Goal: Task Accomplishment & Management: Use online tool/utility

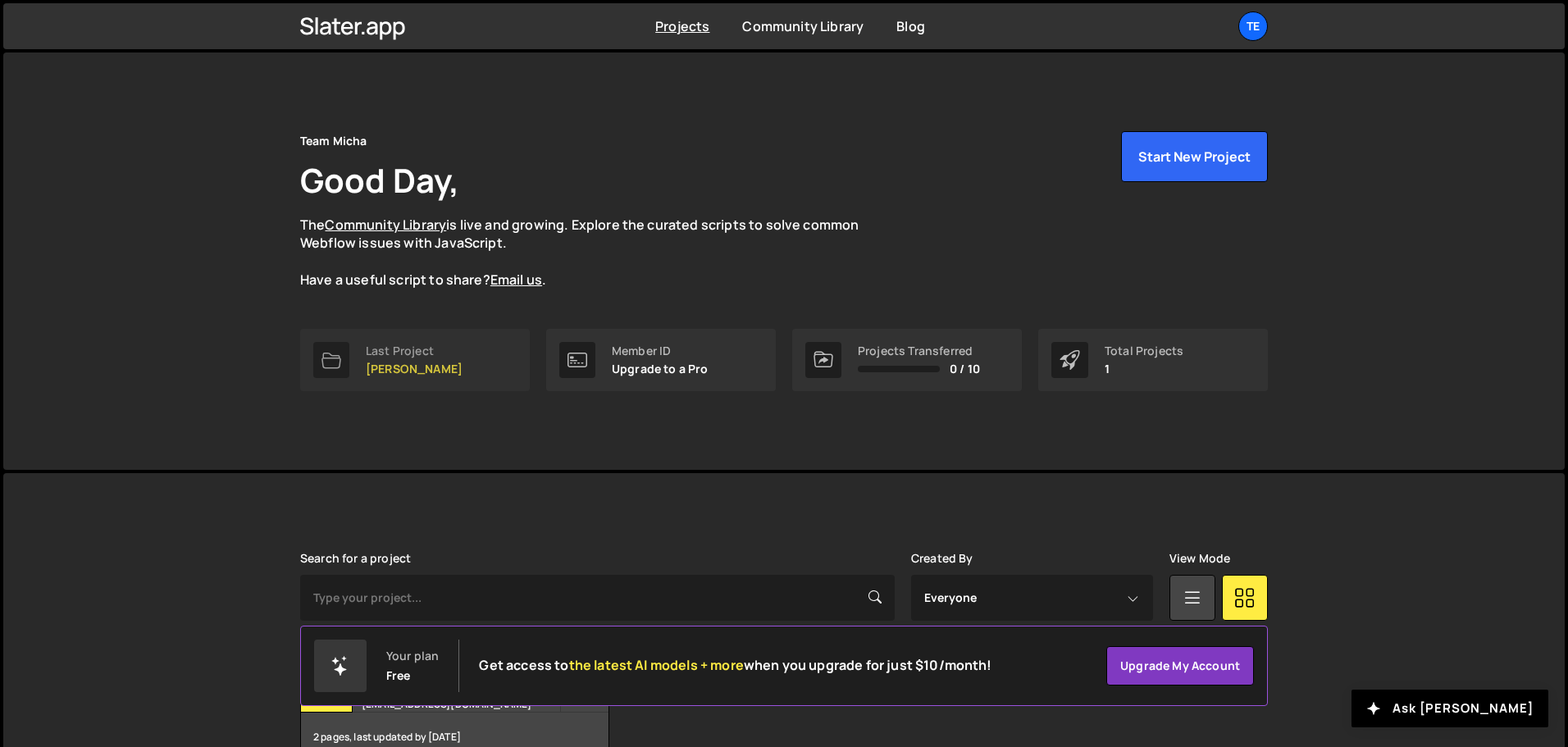
click at [408, 371] on p "[PERSON_NAME]" at bounding box center [414, 368] width 97 height 13
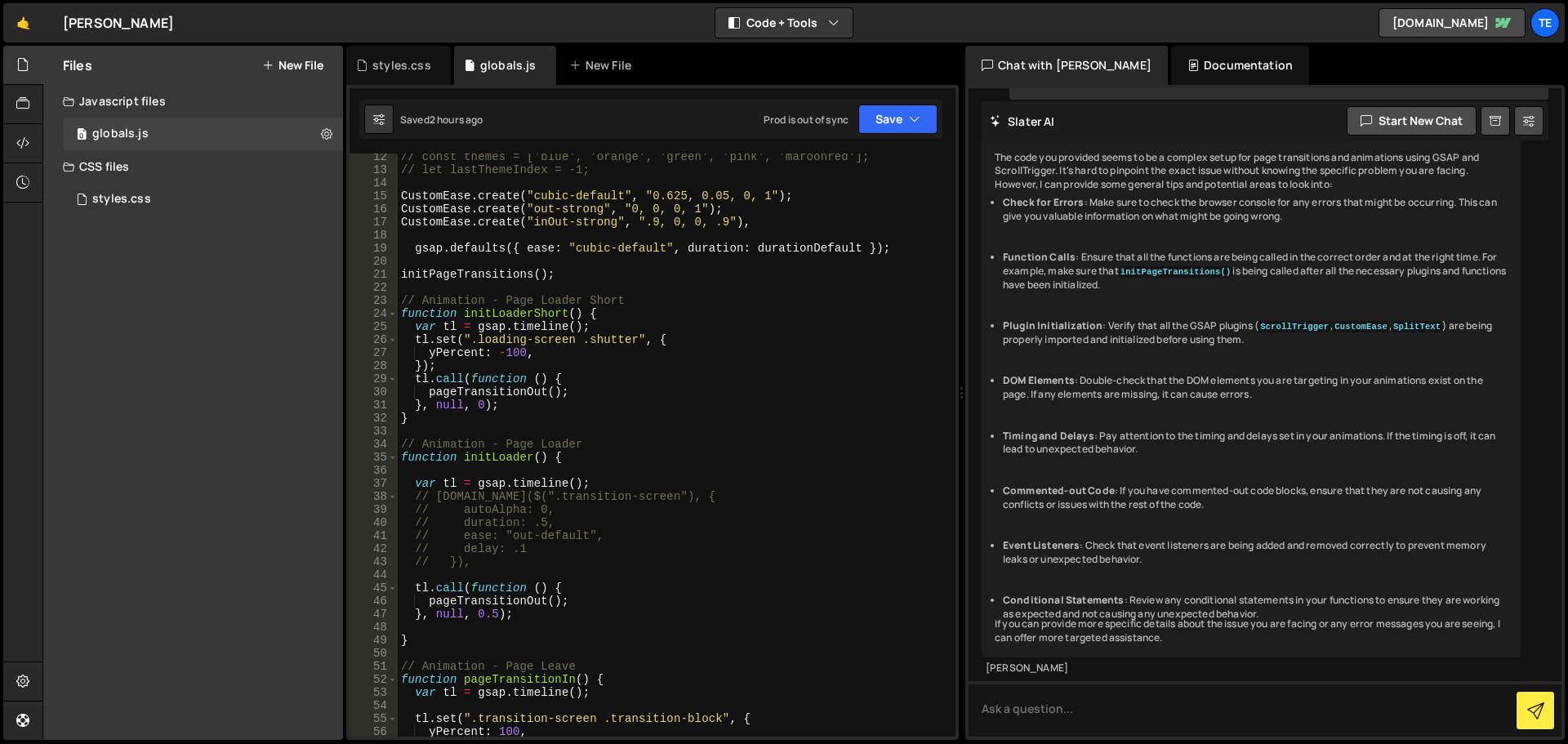
scroll to position [294, 0]
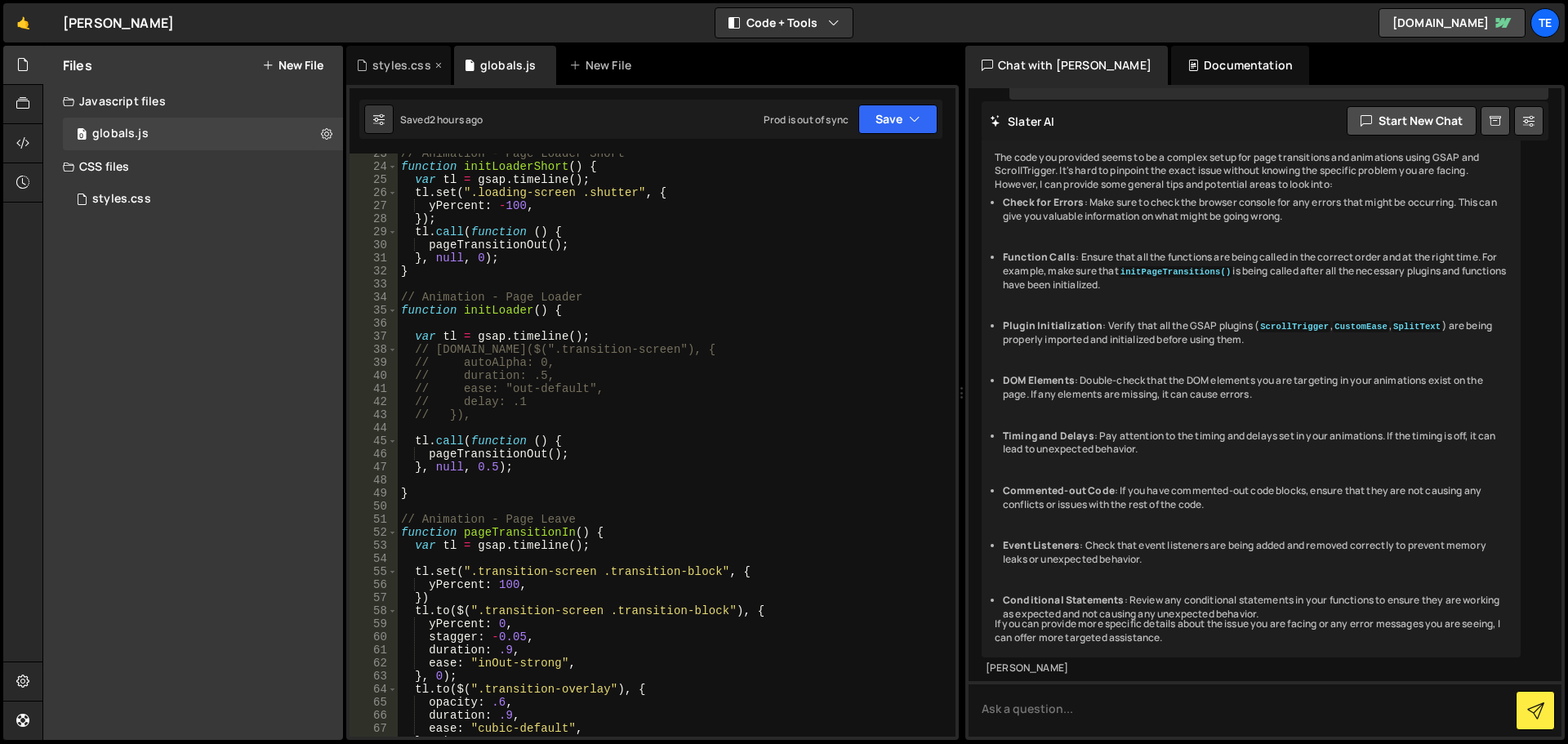
click at [385, 53] on div "styles.css" at bounding box center [398, 65] width 104 height 39
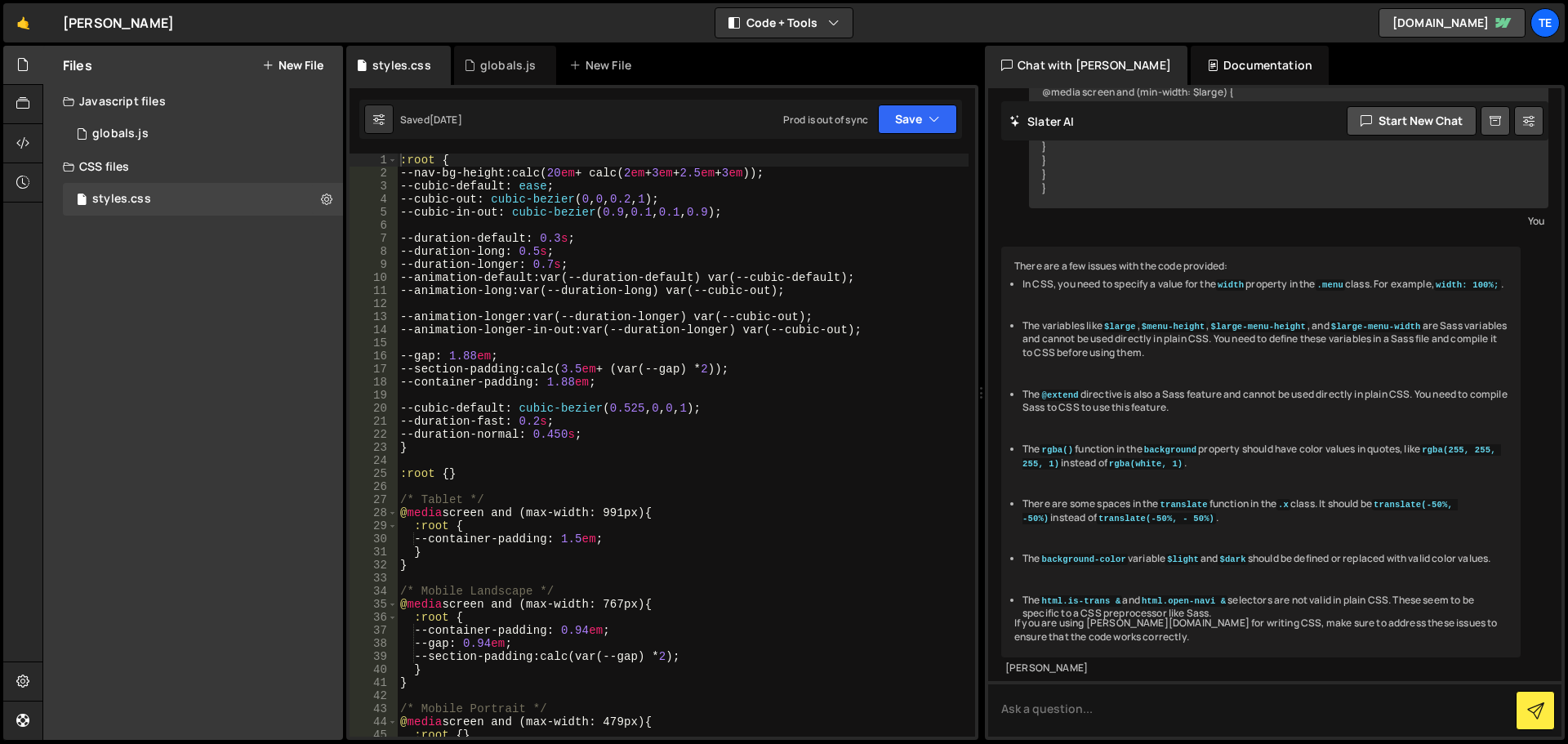
scroll to position [4044, 0]
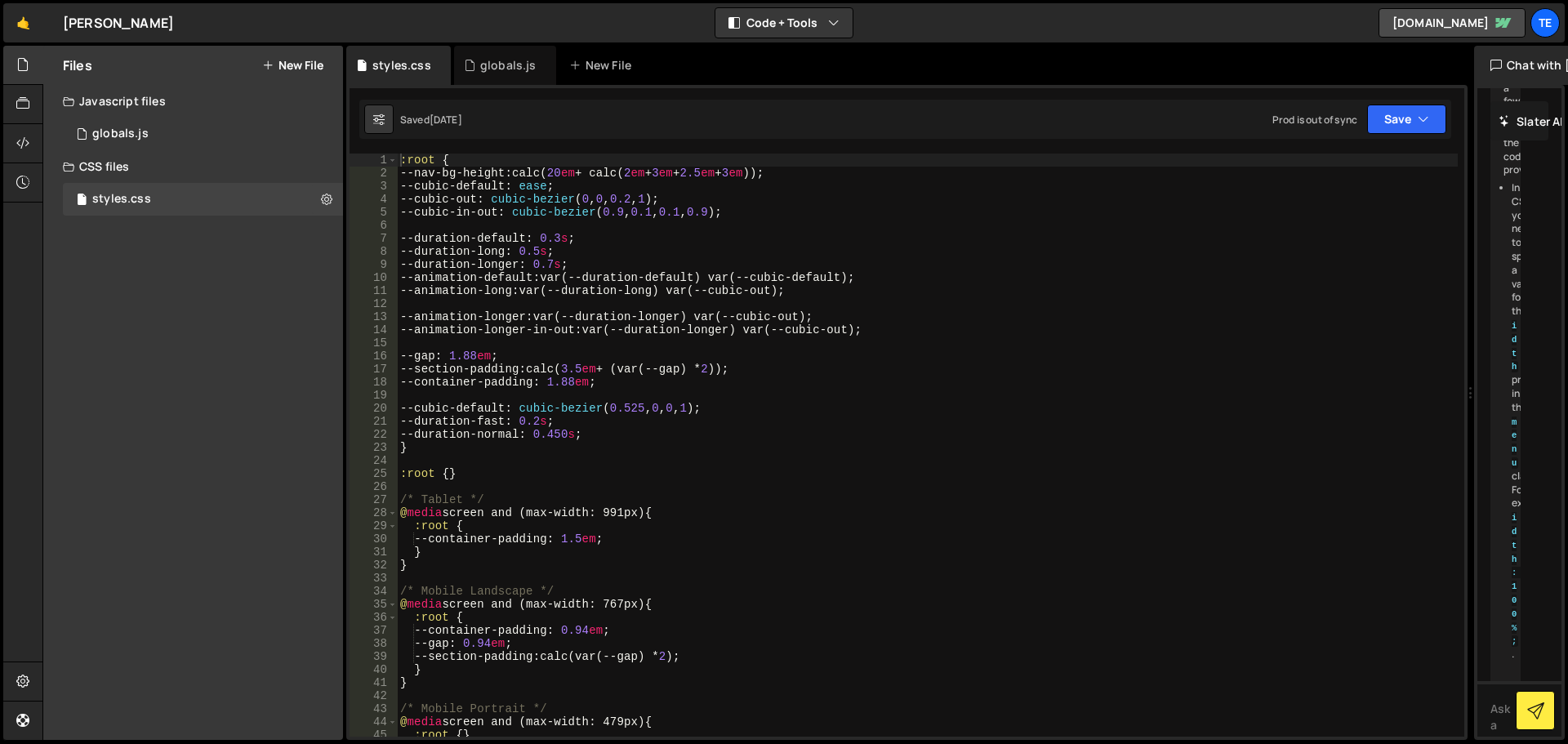
drag, startPoint x: 963, startPoint y: 382, endPoint x: 1472, endPoint y: 372, distance: 509.1
click at [1472, 372] on div "Files New File Javascript files 0 globals.js 0 CSS files styles.css 0 Copy shar…" at bounding box center [805, 392] width 1525 height 694
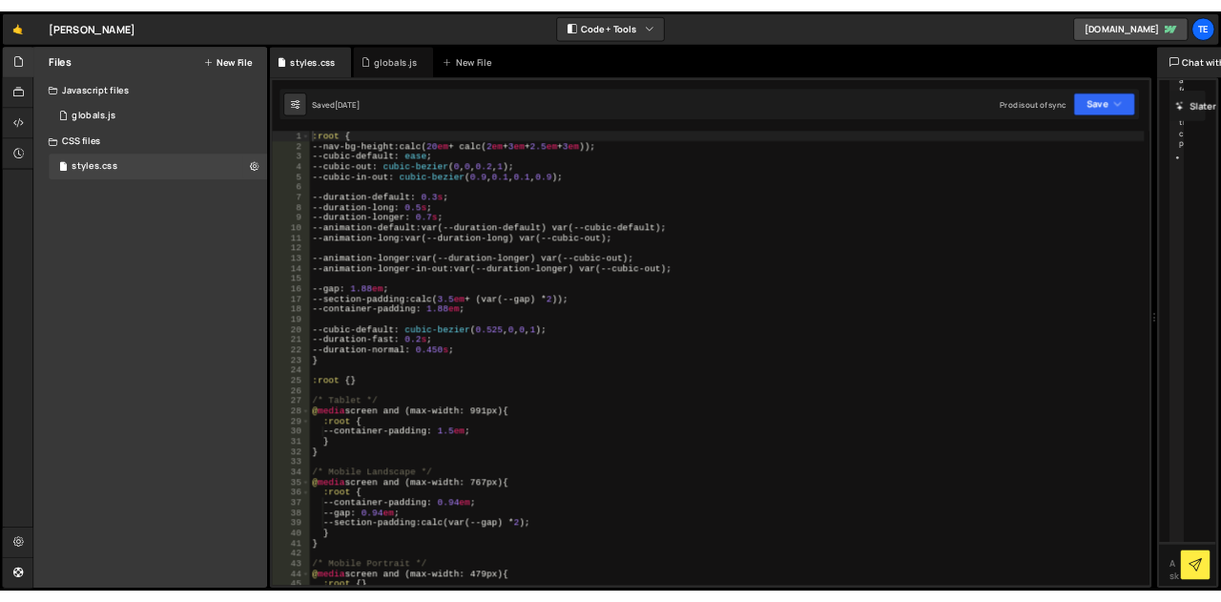
scroll to position [2445, 0]
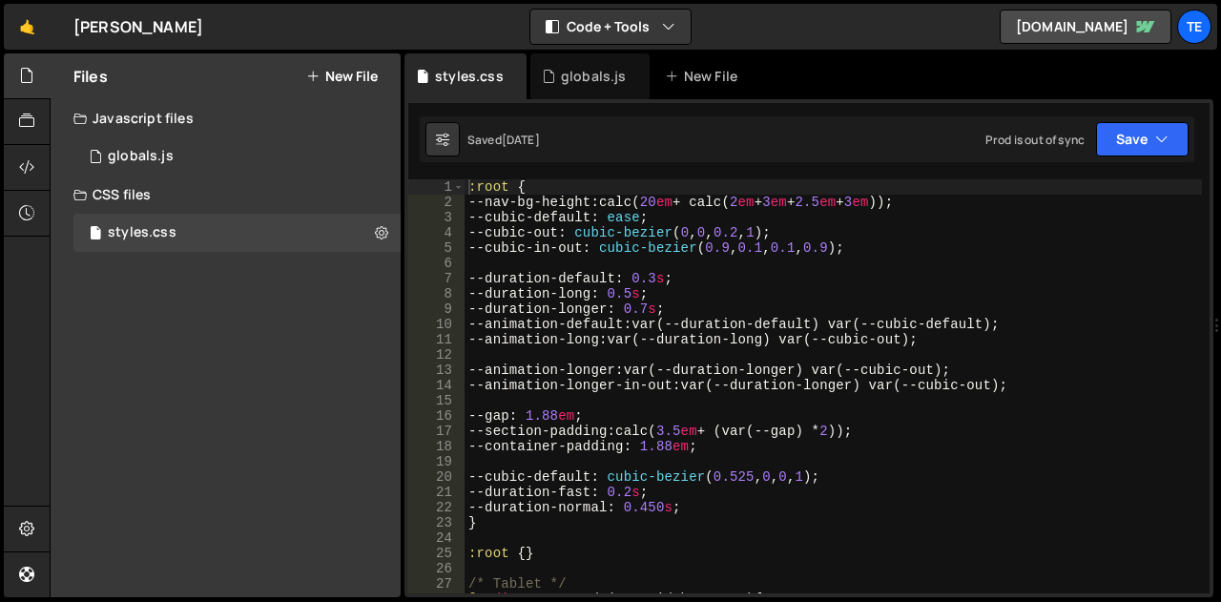
click at [404, 169] on div "23 24 25 26 27 28 29 30 31 32 33 34 35 36 37 38 39 40 41 42 43 44 45 46 47 48 4…" at bounding box center [808, 348] width 809 height 498
click at [399, 352] on div "Files New File Javascript files 0 globals.js 0 CSS files styles.css 0 Copy shar…" at bounding box center [226, 325] width 350 height 544
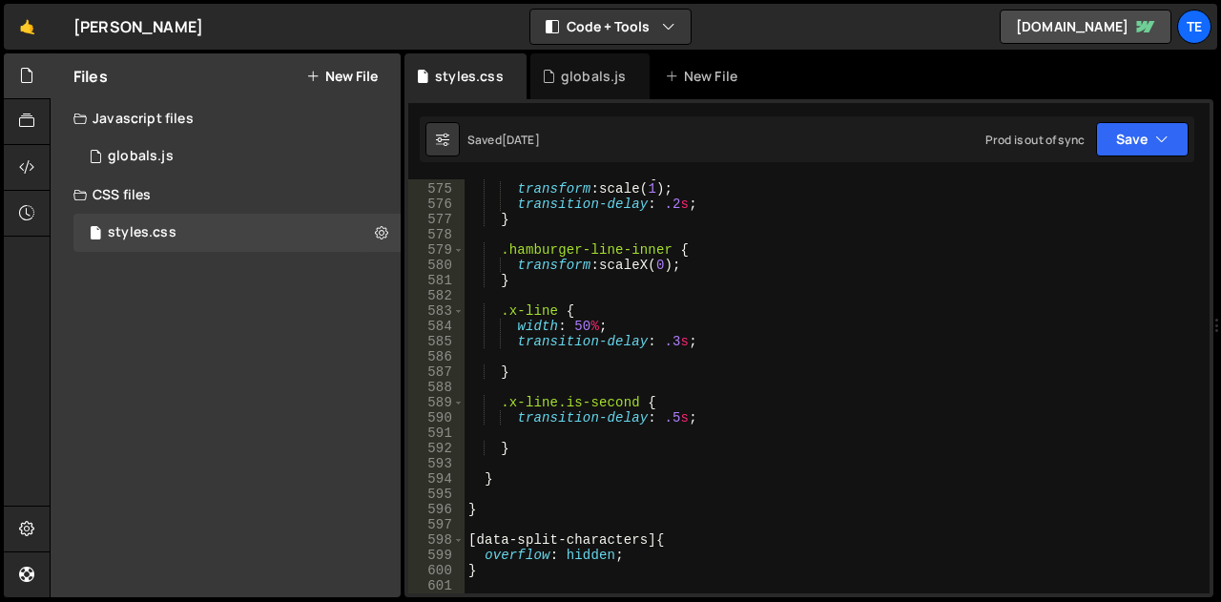
scroll to position [9321, 0]
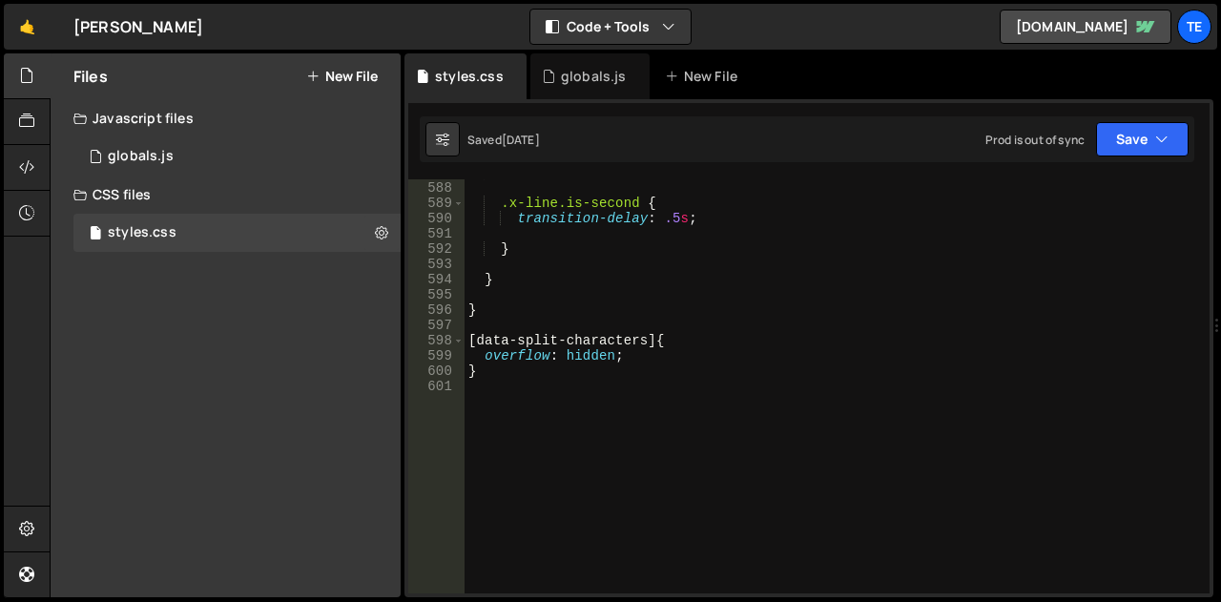
click at [729, 479] on div "} .x-line.is-second { transition-delay : .5 s ; } } } [ data-split-characters ]…" at bounding box center [832, 387] width 737 height 444
paste textarea "uebersicht-arrow-ct"
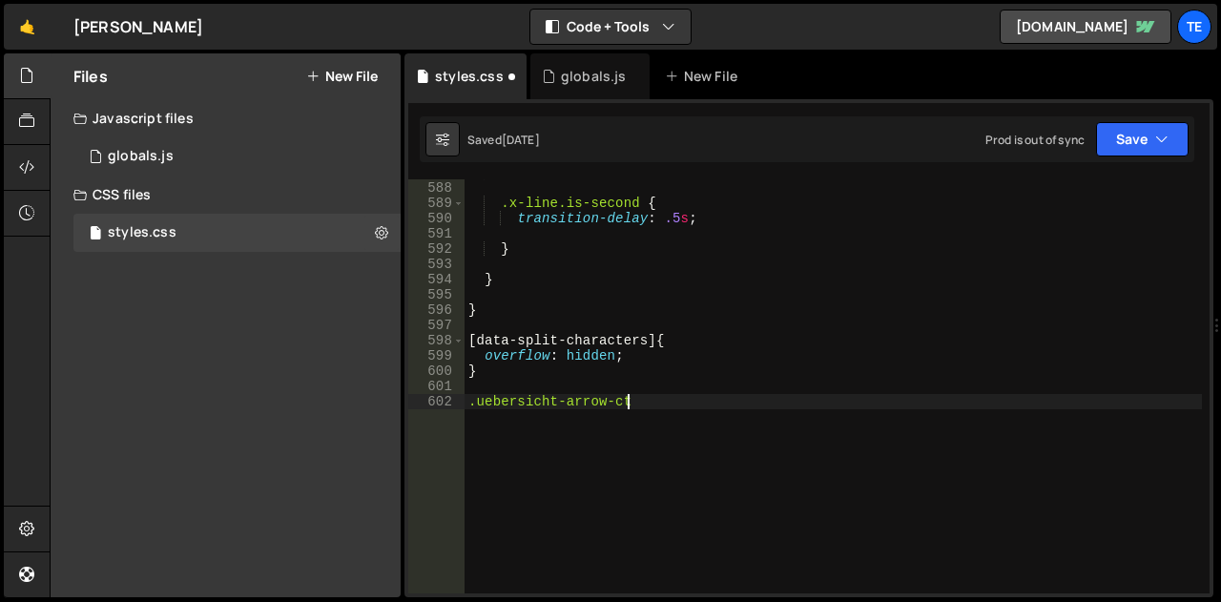
scroll to position [0, 10]
type textarea ".uebersicht-arrow-ct {"
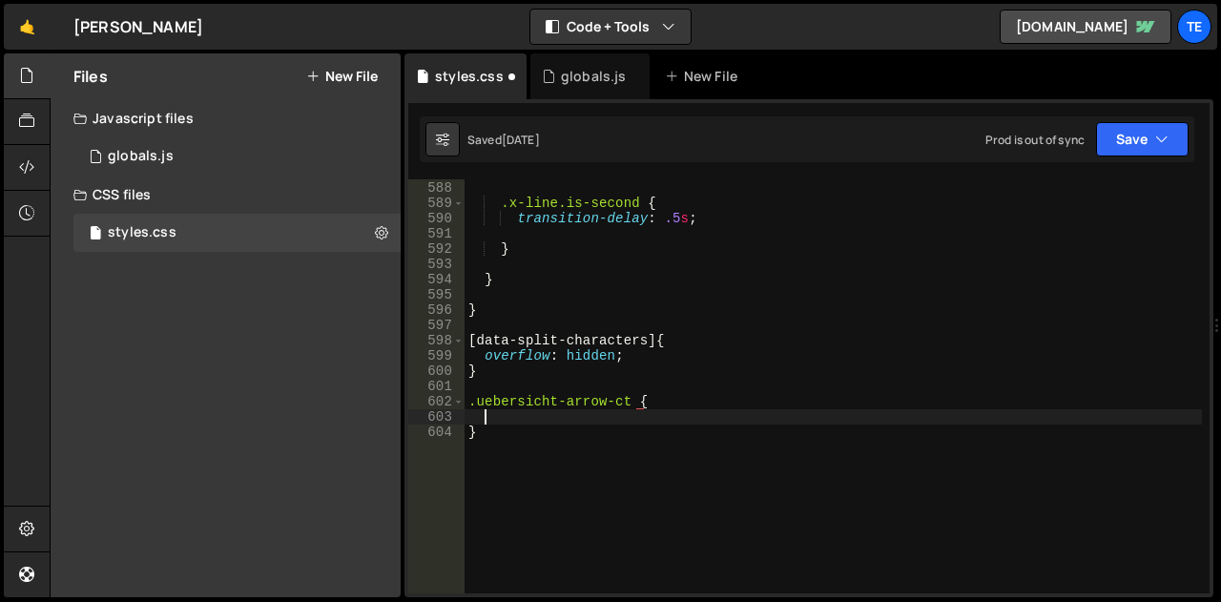
scroll to position [0, 0]
click at [616, 400] on div "} .x-line.is-second { transition-delay : .5 s ; } } } [ data-split-characters ]…" at bounding box center [832, 387] width 737 height 444
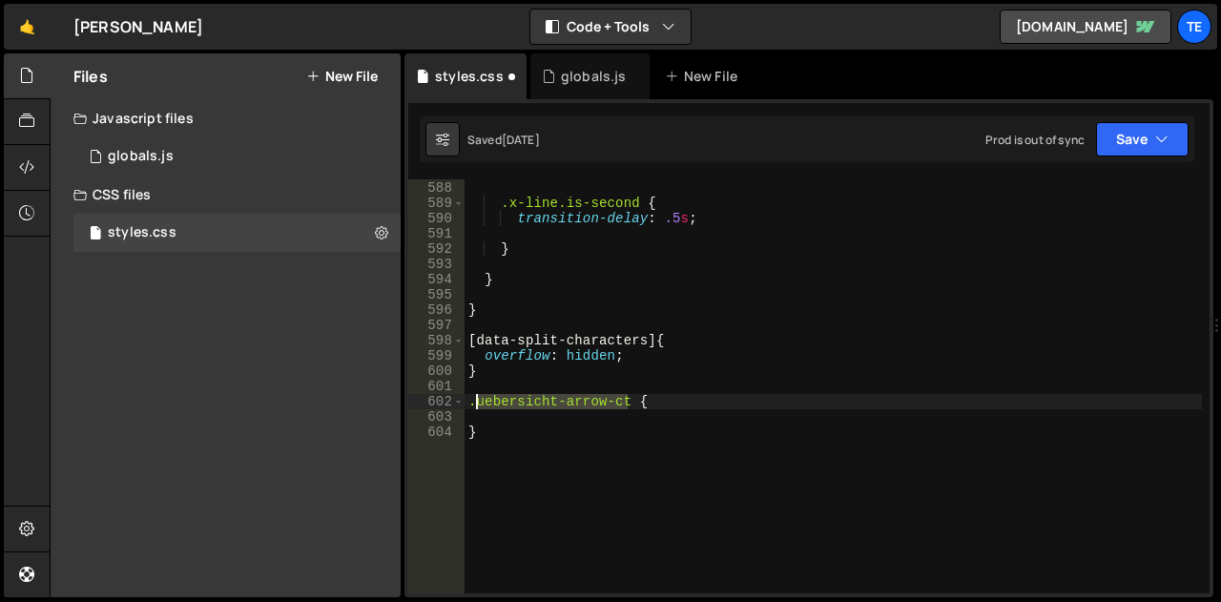
drag, startPoint x: 616, startPoint y: 400, endPoint x: 488, endPoint y: 397, distance: 127.8
click at [488, 397] on div "} .x-line.is-second { transition-delay : .5 s ; } } } [ data-split-characters ]…" at bounding box center [832, 387] width 737 height 444
paste textarea "item-arrow"
type textarea ".uebersicht-item-arrow {"
click at [492, 416] on div "} .x-line.is-second { transition-delay : .5 s ; } } } [ data-split-characters ]…" at bounding box center [832, 387] width 737 height 444
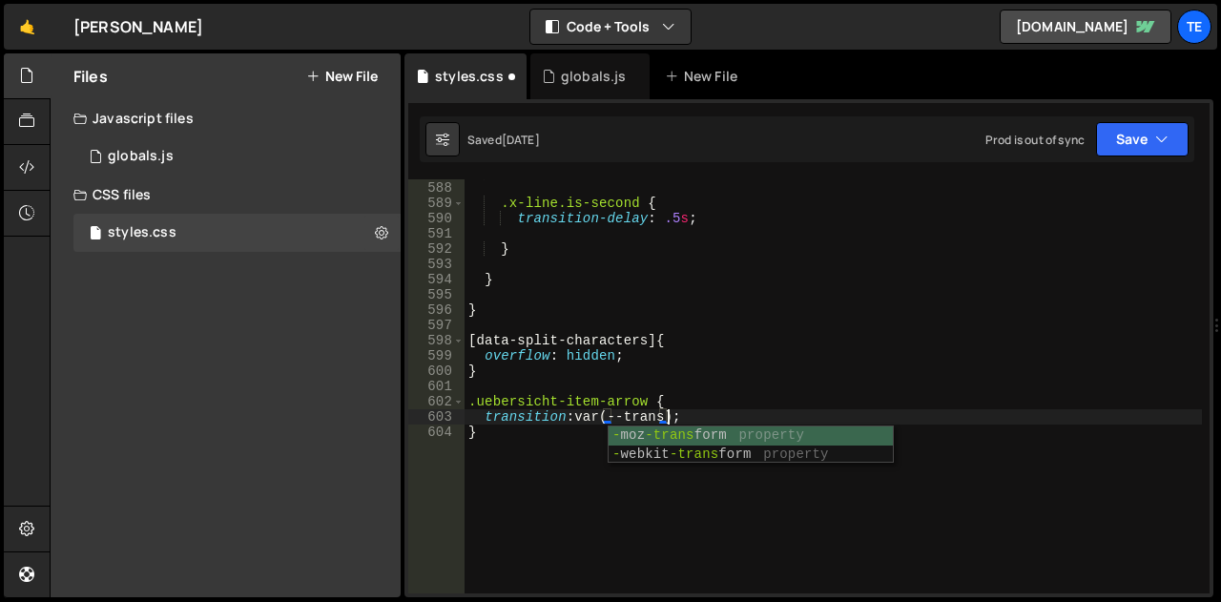
scroll to position [0, 13]
click at [1155, 335] on div "} .x-line.is-second { transition-delay : .5 s ; } } } [ data-split-characters ]…" at bounding box center [832, 387] width 737 height 444
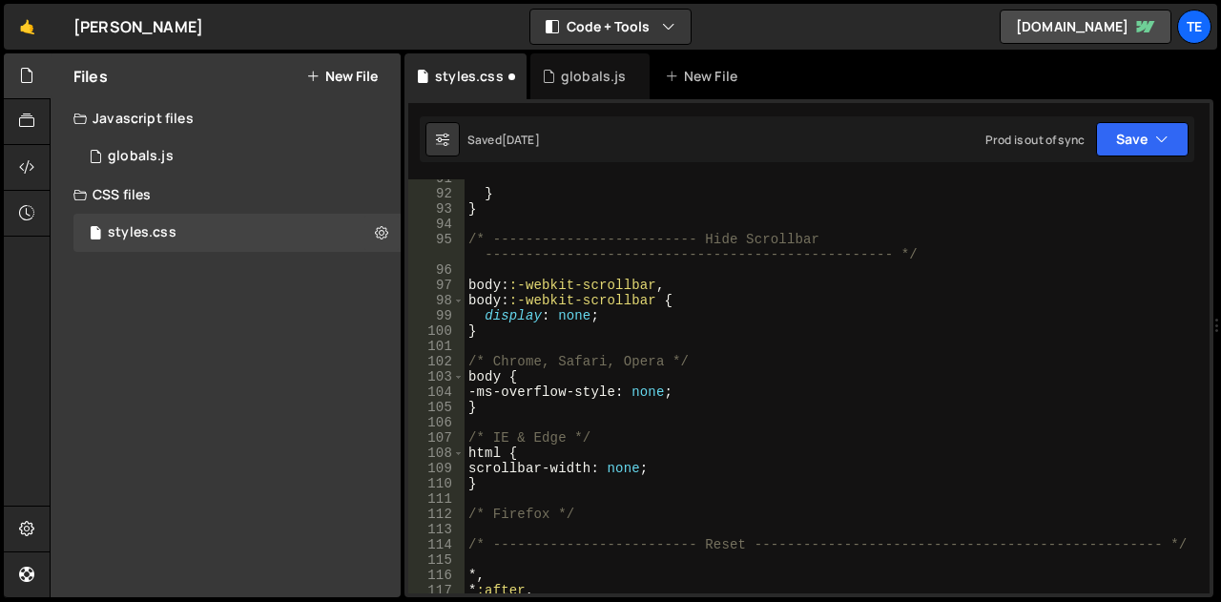
scroll to position [0, 0]
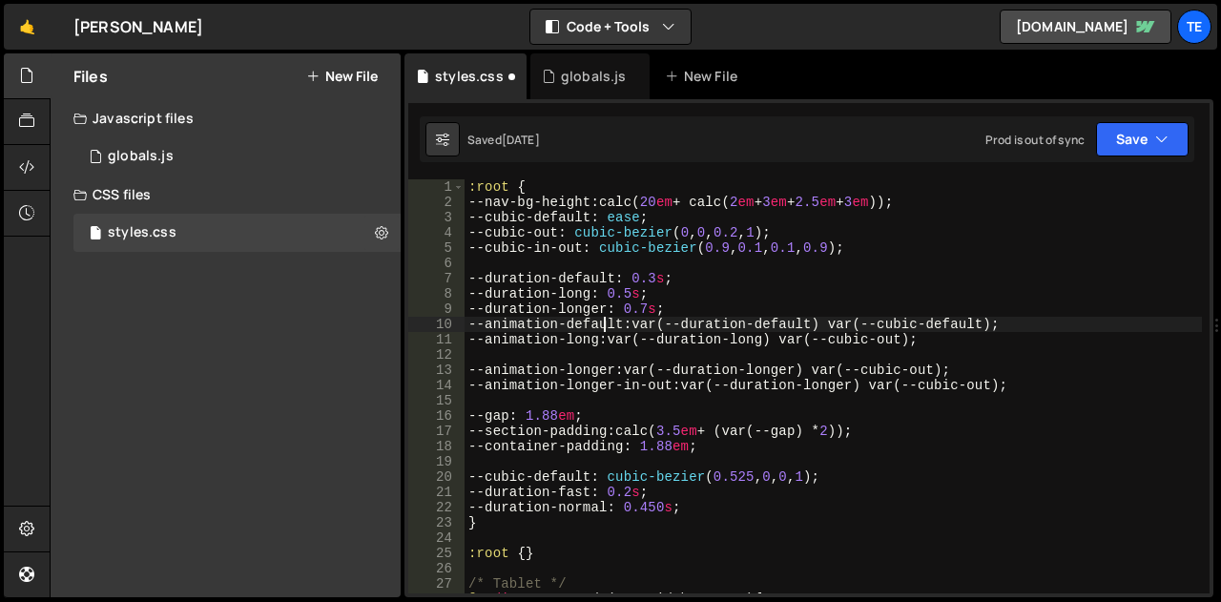
click at [605, 320] on div ":root { --nav-bg-height : calc( 20 em + calc( 2 em + 3 em + 2.5 em + 3 em )) ; …" at bounding box center [832, 401] width 737 height 444
drag, startPoint x: 605, startPoint y: 320, endPoint x: 552, endPoint y: 322, distance: 52.5
click at [552, 322] on div ":root { --nav-bg-height : calc( 20 em + calc( 2 em + 3 em + 2.5 em + 3 em )) ; …" at bounding box center [832, 401] width 737 height 444
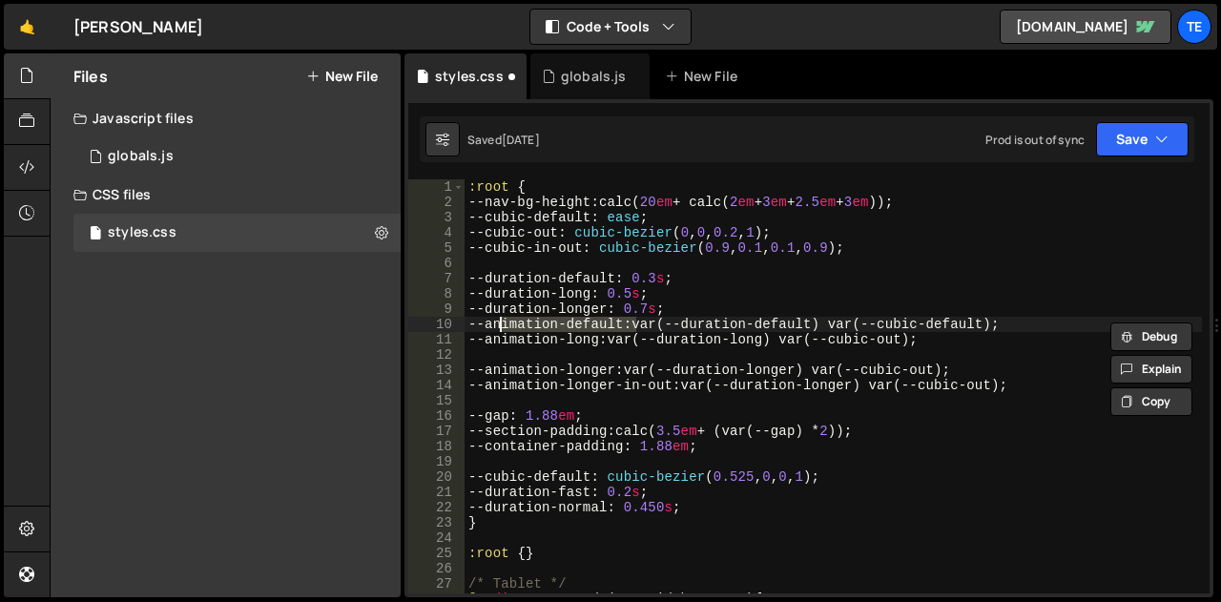
click at [593, 335] on div ":root { --nav-bg-height : calc( 20 em + calc( 2 em + 3 em + 2.5 em + 3 em )) ; …" at bounding box center [832, 401] width 737 height 444
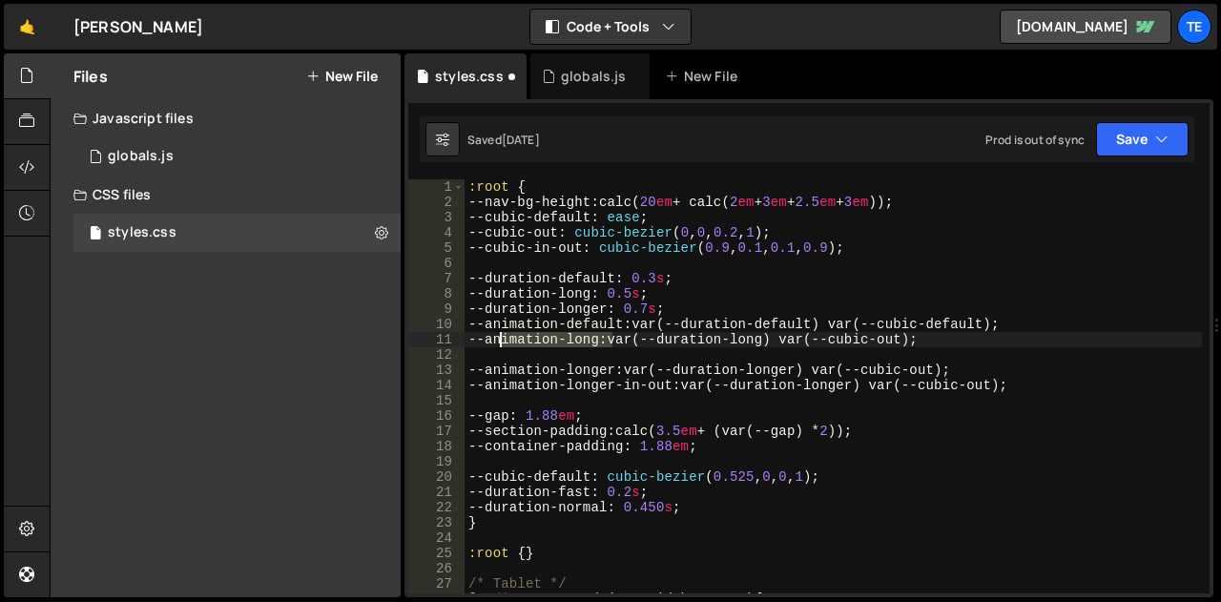
drag, startPoint x: 593, startPoint y: 335, endPoint x: 544, endPoint y: 338, distance: 48.7
click at [544, 338] on div ":root { --nav-bg-height : calc( 20 em + calc( 2 em + 3 em + 2.5 em + 3 em )) ; …" at bounding box center [832, 401] width 737 height 444
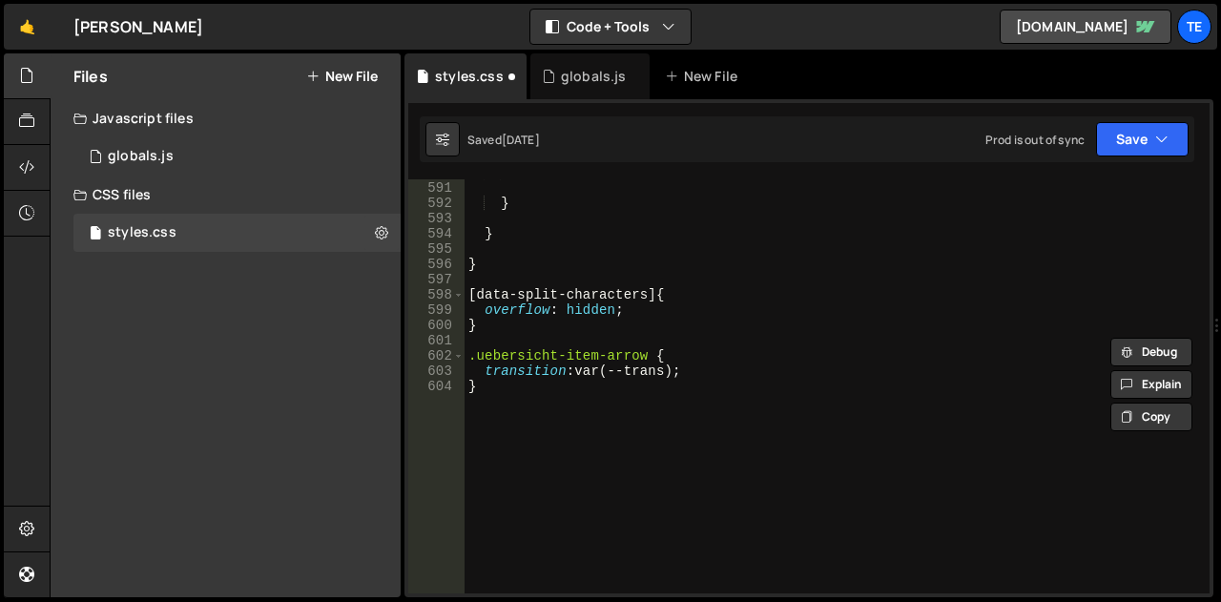
scroll to position [9367, 0]
click at [661, 365] on div "transition-delay : .5 s ; } } } [ data-split-characters ] { overflow : hidden ;…" at bounding box center [832, 387] width 737 height 444
paste textarea "animation-long"
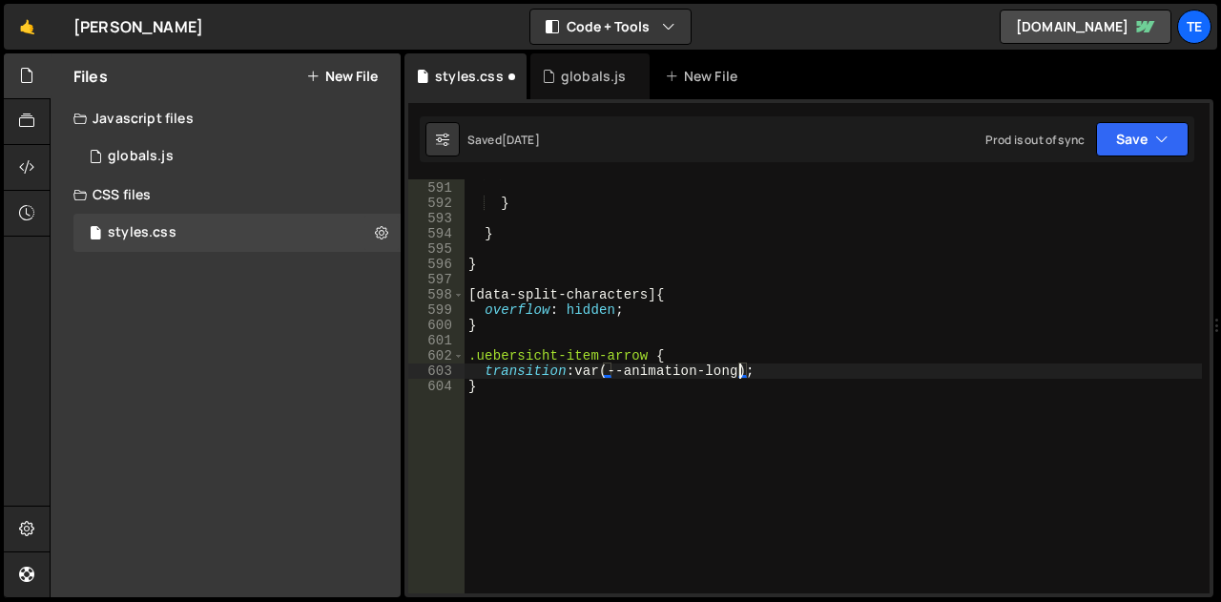
click at [772, 359] on div "transition-delay : .5 s ; } } } [ data-split-characters ] { overflow : hidden ;…" at bounding box center [832, 387] width 737 height 444
click at [799, 375] on div "transition-delay : .5 s ; } } } [ data-split-characters ] { overflow : hidden ;…" at bounding box center [832, 387] width 737 height 444
type textarea "transition: var(--animation-long);"
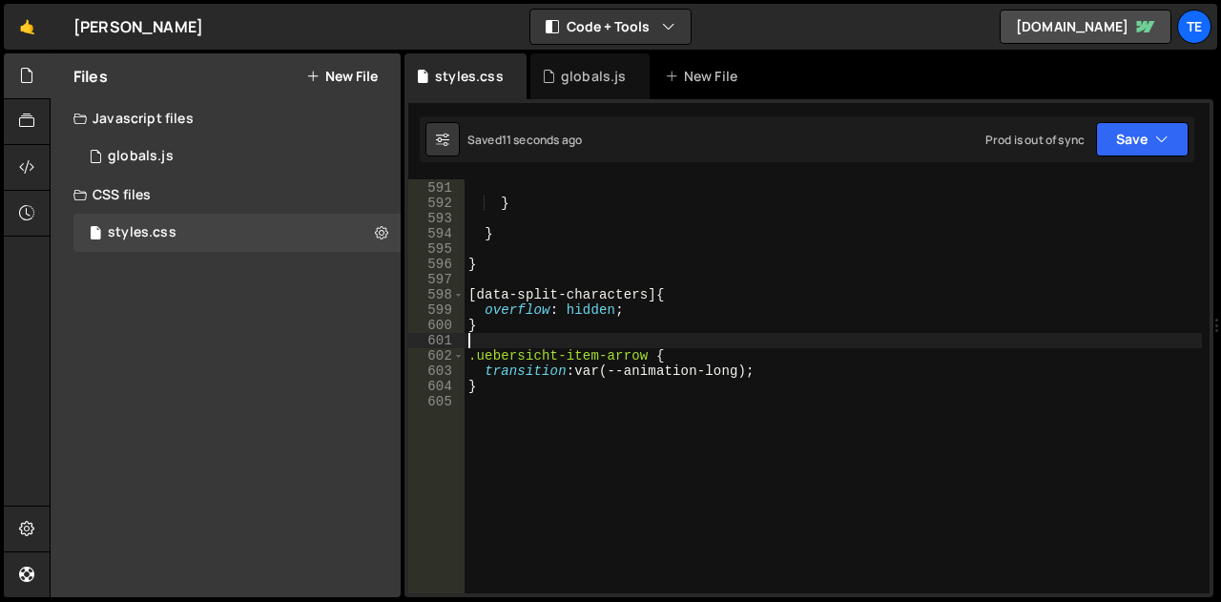
click at [521, 340] on div "transition-delay : .5 s ; } } } [ data-split-characters ] { overflow : hidden ;…" at bounding box center [832, 387] width 737 height 444
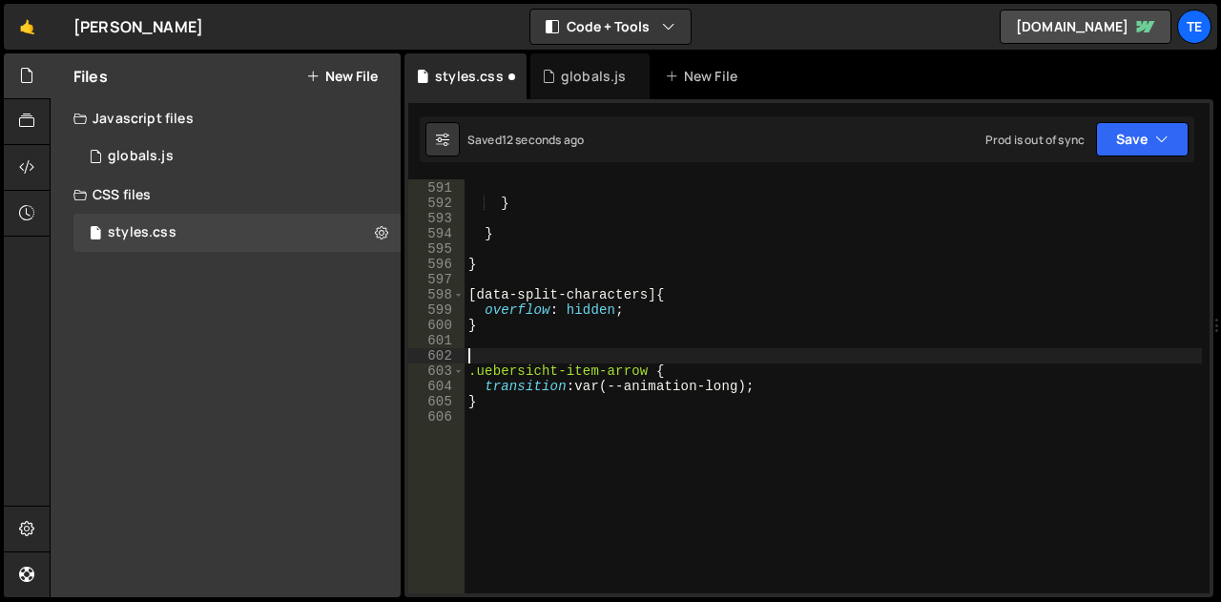
paste textarea "name-link-ct"
type textarea ".name-link-ct {"
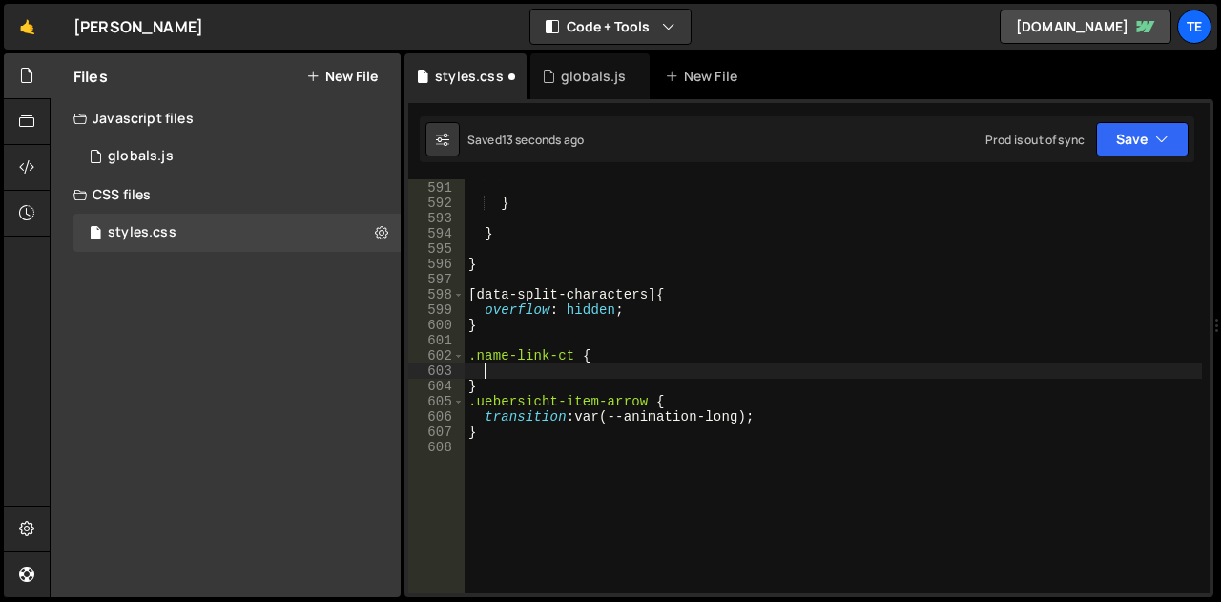
type textarea "}"
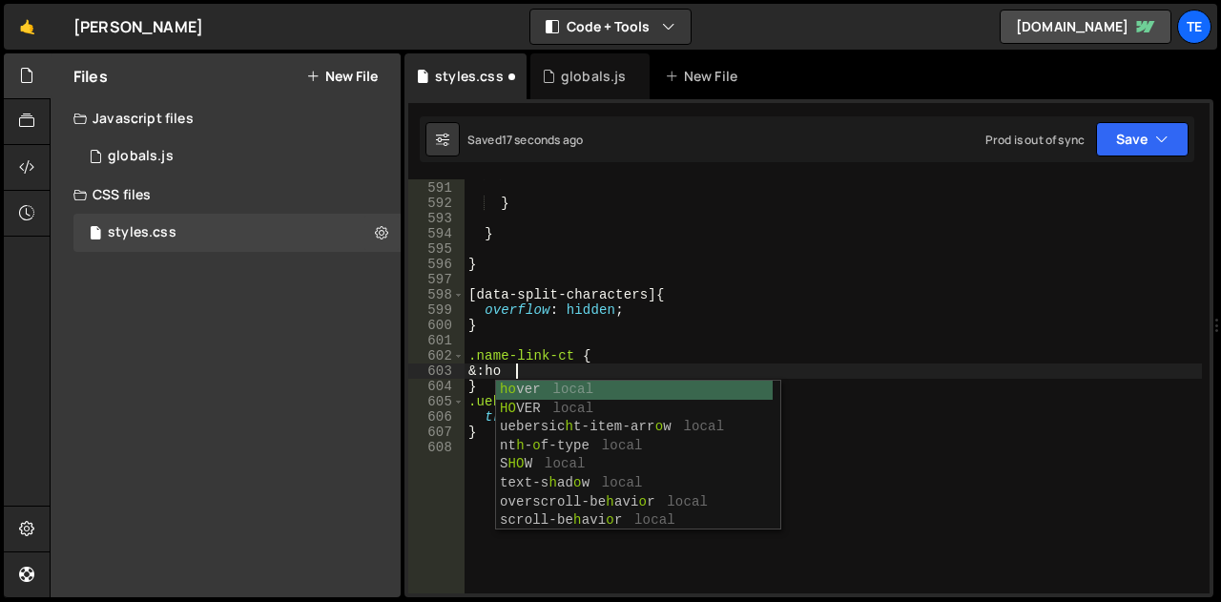
scroll to position [0, 1]
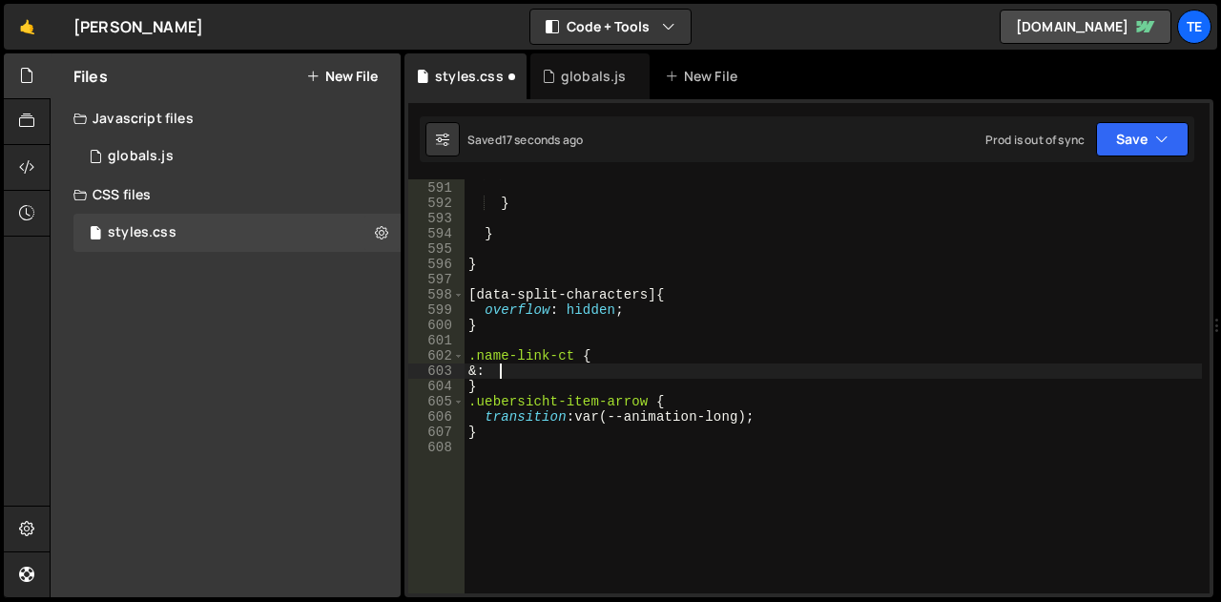
type textarea "&"
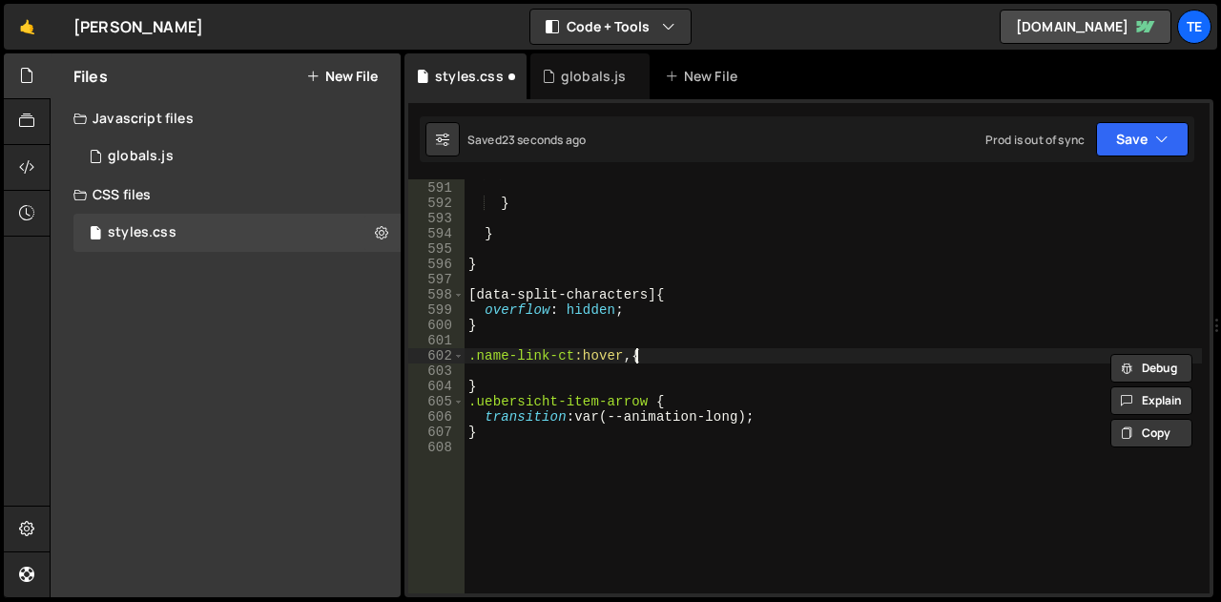
paste textarea ".name-link-ct:hover,"
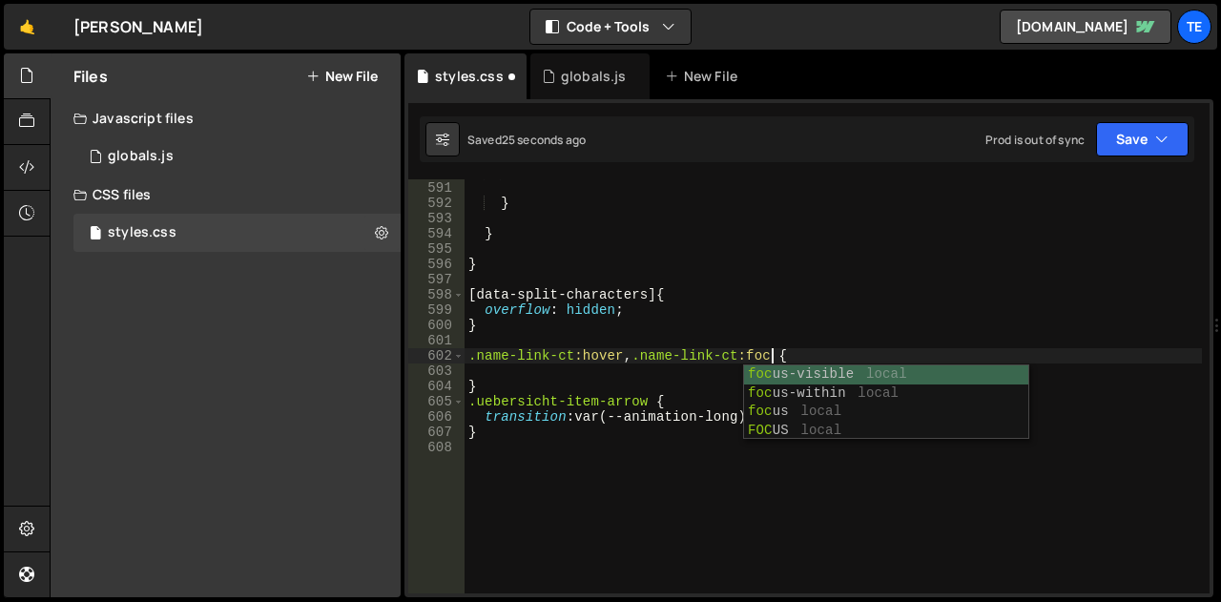
scroll to position [0, 21]
click at [608, 318] on div "transition-delay : .5 s ; } } } [ data-split-characters ] { overflow : hidden ;…" at bounding box center [832, 387] width 737 height 444
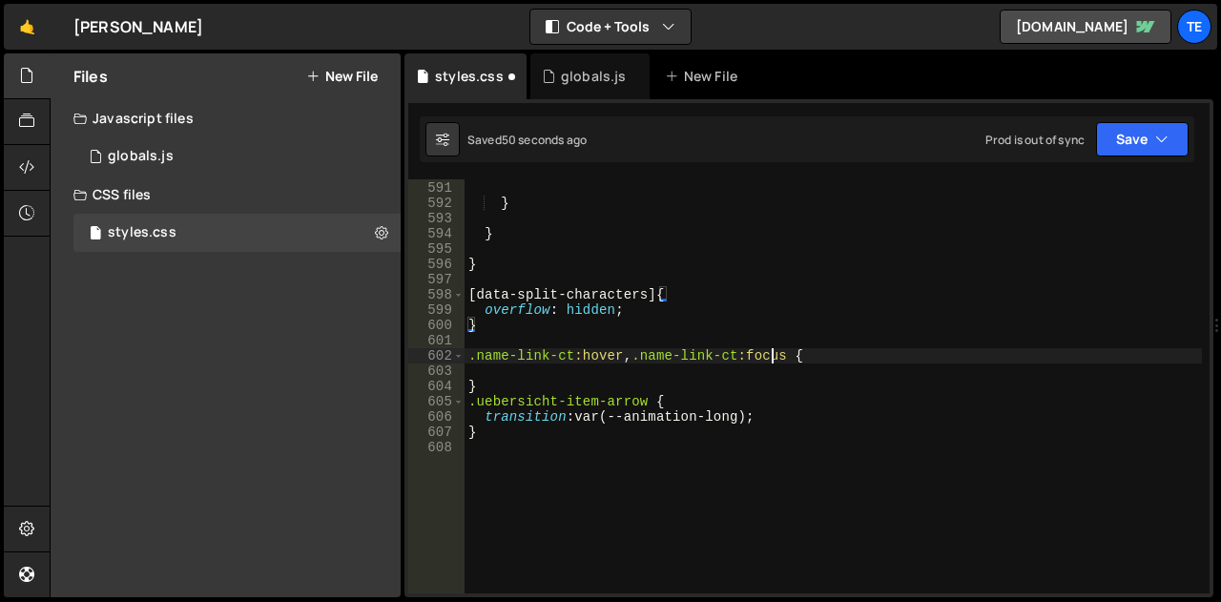
click at [769, 348] on div "transition-delay : .5 s ; } } } [ data-split-characters ] { overflow : hidden ;…" at bounding box center [832, 387] width 737 height 444
drag, startPoint x: 769, startPoint y: 348, endPoint x: 623, endPoint y: 348, distance: 145.9
click at [623, 348] on div "transition-delay : .5 s ; } } } [ data-split-characters ] { overflow : hidden ;…" at bounding box center [832, 387] width 737 height 444
type textarea ".name-link-ct:hover {"
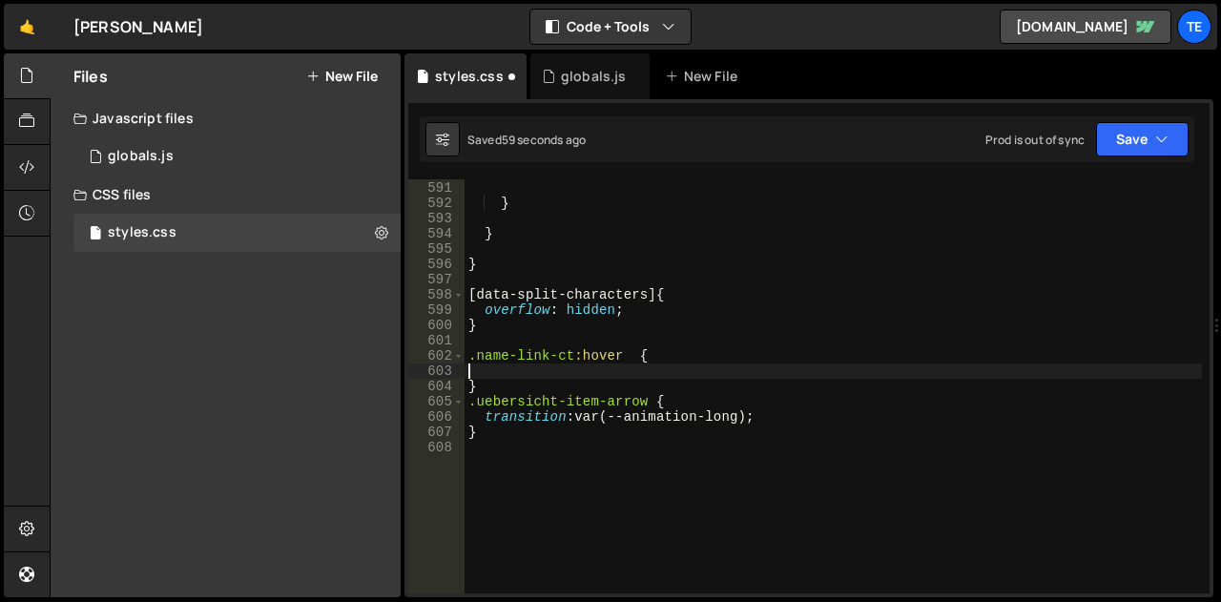
click at [682, 363] on div "transition-delay : .5 s ; } } } [ data-split-characters ] { overflow : hidden ;…" at bounding box center [832, 387] width 737 height 444
click at [671, 355] on div "transition-delay : .5 s ; } } } [ data-split-characters ] { overflow : hidden ;…" at bounding box center [832, 387] width 737 height 444
type textarea ".name-link-ct:hover {"
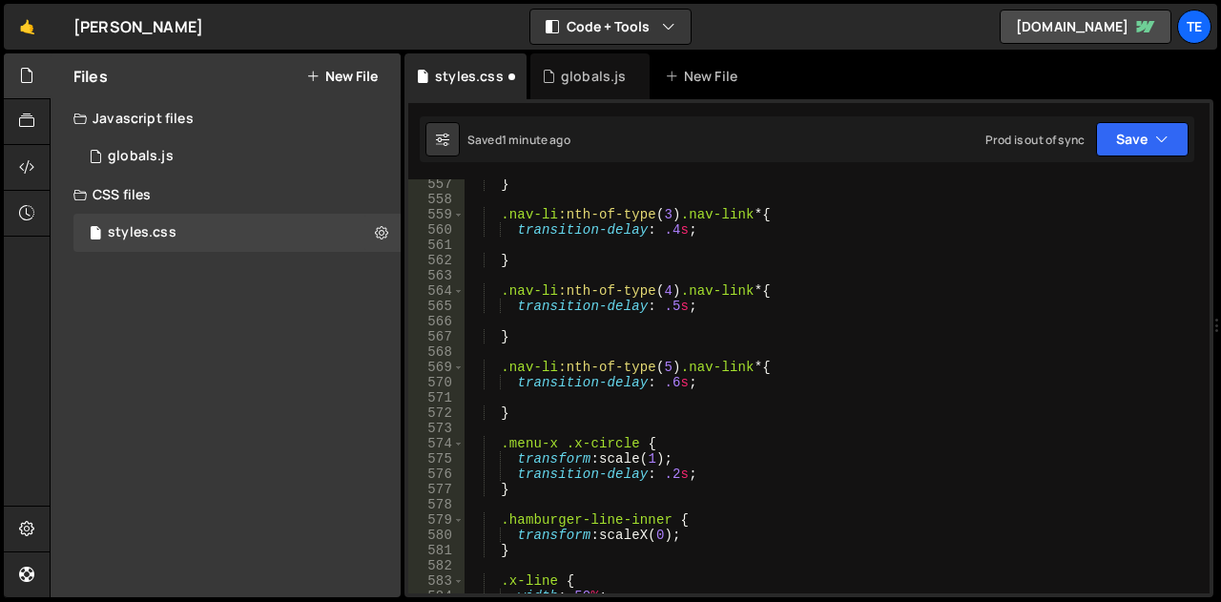
scroll to position [8623, 0]
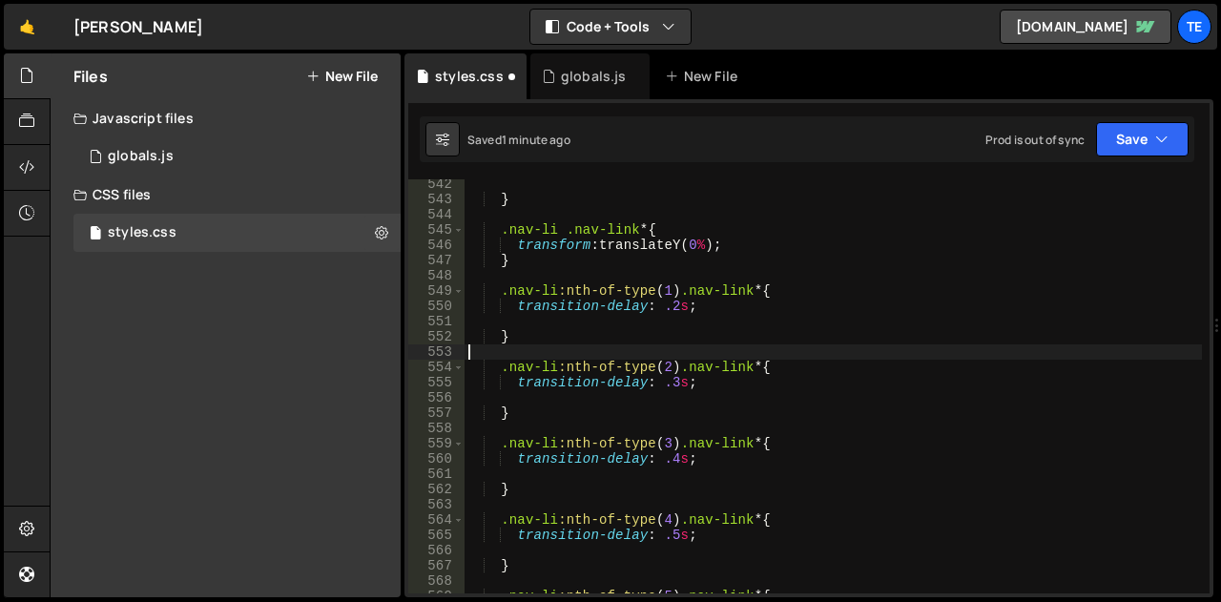
click at [677, 355] on div "} .nav-li .nav-link * { transform : translateY( 0 % ) ; } .nav-li :nth-of-type …" at bounding box center [832, 398] width 737 height 444
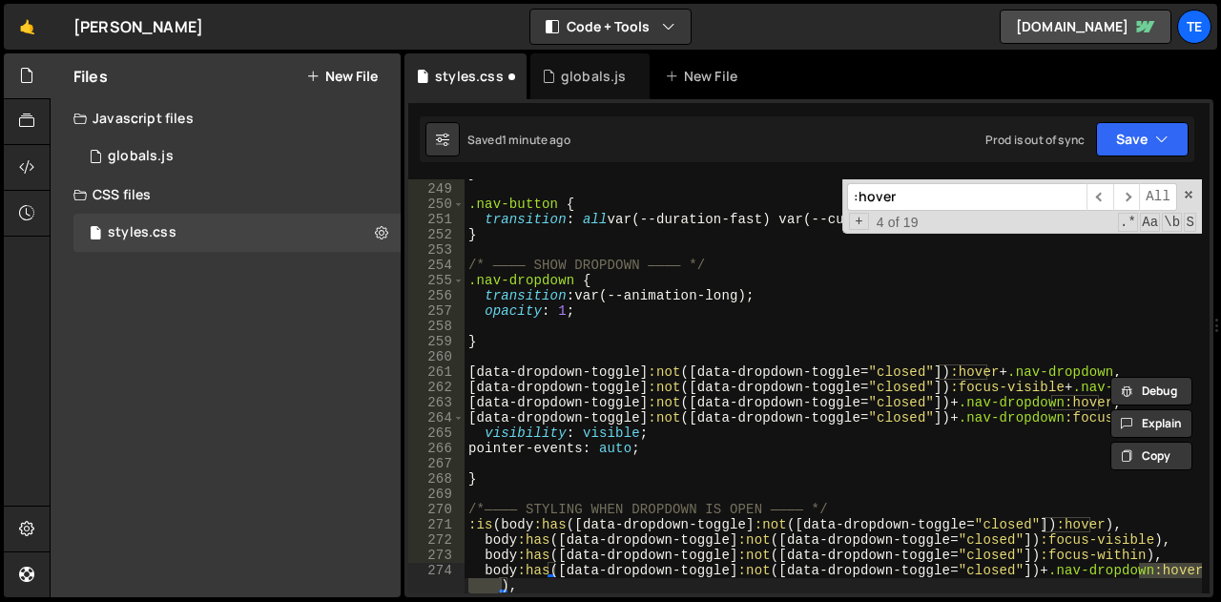
scroll to position [4553, 0]
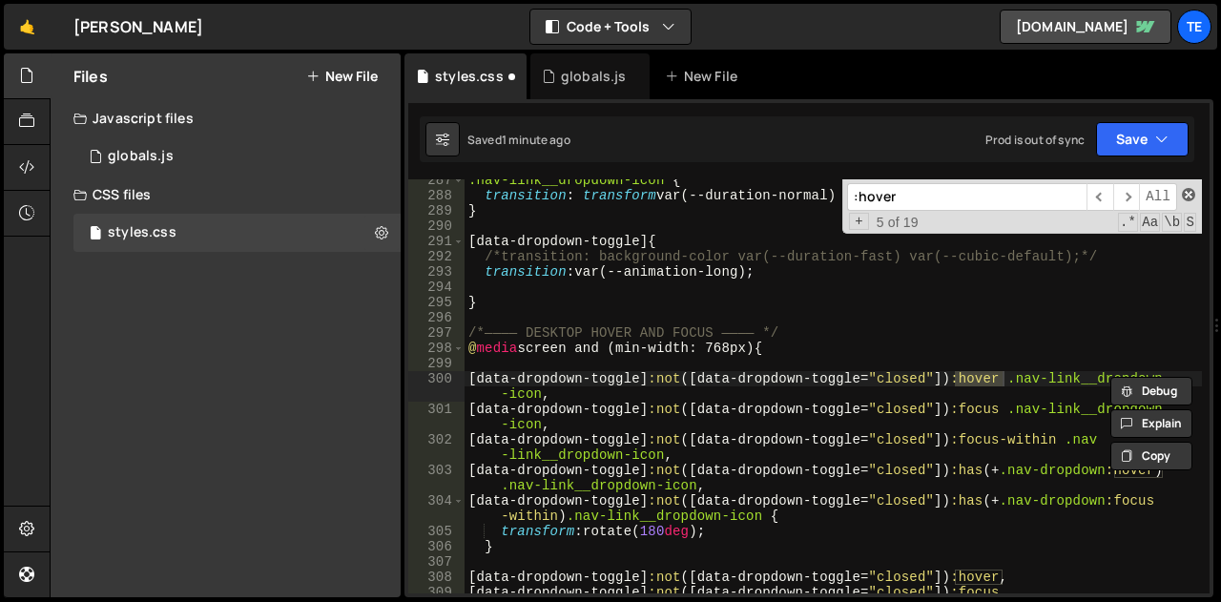
type input ":hover"
click at [1190, 192] on span at bounding box center [1187, 194] width 13 height 13
type textarea "[data-dropdown-toggle]:not([data-dropdown-toggle="closed"]):hover .nav-link__dr…"
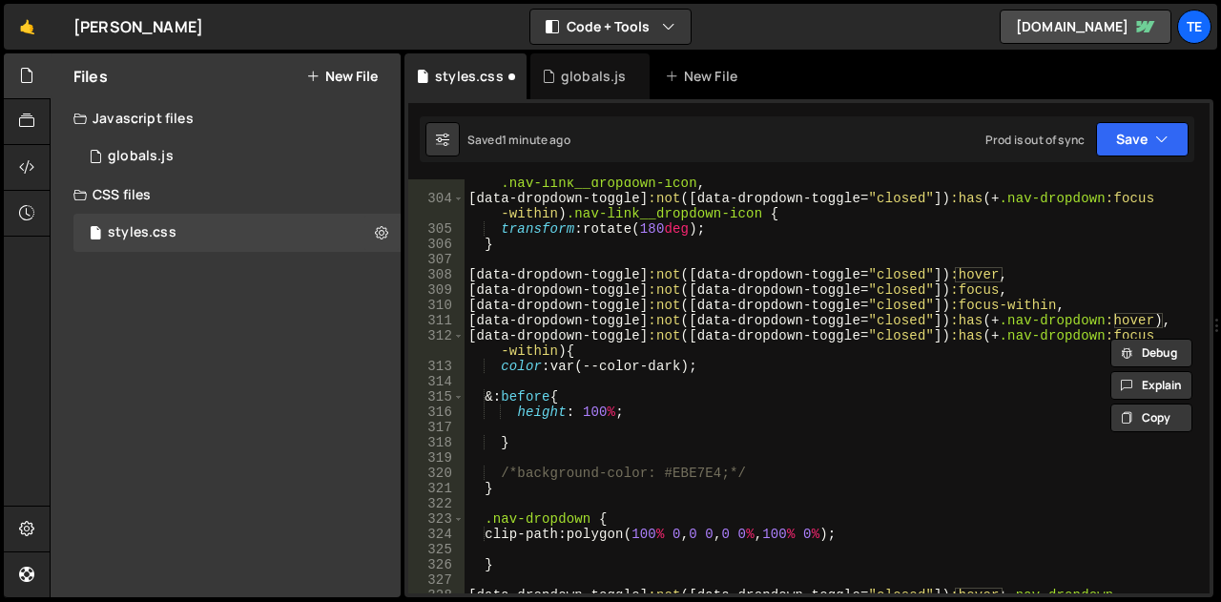
scroll to position [5010, 0]
drag, startPoint x: 1202, startPoint y: 384, endPoint x: 1186, endPoint y: 618, distance: 234.2
click at [1186, 602] on html "Projects [GEOGRAPHIC_DATA] Blog Te Projects Your Teams Account Upgrade Logout" at bounding box center [610, 301] width 1221 height 602
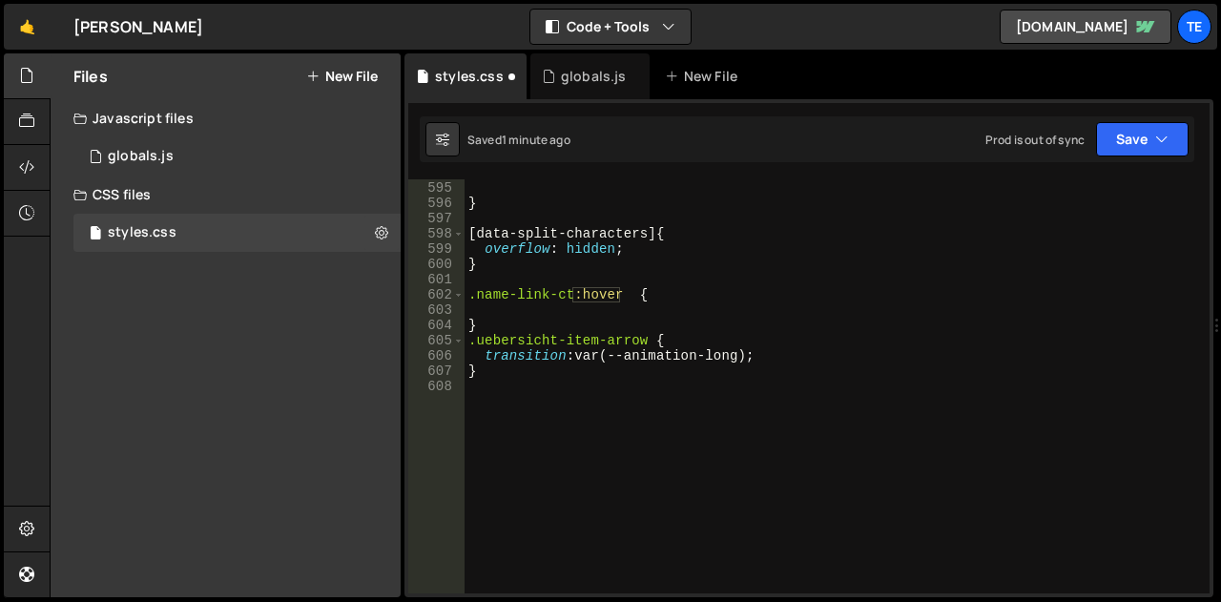
scroll to position [9428, 0]
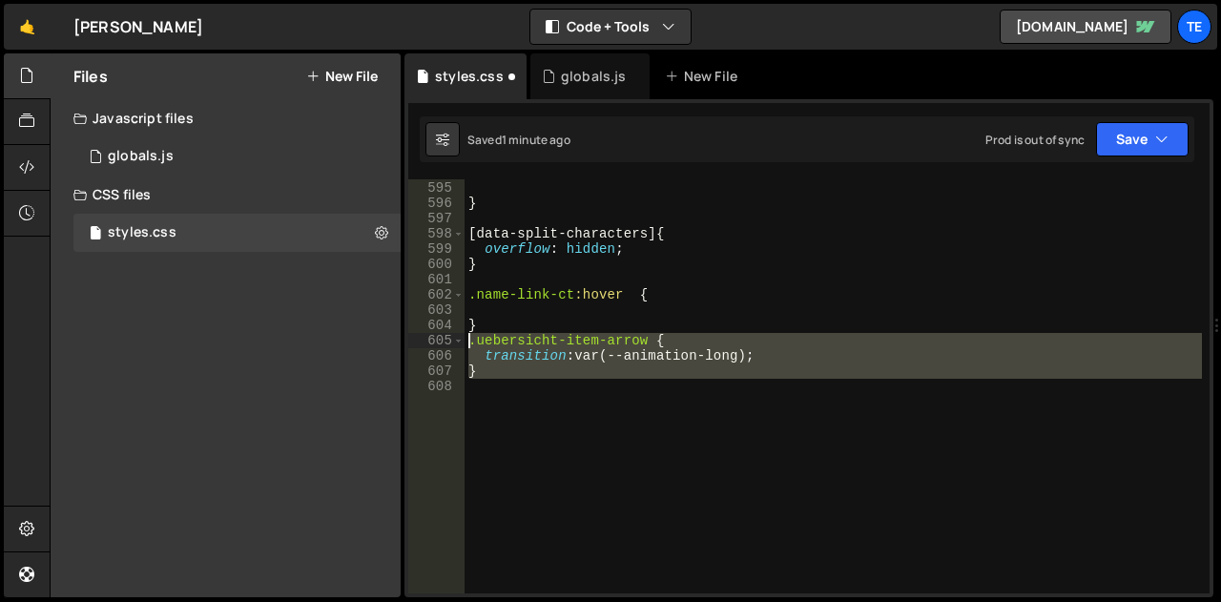
drag, startPoint x: 537, startPoint y: 422, endPoint x: 439, endPoint y: 339, distance: 129.2
click at [439, 339] on div "594 595 596 597 598 599 600 601 602 603 604 605 606 607 608 } } [ data-split-ch…" at bounding box center [808, 386] width 801 height 414
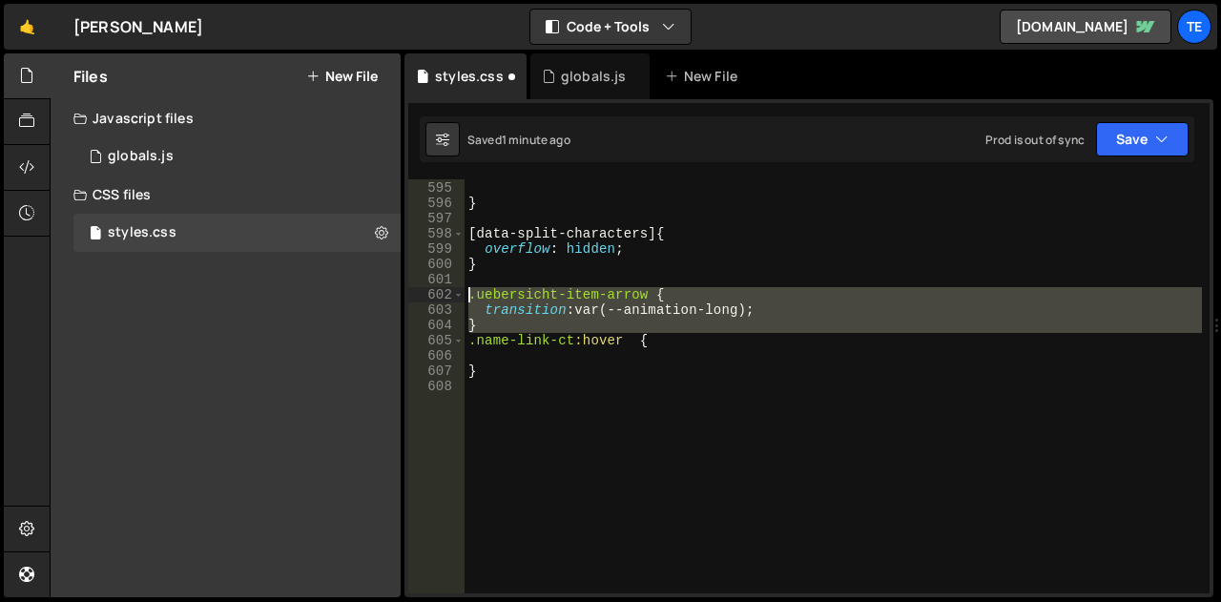
click at [633, 339] on div "} } [ data-split-characters ] { overflow : hidden ; } .uebersicht-item-arrow { …" at bounding box center [832, 387] width 737 height 444
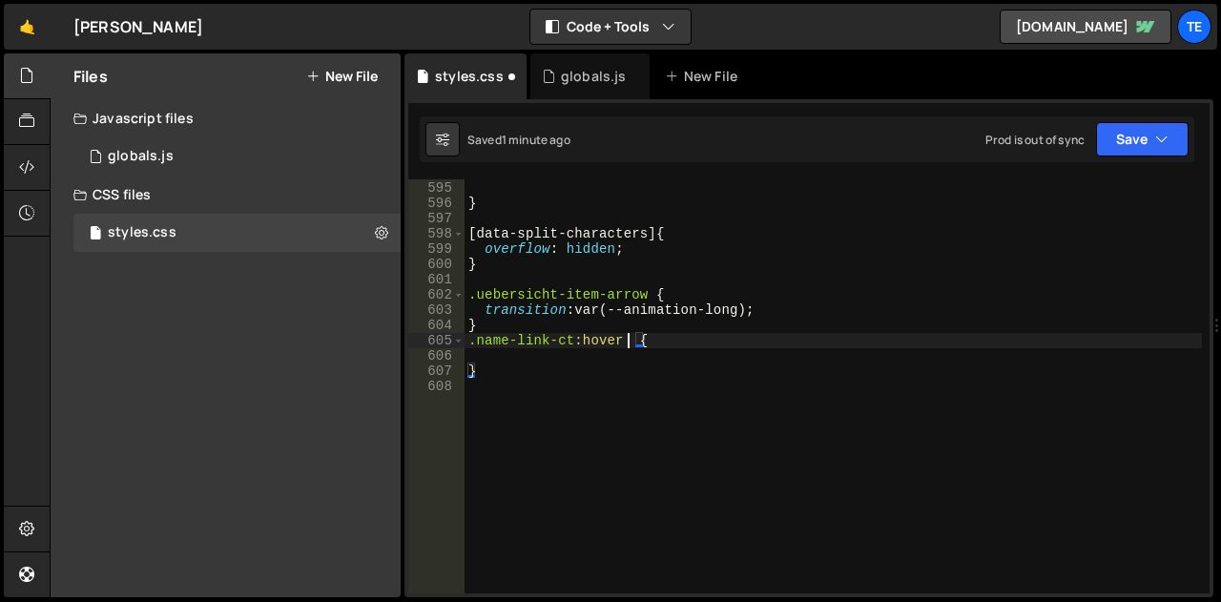
click at [626, 343] on div "} } [ data-split-characters ] { overflow : hidden ; } .uebersicht-item-arrow { …" at bounding box center [832, 387] width 737 height 444
paste textarea "uebersicht-item-arrow"
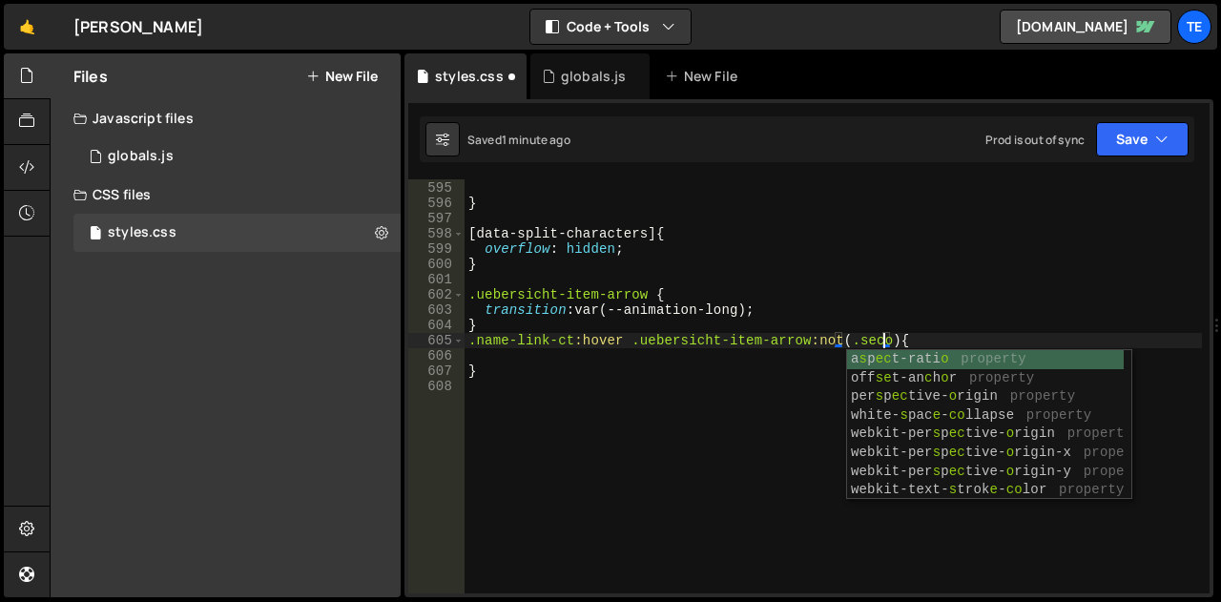
scroll to position [0, 31]
type textarea ".name-link-ct:hover .uebersicht-item-arrow:not(.second {"
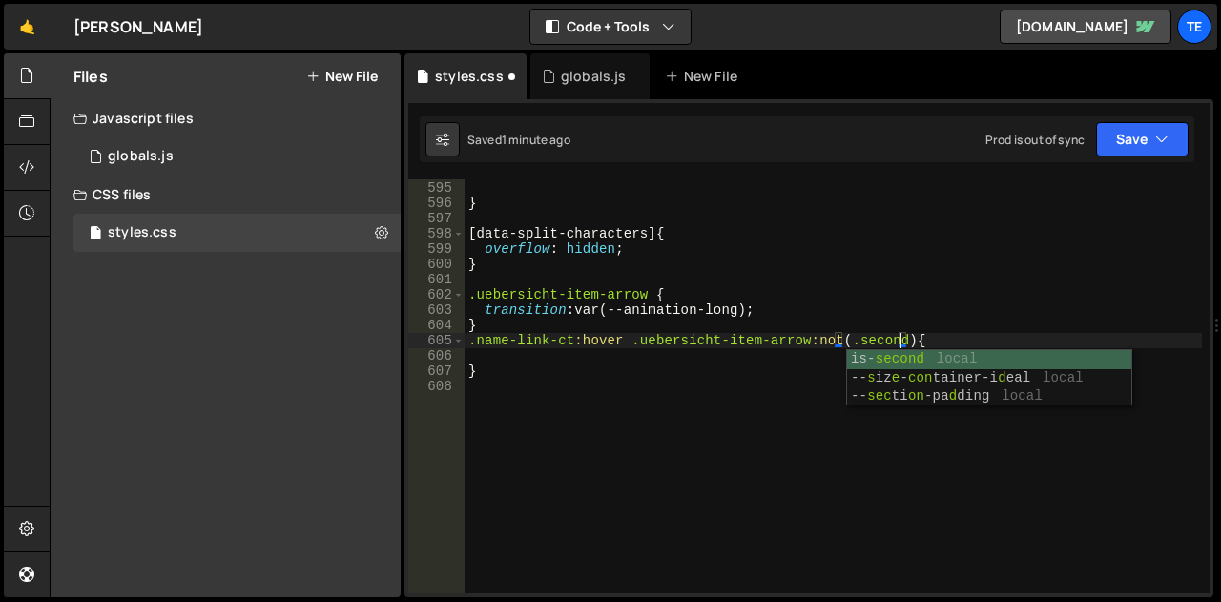
scroll to position [0, 0]
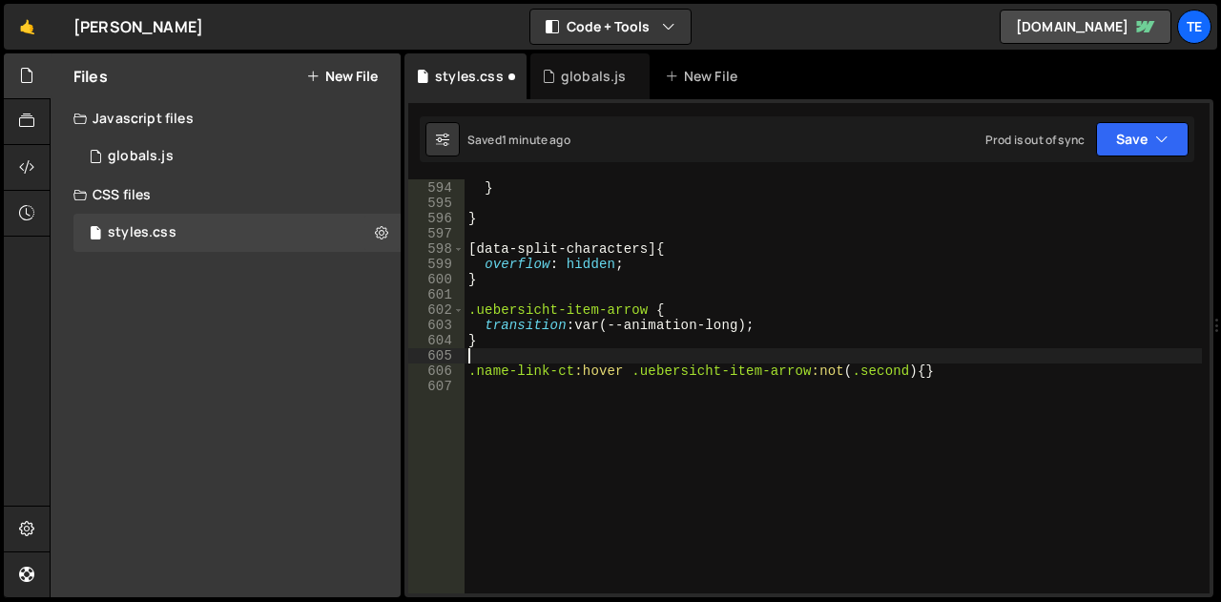
type textarea ".name-link-ct:hover .uebersicht-item-arrow:not(.second) {}"
click at [925, 374] on div "} } [ data-split-characters ] { overflow : hidden ; } .uebersicht-item-arrow { …" at bounding box center [832, 387] width 737 height 444
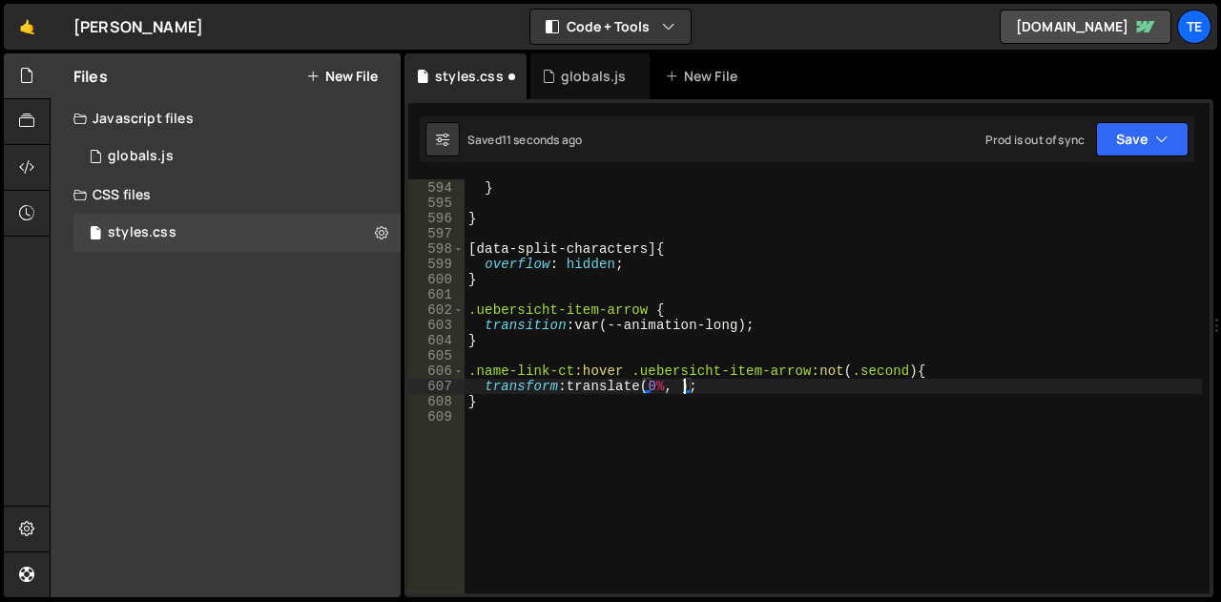
scroll to position [0, 15]
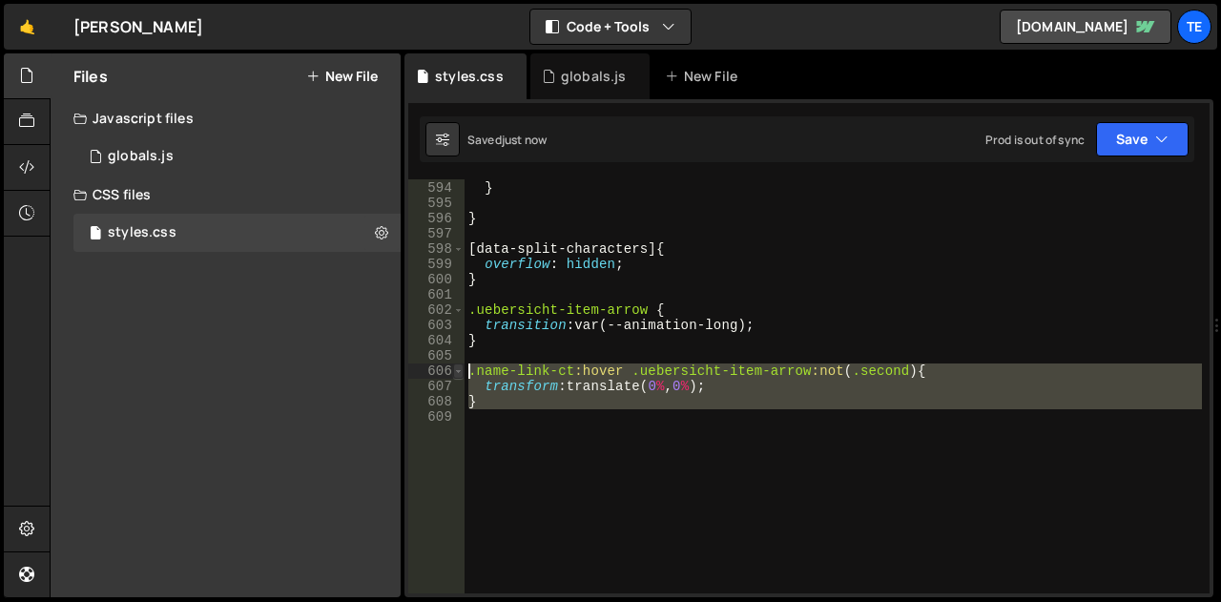
drag, startPoint x: 580, startPoint y: 423, endPoint x: 462, endPoint y: 364, distance: 132.2
click at [462, 364] on div "transform: translate(0%, 0%); 593 594 595 596 597 598 599 600 601 602 603 604 6…" at bounding box center [808, 386] width 801 height 414
type textarea ".name-link-ct:hover .uebersicht-item-arrow:not(.second) { transform: translate(…"
click at [547, 440] on div "} } [ data-split-characters ] { overflow : hidden ; } .uebersicht-item-arrow { …" at bounding box center [832, 386] width 737 height 414
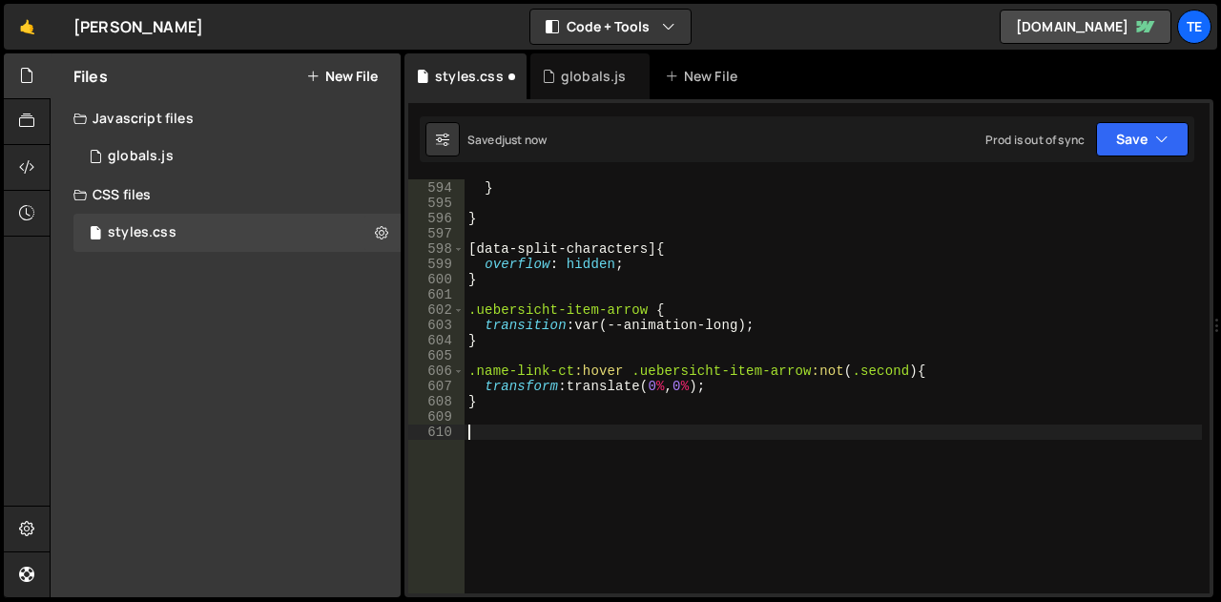
paste textarea ".name-link-ct:hover .uebersicht-item-arrow:not(.second) {"
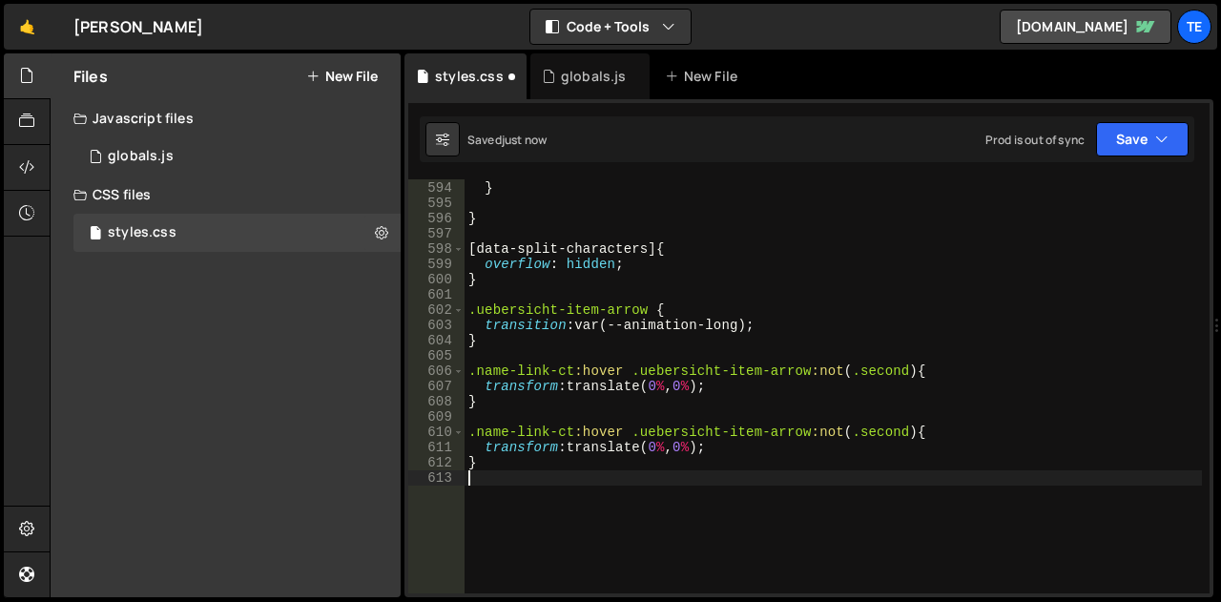
click at [824, 426] on div "} } [ data-split-characters ] { overflow : hidden ; } .uebersicht-item-arrow { …" at bounding box center [832, 387] width 737 height 444
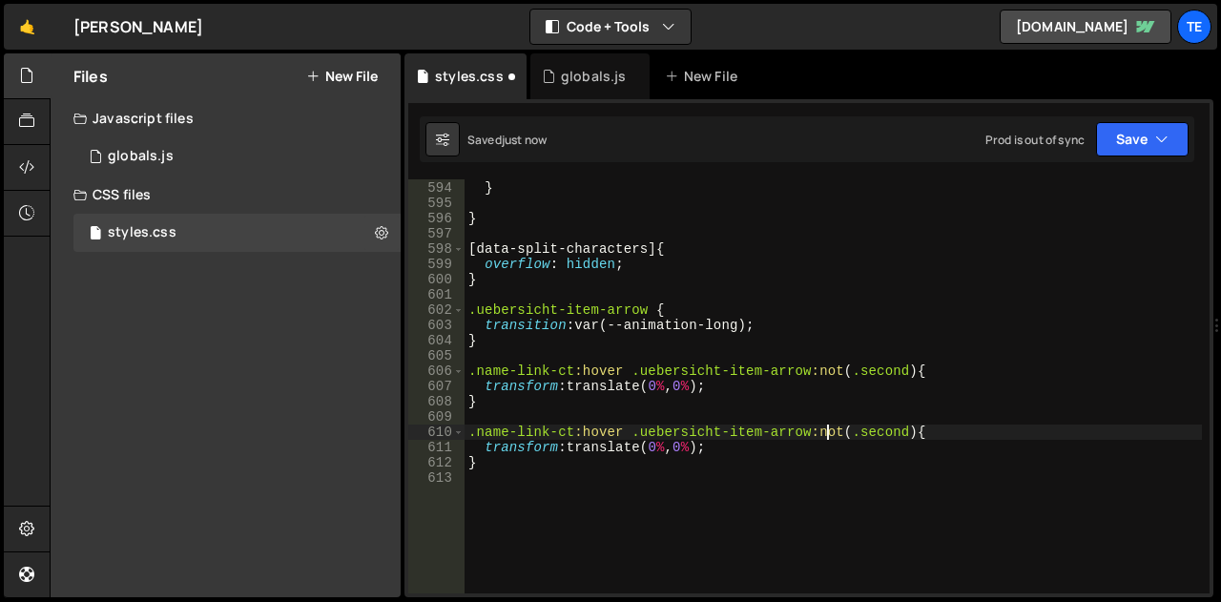
click at [824, 426] on div "} } [ data-split-characters ] { overflow : hidden ; } .uebersicht-item-arrow { …" at bounding box center [832, 387] width 737 height 444
click at [864, 424] on div "} } [ data-split-characters ] { overflow : hidden ; } .uebersicht-item-arrow { …" at bounding box center [832, 387] width 737 height 444
click at [725, 461] on div "} } [ data-split-characters ] { overflow : hidden ; } .uebersicht-item-arrow { …" at bounding box center [832, 387] width 737 height 444
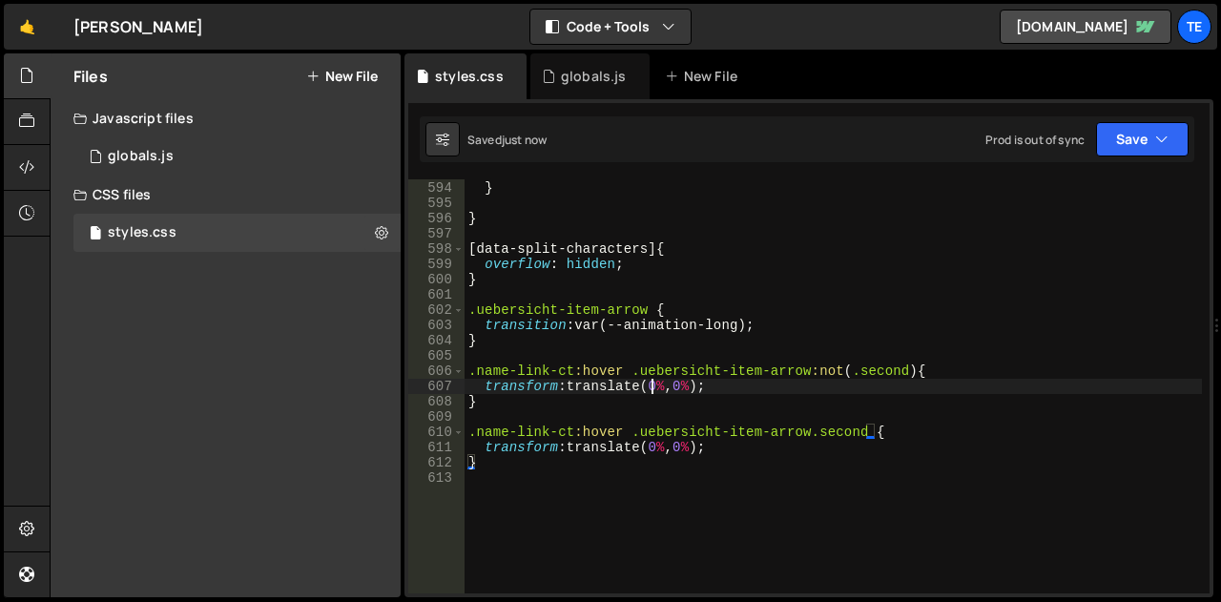
click at [652, 384] on div "} } [ data-split-characters ] { overflow : hidden ; } .uebersicht-item-arrow { …" at bounding box center [832, 387] width 737 height 444
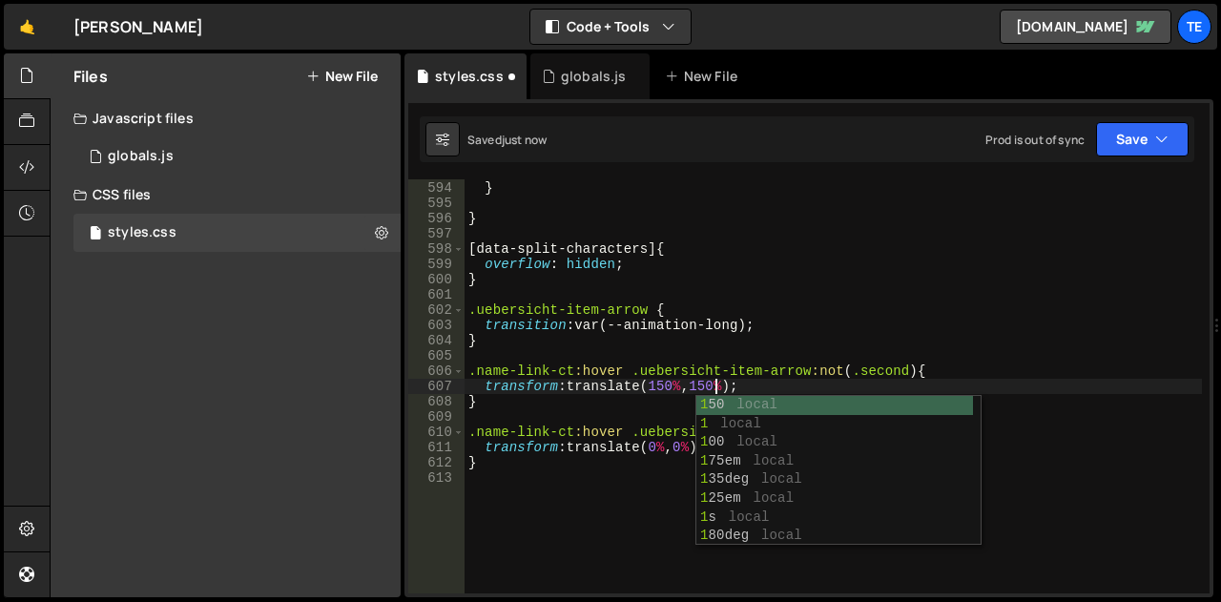
scroll to position [0, 17]
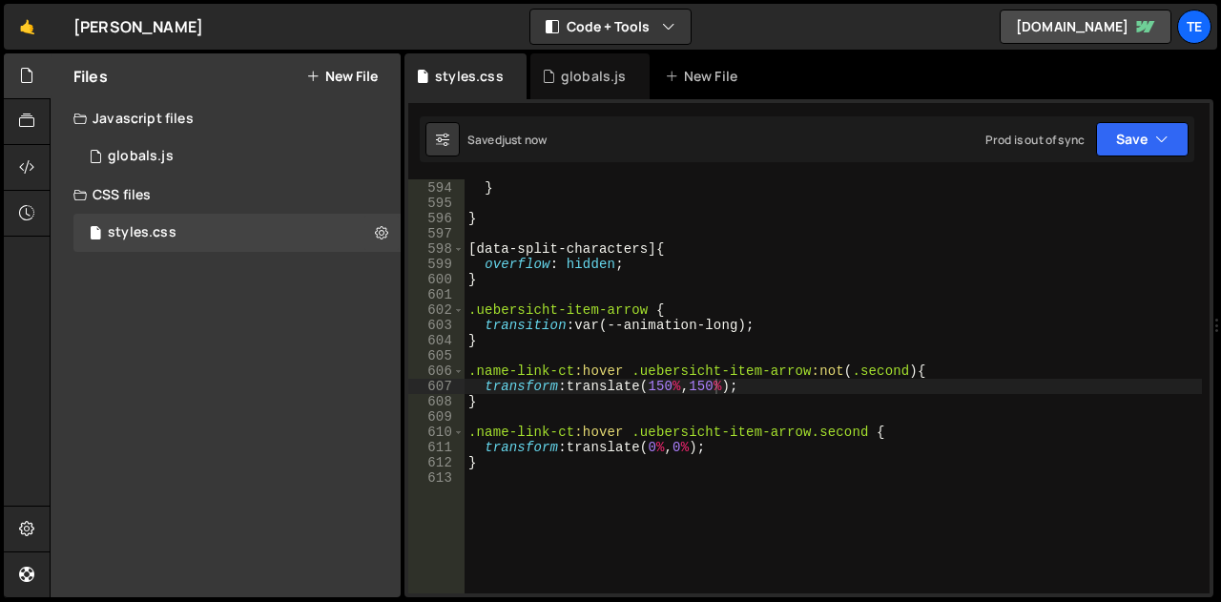
click at [650, 442] on div "} } [ data-split-characters ] { overflow : hidden ; } .uebersicht-item-arrow { …" at bounding box center [832, 387] width 737 height 444
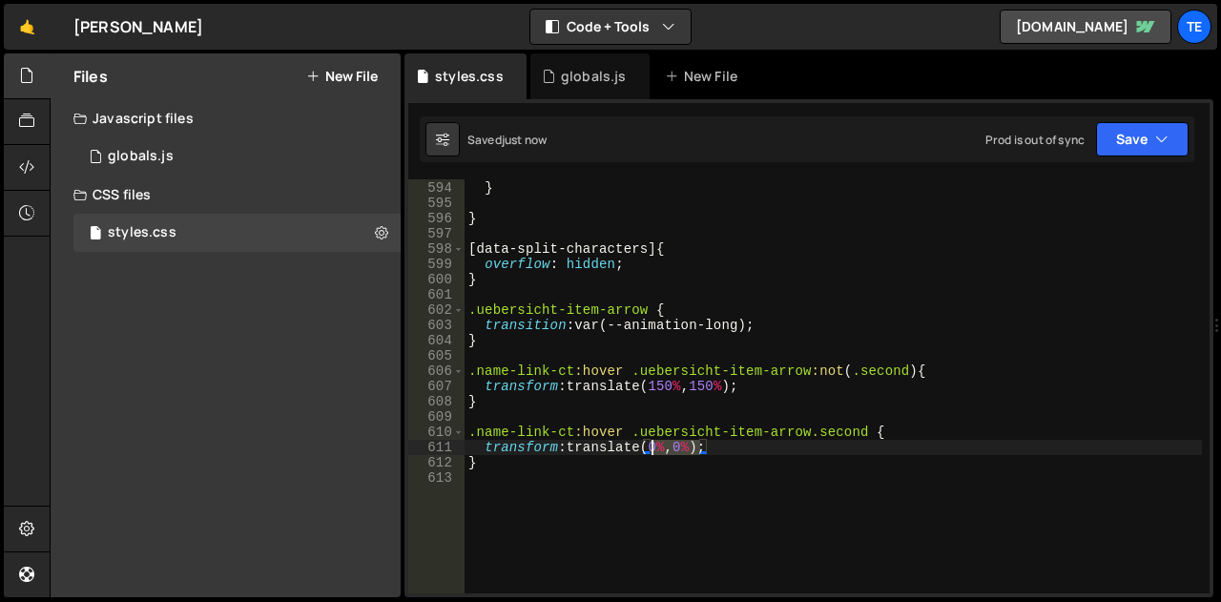
scroll to position [0, 16]
click at [650, 442] on div "} } [ data-split-characters ] { overflow : hidden ; } .uebersicht-item-arrow { …" at bounding box center [832, 387] width 737 height 444
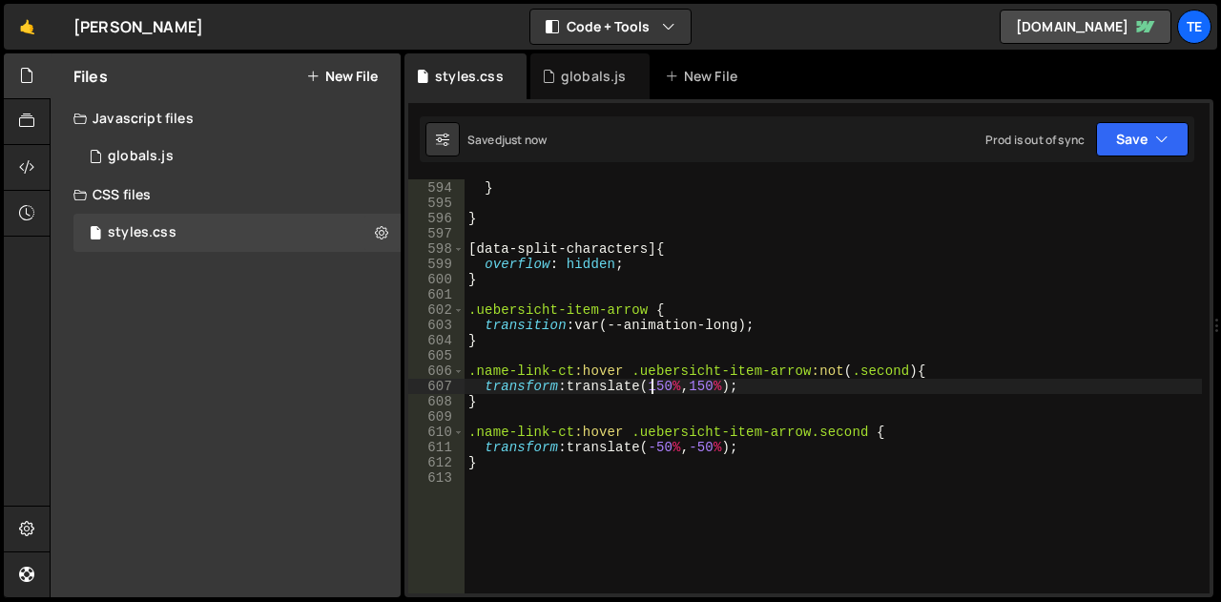
click at [653, 380] on div "} } [ data-split-characters ] { overflow : hidden ; } .uebersicht-item-arrow { …" at bounding box center [832, 387] width 737 height 444
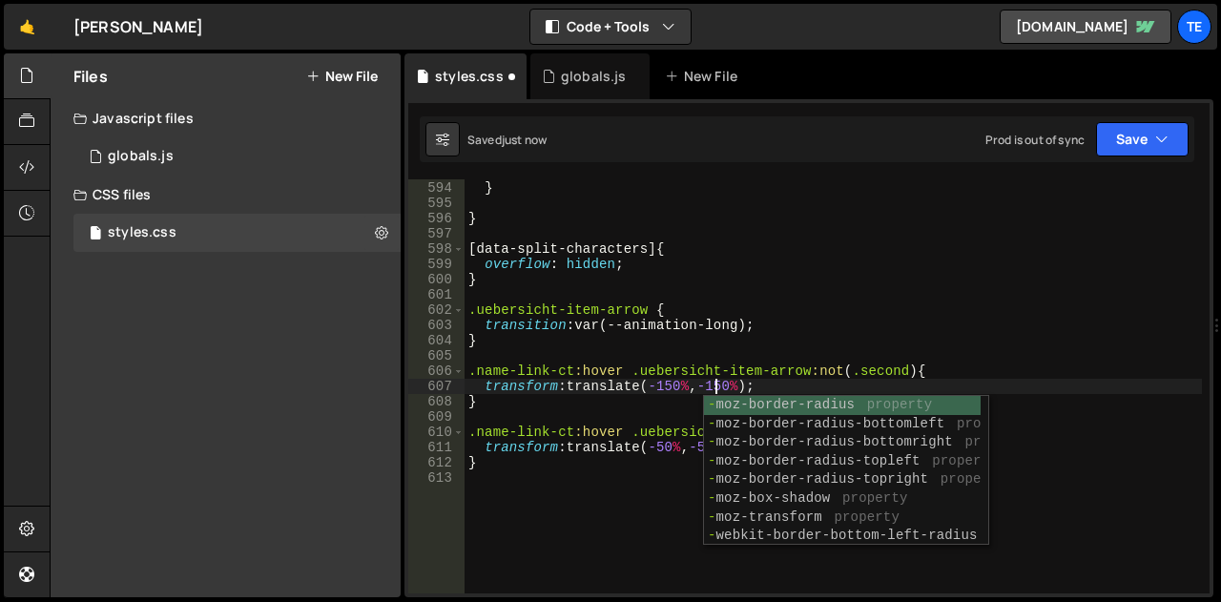
scroll to position [0, 17]
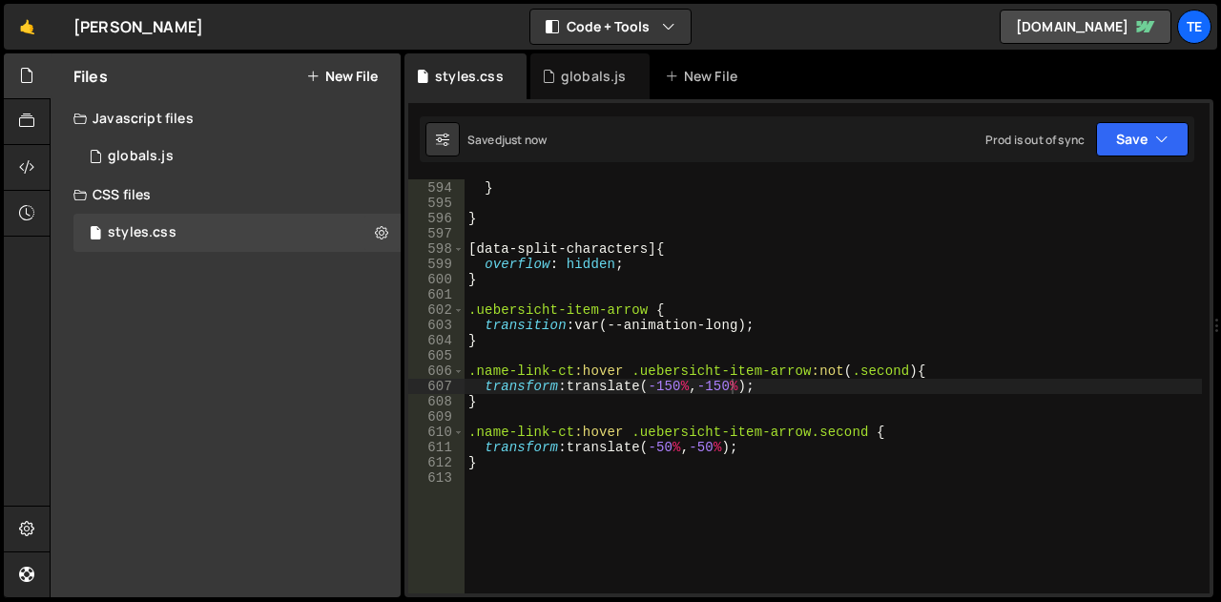
click at [659, 388] on div "} } [ data-split-characters ] { overflow : hidden ; } .uebersicht-item-arrow { …" at bounding box center [832, 387] width 737 height 444
type textarea "transform: translate(150%, -150%);"
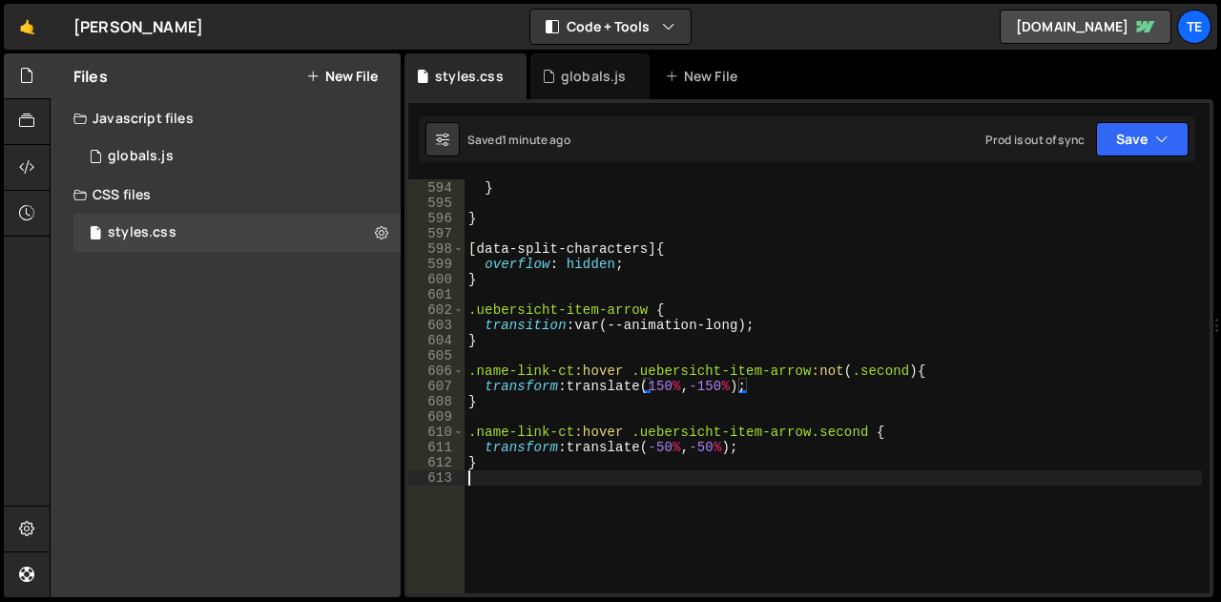
click at [676, 524] on div "} } [ data-split-characters ] { overflow : hidden ; } .uebersicht-item-arrow { …" at bounding box center [832, 387] width 737 height 444
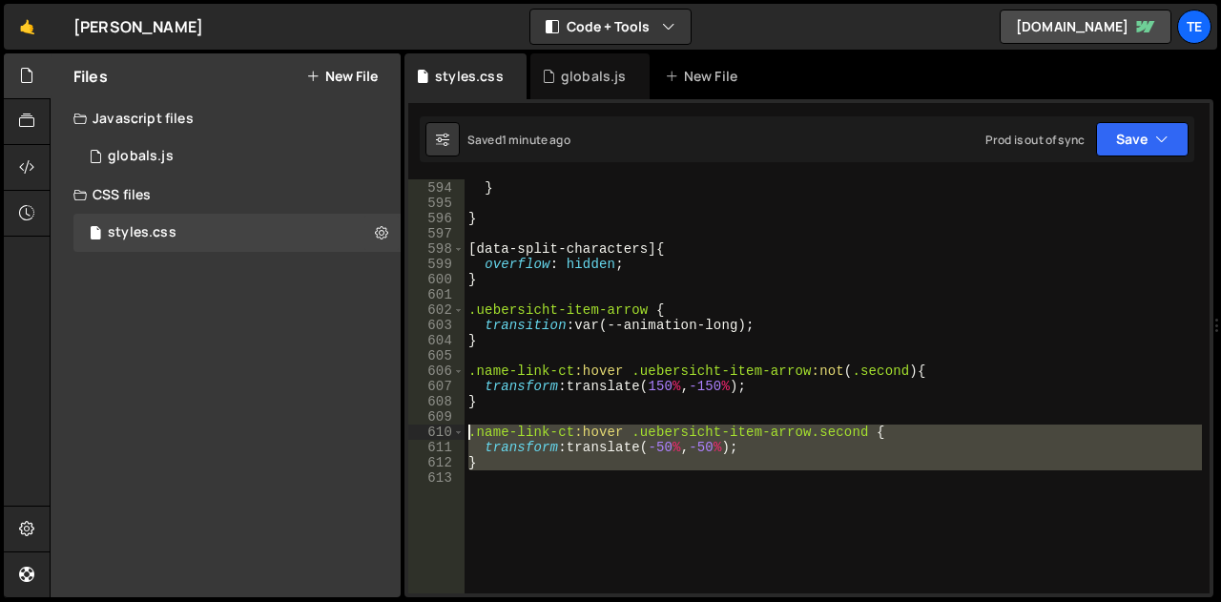
drag, startPoint x: 569, startPoint y: 520, endPoint x: 439, endPoint y: 430, distance: 158.4
click at [439, 430] on div "593 594 595 596 597 598 599 600 601 602 603 604 605 606 607 608 609 610 611 612…" at bounding box center [808, 386] width 801 height 414
type textarea ".name-link-ct:hover .uebersicht-item-arrow.second { transform: translate(-50%, …"
click at [521, 513] on div "} } [ data-split-characters ] { overflow : hidden ; } .uebersicht-item-arrow { …" at bounding box center [832, 386] width 737 height 414
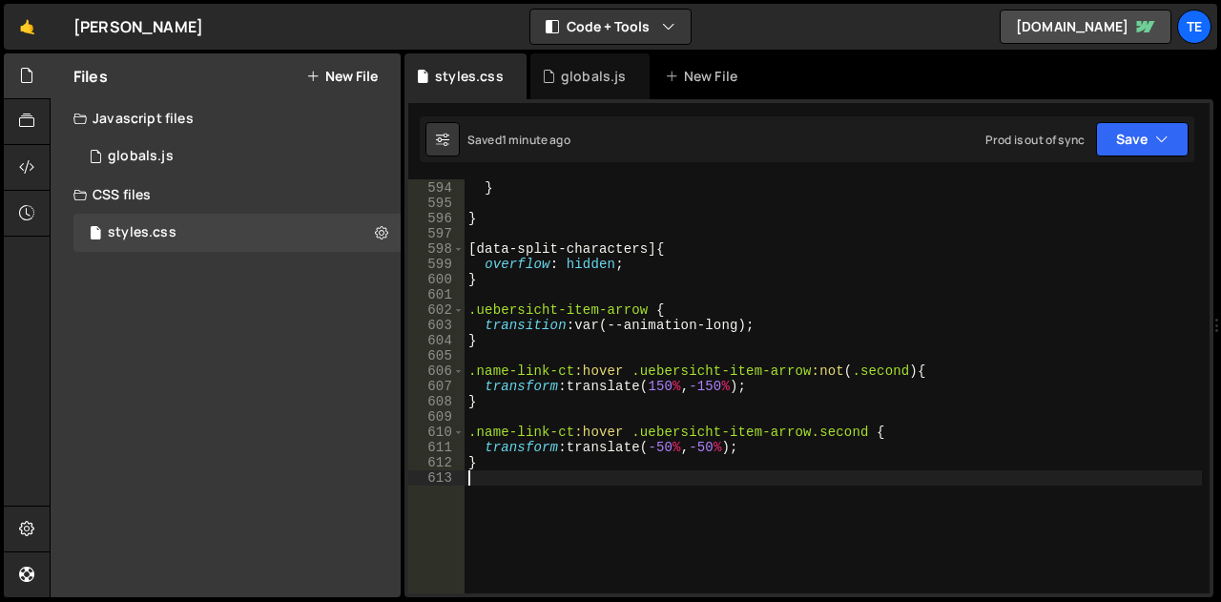
paste textarea ".name-link-ct:hover .uebersicht-item-arrow.second {"
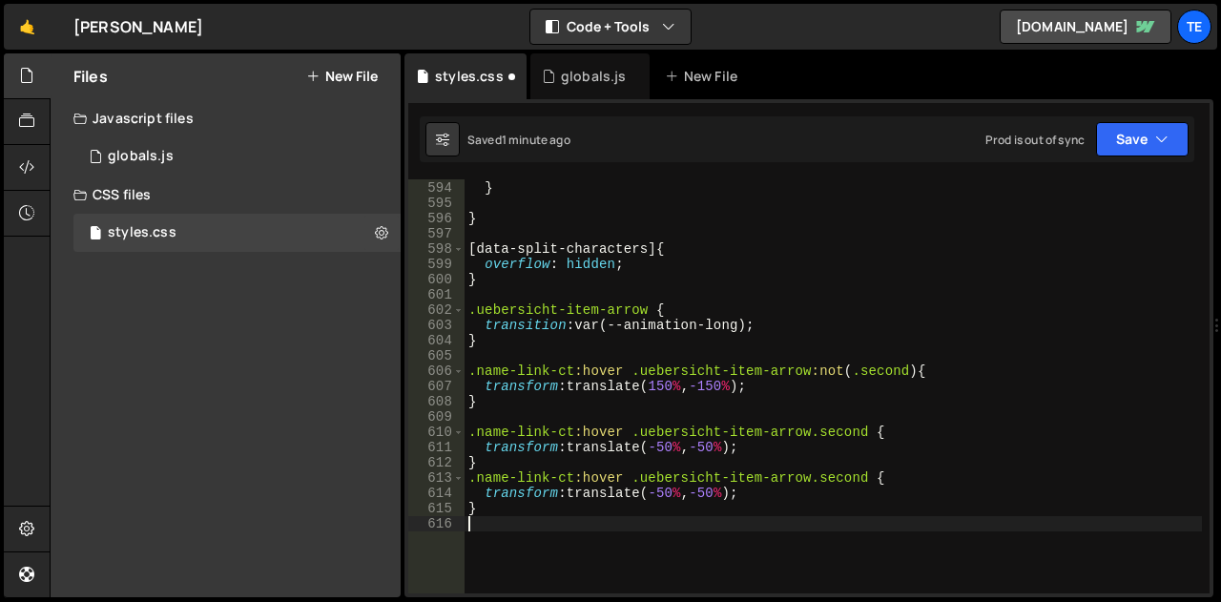
click at [842, 472] on div "} } [ data-split-characters ] { overflow : hidden ; } .uebersicht-item-arrow { …" at bounding box center [832, 387] width 737 height 444
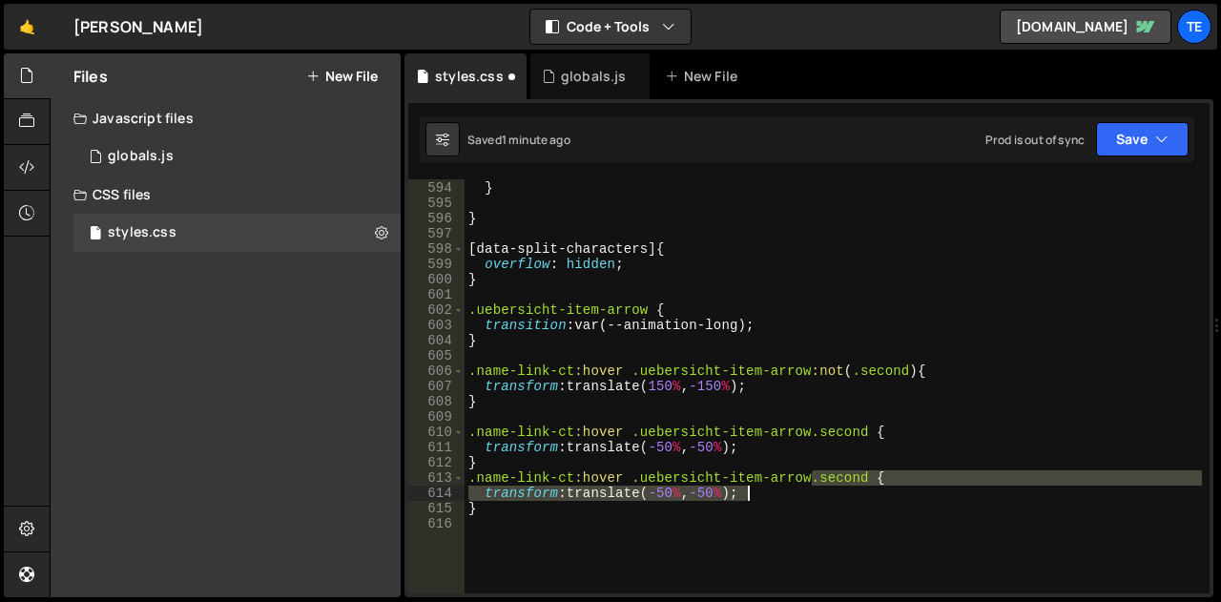
drag, startPoint x: 842, startPoint y: 472, endPoint x: 758, endPoint y: 487, distance: 85.3
click at [758, 487] on div "} } [ data-split-characters ] { overflow : hidden ; } .uebersicht-item-arrow { …" at bounding box center [832, 387] width 737 height 444
click at [820, 507] on div "} } [ data-split-characters ] { overflow : hidden ; } .uebersicht-item-arrow { …" at bounding box center [832, 387] width 737 height 444
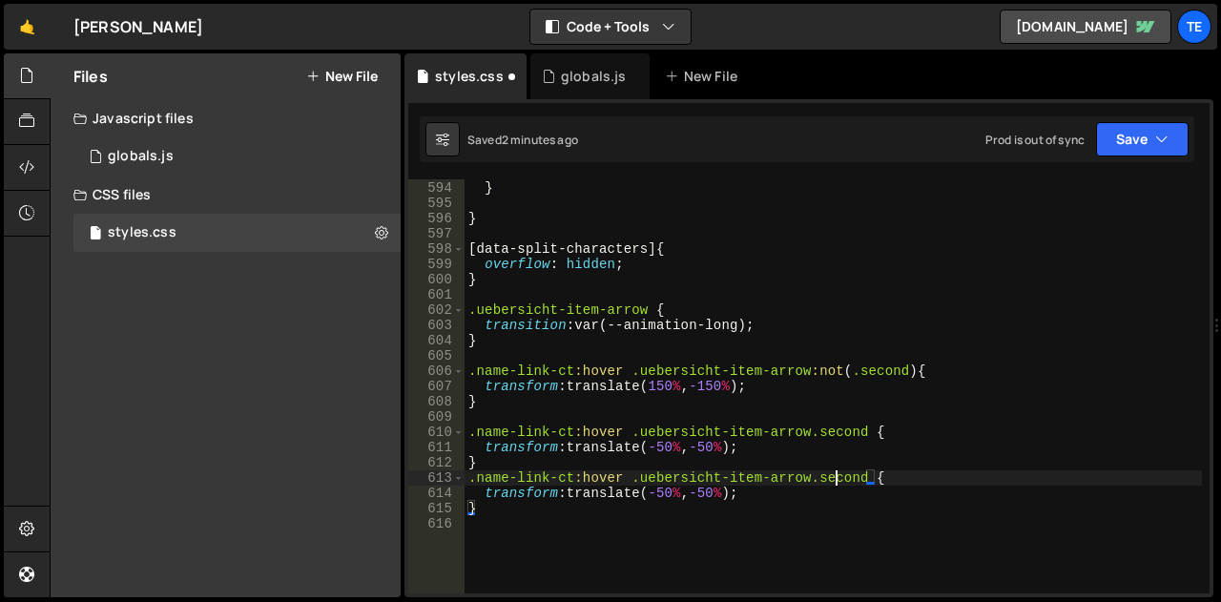
click at [833, 474] on div "} } [ data-split-characters ] { overflow : hidden ; } .uebersicht-item-arrow { …" at bounding box center [832, 387] width 737 height 444
drag, startPoint x: 833, startPoint y: 474, endPoint x: 671, endPoint y: 476, distance: 162.1
click at [671, 476] on div "} } [ data-split-characters ] { overflow : hidden ; } .uebersicht-item-arrow { …" at bounding box center [832, 387] width 737 height 444
paste textarea "arrow-bg"
click at [598, 493] on div "} } [ data-split-characters ] { overflow : hidden ; } .uebersicht-item-arrow { …" at bounding box center [832, 387] width 737 height 444
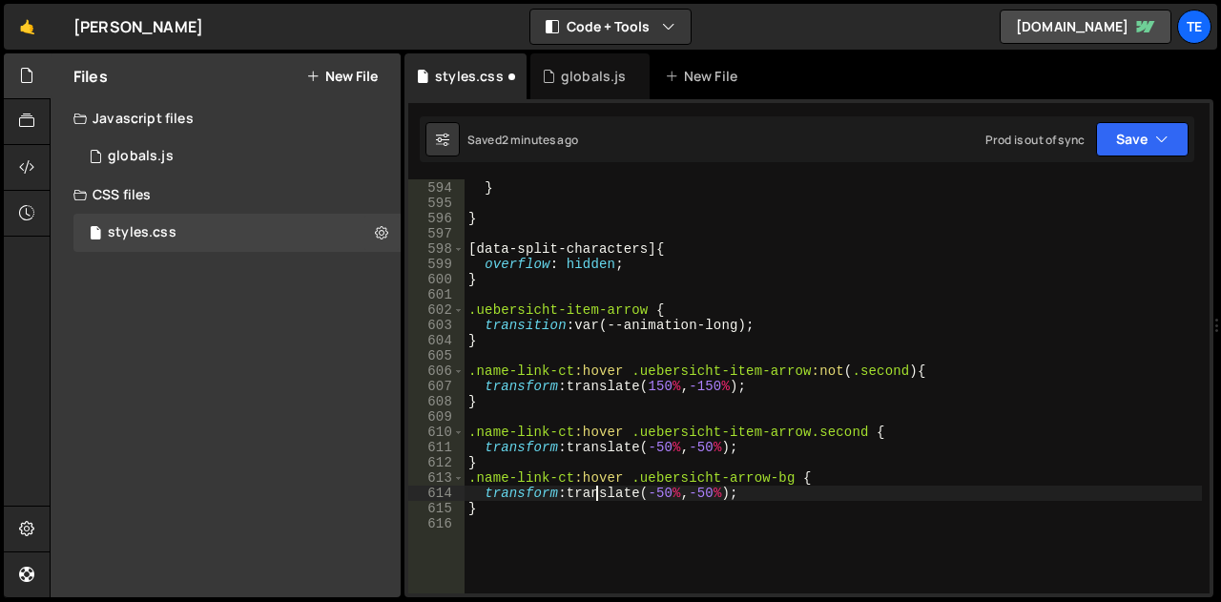
click at [598, 493] on div "} } [ data-split-characters ] { overflow : hidden ; } .uebersicht-item-arrow { …" at bounding box center [832, 387] width 737 height 444
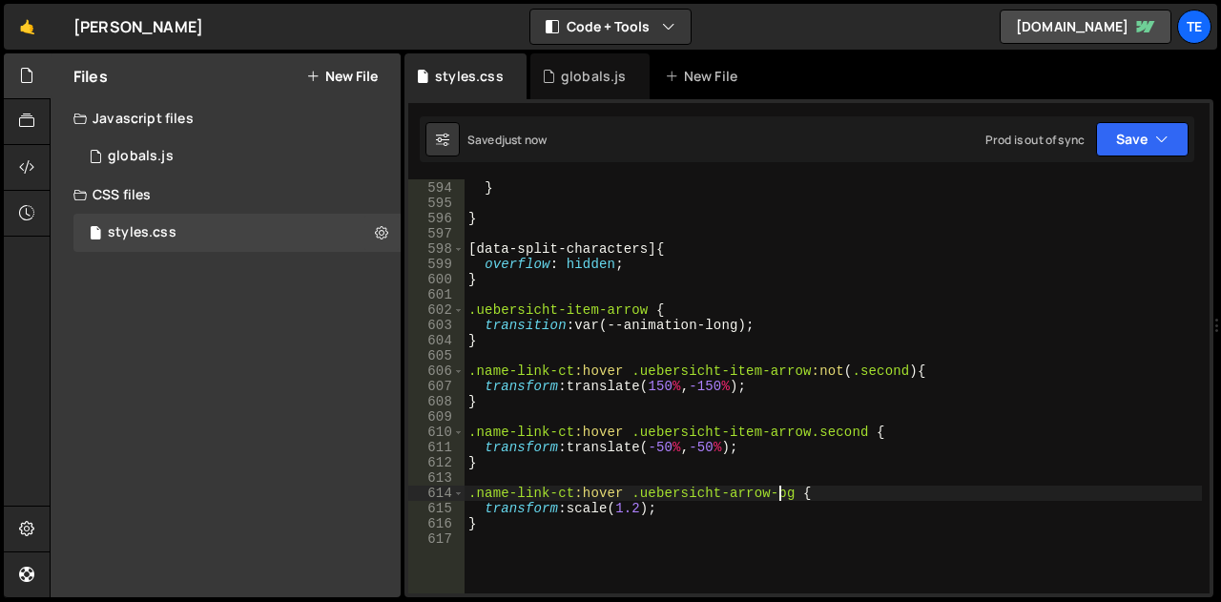
click at [780, 489] on div "} } [ data-split-characters ] { overflow : hidden ; } .uebersicht-item-arrow { …" at bounding box center [832, 387] width 737 height 444
drag, startPoint x: 780, startPoint y: 489, endPoint x: 644, endPoint y: 473, distance: 137.3
click at [646, 489] on div "} } [ data-split-characters ] { overflow : hidden ; } .uebersicht-item-arrow { …" at bounding box center [832, 387] width 737 height 444
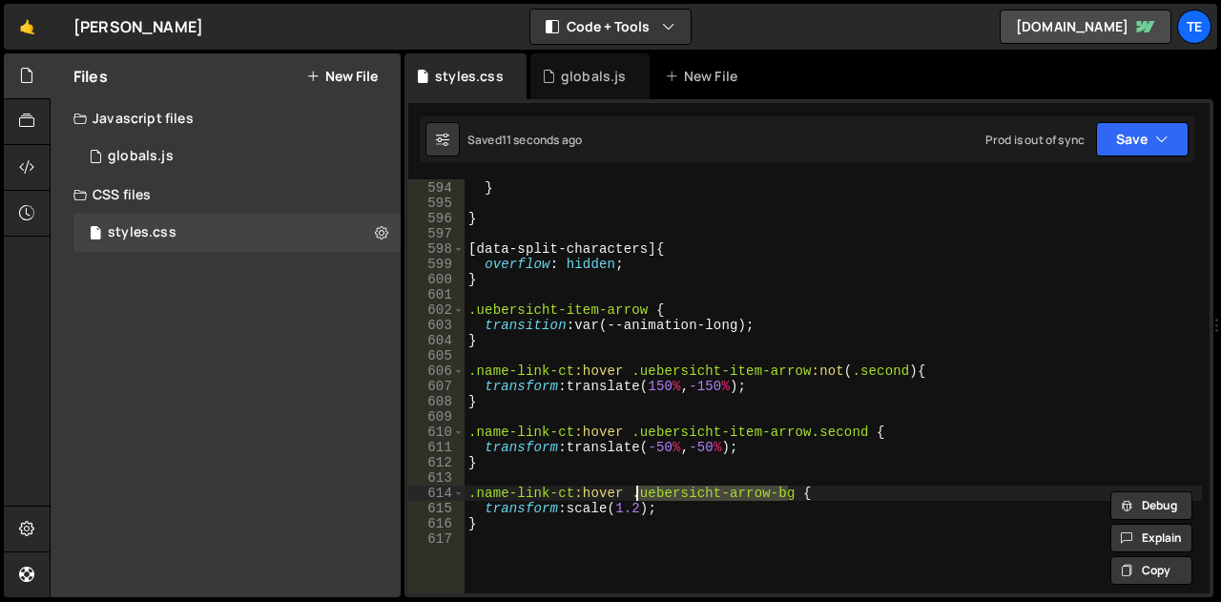
click at [646, 308] on div "} } [ data-split-characters ] { overflow : hidden ; } .uebersicht-item-arrow { …" at bounding box center [832, 387] width 737 height 444
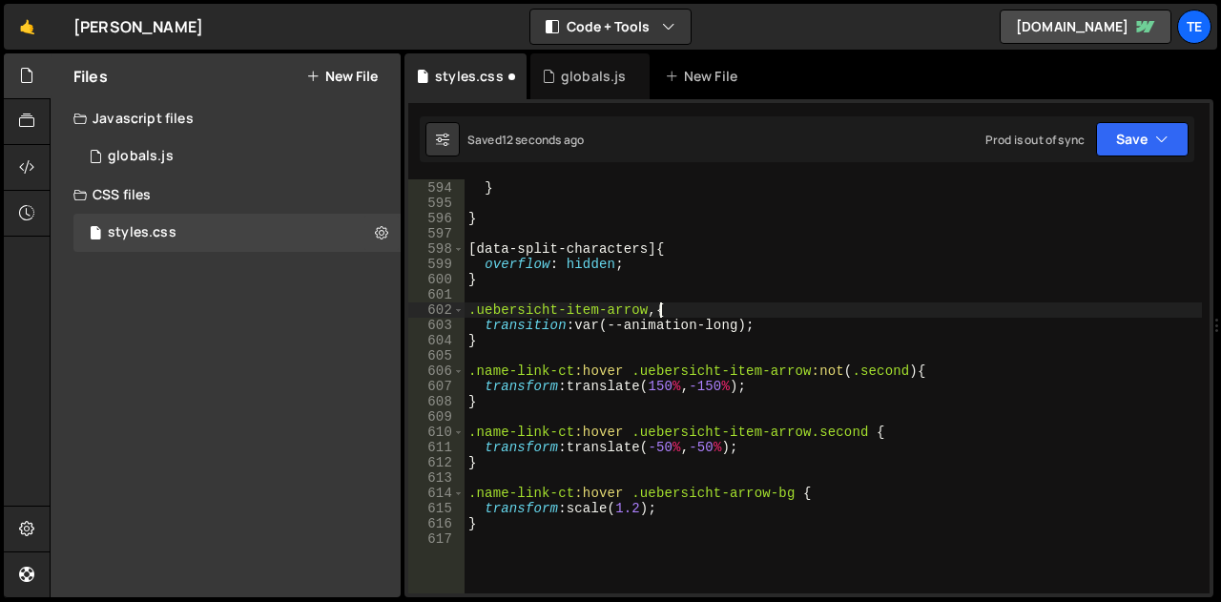
paste textarea "uebersicht-arrow-bg"
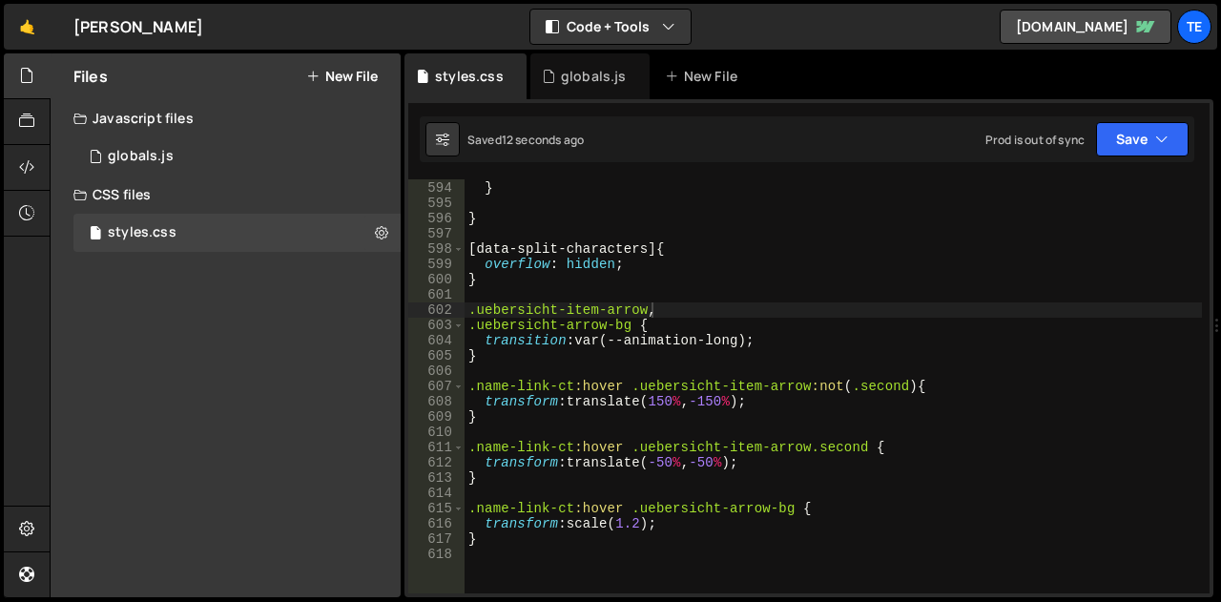
click at [641, 527] on div "} } [ data-split-characters ] { overflow : hidden ; } .uebersicht-item-arrow , …" at bounding box center [832, 387] width 737 height 444
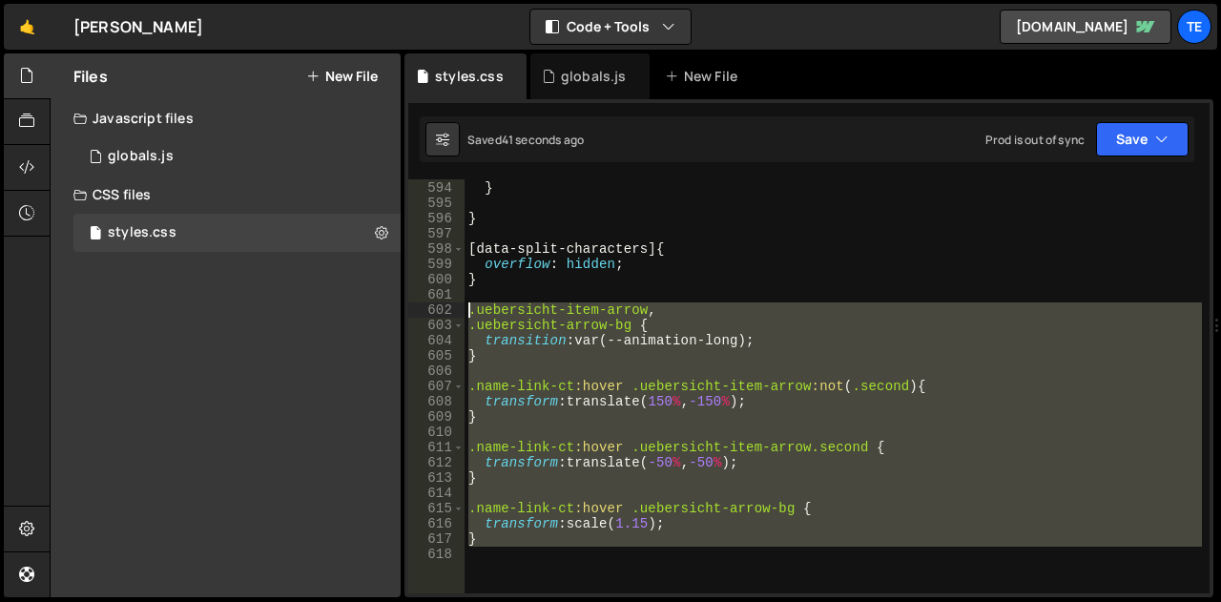
drag, startPoint x: 503, startPoint y: 562, endPoint x: 448, endPoint y: 304, distance: 263.3
click at [448, 304] on div "transform: scale(1.15); 593 594 595 596 597 598 599 600 601 602 603 604 605 606…" at bounding box center [808, 386] width 801 height 414
type textarea ".uebersicht-item-arrow, .uebersicht-arrow-bg {"
paste textarea
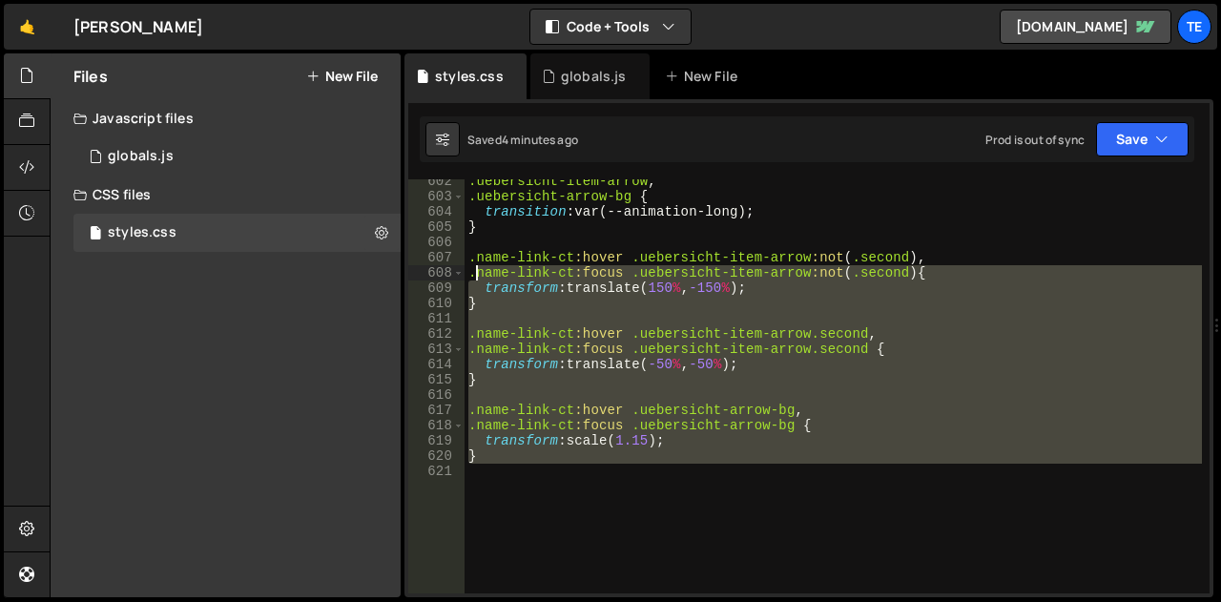
scroll to position [9484, 0]
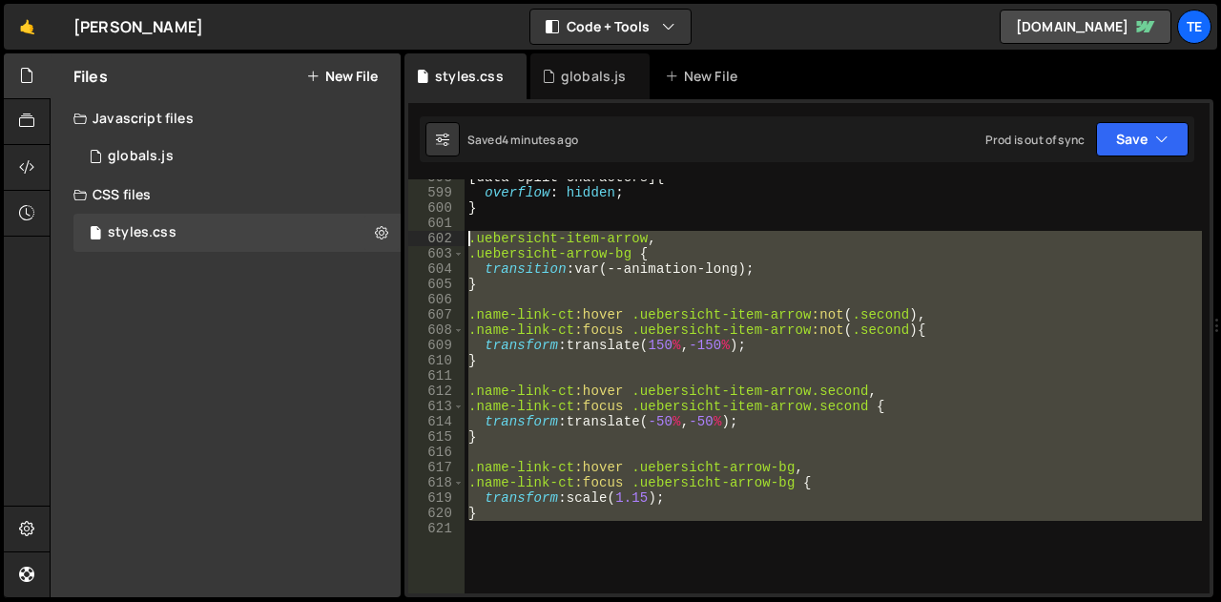
drag, startPoint x: 608, startPoint y: 463, endPoint x: 459, endPoint y: 241, distance: 267.9
click at [459, 241] on div "598 599 600 601 602 603 604 605 606 607 608 609 610 611 612 613 614 615 616 617…" at bounding box center [808, 386] width 801 height 414
type textarea ".uebersicht-item-arrow, .uebersicht-arrow-bg {"
paste textarea
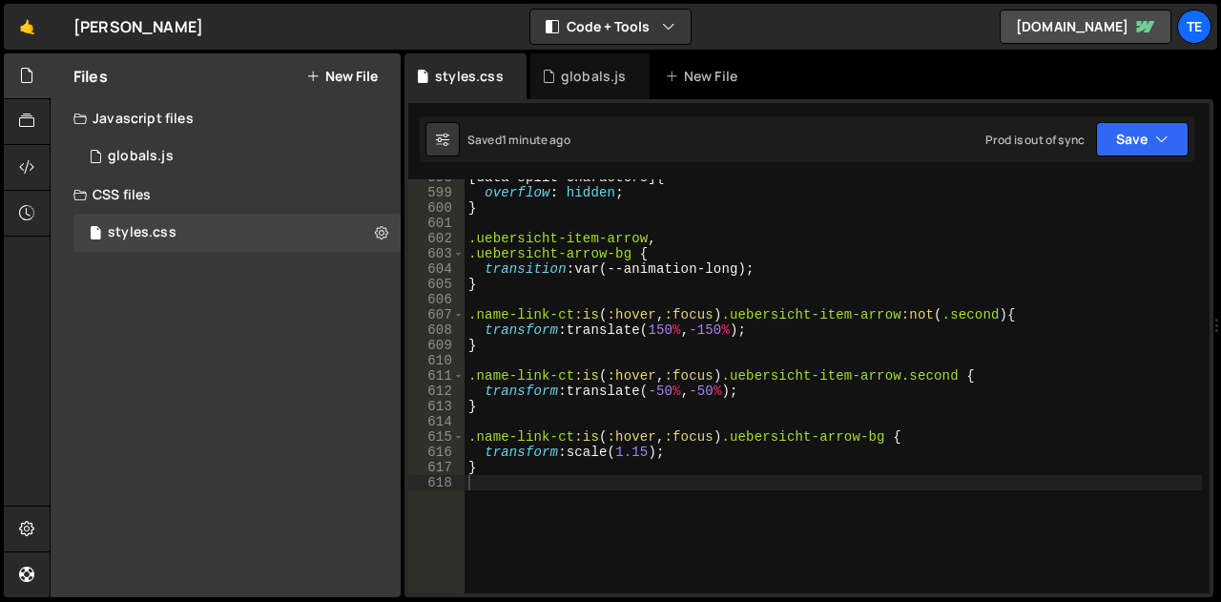
click at [629, 253] on div "[ data-split-characters ] { overflow : hidden ; } .uebersicht-item-arrow , .ueb…" at bounding box center [832, 392] width 737 height 444
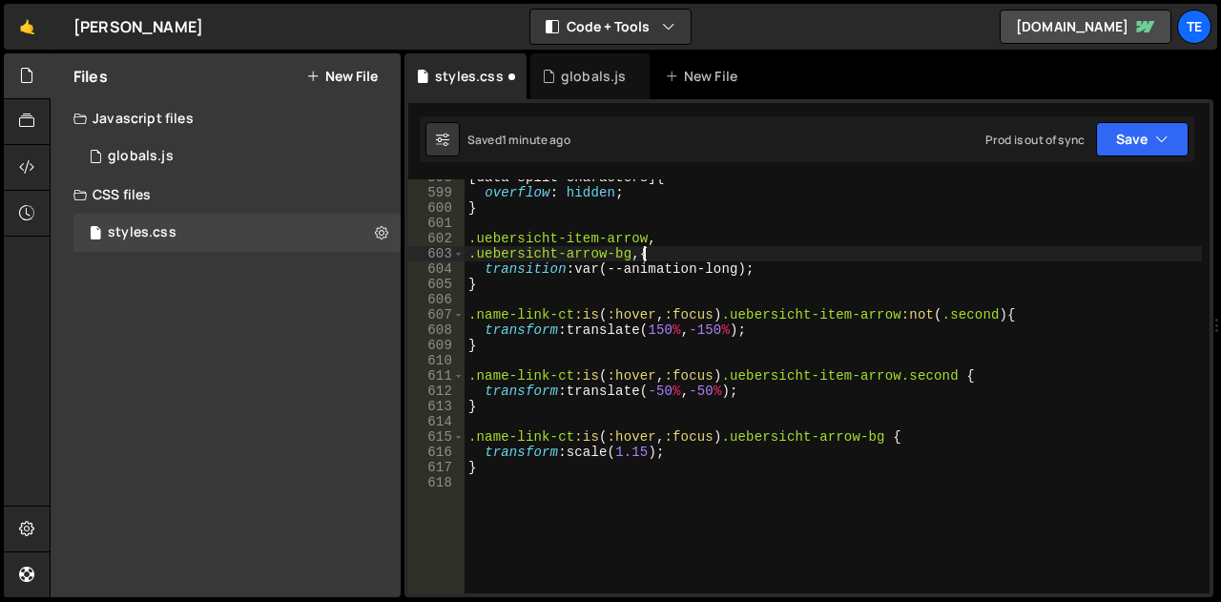
paste textarea "uebersicht-name"
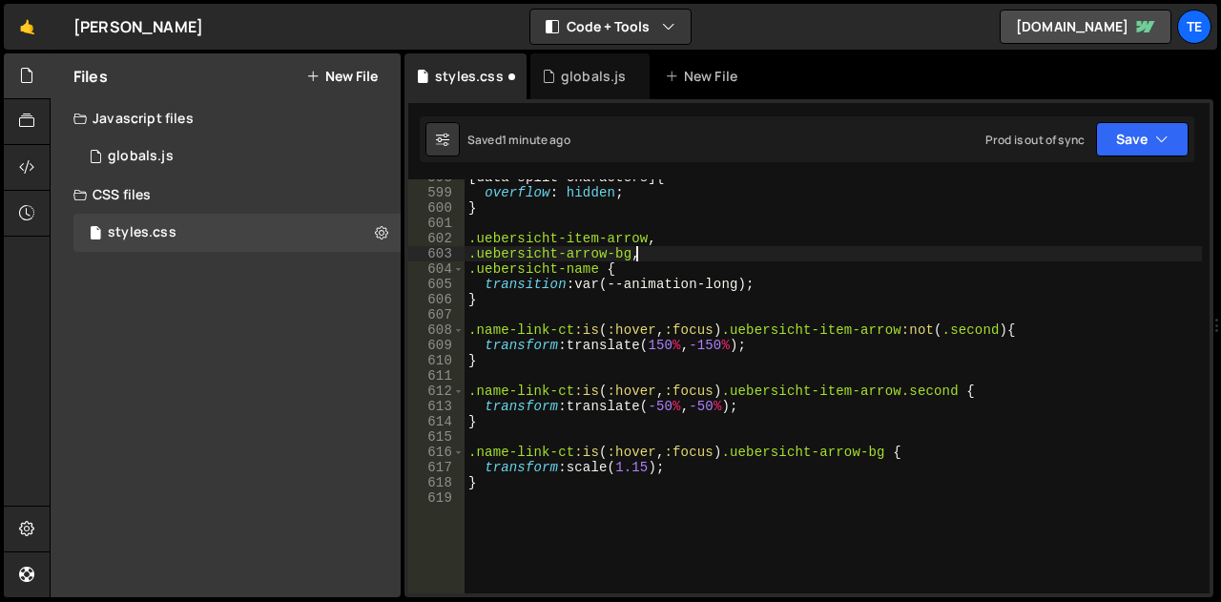
scroll to position [0, 10]
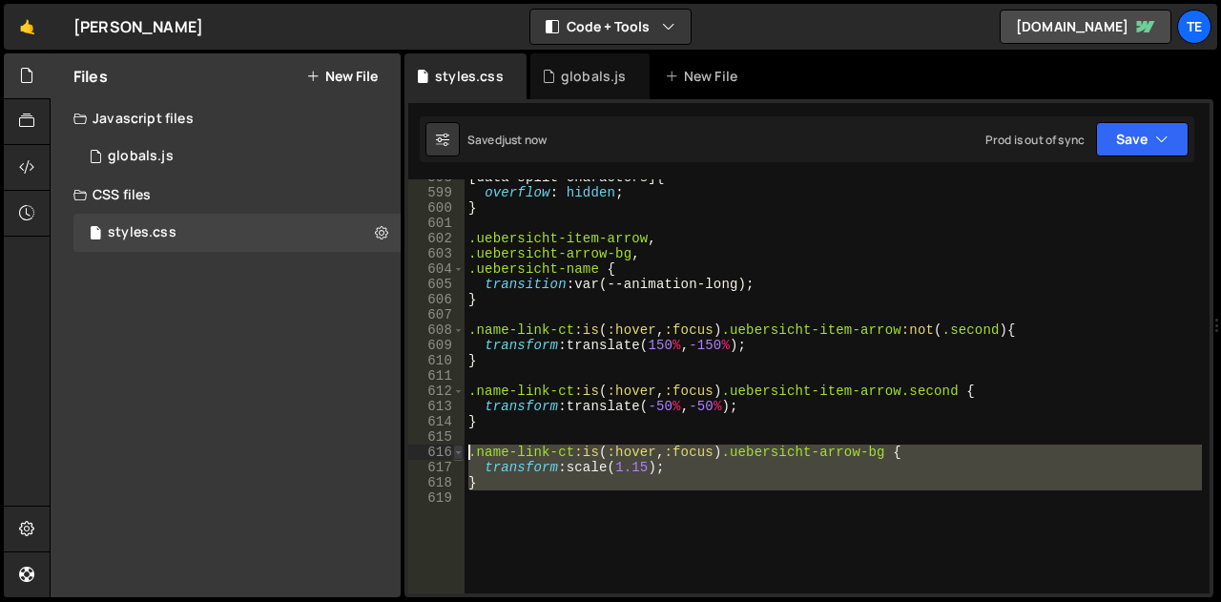
drag, startPoint x: 549, startPoint y: 493, endPoint x: 453, endPoint y: 447, distance: 106.6
click at [453, 447] on div ".uebersicht-arrow-bg, 598 599 600 601 602 603 604 605 606 607 608 609 610 611 6…" at bounding box center [808, 386] width 801 height 414
type textarea ".name-link-ct:is(:hover, :focus) .uebersicht-arrow-bg { transform: scale(1.15);"
click at [517, 527] on div "[ data-split-characters ] { overflow : hidden ; } .uebersicht-item-arrow , .ueb…" at bounding box center [832, 386] width 737 height 414
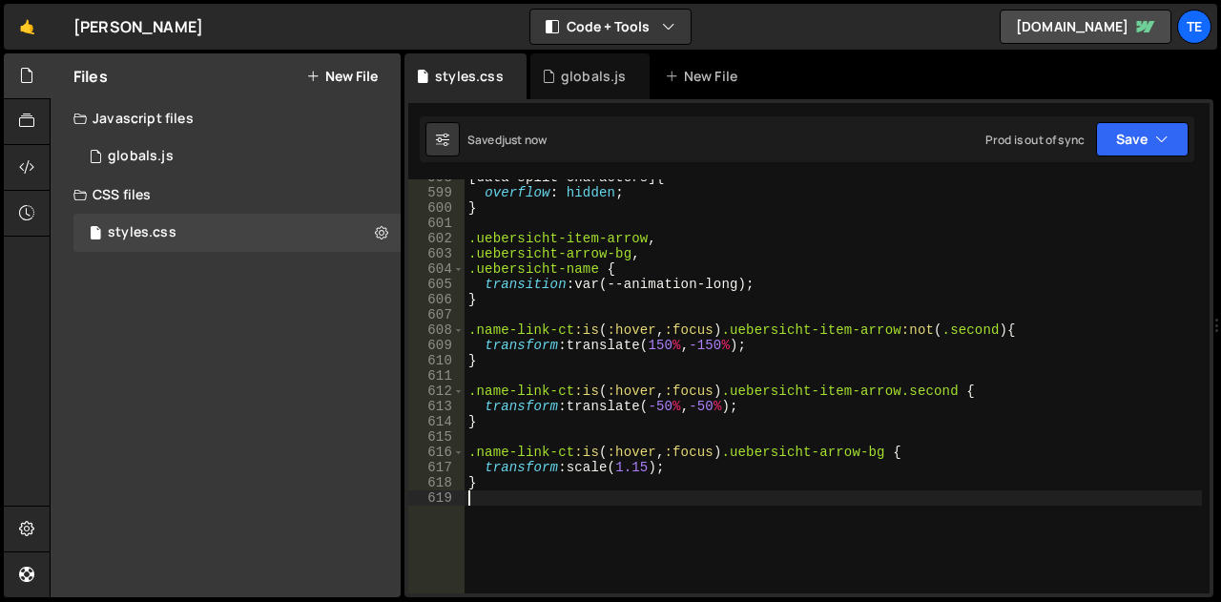
scroll to position [0, 0]
paste textarea ".uebersicht-name {"
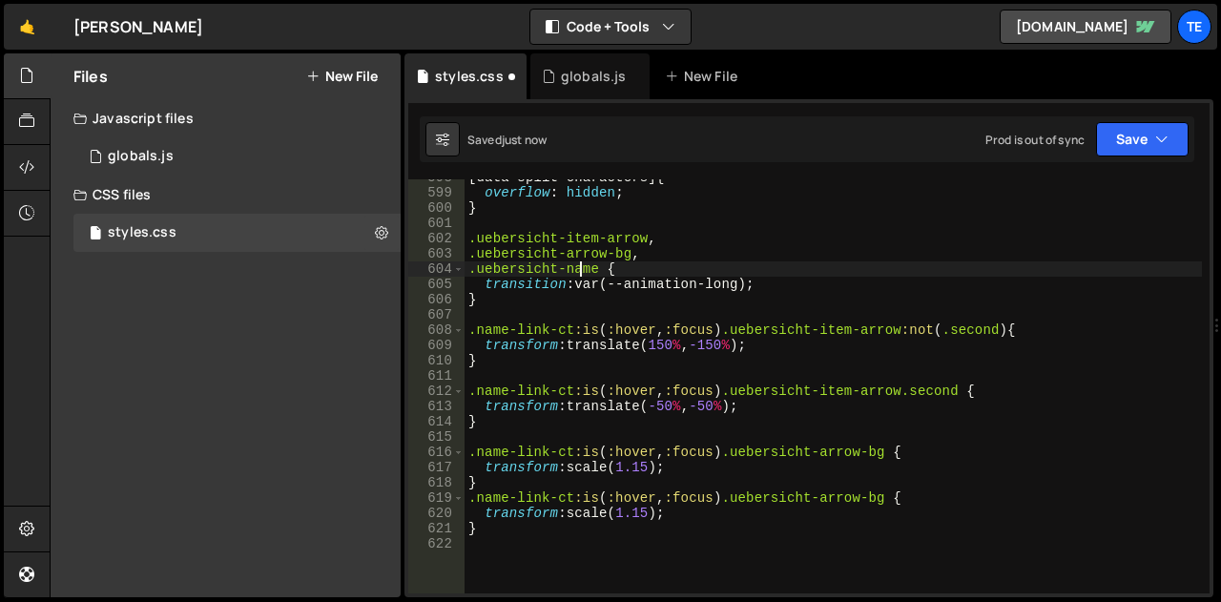
click at [580, 270] on div "[ data-split-characters ] { overflow : hidden ; } .uebersicht-item-arrow , .ueb…" at bounding box center [832, 392] width 737 height 444
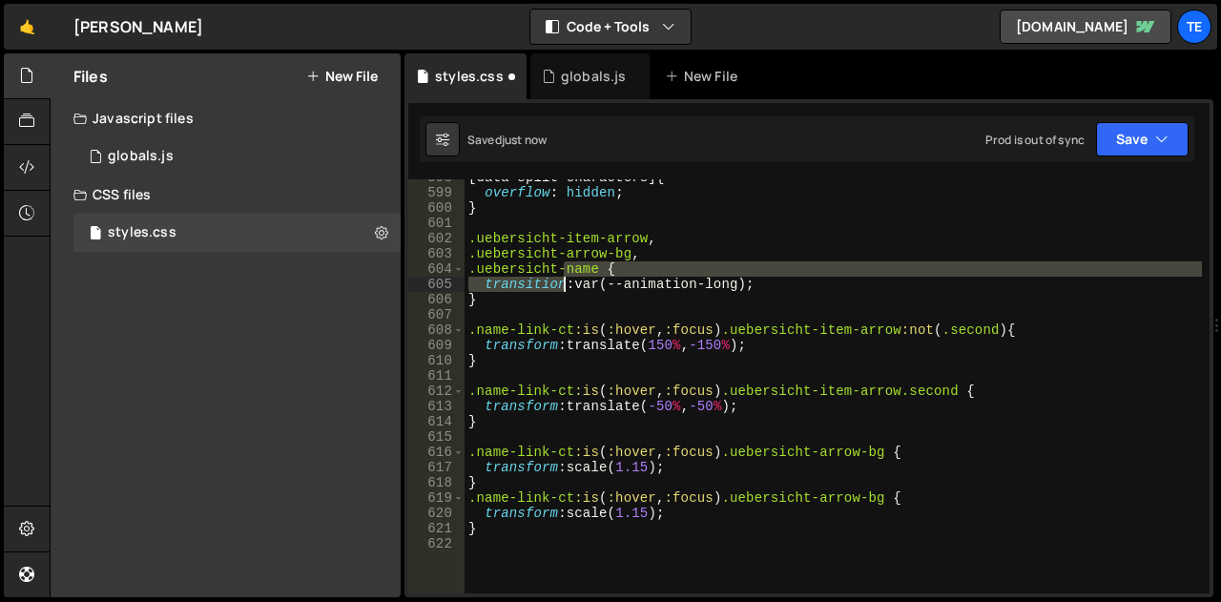
drag, startPoint x: 580, startPoint y: 270, endPoint x: 530, endPoint y: 277, distance: 50.0
click at [530, 277] on div "[ data-split-characters ] { overflow : hidden ; } .uebersicht-item-arrow , .ueb…" at bounding box center [832, 392] width 737 height 444
click at [530, 277] on div "[ data-split-characters ] { overflow : hidden ; } .uebersicht-item-arrow , .ueb…" at bounding box center [832, 386] width 737 height 414
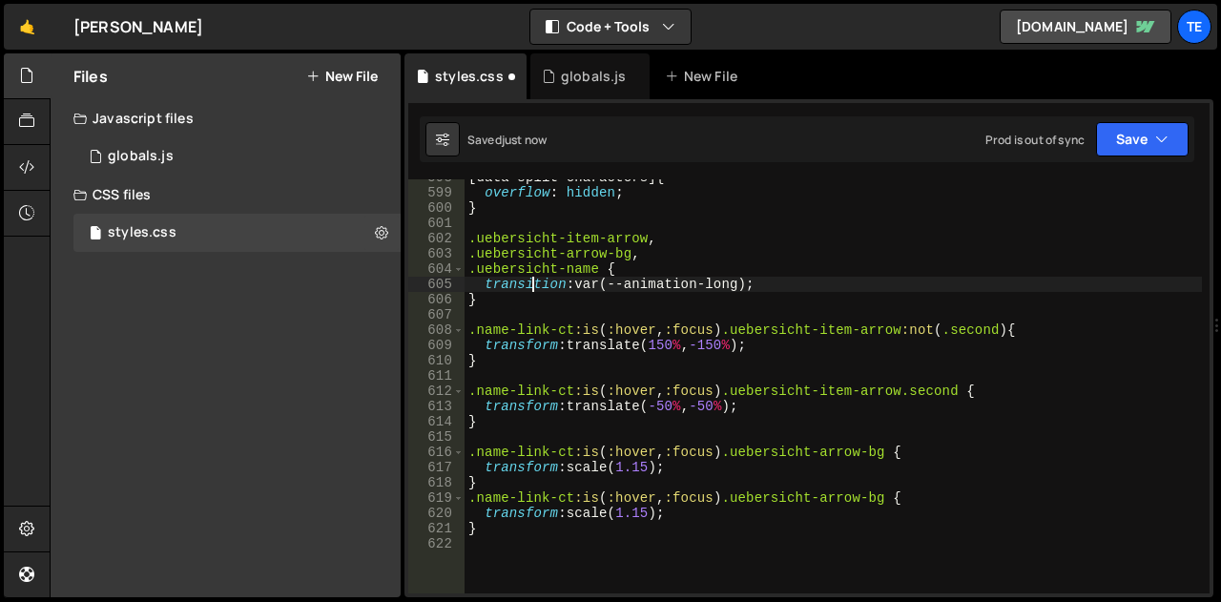
click at [524, 273] on div "[ data-split-characters ] { overflow : hidden ; } .uebersicht-item-arrow , .ueb…" at bounding box center [832, 392] width 737 height 444
drag, startPoint x: 524, startPoint y: 273, endPoint x: 583, endPoint y: 272, distance: 58.2
click at [583, 272] on div "[ data-split-characters ] { overflow : hidden ; } .uebersicht-item-arrow , .ueb…" at bounding box center [832, 392] width 737 height 444
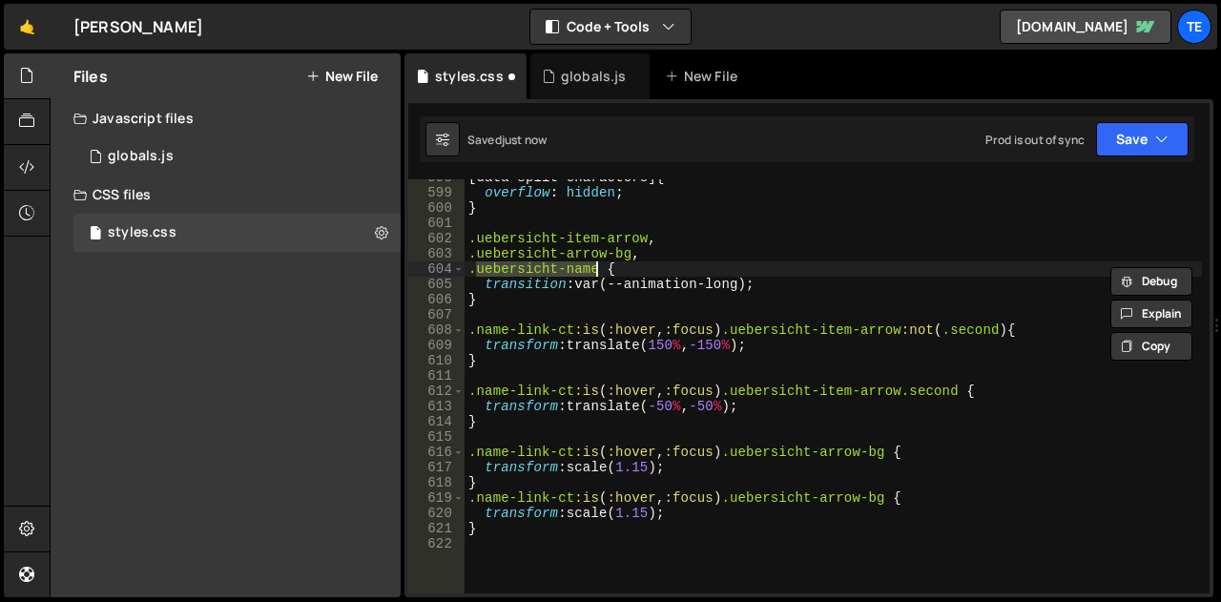
click at [881, 495] on div "[ data-split-characters ] { overflow : hidden ; } .uebersicht-item-arrow , .ueb…" at bounding box center [832, 392] width 737 height 444
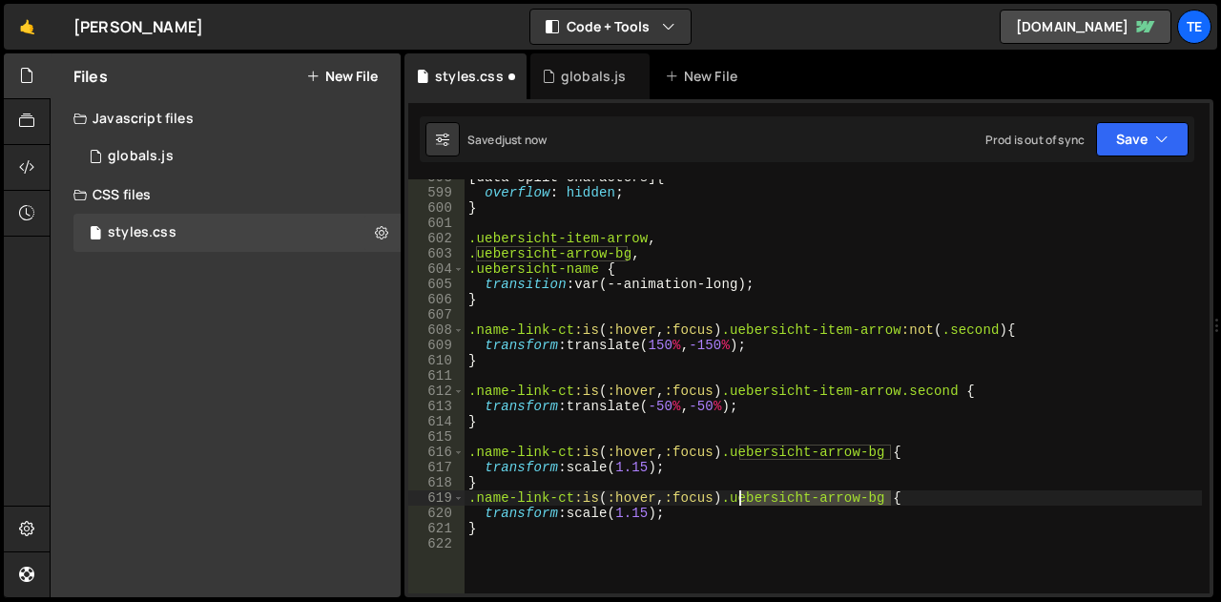
drag, startPoint x: 881, startPoint y: 495, endPoint x: 781, endPoint y: 490, distance: 100.2
click at [781, 490] on div "[ data-split-characters ] { overflow : hidden ; } .uebersicht-item-arrow , .ueb…" at bounding box center [832, 392] width 737 height 444
paste textarea "name"
type textarea ".name-link-ct:is(:hover, :focus) .uebersicht-name {"
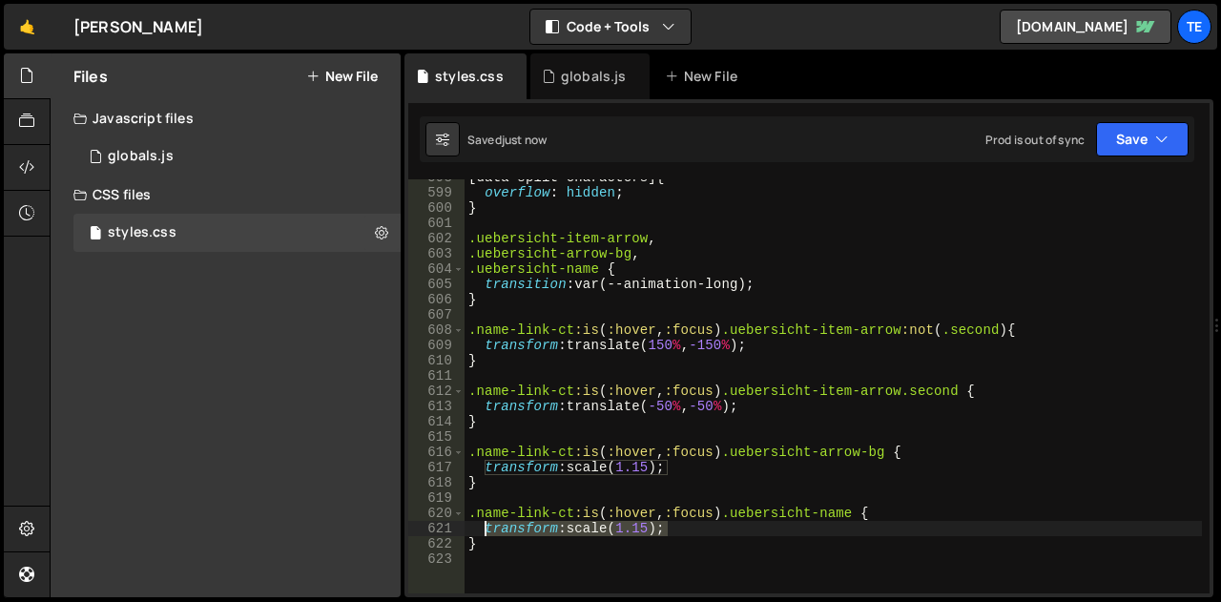
drag, startPoint x: 677, startPoint y: 524, endPoint x: 483, endPoint y: 528, distance: 194.6
click at [483, 528] on div "[ data-split-characters ] { overflow : hidden ; } .uebersicht-item-arrow , .ueb…" at bounding box center [832, 392] width 737 height 444
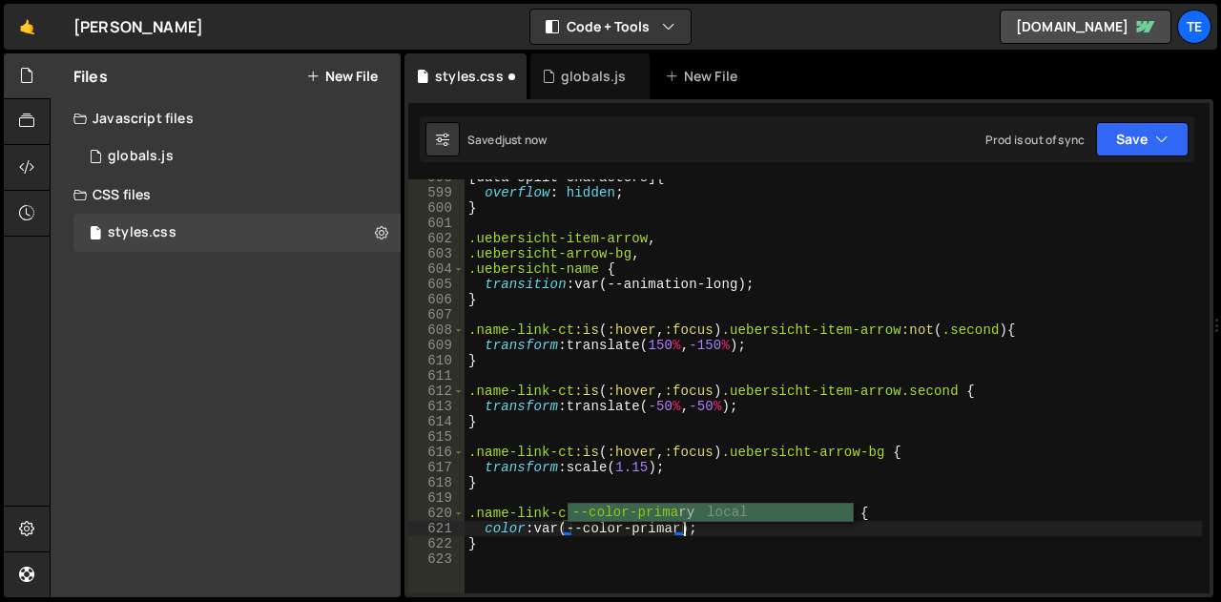
scroll to position [0, 15]
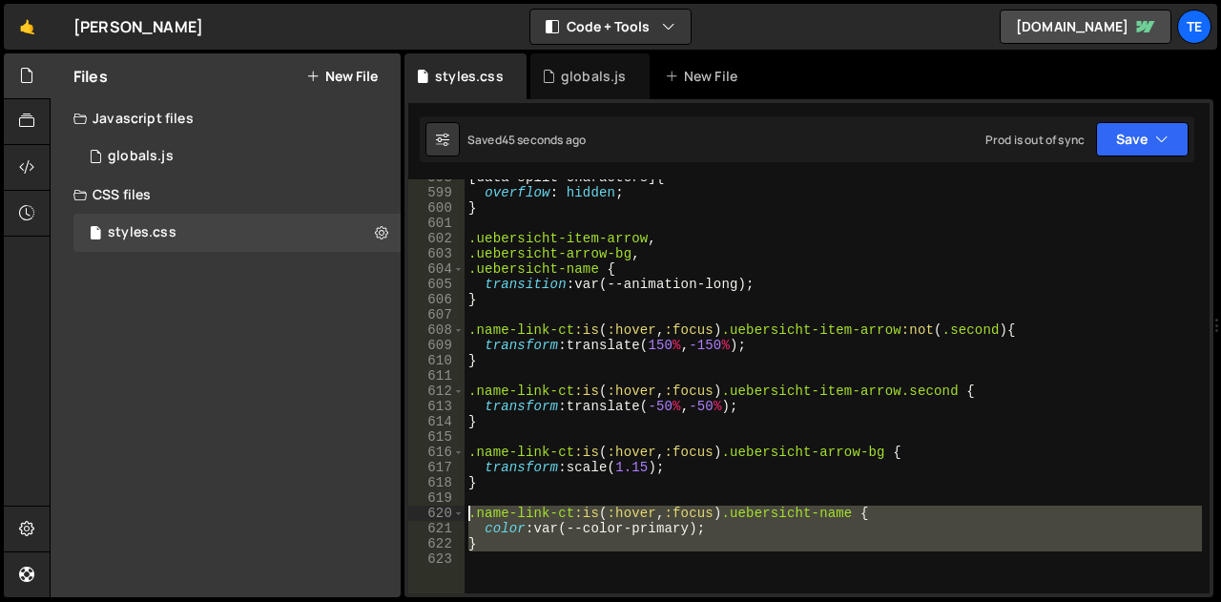
drag, startPoint x: 524, startPoint y: 560, endPoint x: 448, endPoint y: 509, distance: 91.5
click at [448, 509] on div "color: var(--color-primary); 598 599 600 601 602 603 604 605 606 607 608 609 61…" at bounding box center [808, 386] width 801 height 414
type textarea ".name-link-ct:is(:hover, :focus) .uebersicht-name { color: var(--color-primary);"
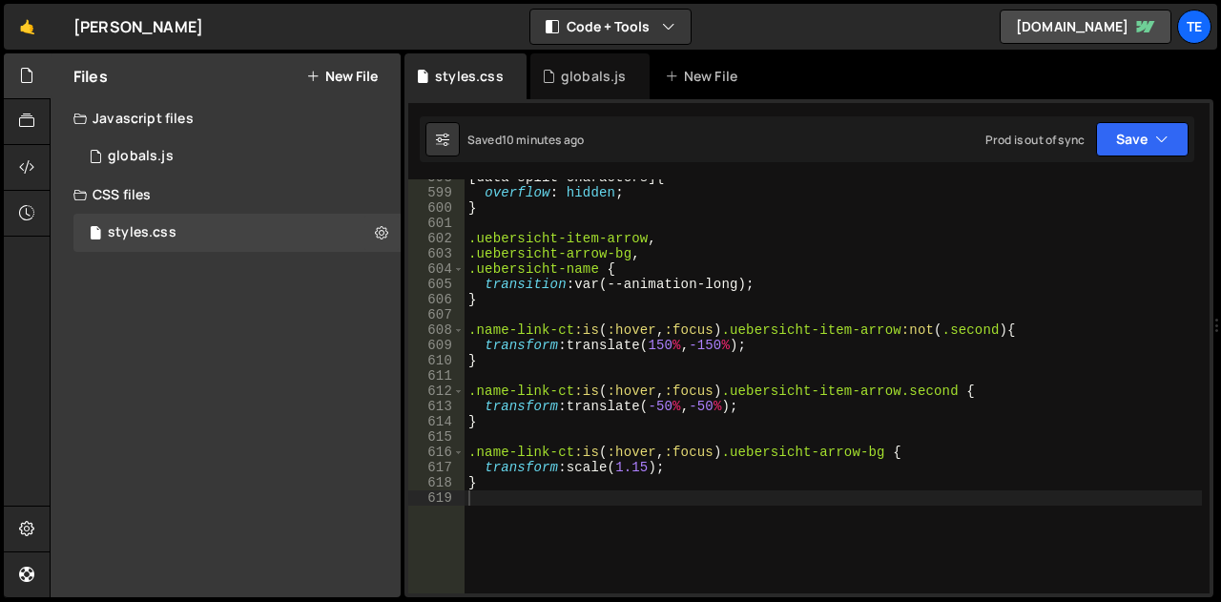
drag, startPoint x: 1209, startPoint y: 582, endPoint x: 1186, endPoint y: 548, distance: 40.5
click at [1163, 233] on div "23 24 25 26 27 28 29 30 31 32 33 34 35 36 37 38 39 40 41 42 43 44 45 46 47 48 4…" at bounding box center [808, 348] width 809 height 498
click at [1030, 491] on div "[ data-split-characters ] { overflow : hidden ; } .uebersicht-item-arrow , .ueb…" at bounding box center [832, 392] width 737 height 444
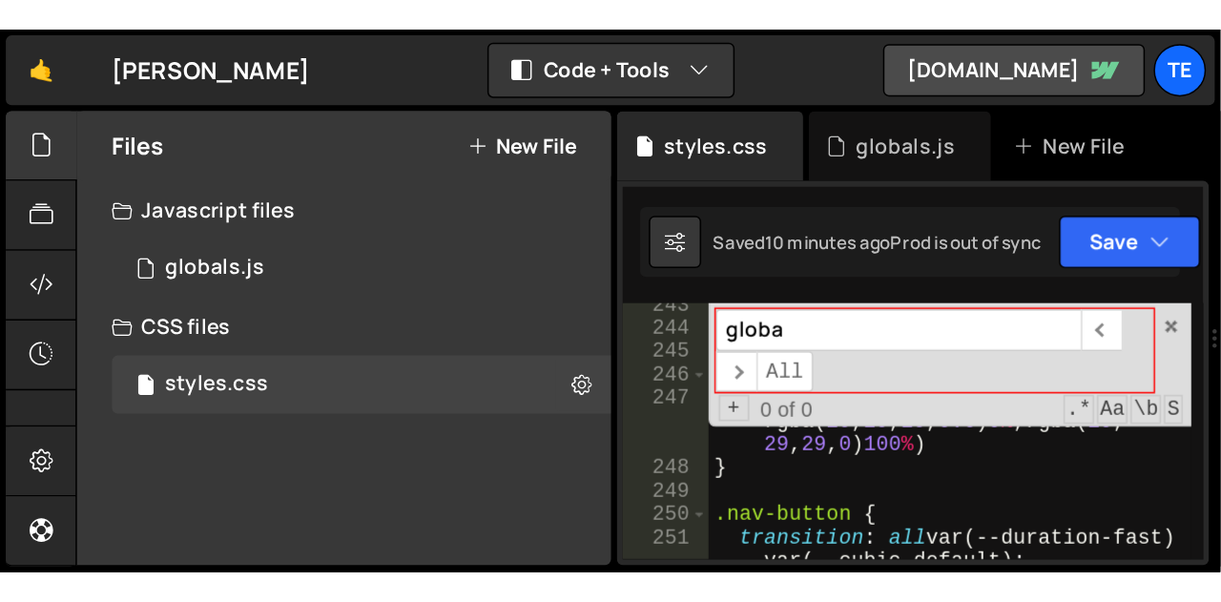
scroll to position [2445, 0]
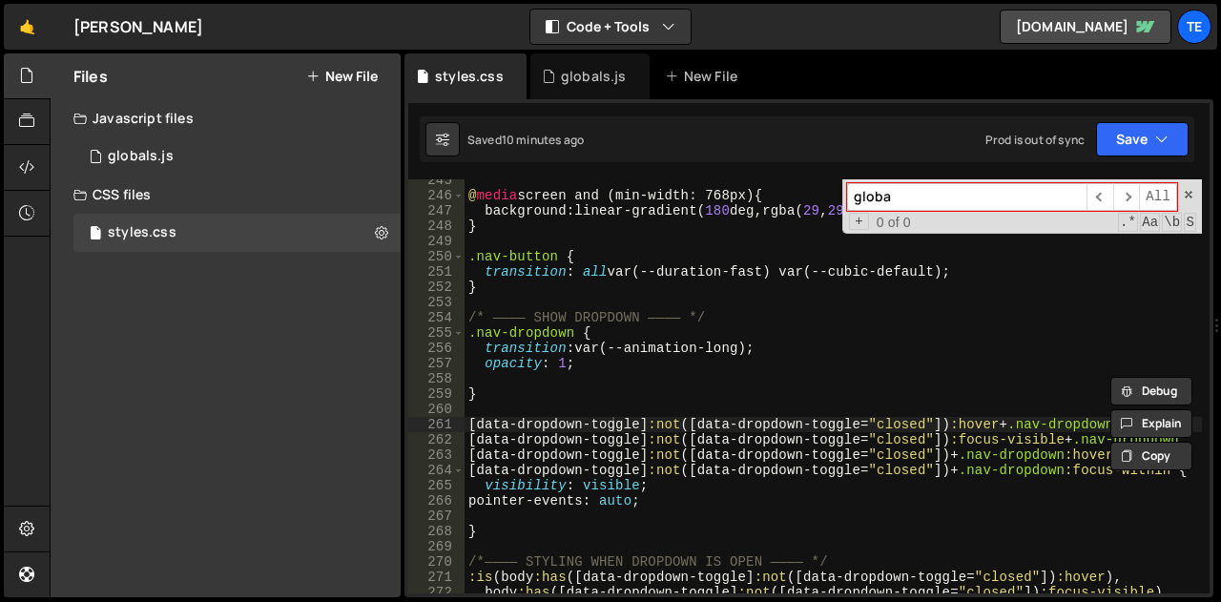
type input "globa"
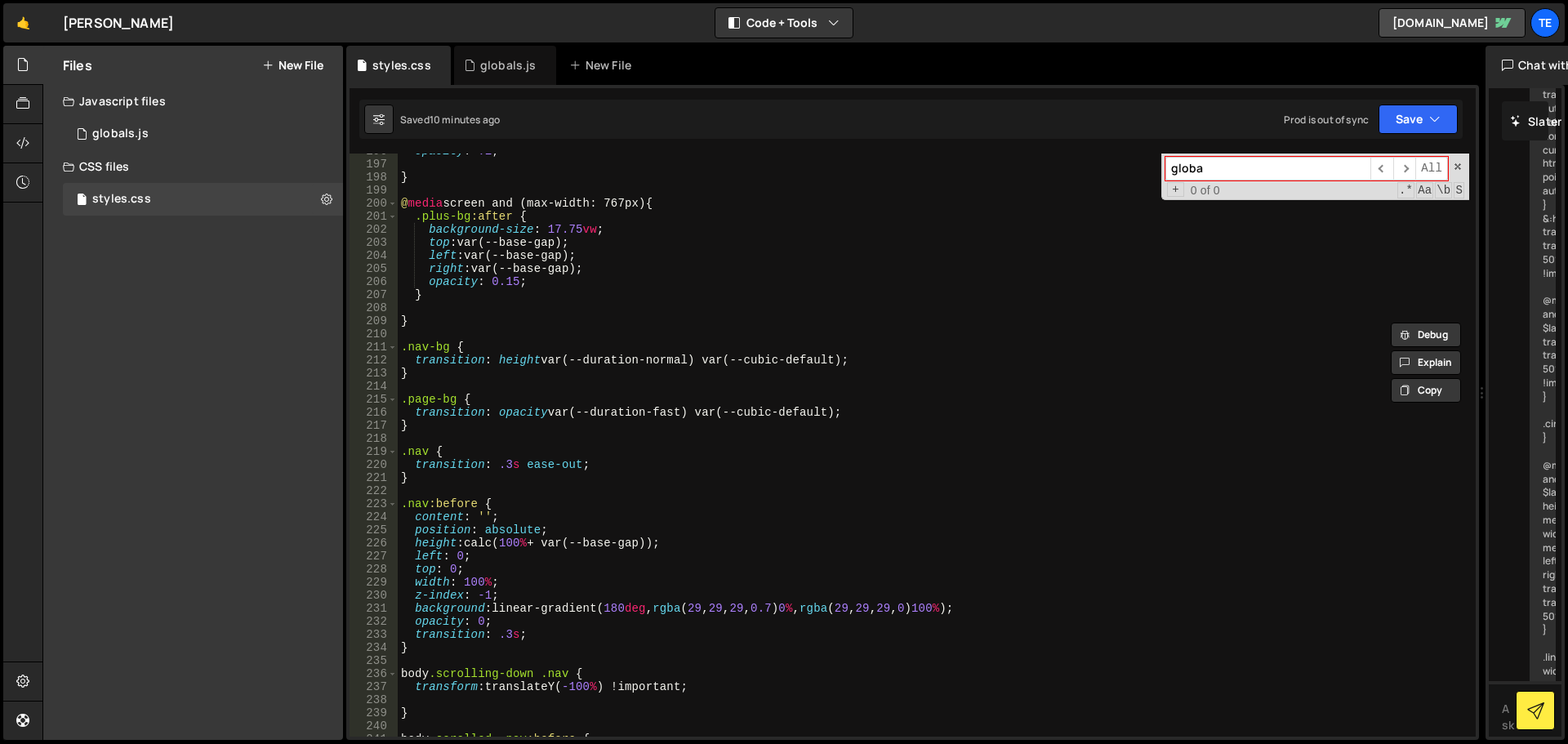
scroll to position [2742, 0]
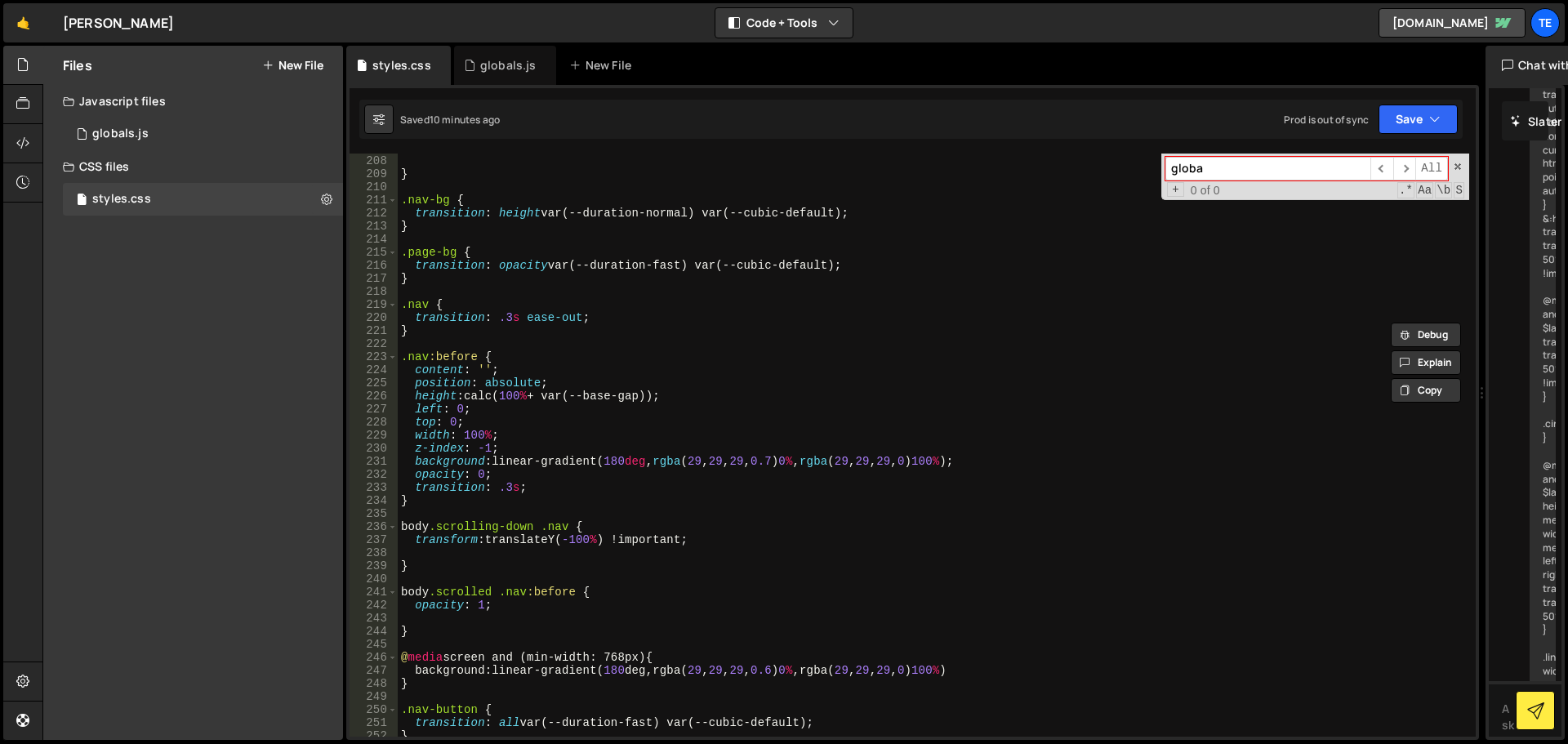
click at [442, 513] on div "} } .nav-bg { transition : height var(--duration-normal) var(--cubic-default) ;…" at bounding box center [933, 445] width 1071 height 609
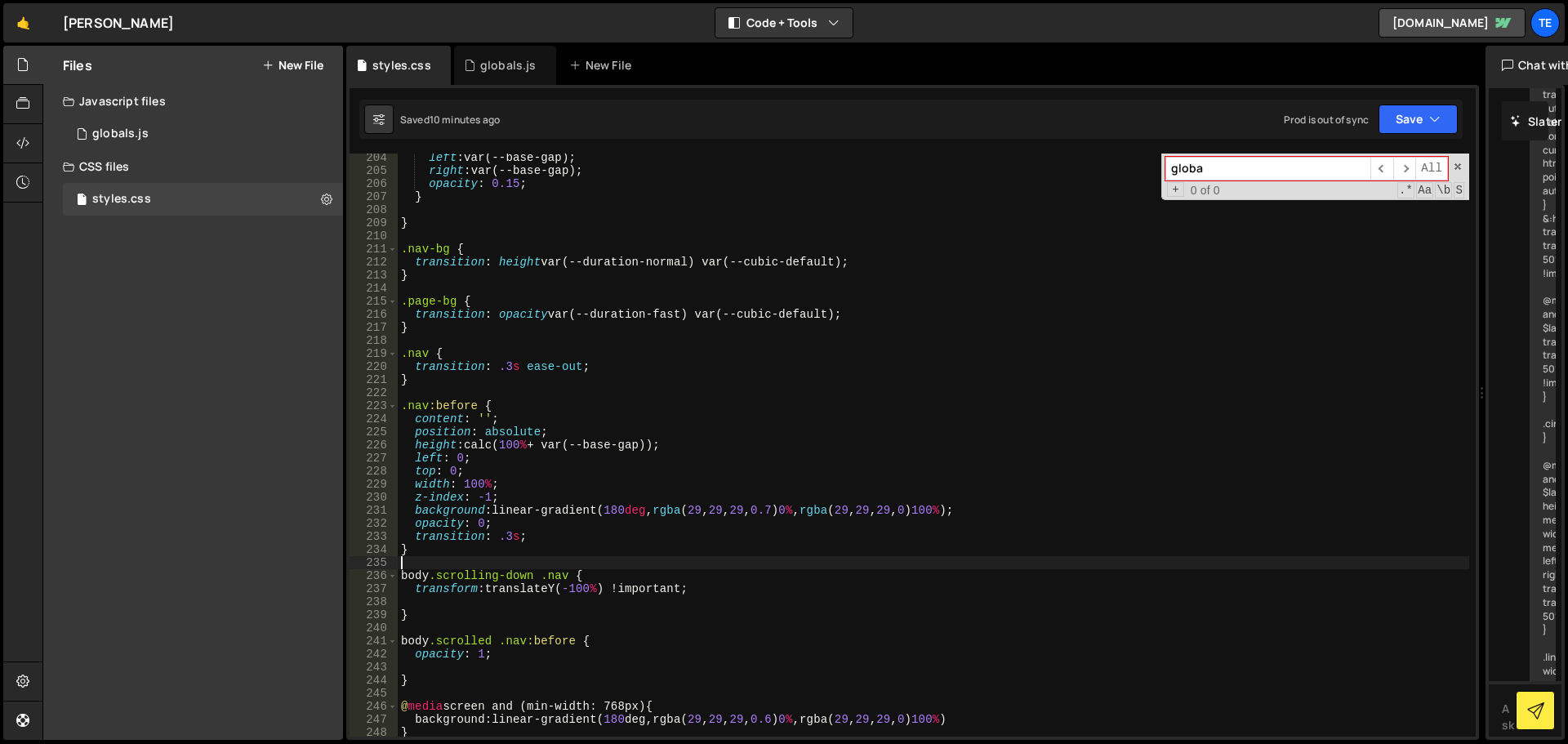
scroll to position [2449, 0]
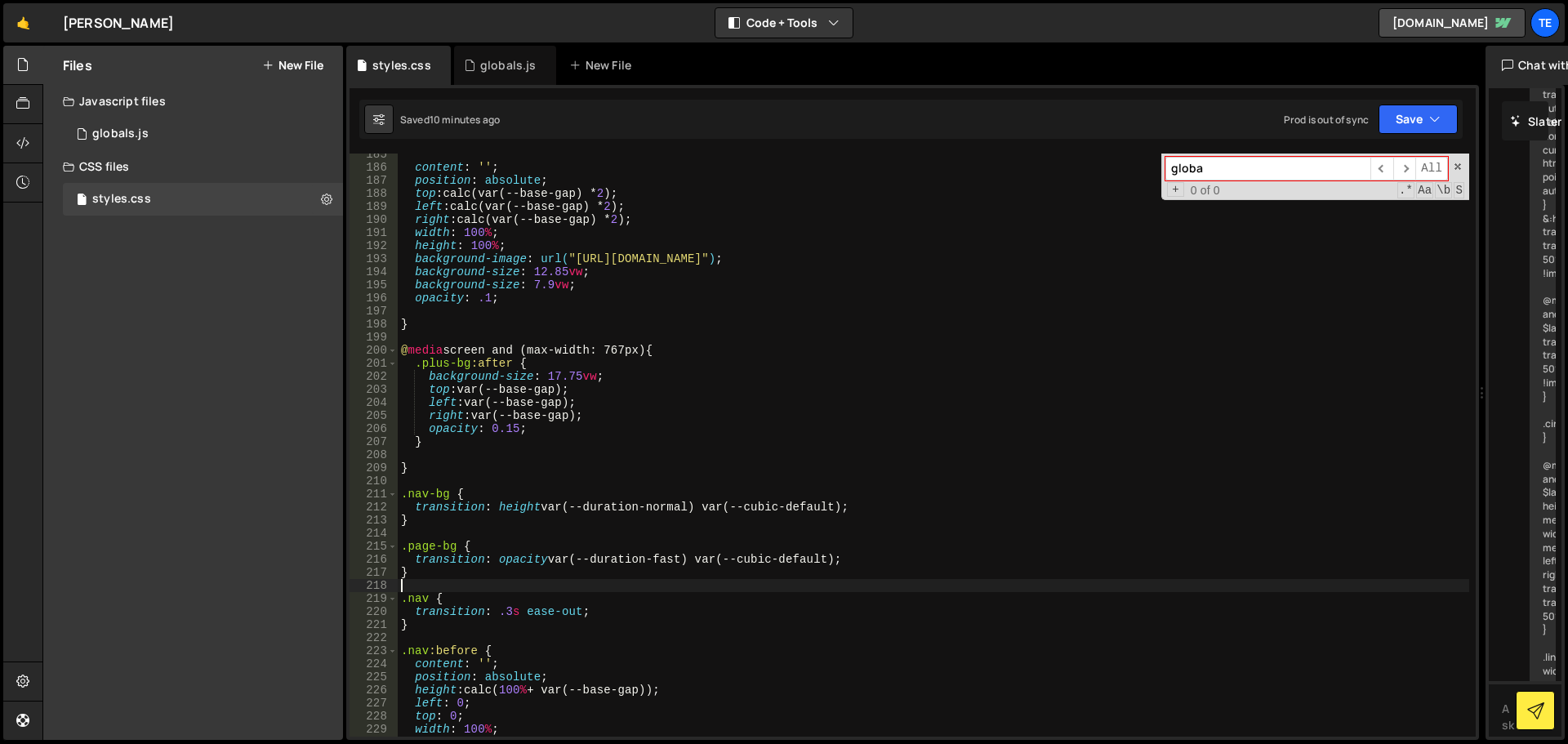
click at [443, 581] on div "content : ' ' ; position : absolute ; top : calc(var(--base-gap) * 2 ) ; left :…" at bounding box center [933, 452] width 1071 height 609
type textarea "////"
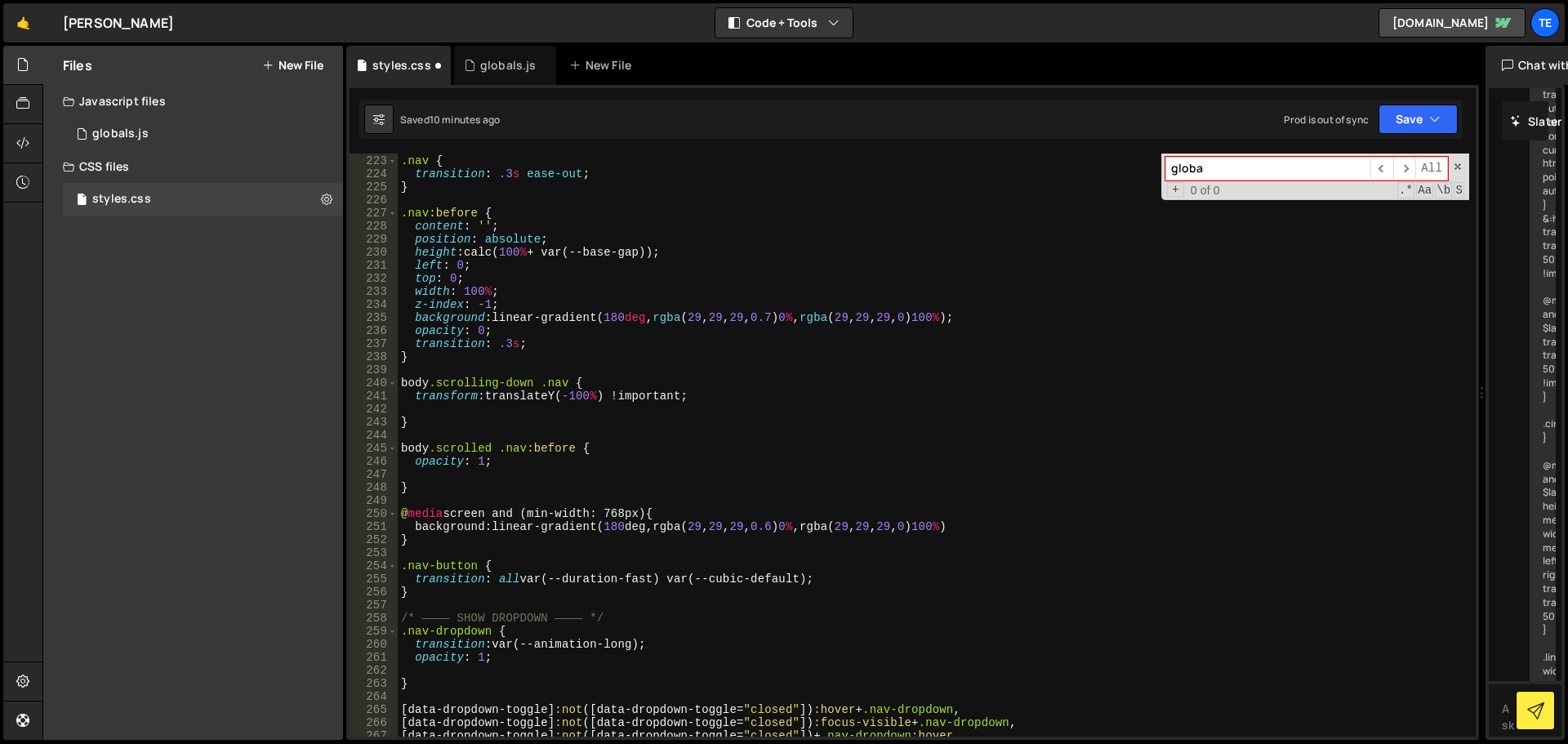
scroll to position [2938, 0]
click at [443, 615] on div ".nav { transition : .3 s ease-out ; } .nav :before { content : ' ' ; position :…" at bounding box center [933, 445] width 1071 height 609
type textarea "/* ———— SHOW DROPDOWN ———— */ .nav-dropdown {"
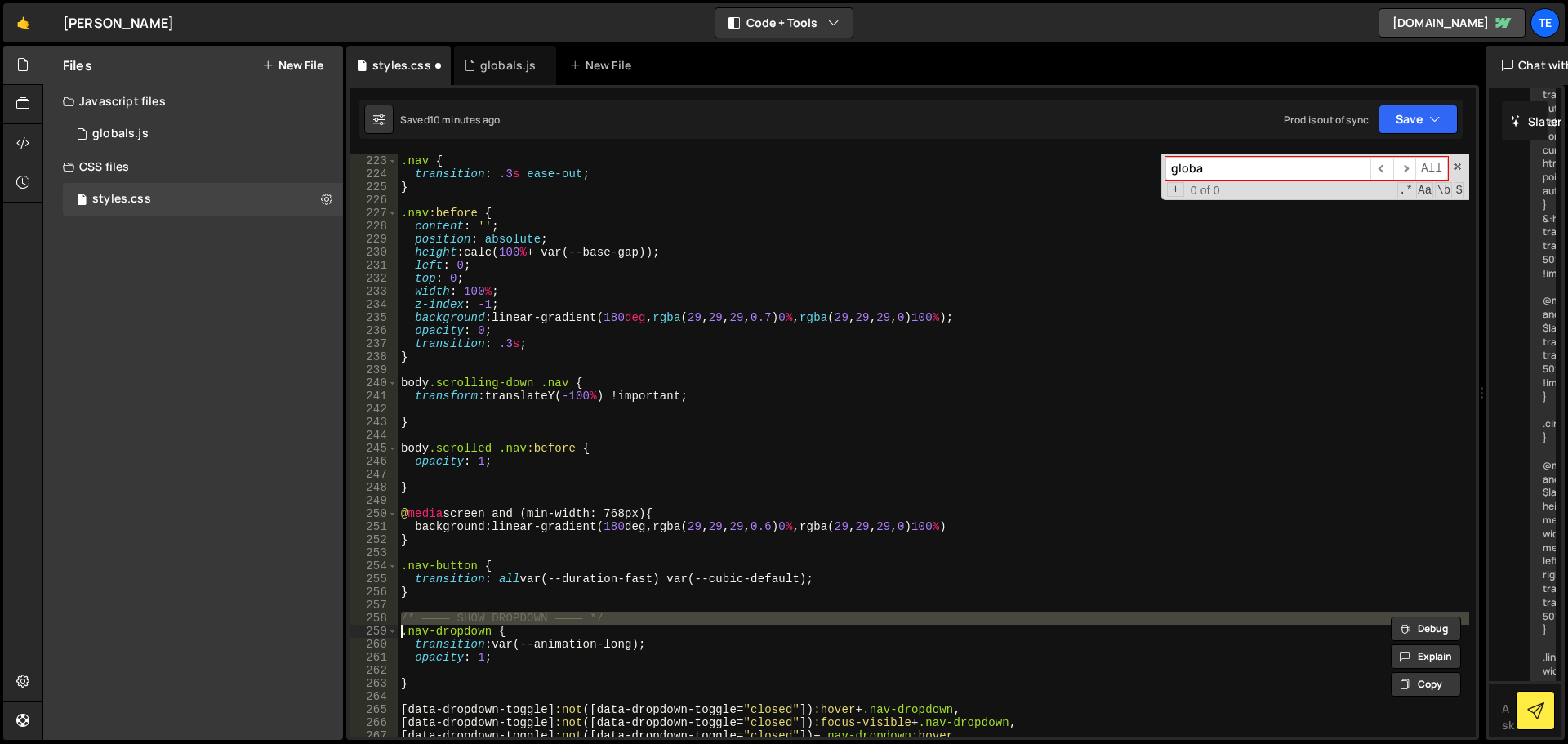
scroll to position [2645, 0]
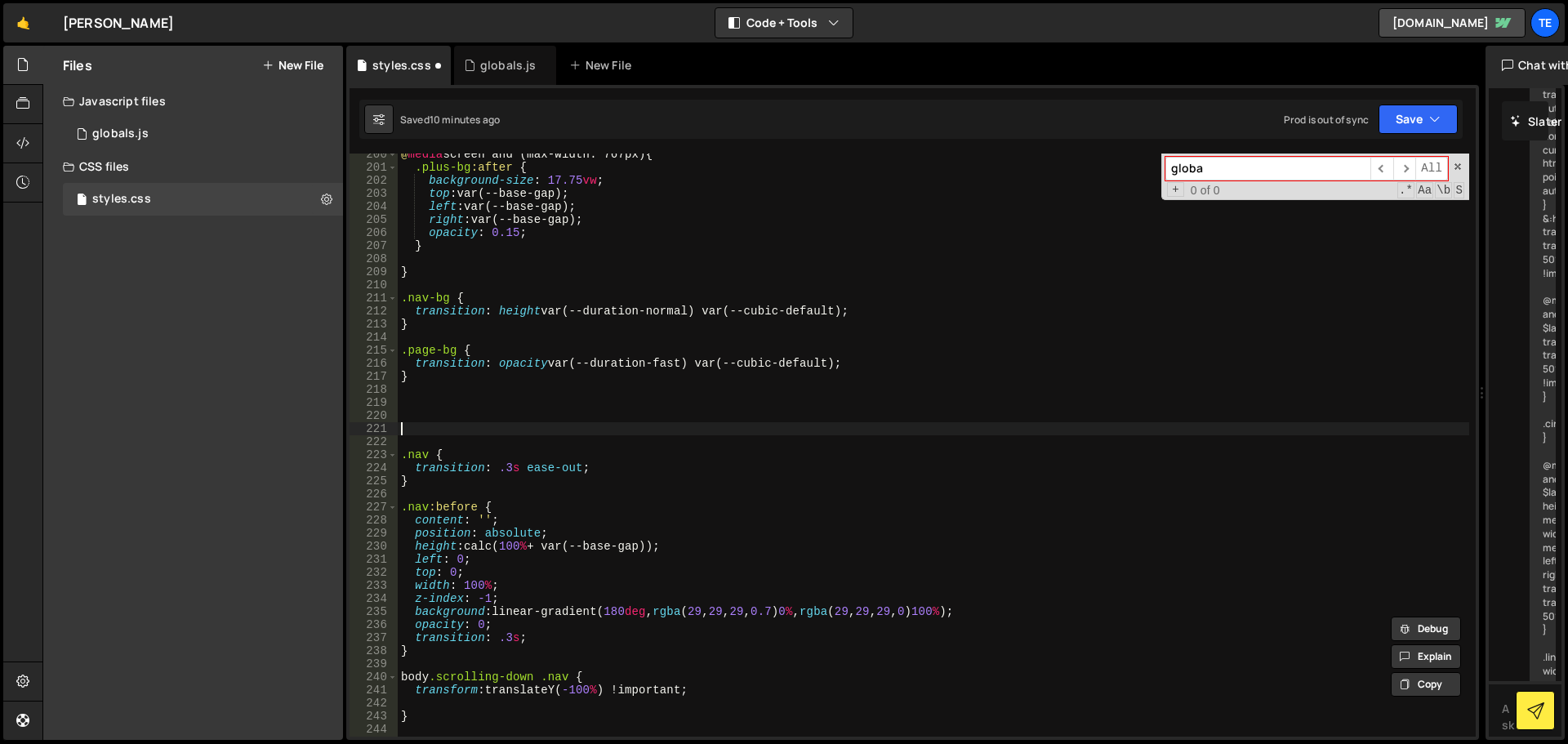
click at [446, 424] on div "@ media screen and (max-width: 767px) { .plus-bg :after { background-size : 17.…" at bounding box center [933, 452] width 1071 height 609
paste textarea "/* ———— SHOW DROPDOWN ———— */"
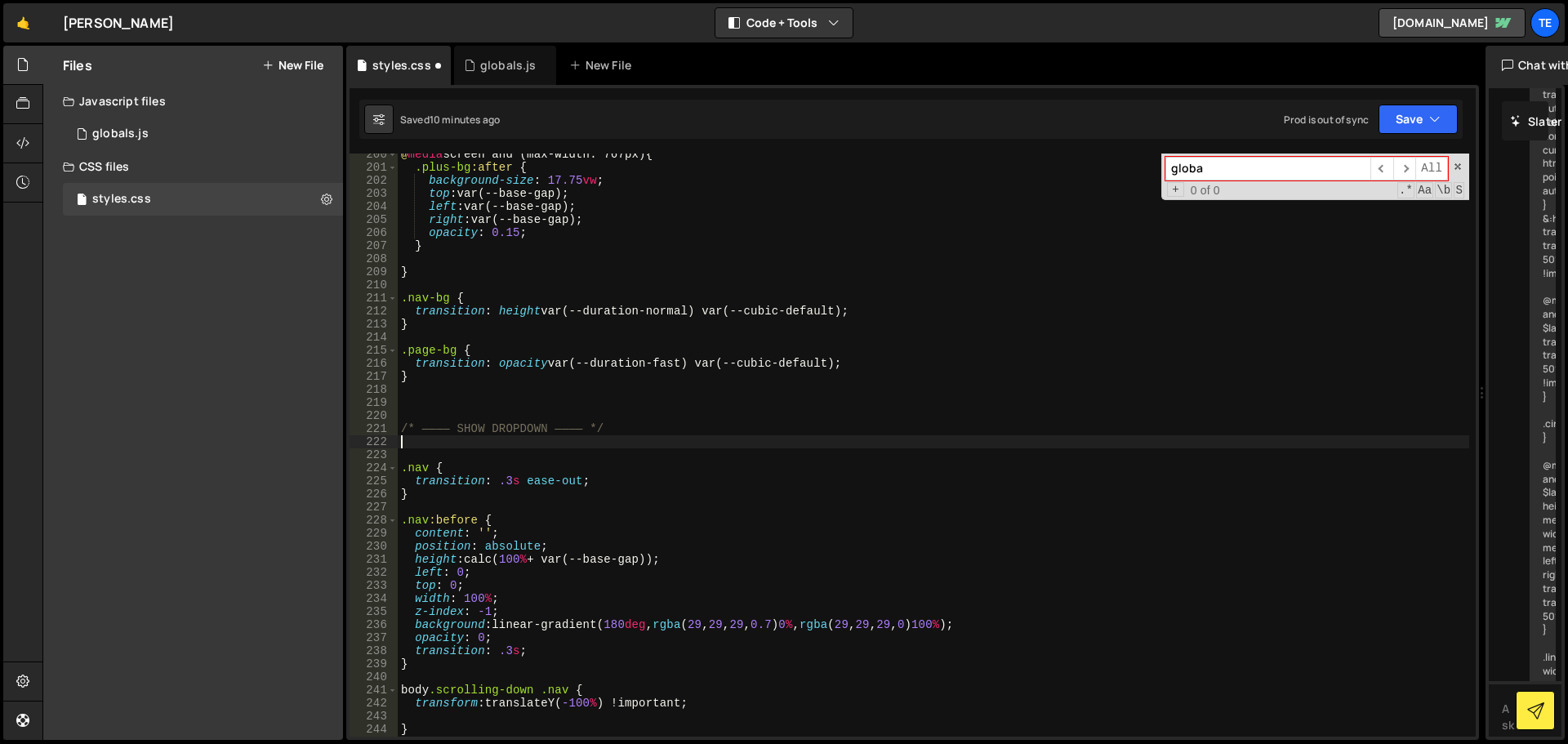
click at [522, 427] on div "@ media screen and (max-width: 767px) { .plus-bg :after { background-size : 17.…" at bounding box center [933, 452] width 1071 height 609
drag, startPoint x: 522, startPoint y: 427, endPoint x: 469, endPoint y: 432, distance: 53.2
click at [469, 432] on div "@ media screen and (max-width: 767px) { .plus-bg :after { background-size : 17.…" at bounding box center [933, 452] width 1071 height 609
click at [485, 431] on div "@ media screen and (max-width: 767px) { .plus-bg :after { background-size : 17.…" at bounding box center [933, 452] width 1071 height 609
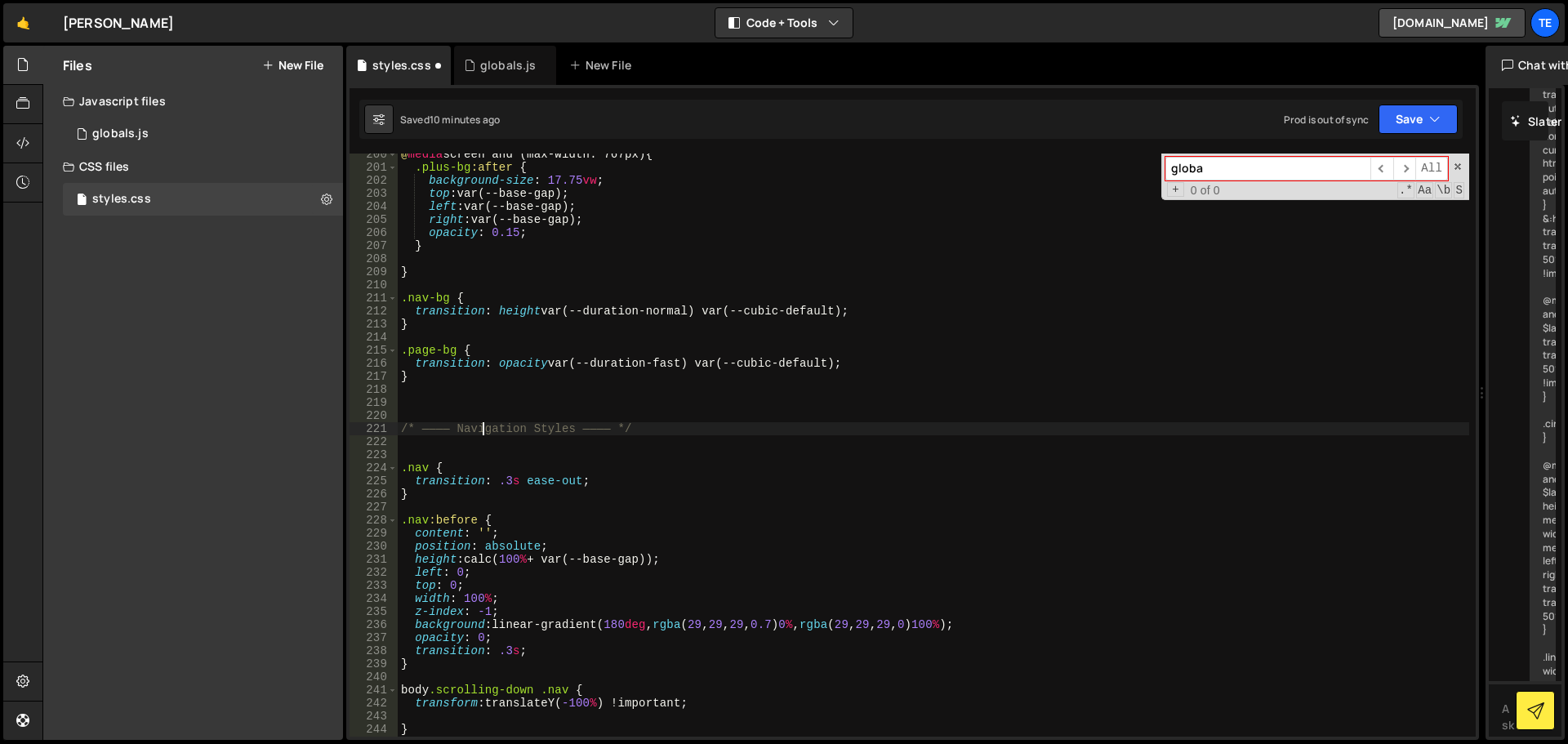
click at [485, 431] on div "@ media screen and (max-width: 767px) { .plus-bg :after { background-size : 17.…" at bounding box center [933, 452] width 1071 height 609
type textarea "/* ———— Navigation Styles ———— */"
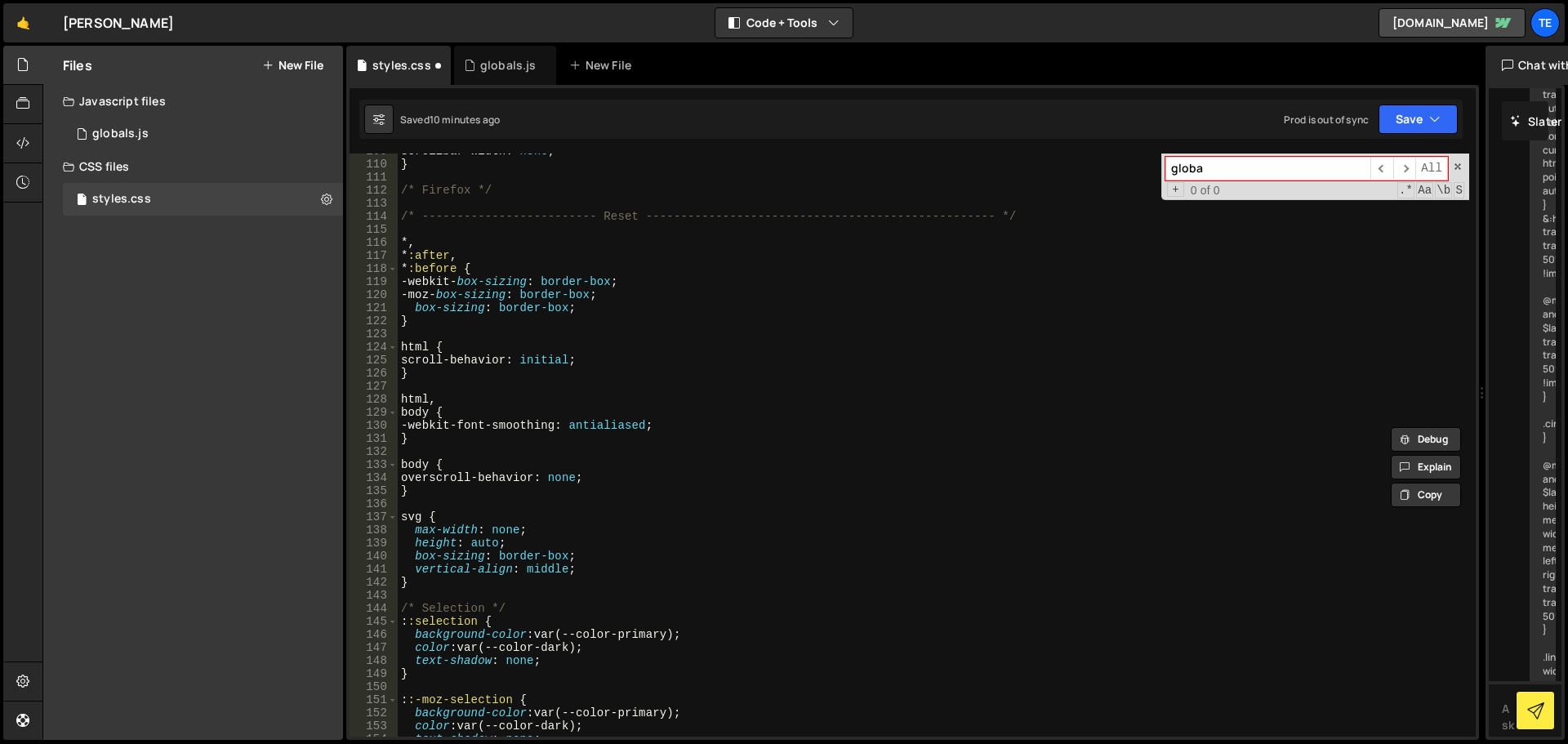
scroll to position [1420, 0]
click at [429, 332] on div "scrollbar-width : none ; } /* Firefox */ /* ------------------------- Reset ---…" at bounding box center [933, 449] width 1071 height 609
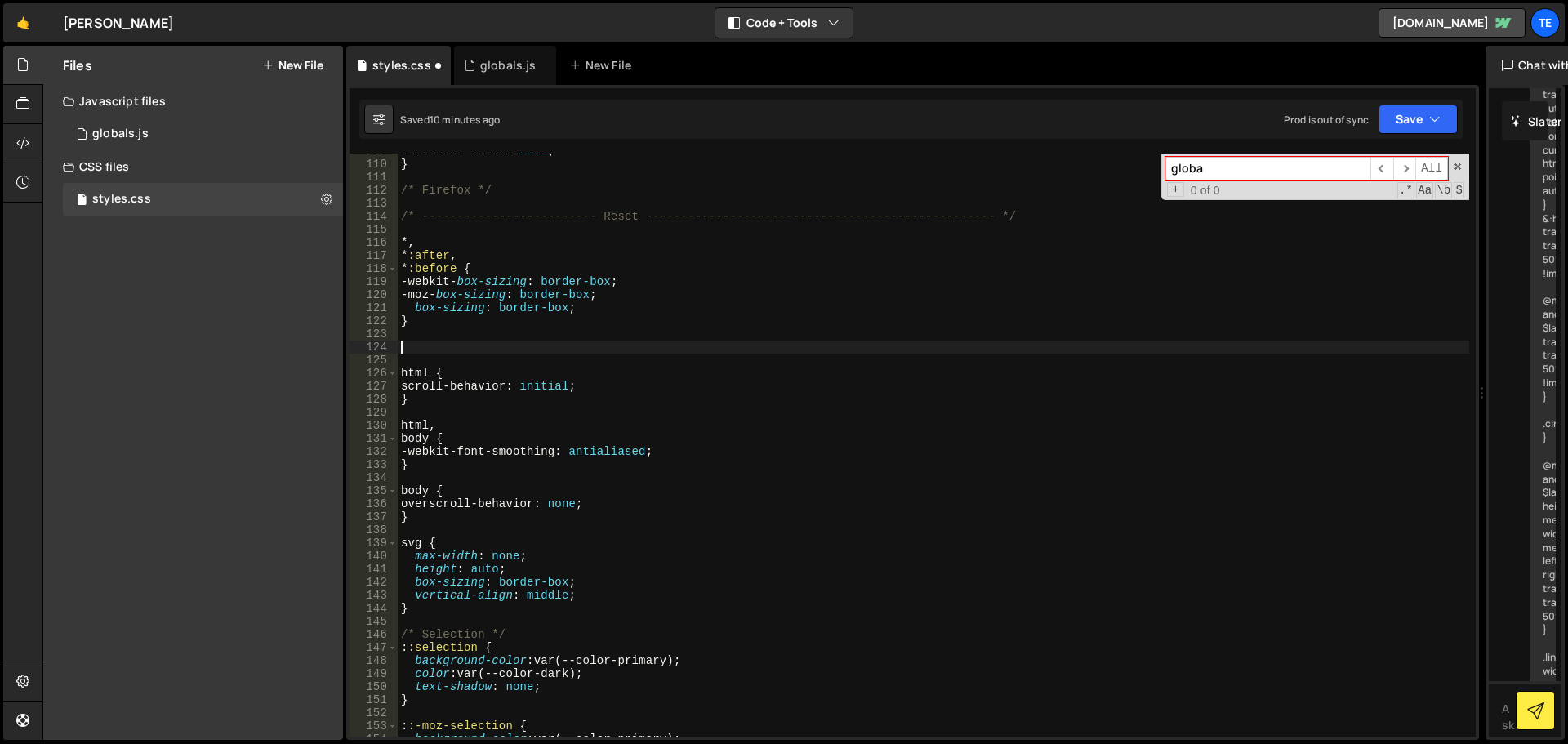
paste textarea "/* ———— Navigation Styles ———— */"
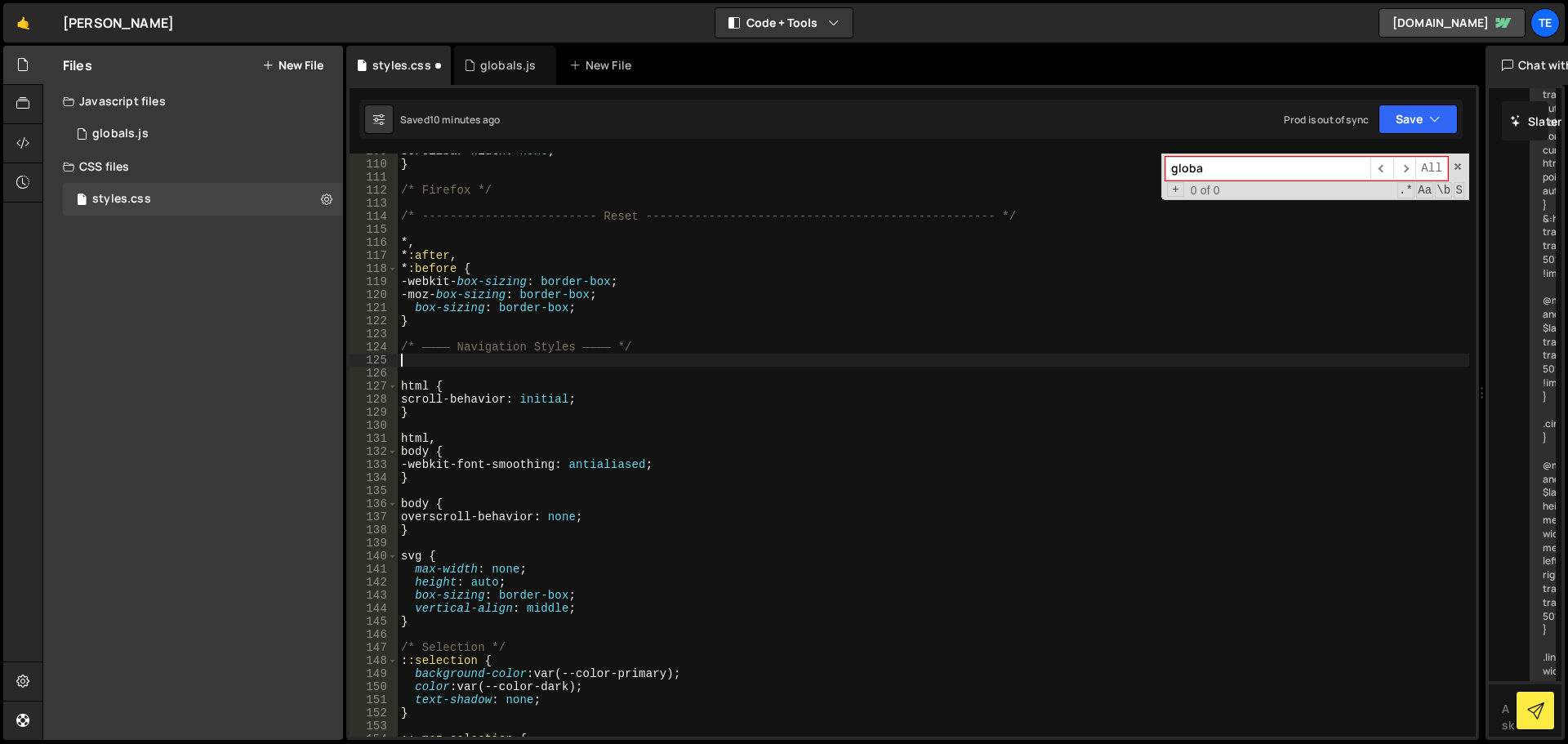
click at [553, 344] on div "scrollbar-width : none ; } /* Firefox */ /* ------------------------- Reset ---…" at bounding box center [933, 449] width 1071 height 609
drag, startPoint x: 553, startPoint y: 344, endPoint x: 495, endPoint y: 342, distance: 58.0
click at [495, 342] on div "scrollbar-width : none ; } /* Firefox */ /* ------------------------- Reset ---…" at bounding box center [933, 449] width 1071 height 609
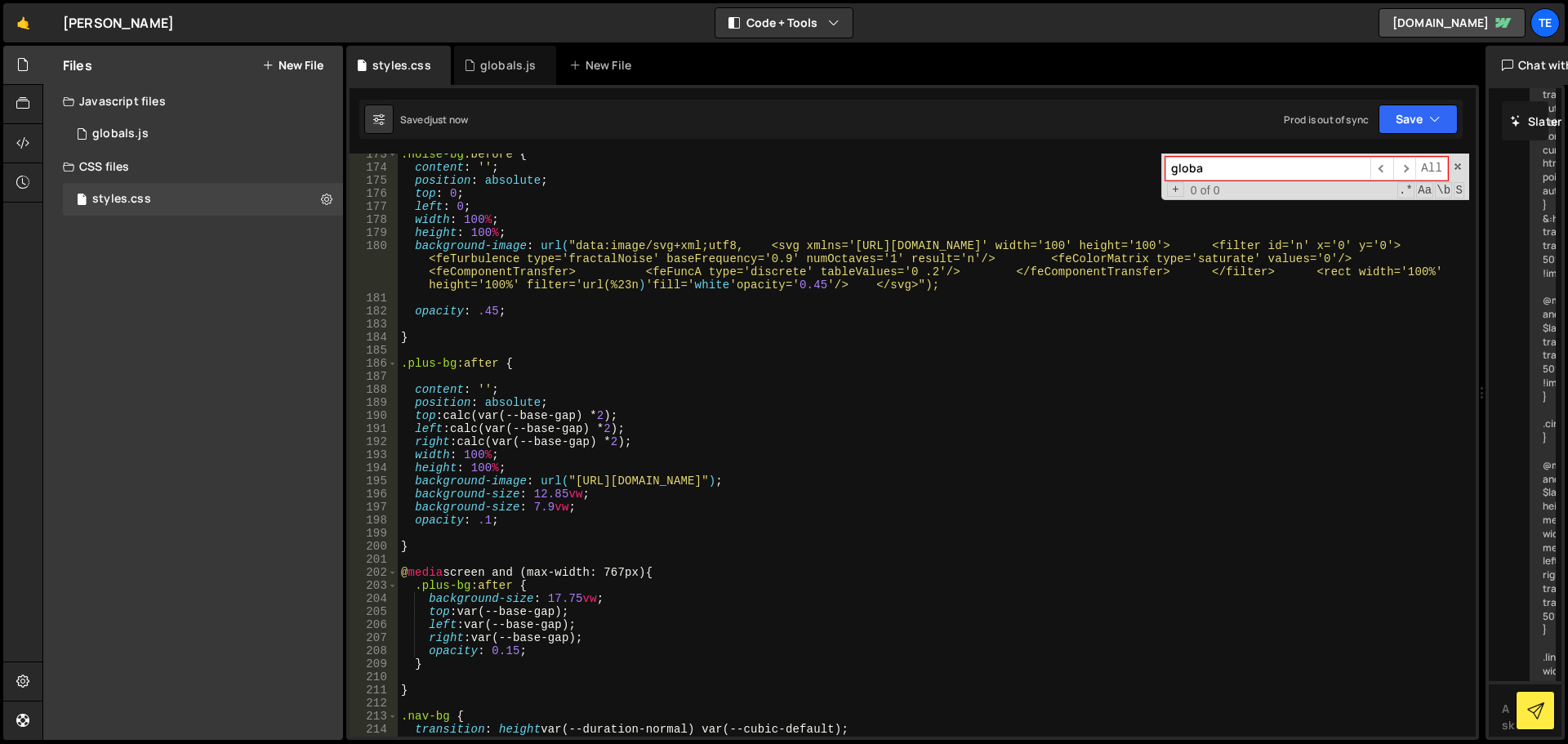
scroll to position [2497, 0]
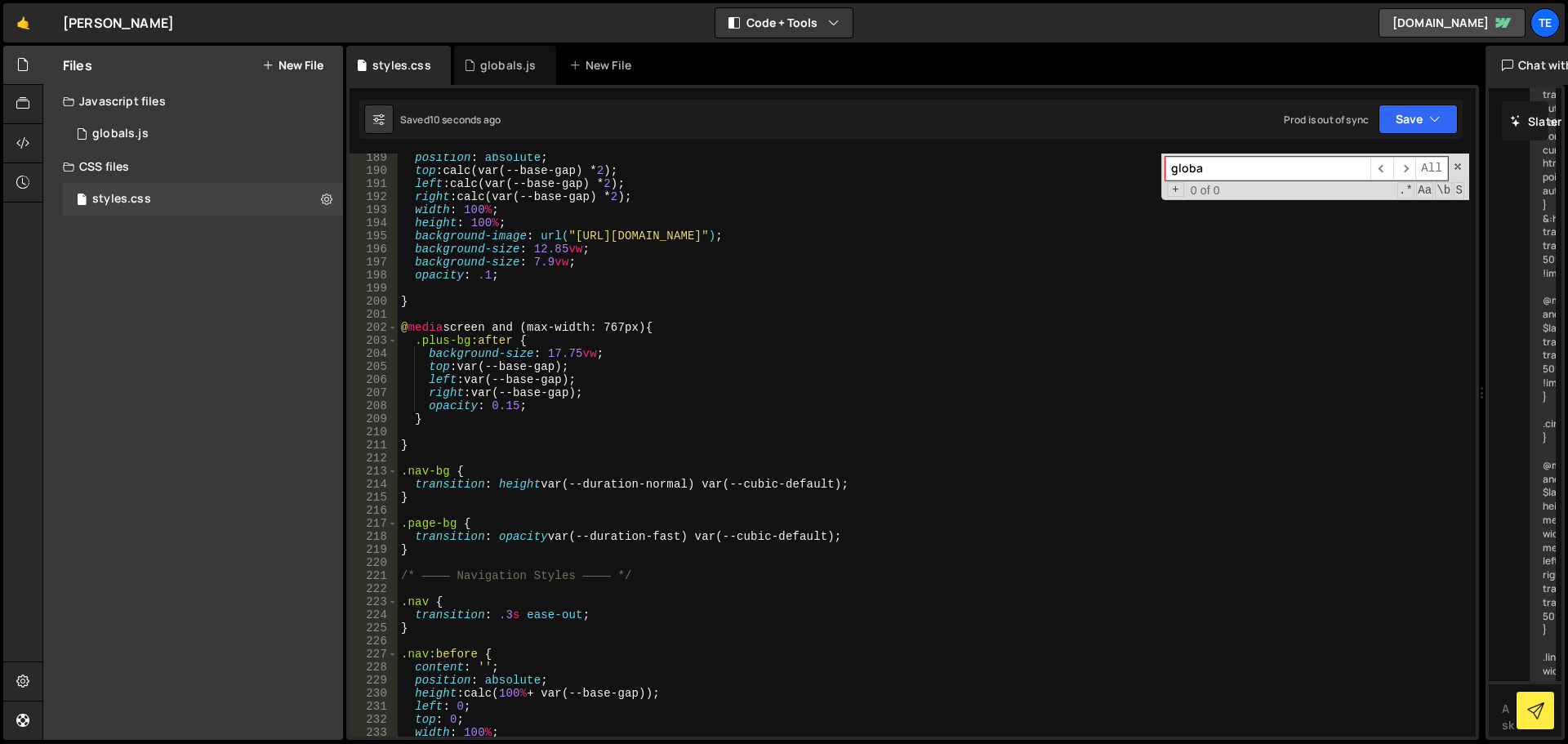
click at [456, 550] on div "position : absolute ; top : calc(var(--base-gap) * 2 ) ; left : calc(var(--base…" at bounding box center [933, 455] width 1071 height 609
type textarea "}"
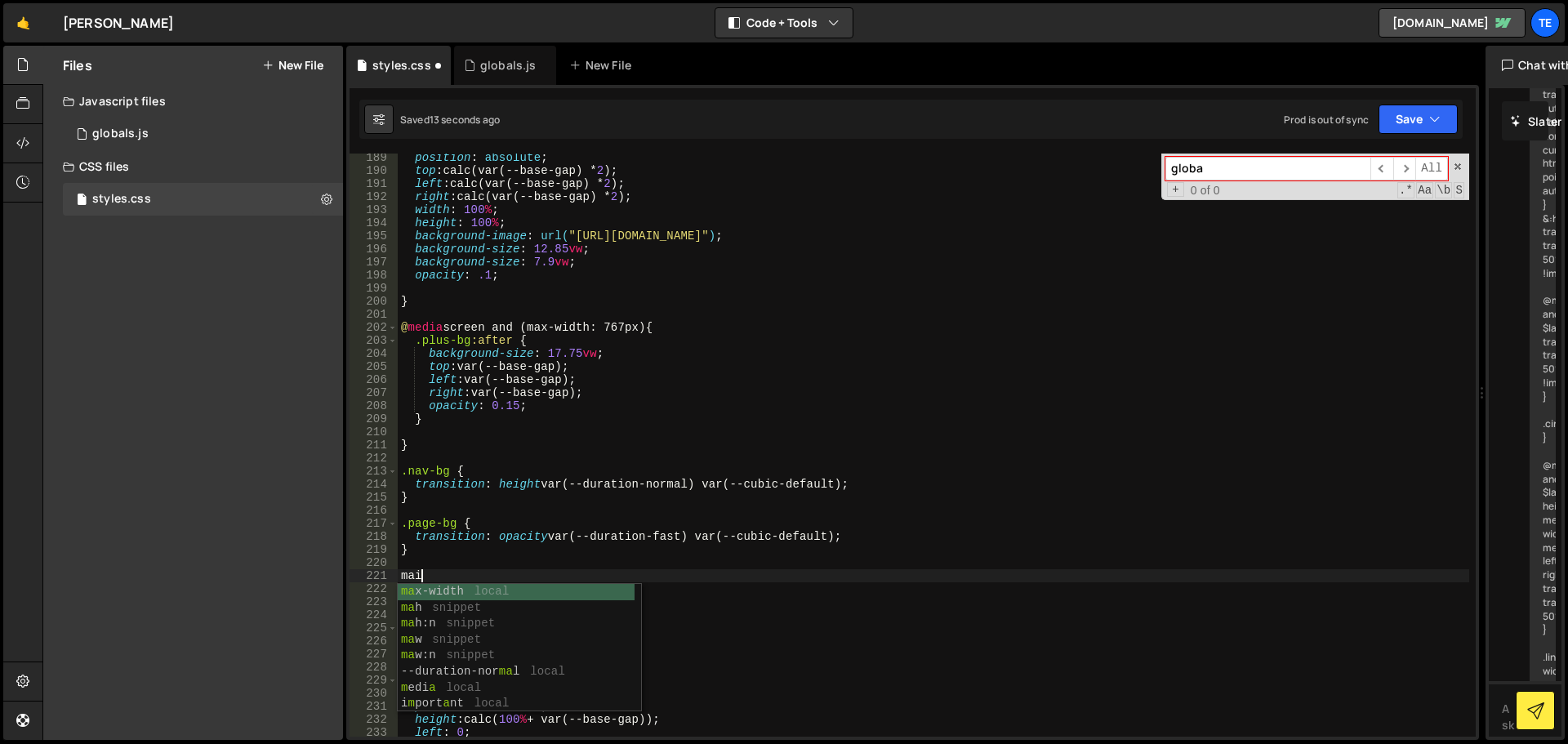
type textarea "main"
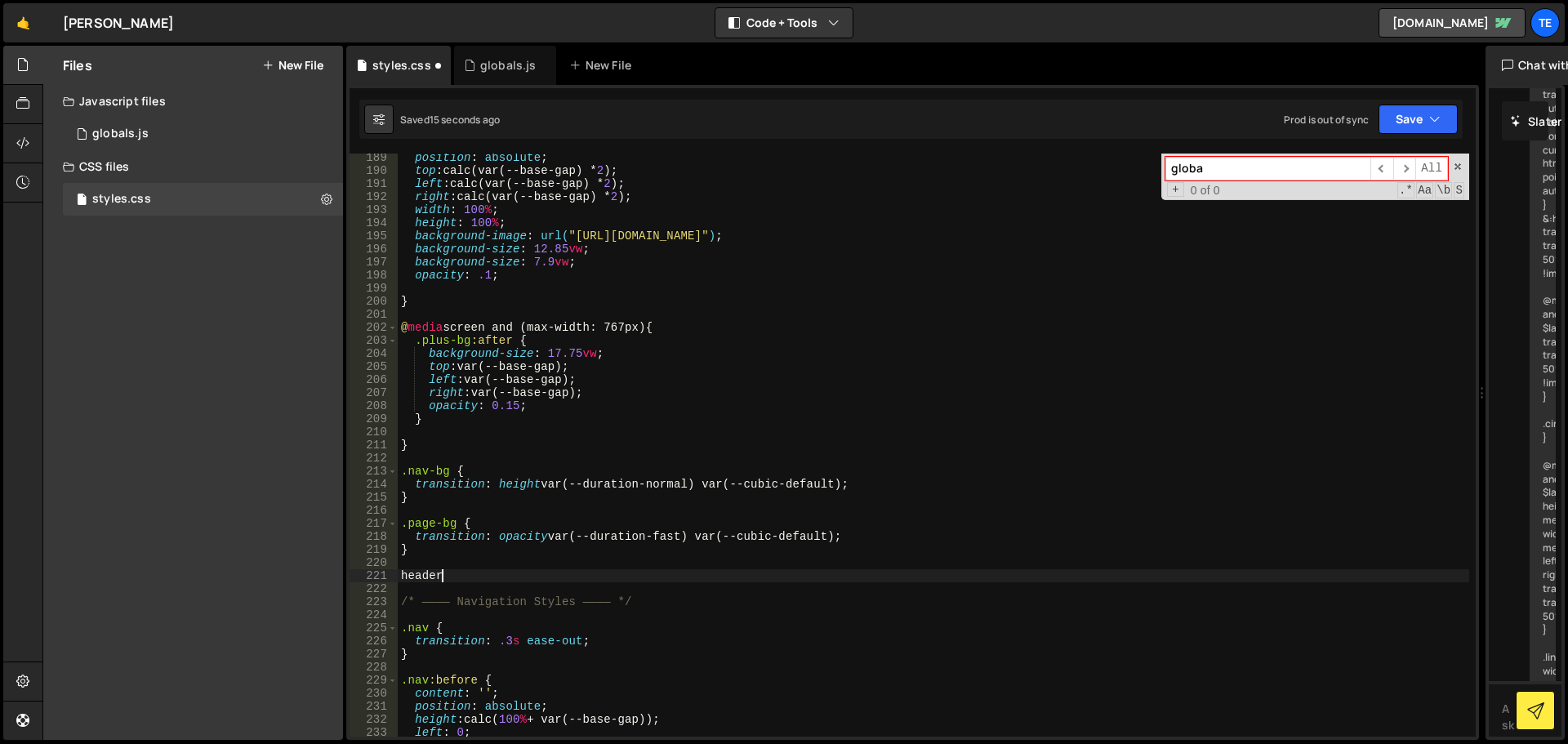
scroll to position [0, 2]
type textarea ".header a {"
click at [456, 576] on div "position : absolute ; top : calc(var(--base-gap) * 2 ) ; left : calc(var(--base…" at bounding box center [933, 455] width 1071 height 609
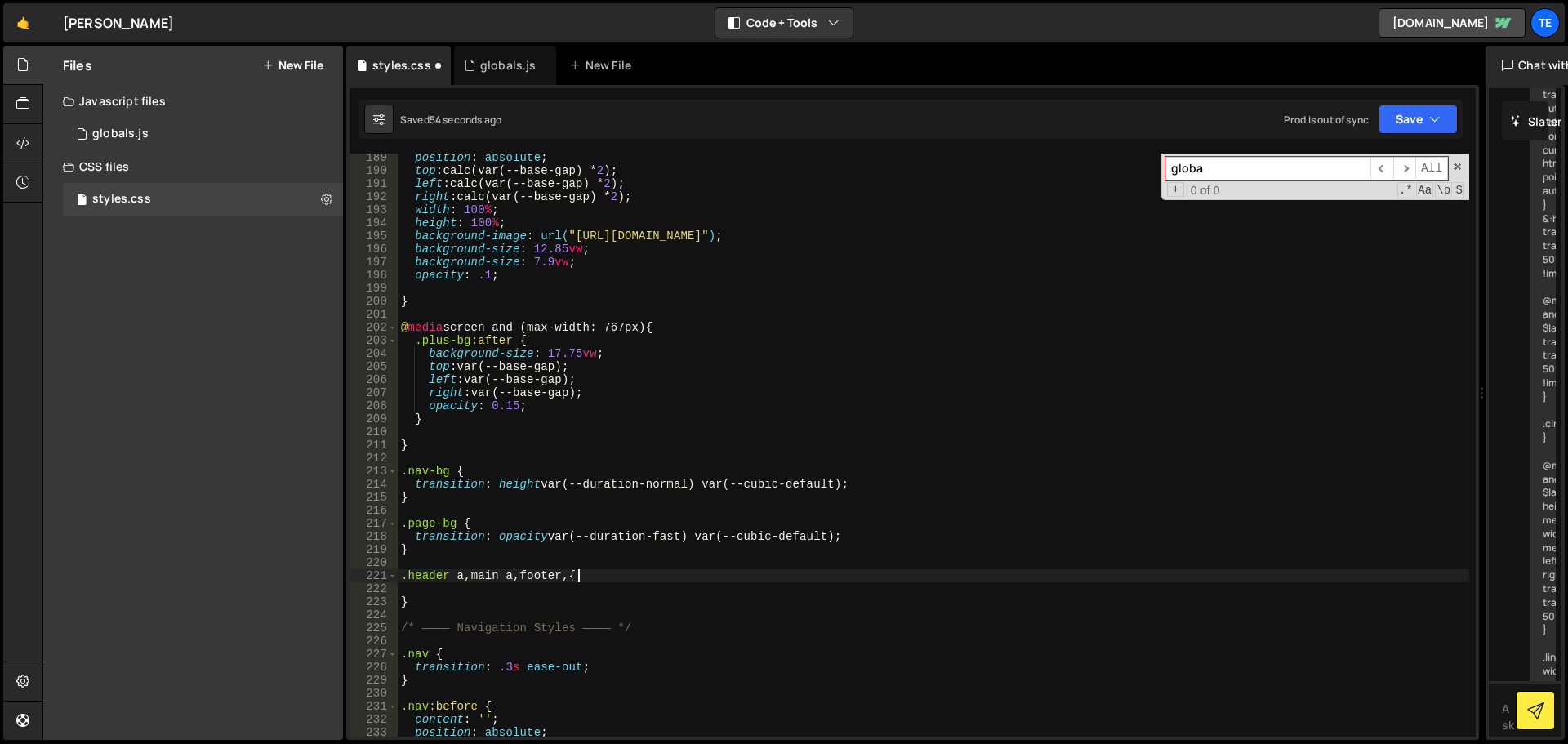
scroll to position [0, 12]
drag, startPoint x: 465, startPoint y: 574, endPoint x: 584, endPoint y: 579, distance: 119.1
click at [584, 579] on div "position : absolute ; top : calc(var(--base-gap) * 2 ) ; left : calc(var(--base…" at bounding box center [933, 455] width 1071 height 609
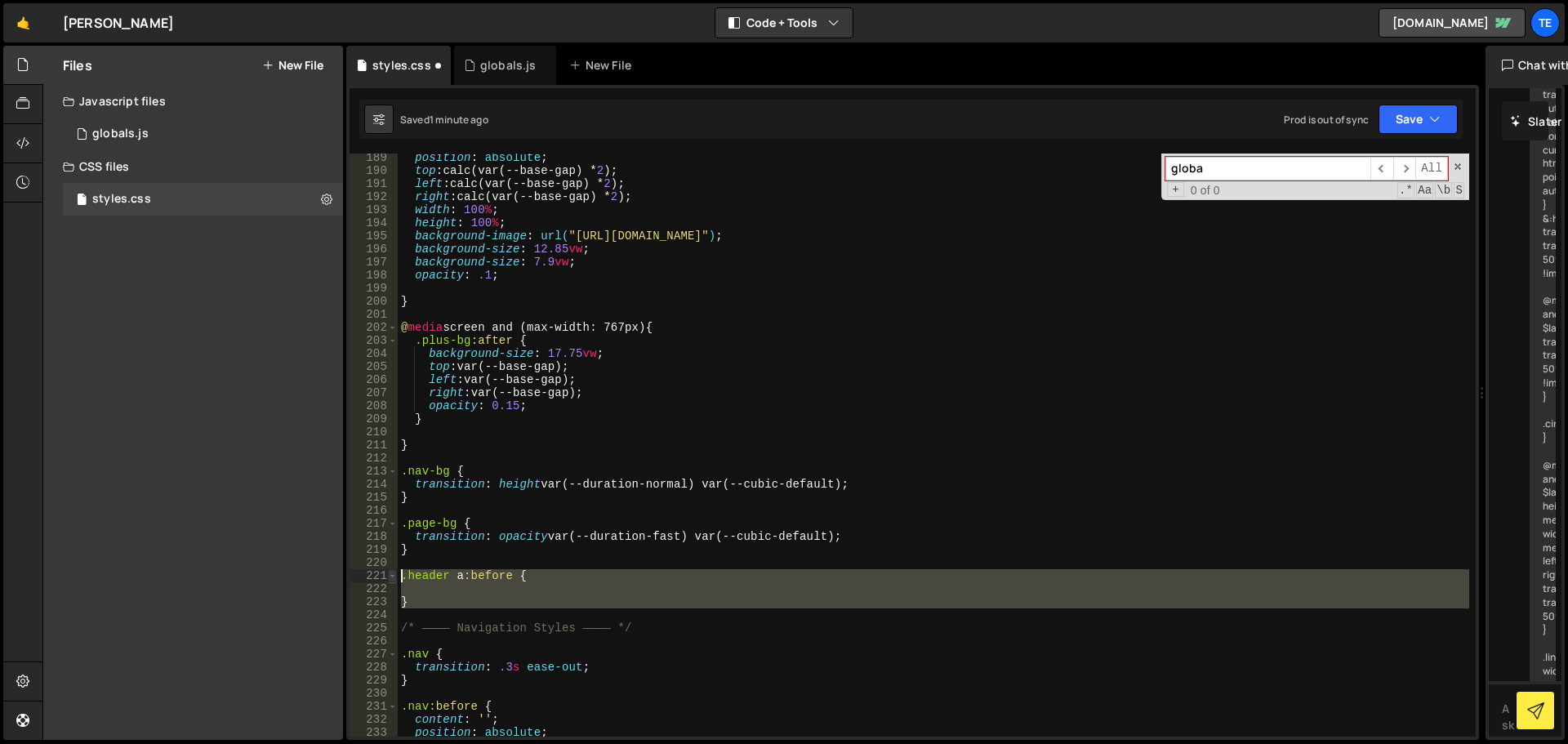
drag, startPoint x: 444, startPoint y: 610, endPoint x: 392, endPoint y: 580, distance: 60.0
click at [392, 580] on div ".header a:before { 189 190 191 192 193 194 195 196 197 198 199 200 201 202 203 …" at bounding box center [912, 444] width 1126 height 583
type textarea ".header a:before {"
paste textarea
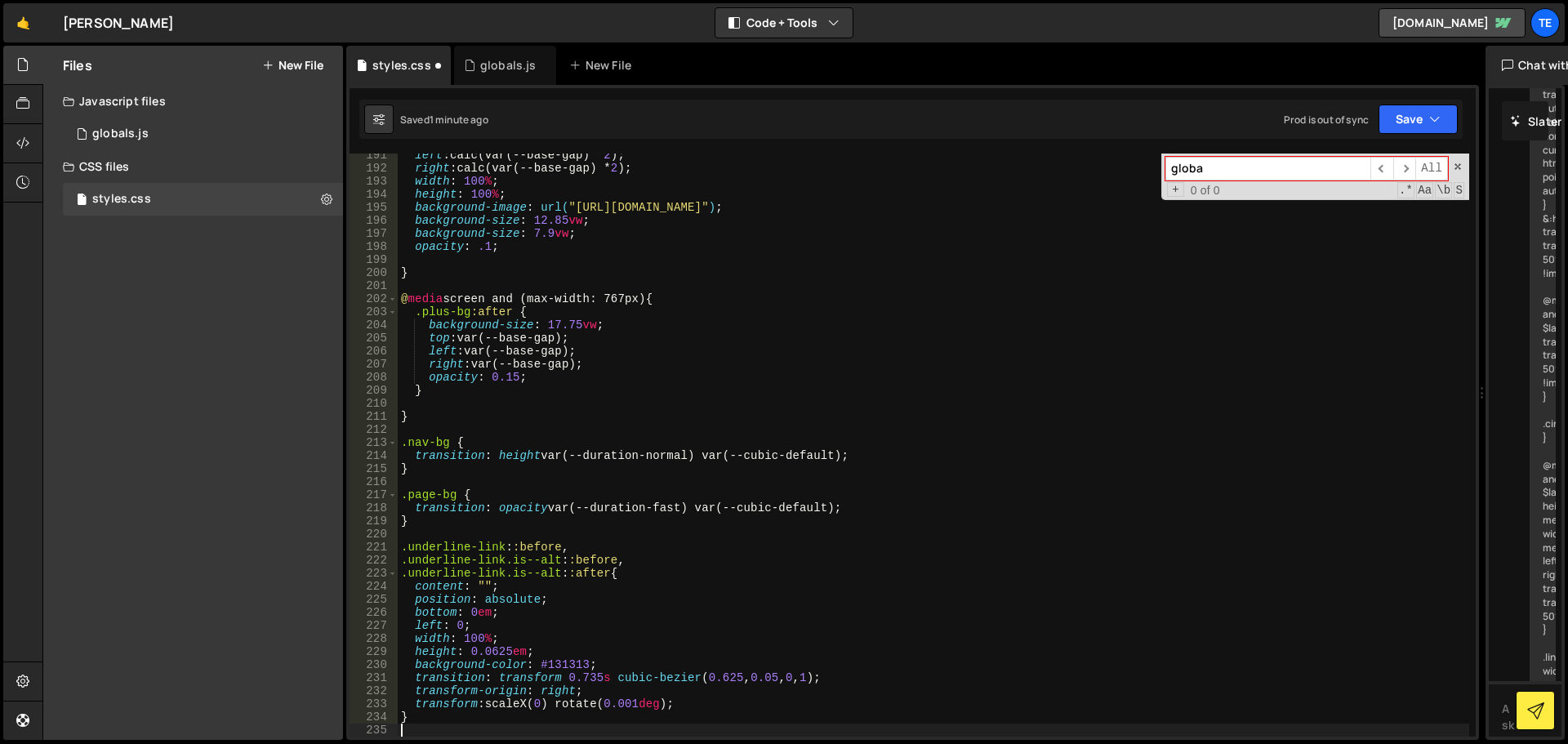
scroll to position [2673, 0]
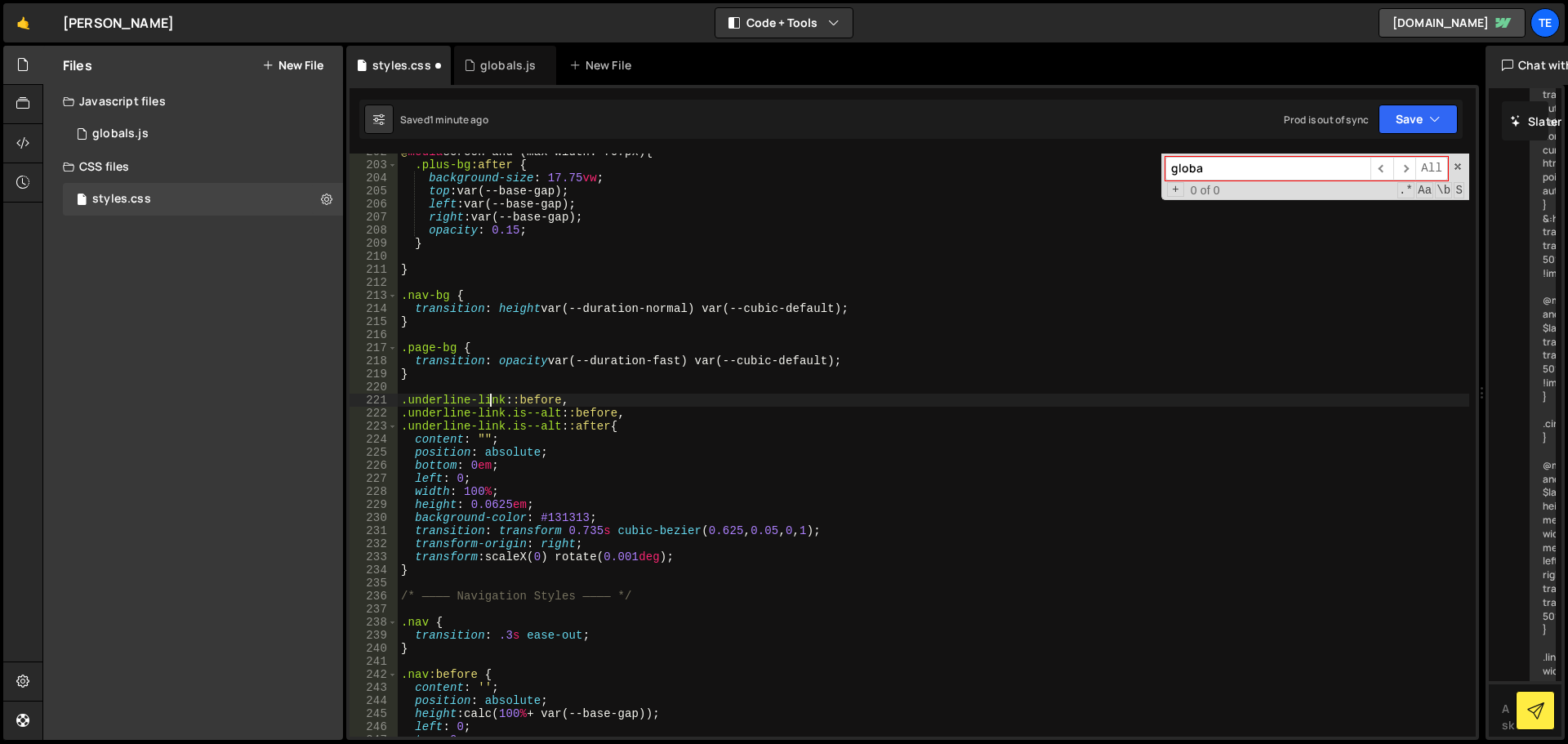
click at [488, 396] on div "@ media screen and (max-width: 767px) { .plus-bg :after { background-size : 17.…" at bounding box center [933, 449] width 1071 height 609
drag, startPoint x: 488, startPoint y: 396, endPoint x: 414, endPoint y: 401, distance: 74.2
click at [414, 401] on div "@ media screen and (max-width: 767px) { .plus-bg :after { background-size : 17.…" at bounding box center [933, 449] width 1071 height 609
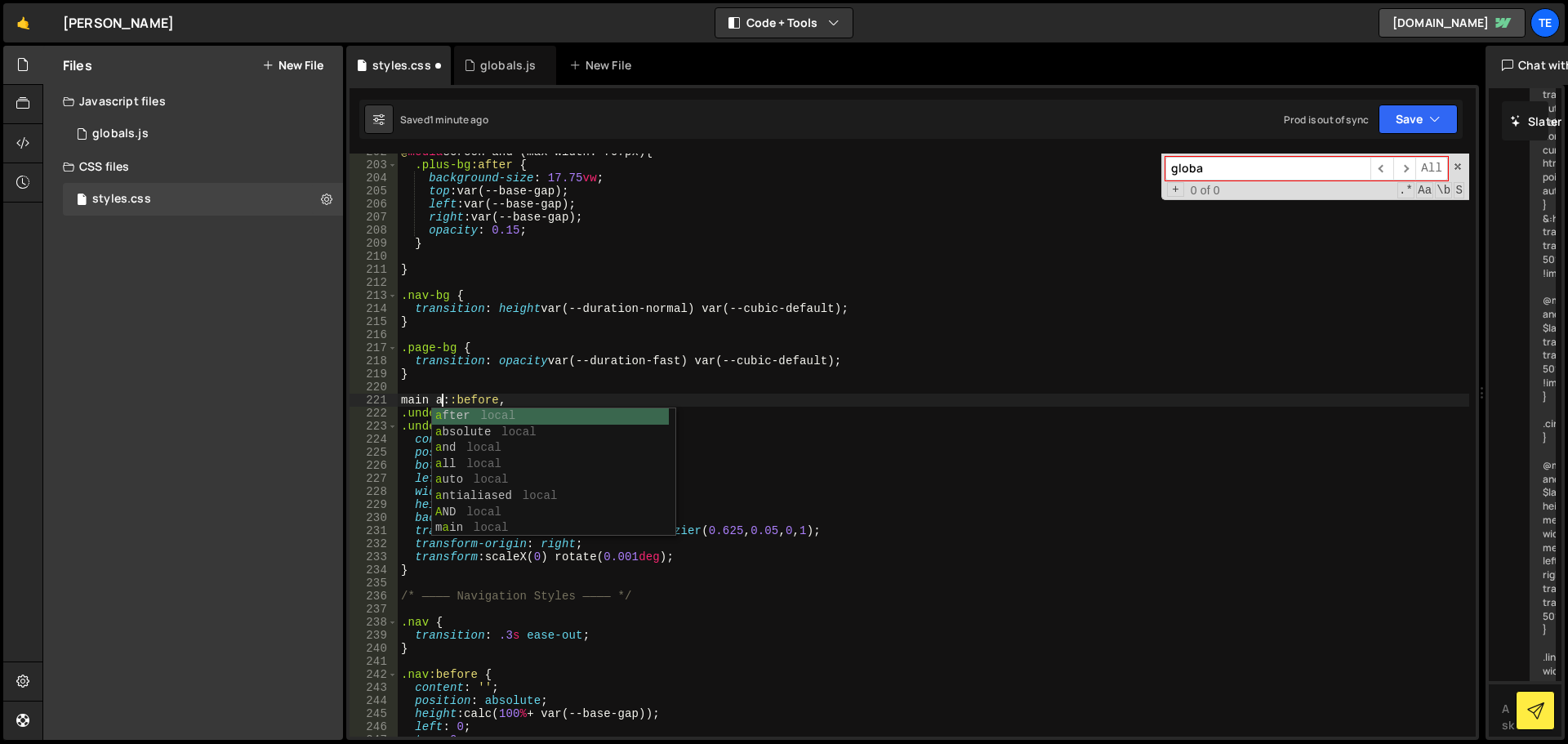
scroll to position [0, 3]
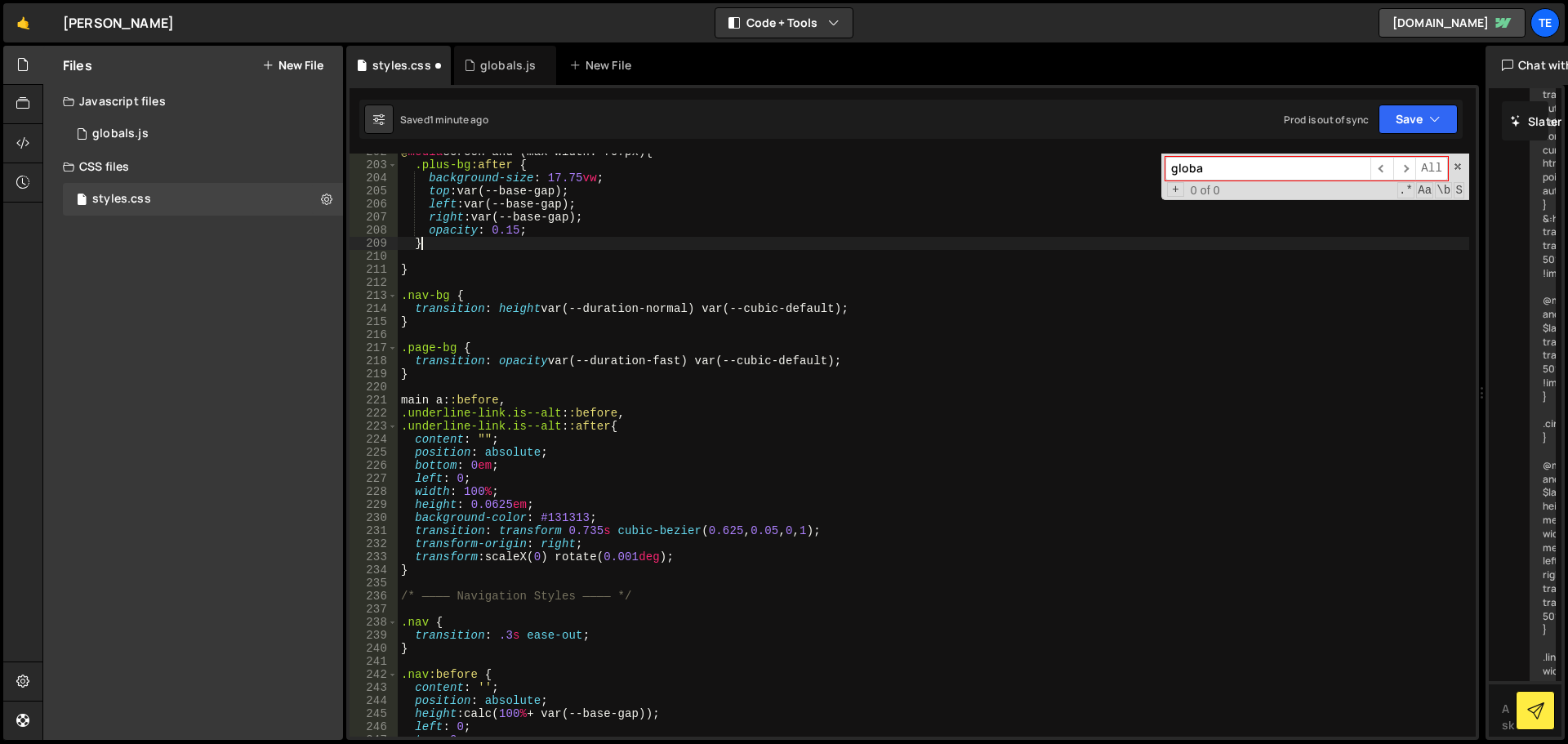
click at [887, 237] on div "@ media screen and (max-width: 767px) { .plus-bg :after { background-size : 17.…" at bounding box center [933, 449] width 1071 height 609
click at [600, 426] on div "@ media screen and (max-width: 767px) { .plus-bg :after { background-size : 17.…" at bounding box center [933, 449] width 1071 height 609
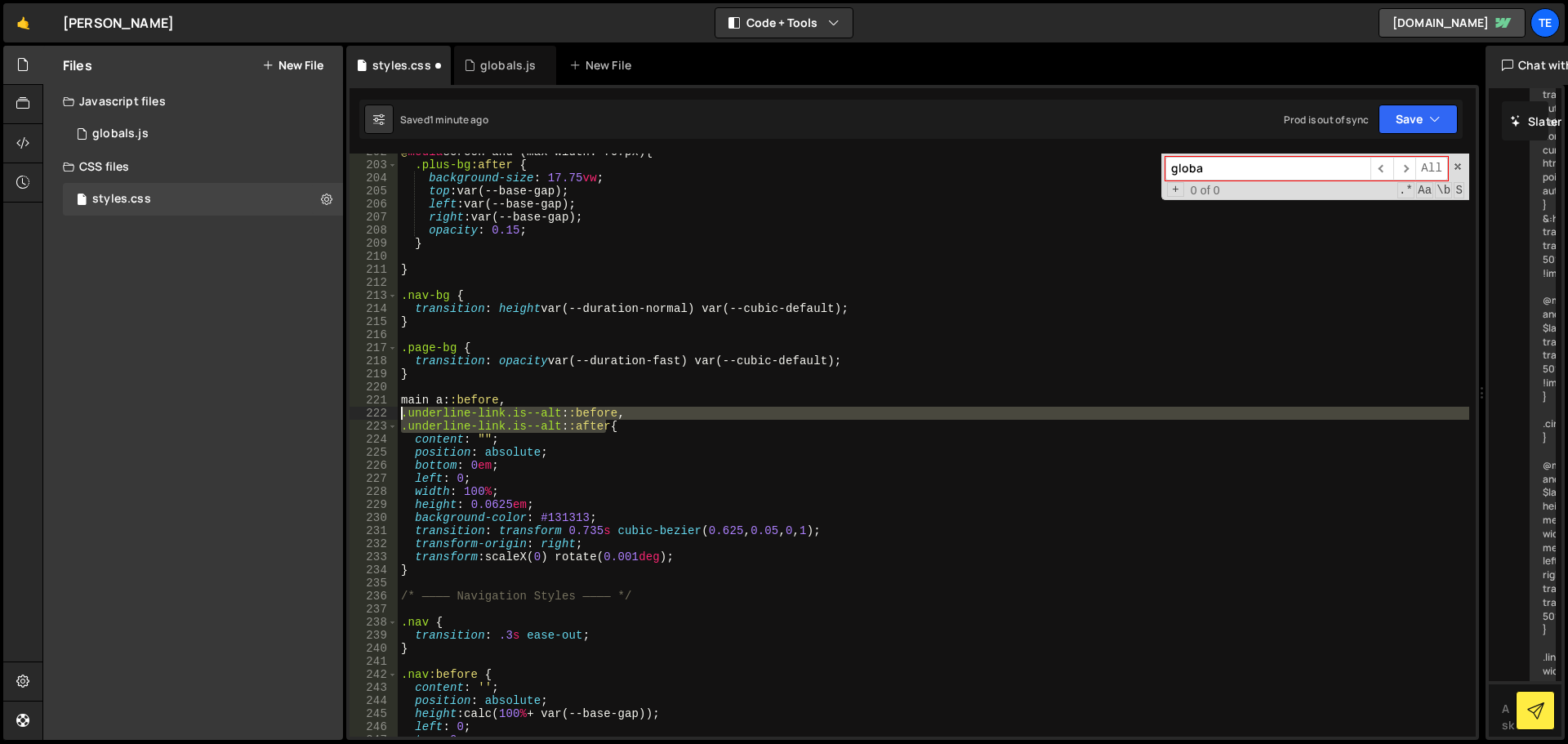
drag, startPoint x: 600, startPoint y: 426, endPoint x: 402, endPoint y: 416, distance: 198.3
click at [402, 416] on div "@ media screen and (max-width: 767px) { .plus-bg :after { background-size : 17.…" at bounding box center [933, 449] width 1071 height 609
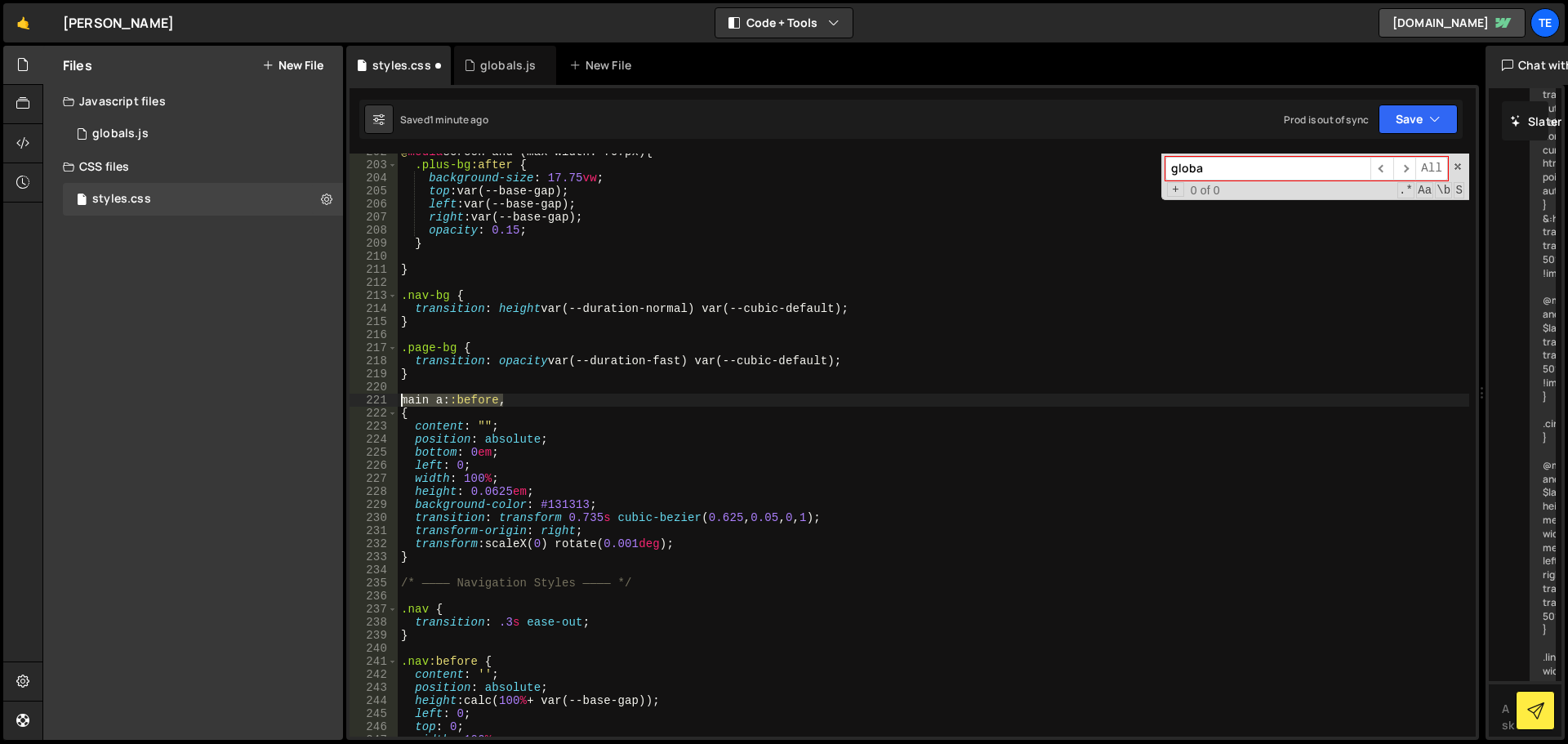
drag, startPoint x: 519, startPoint y: 402, endPoint x: 392, endPoint y: 401, distance: 127.0
click at [392, 401] on div "{ 202 203 204 205 206 207 208 209 210 211 212 213 214 215 216 217 218 219 220 2…" at bounding box center [912, 444] width 1126 height 583
click at [524, 408] on div "@ media screen and (max-width: 767px) { .plus-bg :after { background-size : 17.…" at bounding box center [933, 449] width 1071 height 609
click at [520, 396] on div "@ media screen and (max-width: 767px) { .plus-bg :after { background-size : 17.…" at bounding box center [933, 449] width 1071 height 609
type textarea "main a::before,"
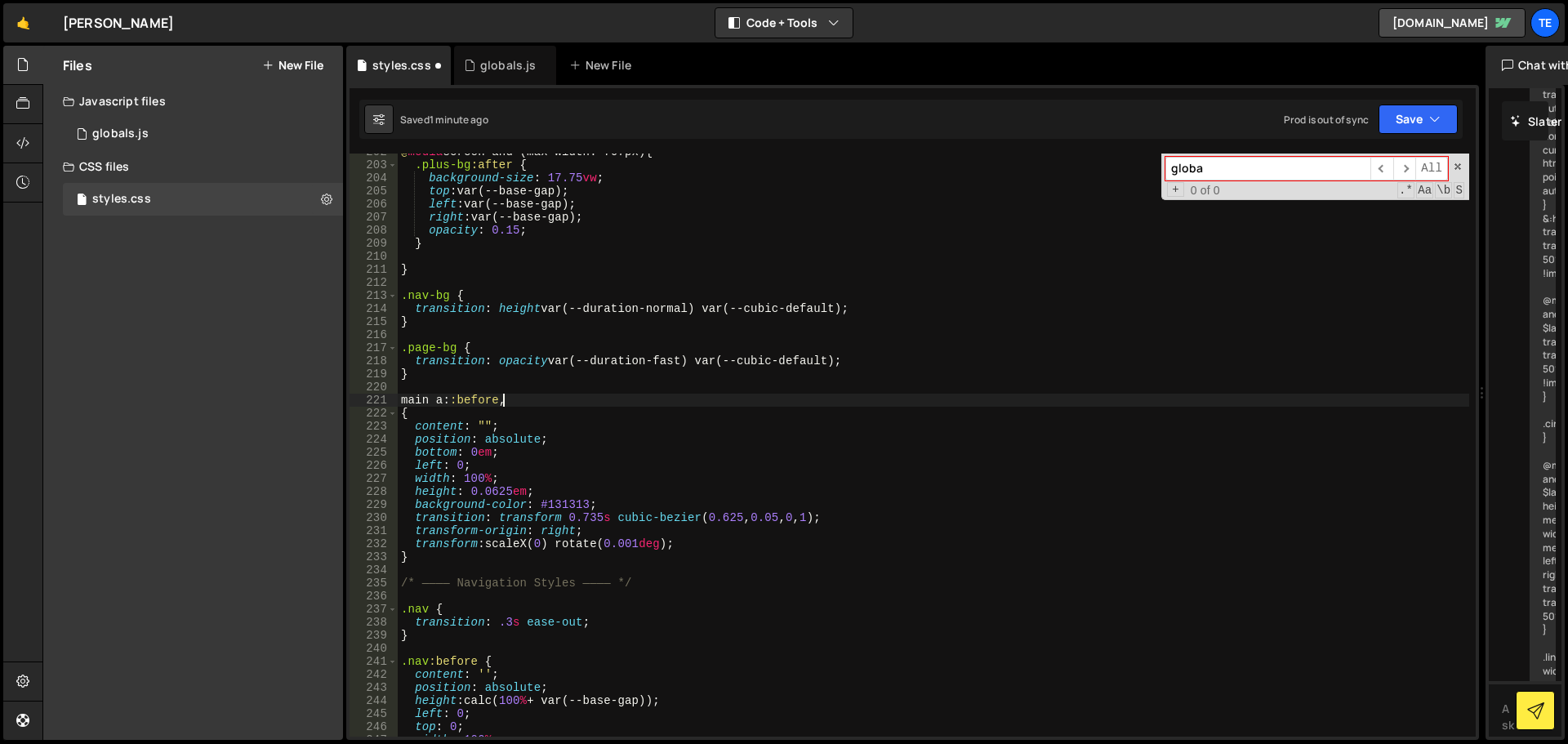
paste textarea "main a::before,"
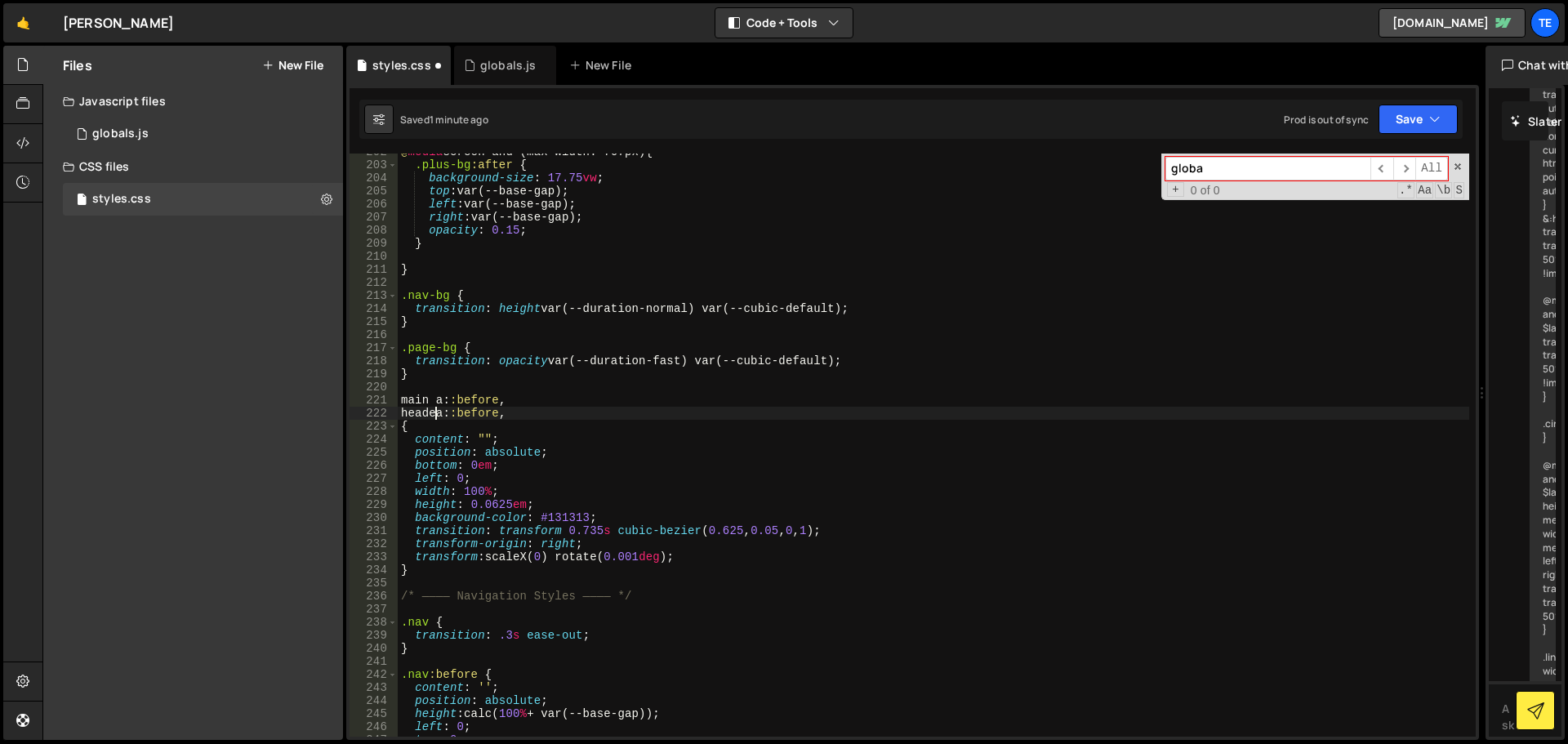
scroll to position [0, 3]
click at [525, 531] on div "@ media screen and (max-width: 767px) { .plus-bg :after { background-size : 17.…" at bounding box center [933, 449] width 1071 height 609
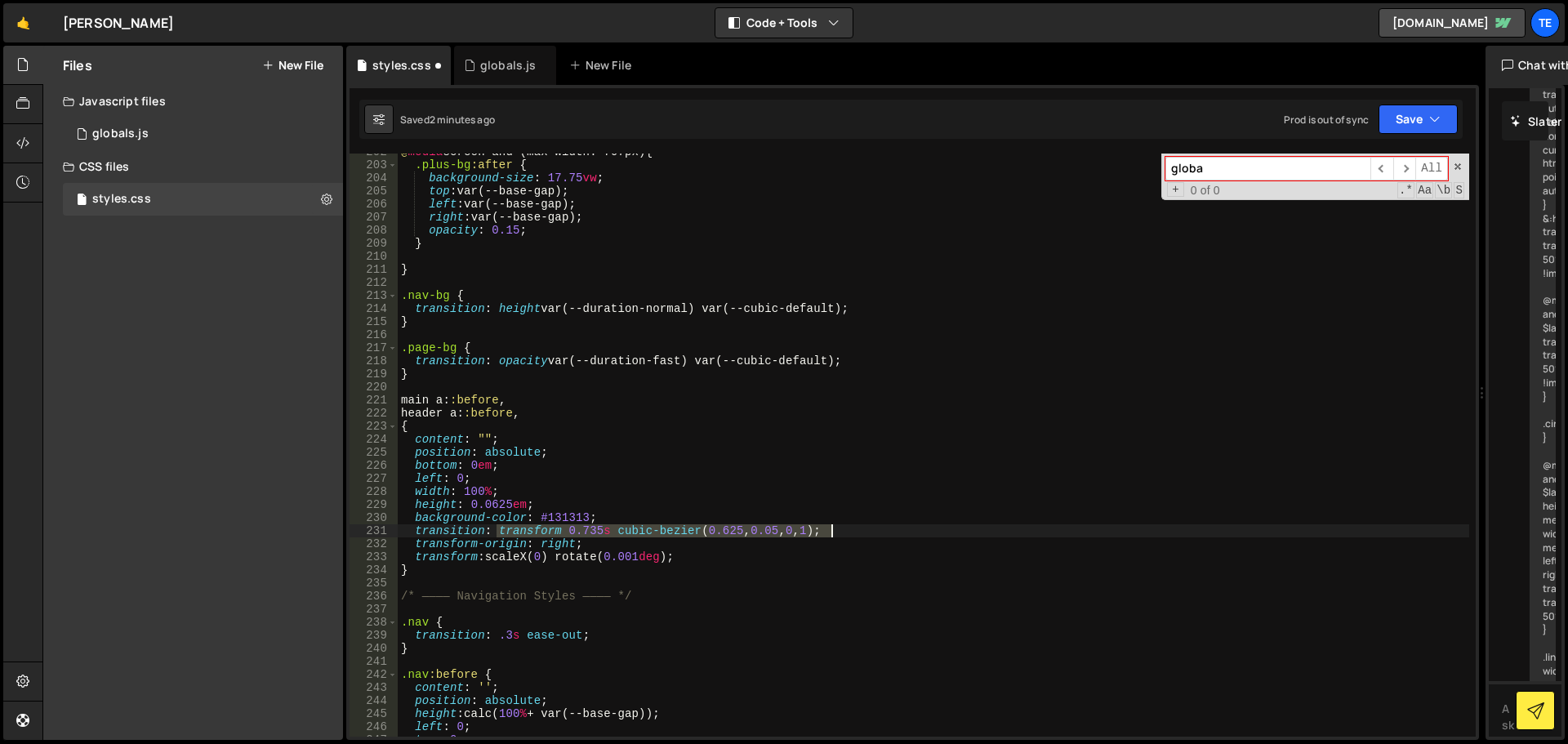
drag, startPoint x: 525, startPoint y: 531, endPoint x: 825, endPoint y: 533, distance: 300.0
click at [825, 533] on div "@ media screen and (max-width: 767px) { .plus-bg :after { background-size : 17.…" at bounding box center [933, 449] width 1071 height 609
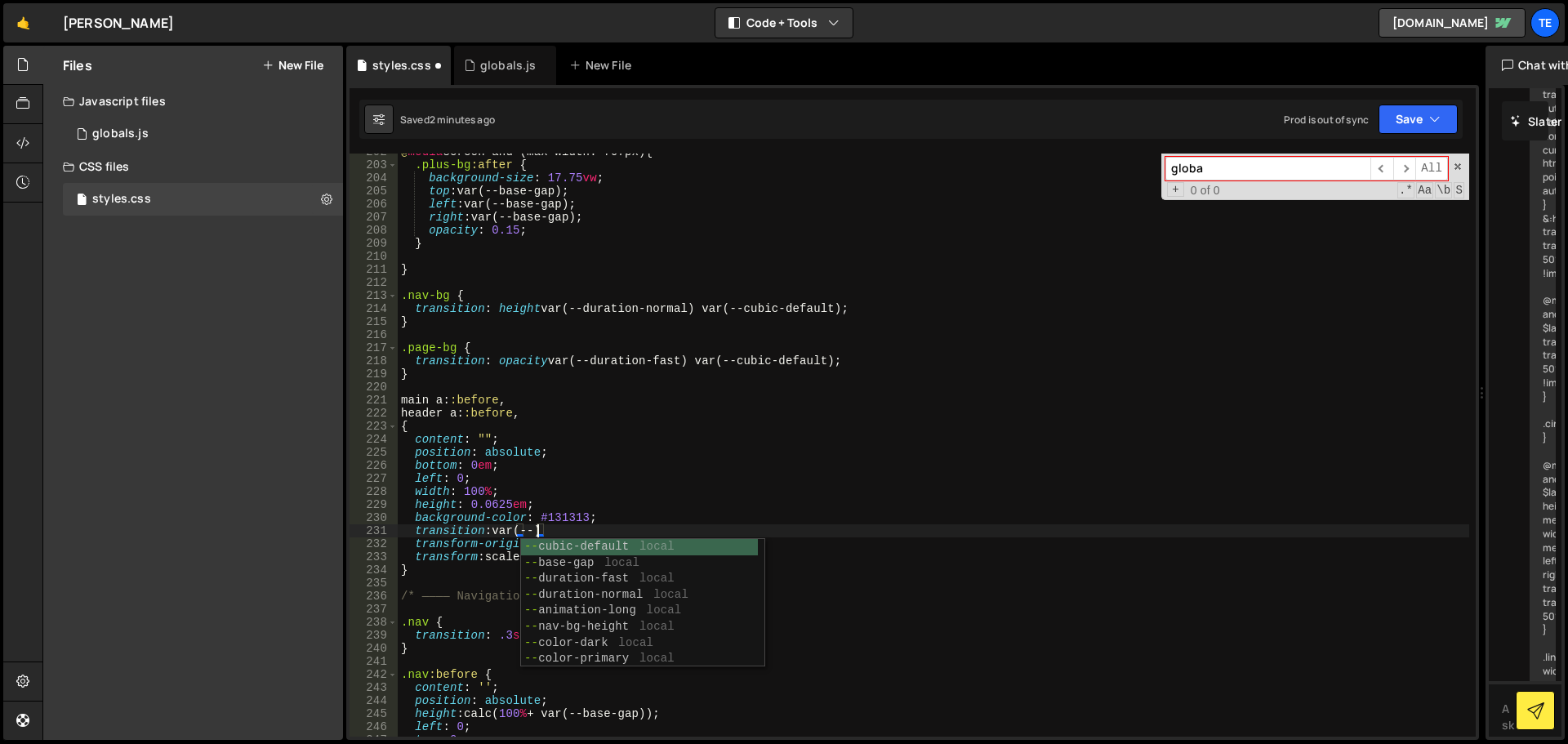
scroll to position [0, 9]
click at [808, 432] on div "@ media screen and (max-width: 767px) { .plus-bg :after { background-size : 17.…" at bounding box center [933, 449] width 1071 height 609
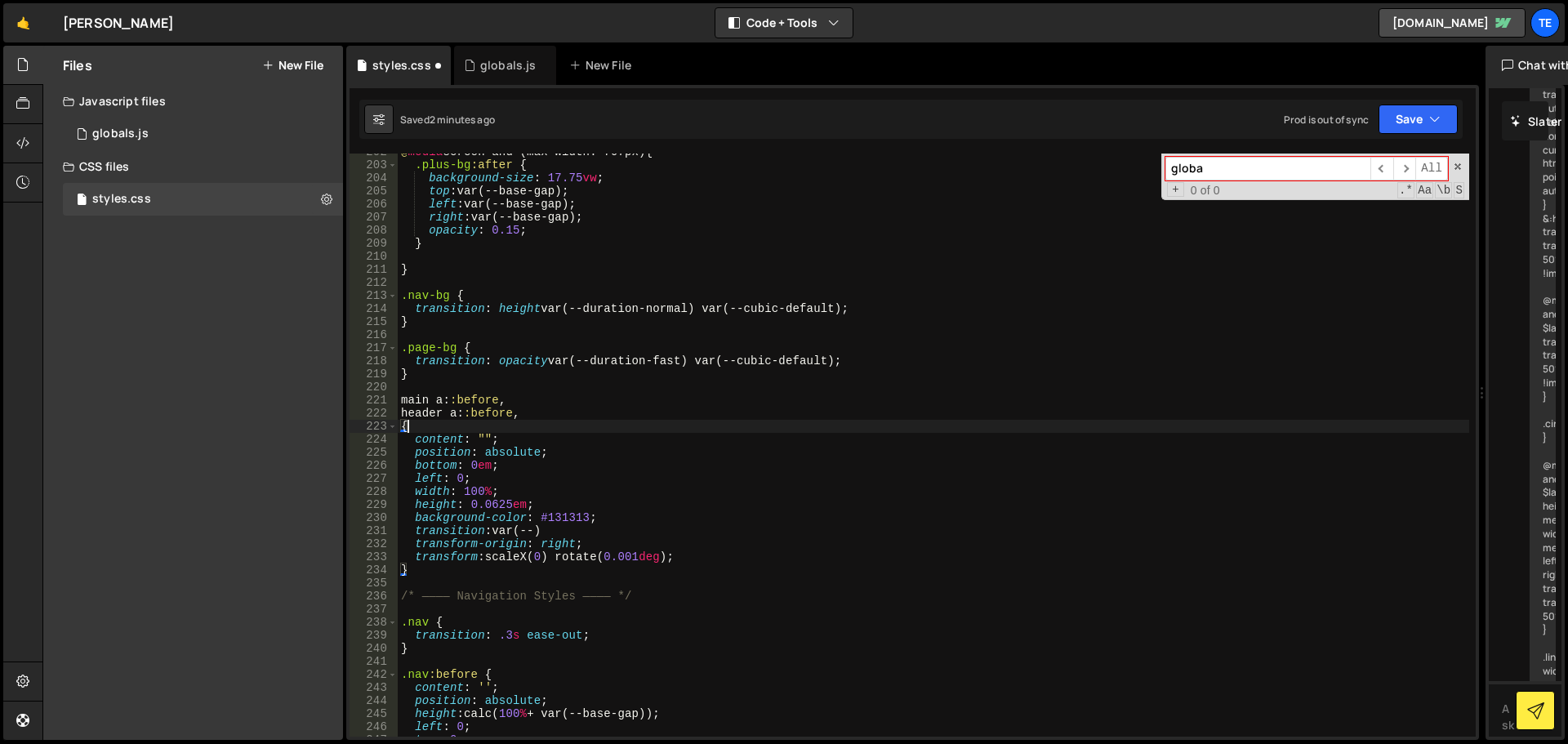
type textarea "{"
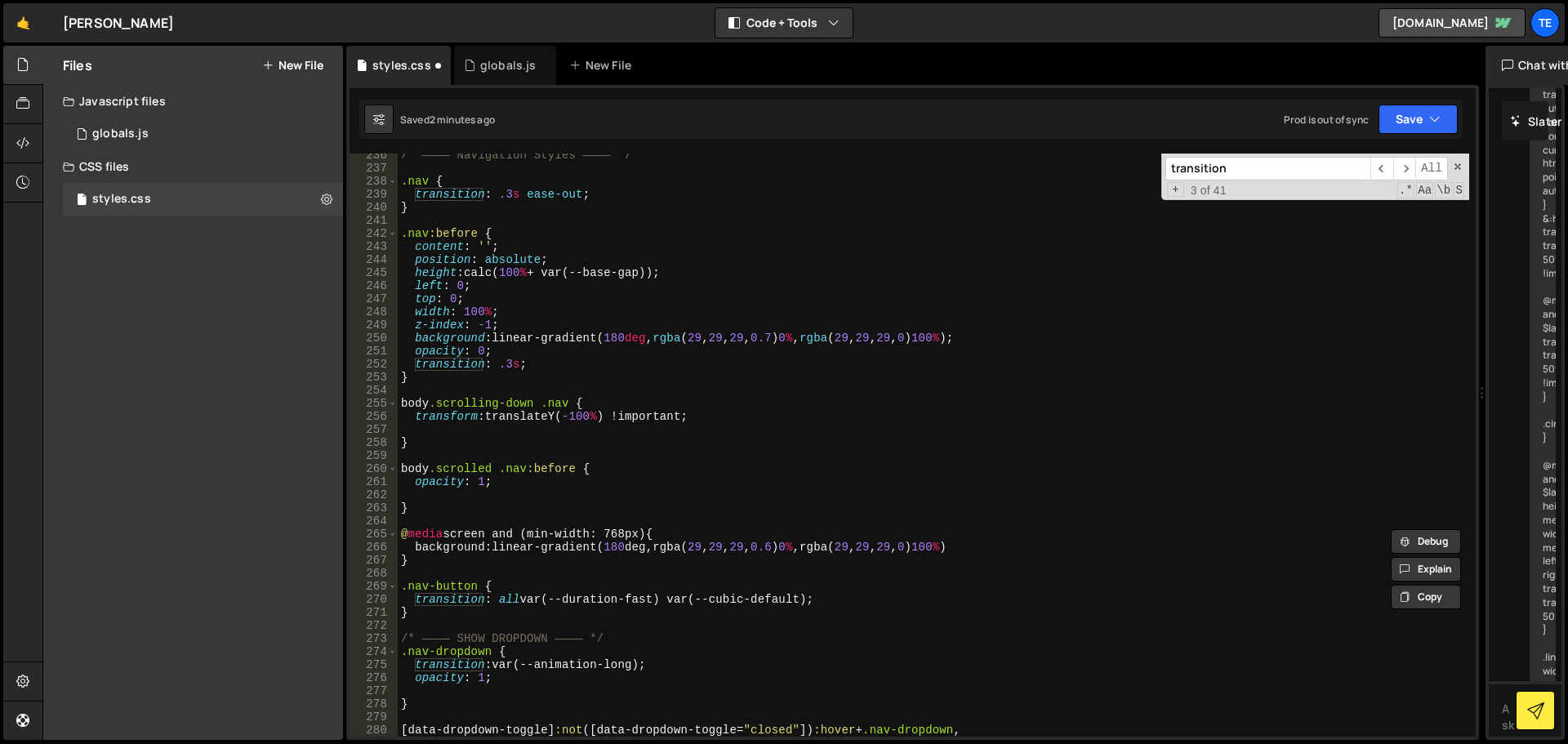
scroll to position [3261, 0]
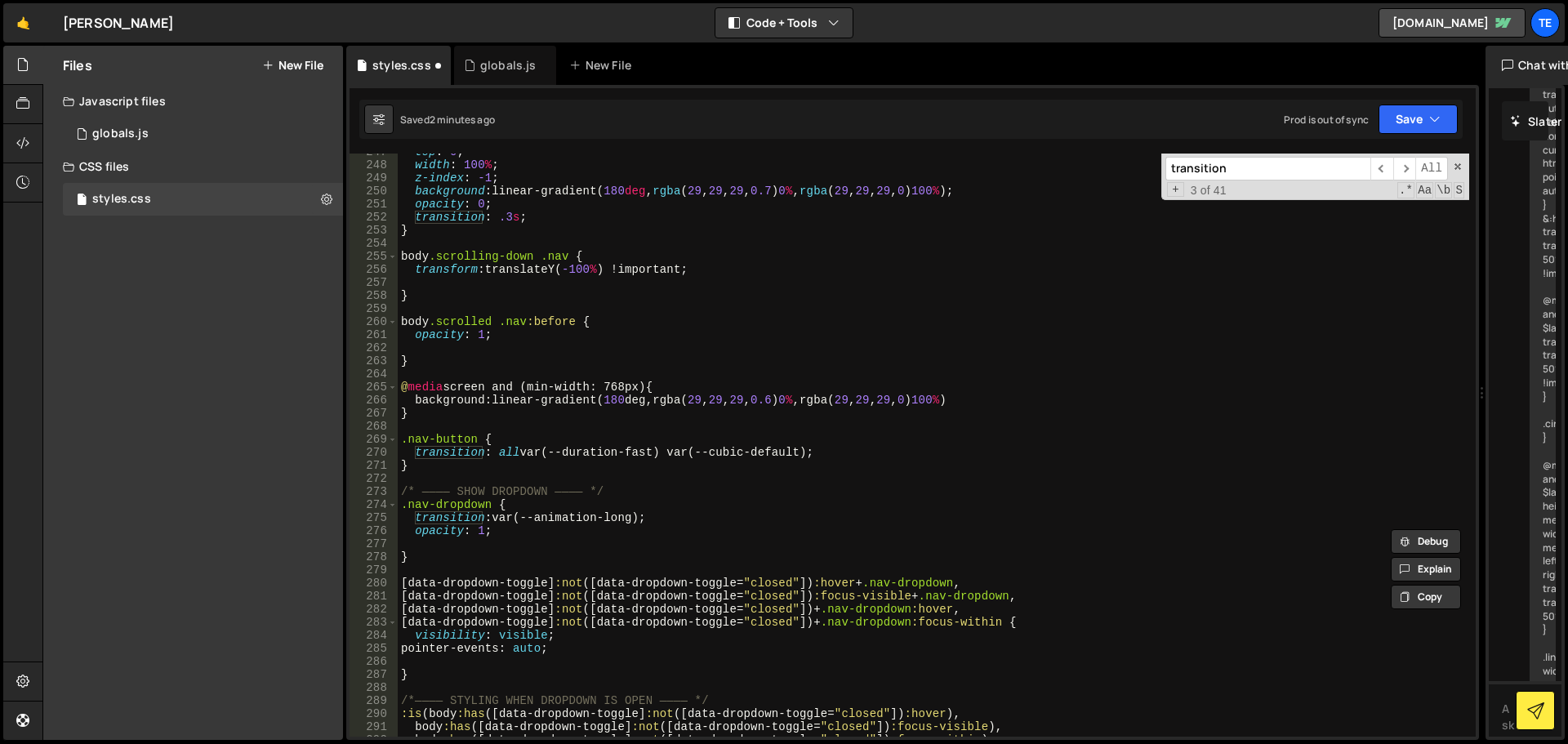
type input "transition"
click at [506, 526] on div "top : 0 ; width : 100 % ; z-index : -1 ; background : linear-gradient( 180 deg …" at bounding box center [933, 449] width 1071 height 609
click at [501, 522] on div "top : 0 ; width : 100 % ; z-index : -1 ; background : linear-gradient( 180 deg …" at bounding box center [933, 449] width 1071 height 609
drag, startPoint x: 501, startPoint y: 522, endPoint x: 637, endPoint y: 516, distance: 136.1
click at [637, 516] on div "top : 0 ; width : 100 % ; z-index : -1 ; background : linear-gradient( 180 deg …" at bounding box center [933, 449] width 1071 height 609
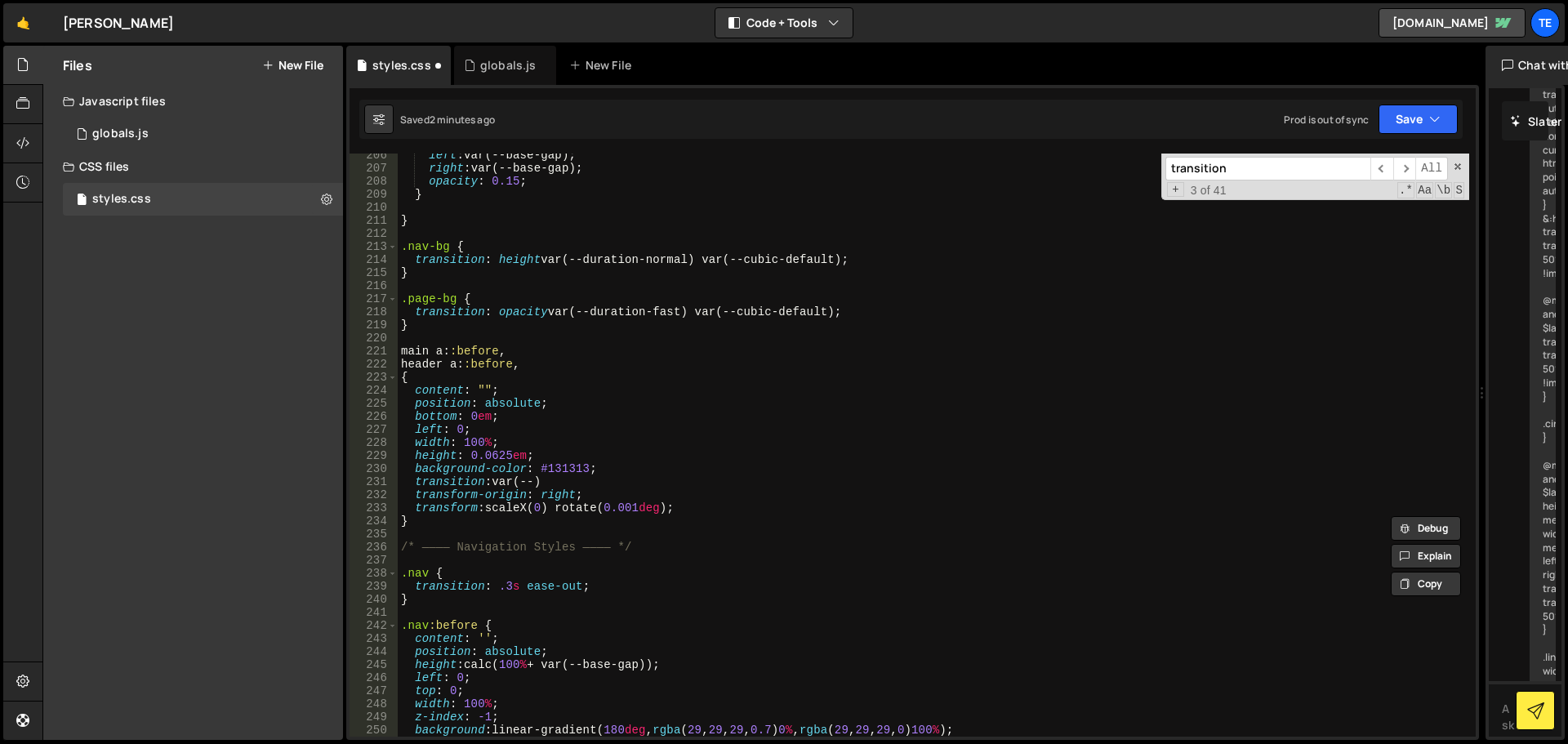
scroll to position [2771, 0]
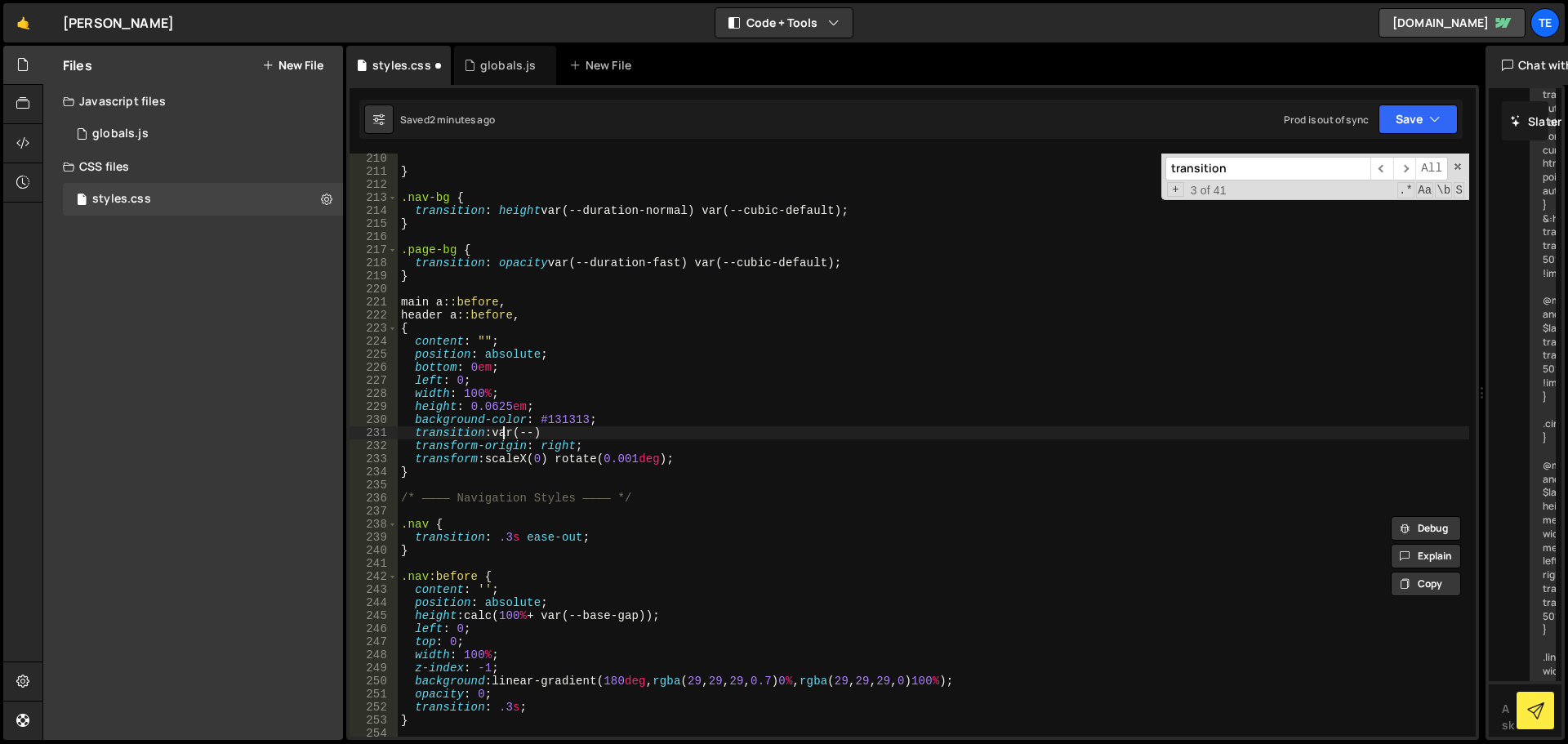
click at [503, 433] on div "} .nav-bg { transition : height var(--duration-normal) var(--cubic-default) ; }…" at bounding box center [933, 455] width 1071 height 609
drag, startPoint x: 503, startPoint y: 433, endPoint x: 547, endPoint y: 433, distance: 44.0
click at [547, 433] on div "} .nav-bg { transition : height var(--duration-normal) var(--cubic-default) ; }…" at bounding box center [933, 455] width 1071 height 609
paste textarea "animation-long);"
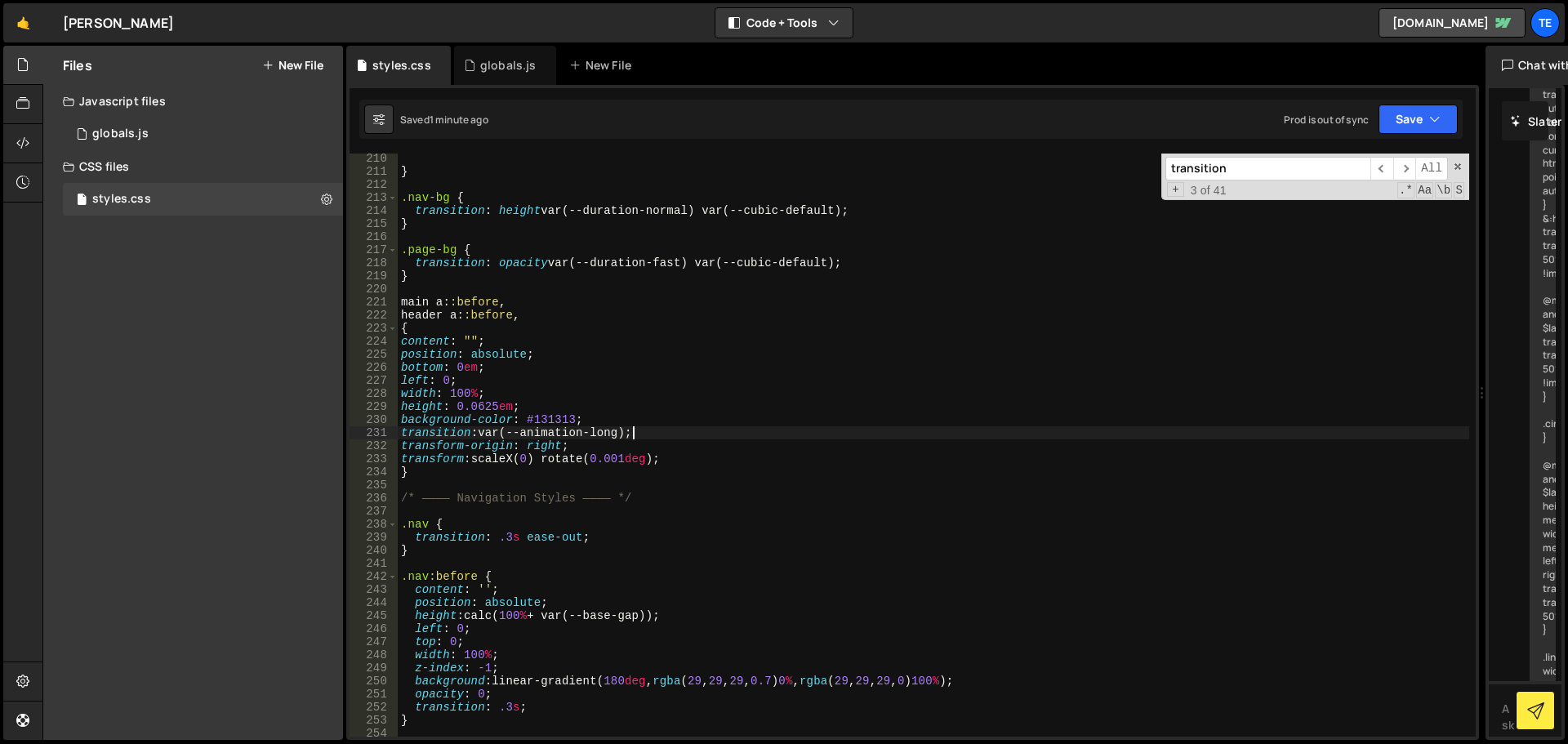
scroll to position [2869, 0]
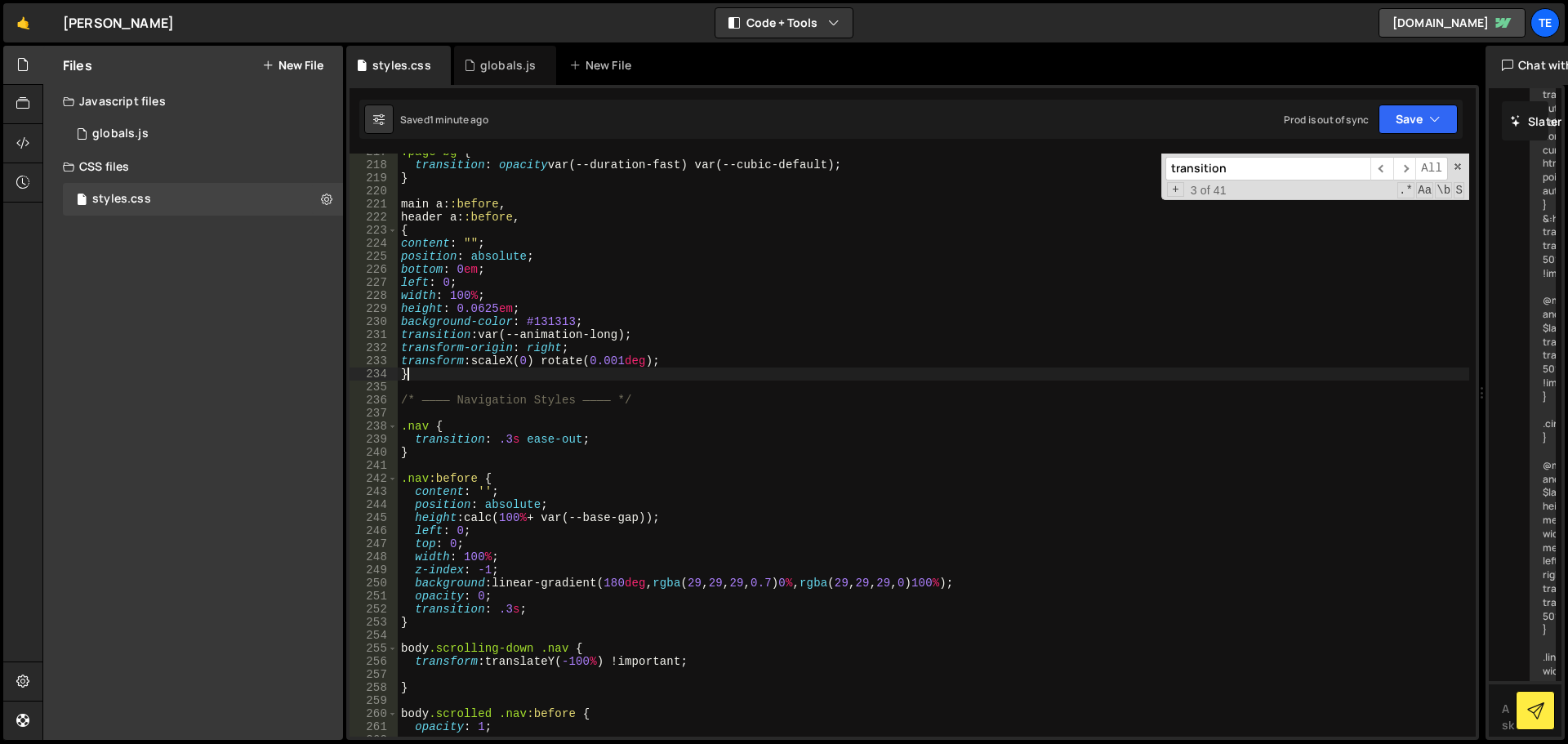
click at [428, 367] on div ".page-bg { transition : opacity var(--duration-fast) var(--cubic-default) ; } m…" at bounding box center [933, 449] width 1071 height 609
type textarea "}"
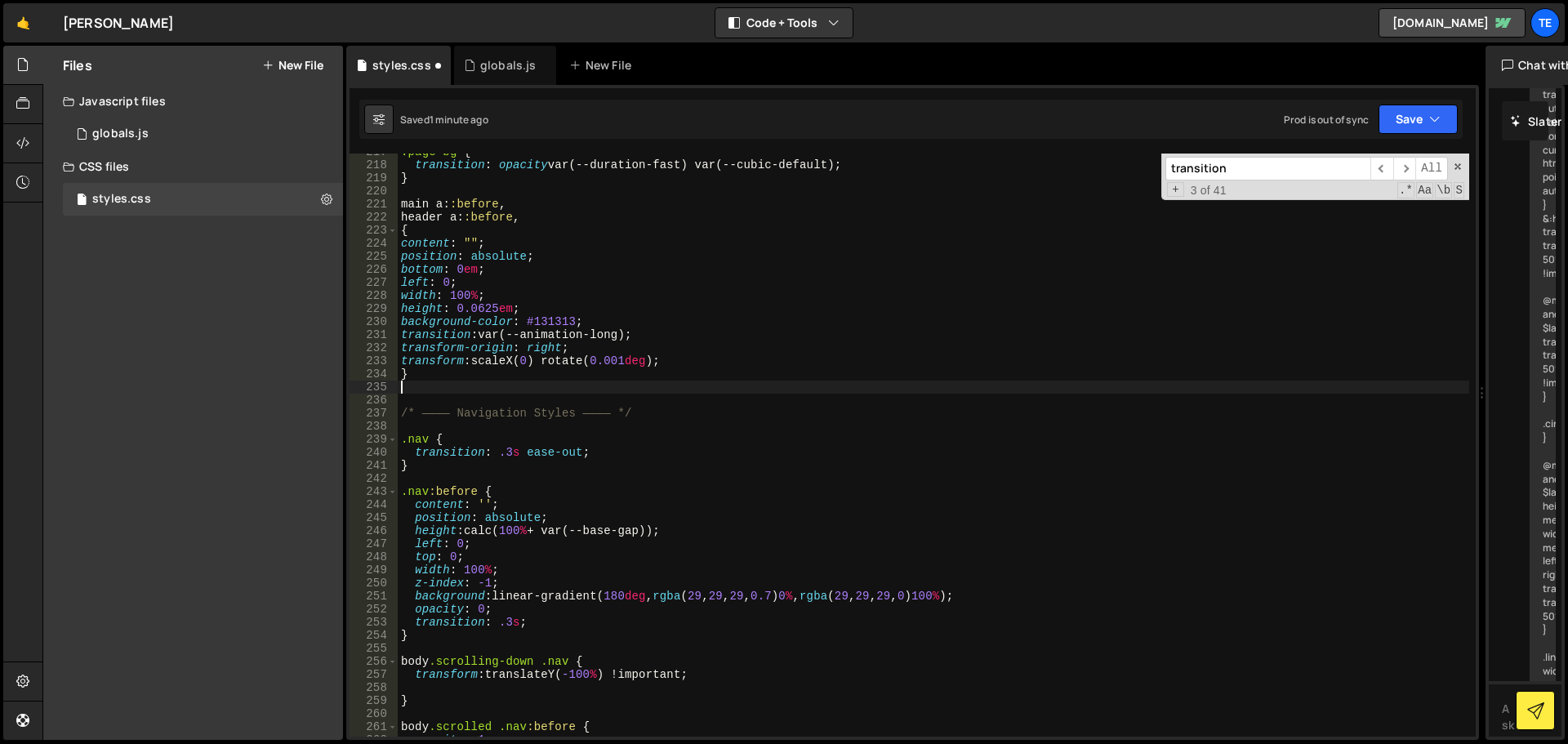
paste textarea "}"
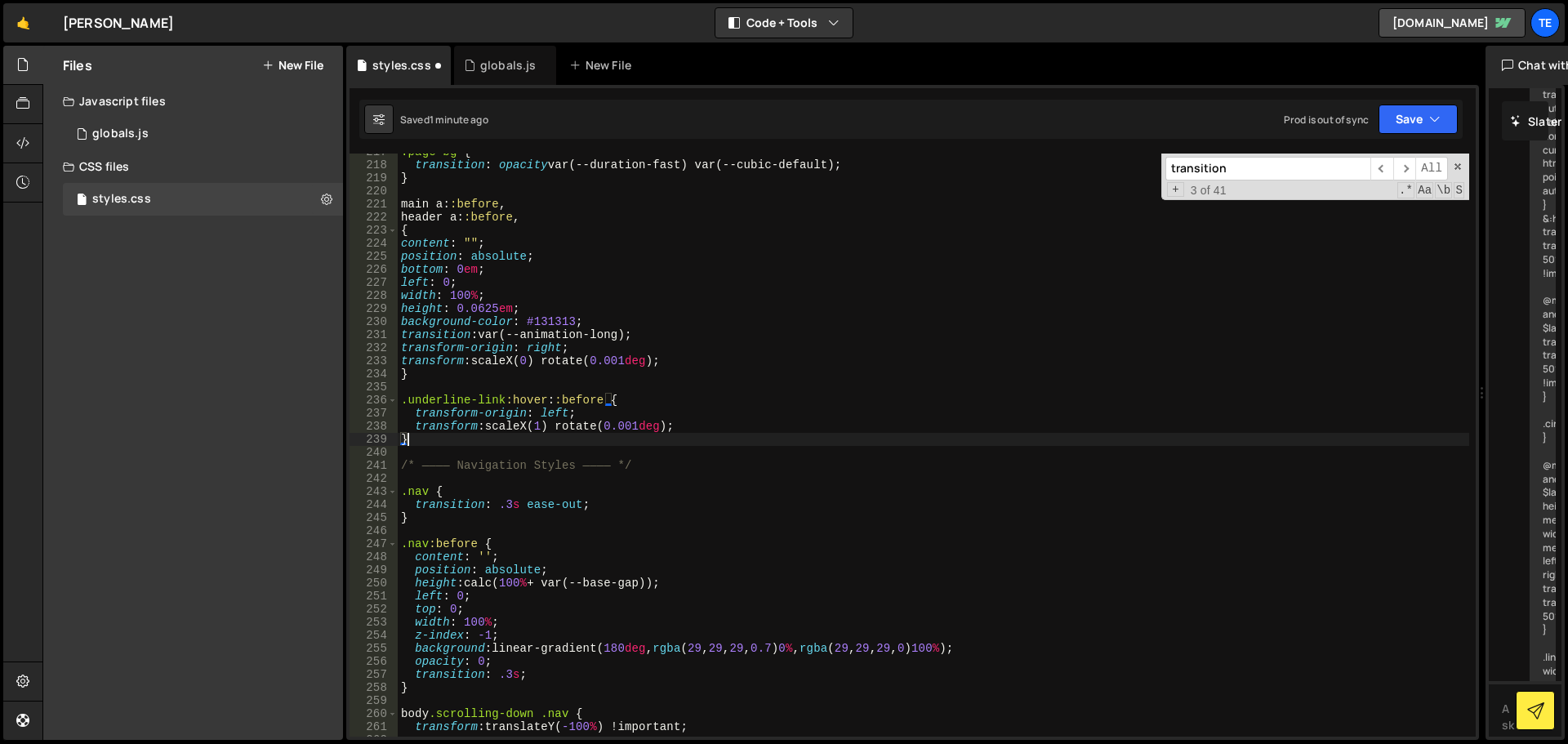
click at [504, 395] on div ".page-bg { transition : opacity var(--duration-fast) var(--cubic-default) ; } m…" at bounding box center [933, 449] width 1071 height 609
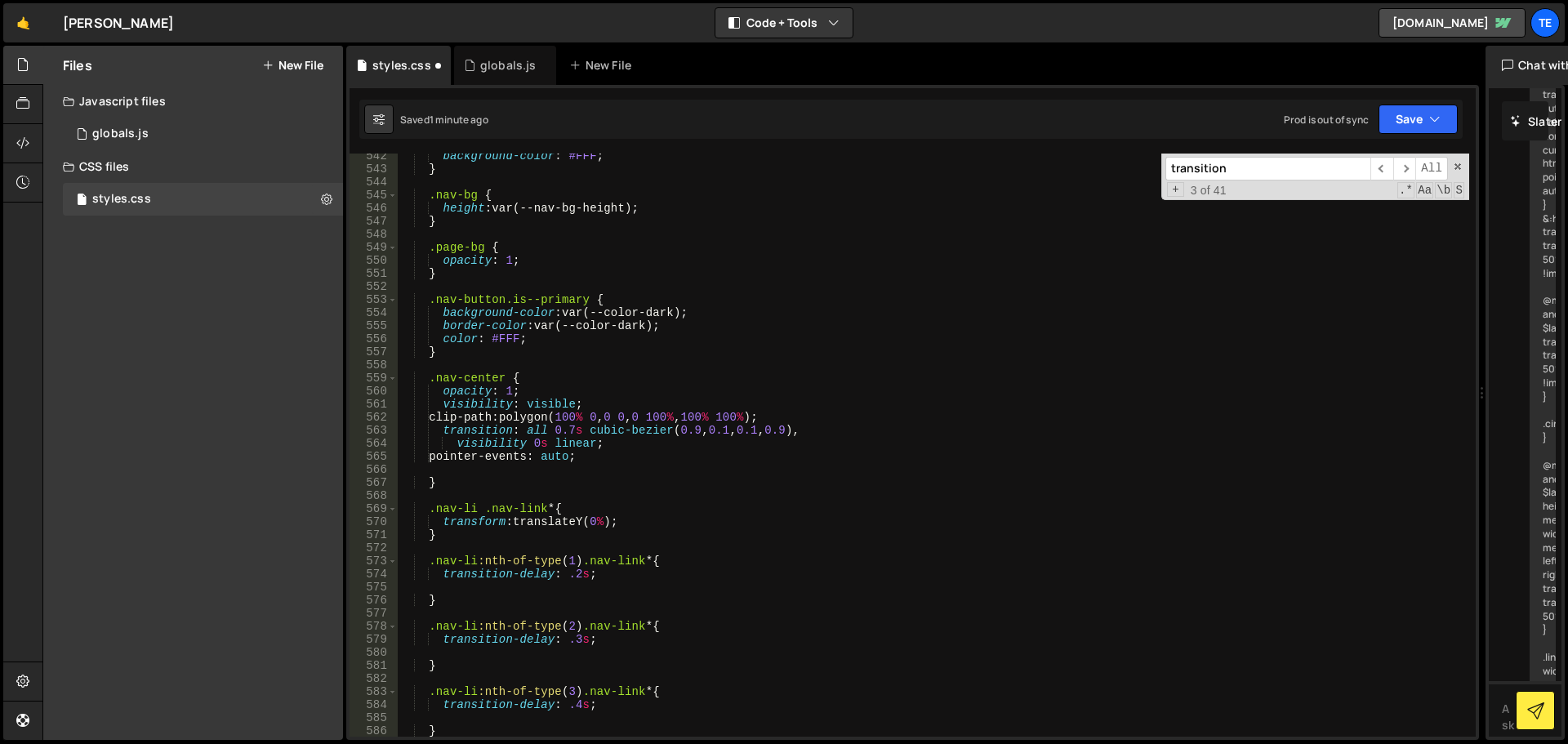
scroll to position [7869, 0]
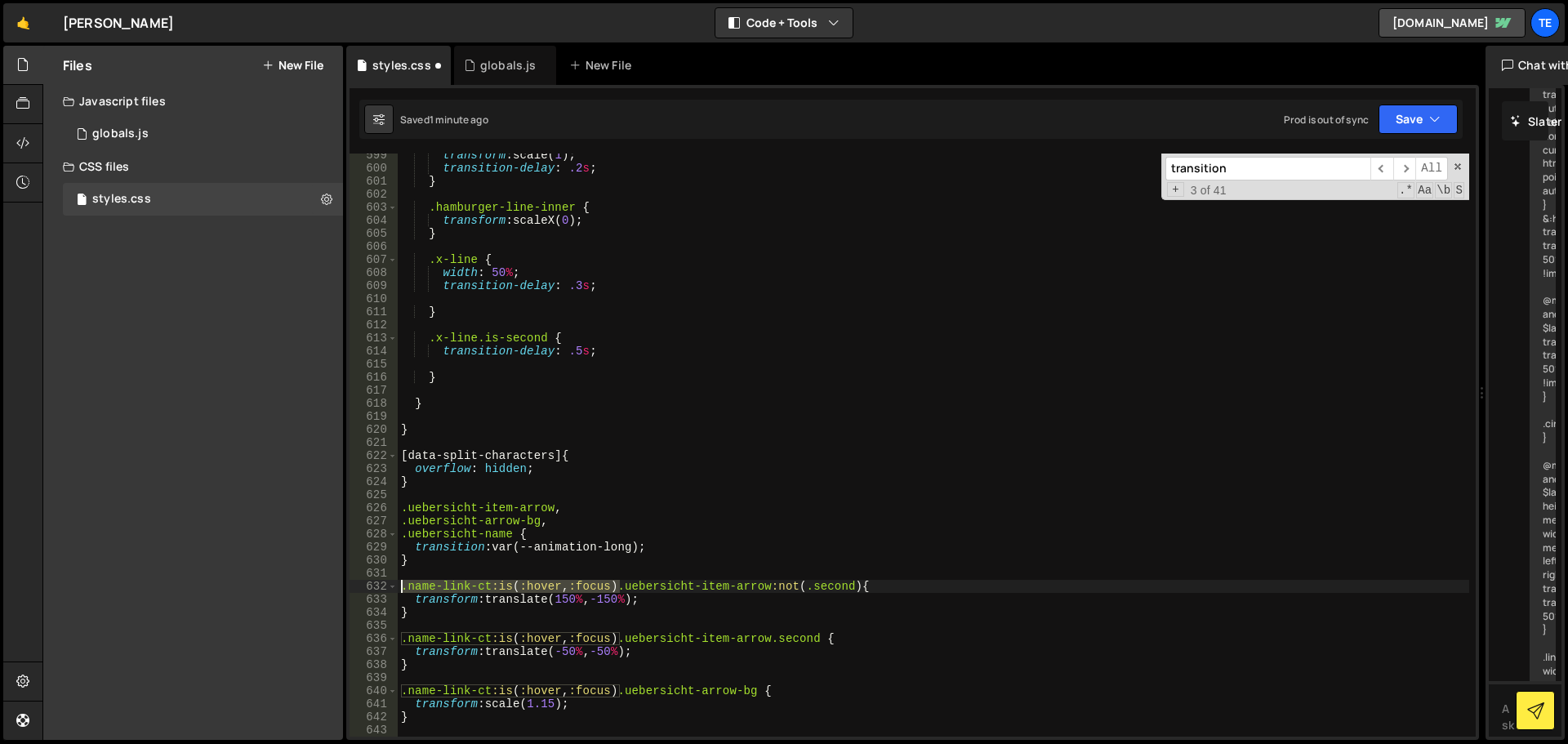
drag, startPoint x: 621, startPoint y: 585, endPoint x: 365, endPoint y: 580, distance: 256.0
click at [365, 580] on div ".underline-link(is:hover::before { 599 600 601 602 603 604 605 606 607 608 609 …" at bounding box center [912, 444] width 1126 height 583
click at [677, 482] on div "transform : scale( 1 ) ; transition-delay : .2 s ; } .hamburger-line-inner { tr…" at bounding box center [933, 453] width 1071 height 609
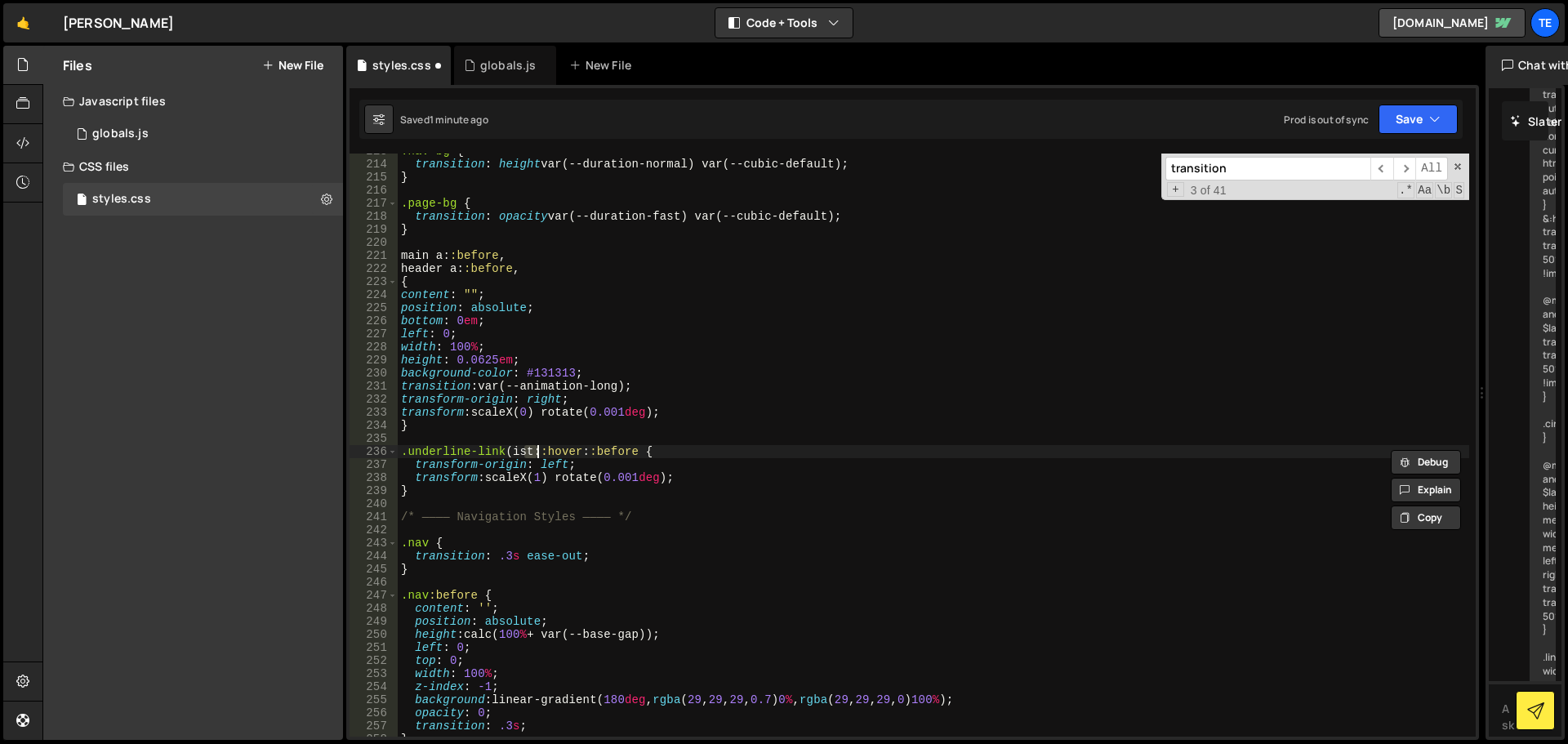
scroll to position [2818, 0]
paste textarea ".name-link-ct:is(:hover, :focus)"
type textarea ".underline-link:hover::before {"
paste textarea ".name-link-ct:is(:hover, :focus)"
click at [486, 449] on div ".nav-bg { transition : height var(--duration-normal) var(--cubic-default) ; } .…" at bounding box center [933, 449] width 1071 height 609
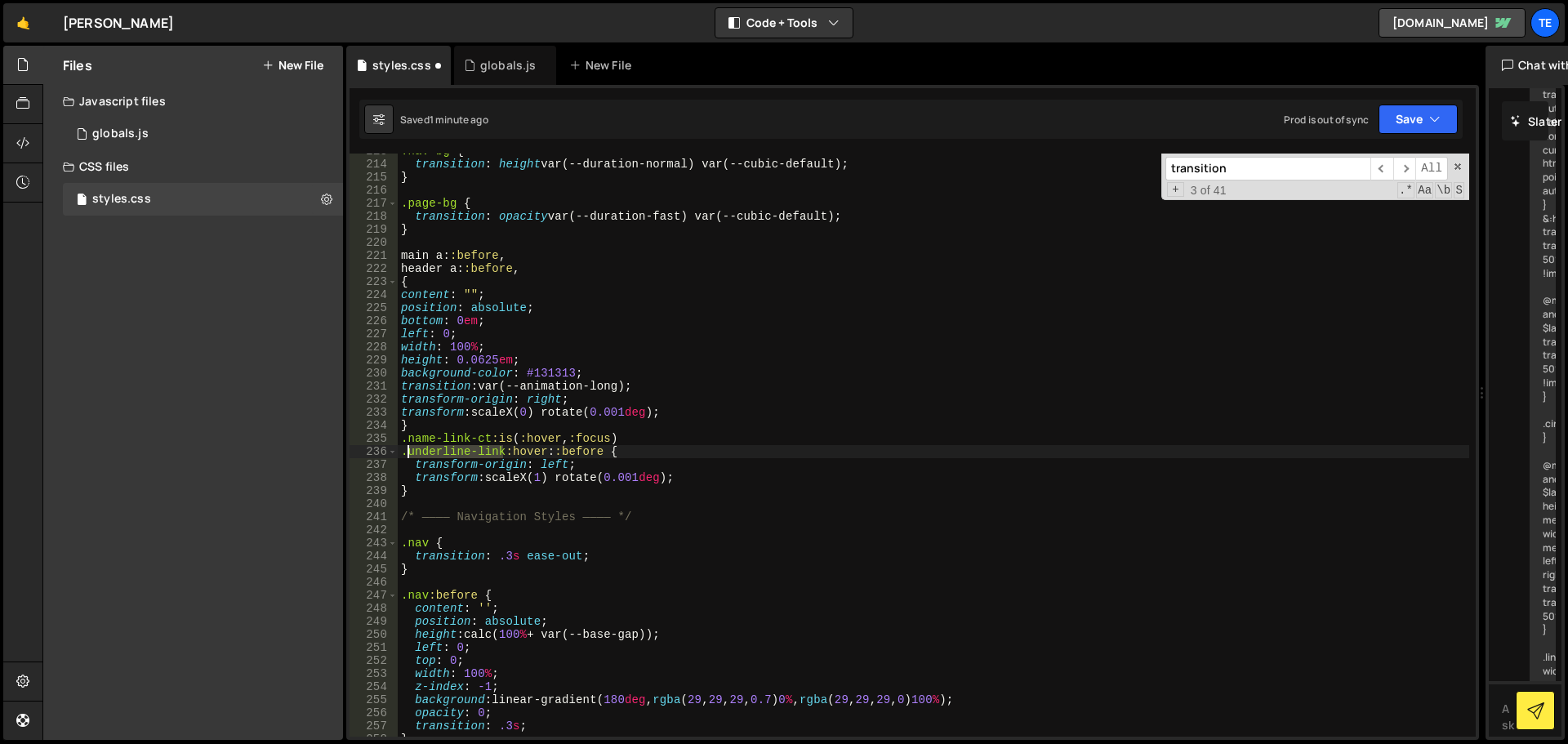
drag, startPoint x: 486, startPoint y: 449, endPoint x: 414, endPoint y: 456, distance: 72.3
click at [414, 456] on div ".nav-bg { transition : height var(--duration-normal) var(--cubic-default) ; } .…" at bounding box center [933, 449] width 1071 height 609
click at [486, 435] on div ".nav-bg { transition : height var(--duration-normal) var(--cubic-default) ; } .…" at bounding box center [933, 449] width 1071 height 609
drag, startPoint x: 486, startPoint y: 435, endPoint x: 424, endPoint y: 435, distance: 62.0
click at [424, 435] on div ".nav-bg { transition : height var(--duration-normal) var(--cubic-default) ; } .…" at bounding box center [933, 449] width 1071 height 609
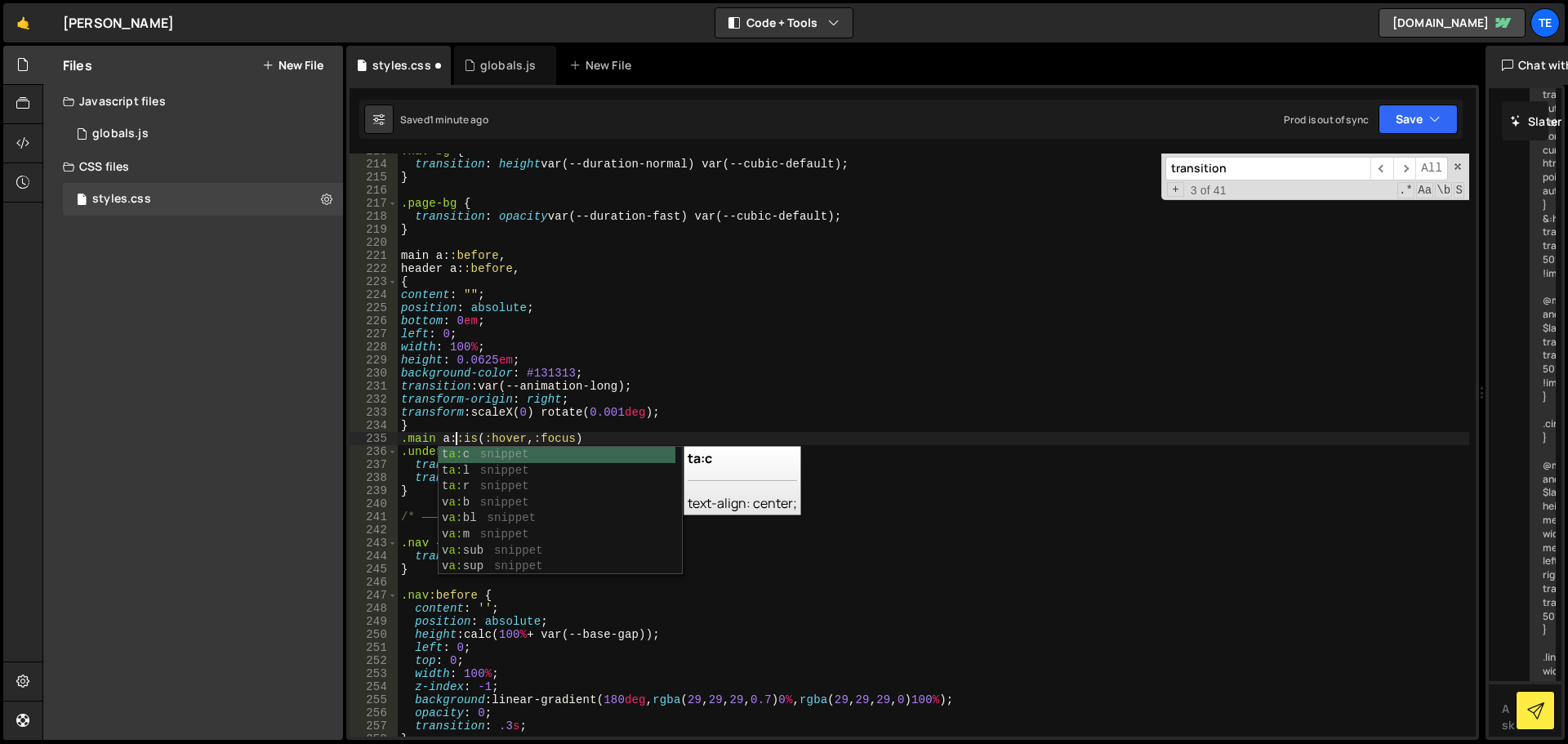
scroll to position [0, 4]
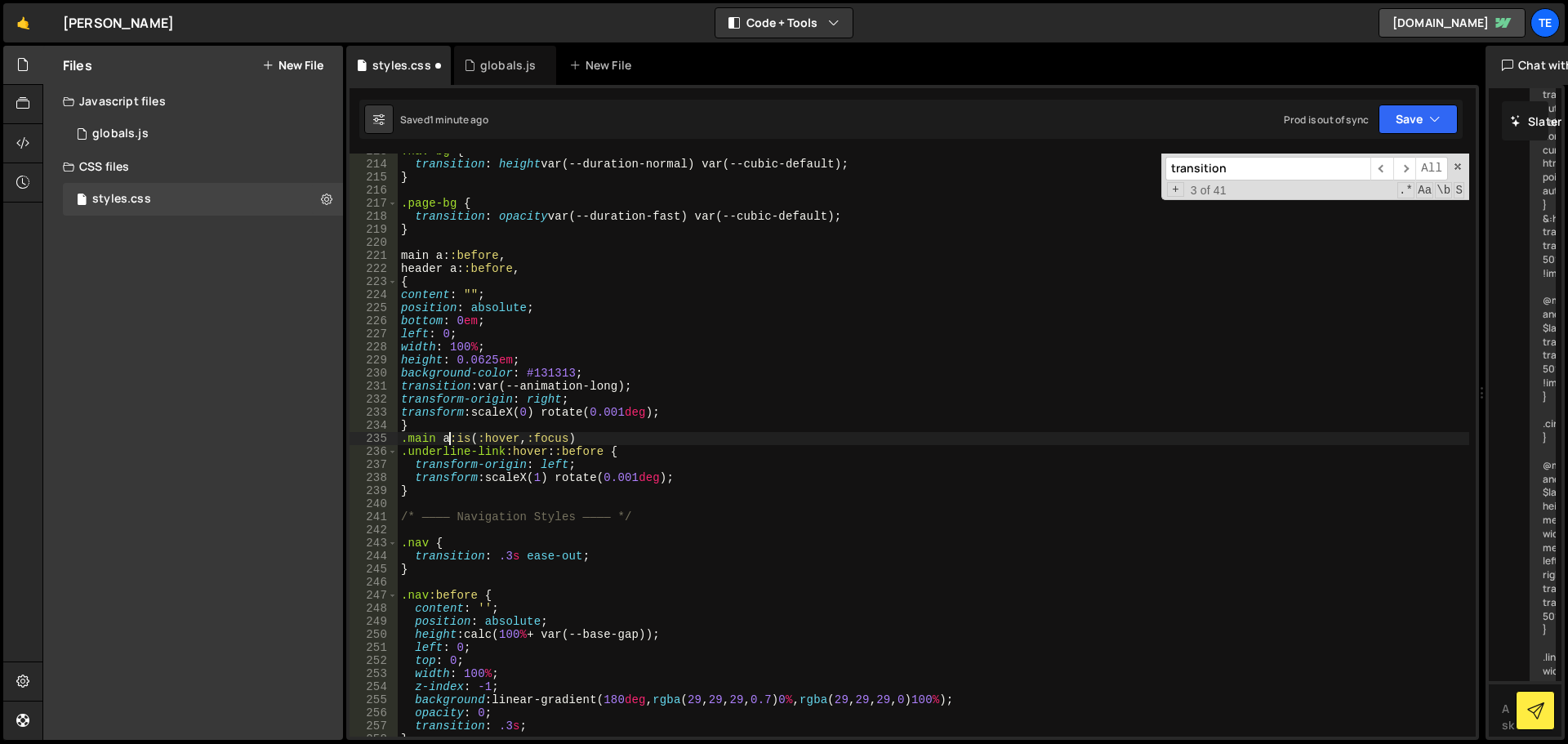
click at [572, 450] on div ".nav-bg { transition : height var(--duration-normal) var(--cubic-default) ; } .…" at bounding box center [933, 449] width 1071 height 609
drag, startPoint x: 572, startPoint y: 450, endPoint x: 390, endPoint y: 451, distance: 182.0
click at [390, 451] on div ".underline-link:hover::before { 213 214 215 216 217 218 219 220 221 222 223 224…" at bounding box center [912, 444] width 1126 height 583
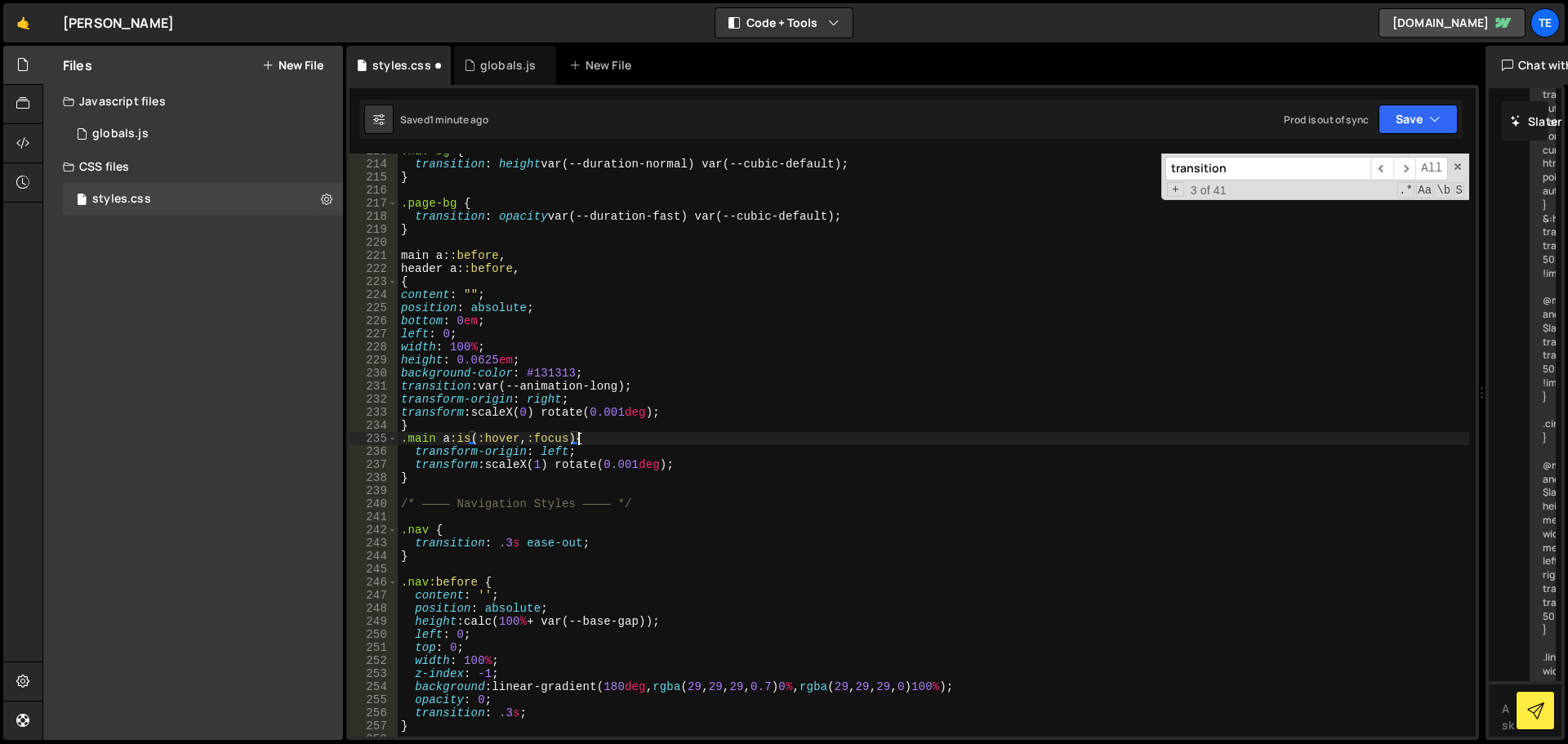
click at [579, 437] on div ".nav-bg { transition : height var(--duration-normal) var(--cubic-default) ; } .…" at bounding box center [933, 449] width 1071 height 609
type textarea ".main a:is(:hover, :focus):before {"
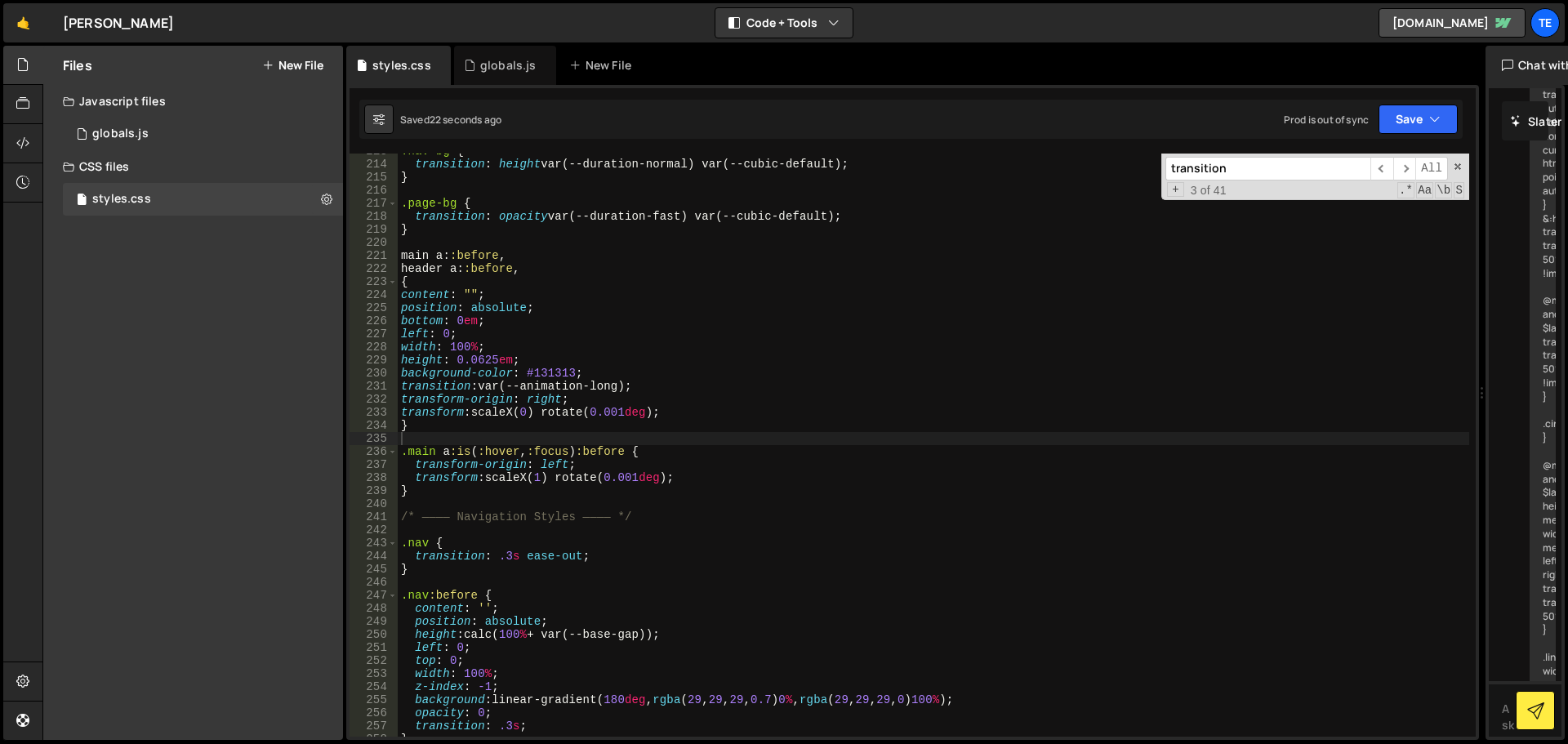
click at [730, 492] on div ".nav-bg { transition : height var(--duration-normal) var(--cubic-default) ; } .…" at bounding box center [933, 449] width 1071 height 609
click at [422, 450] on div ".nav-bg { transition : height var(--duration-normal) var(--cubic-default) ; } .…" at bounding box center [933, 449] width 1071 height 609
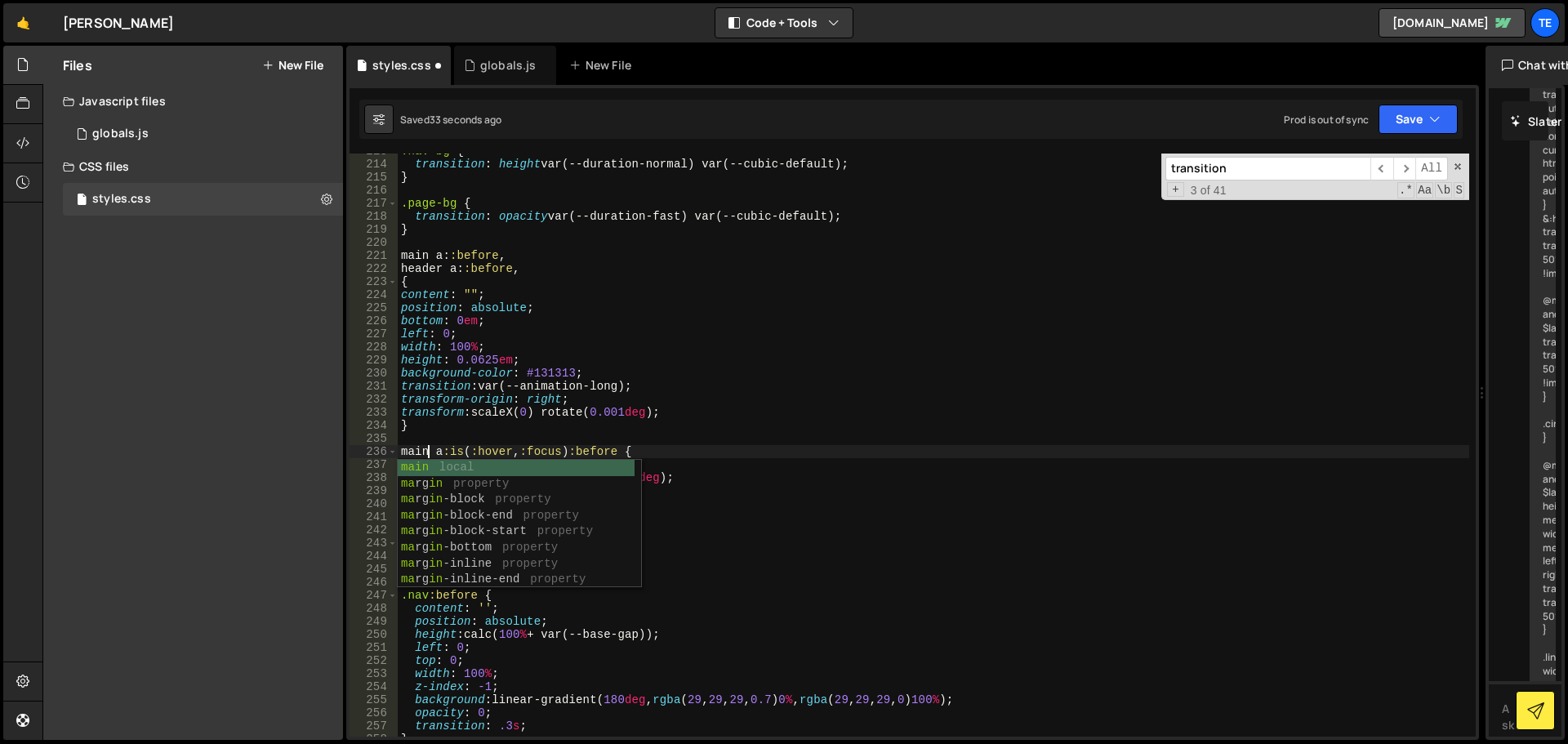
scroll to position [0, 2]
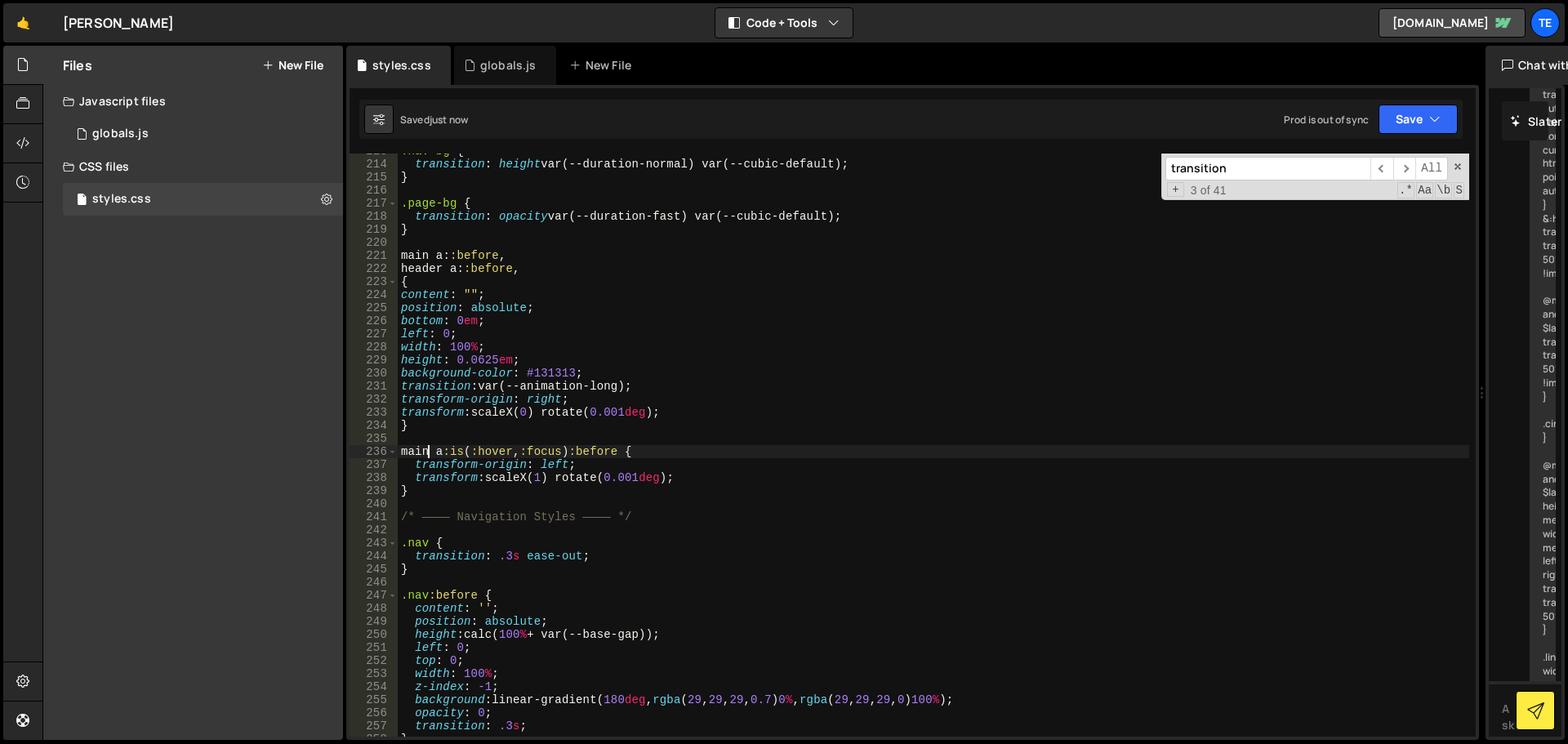
click at [552, 368] on div ".nav-bg { transition : height var(--duration-normal) var(--cubic-default) ; } .…" at bounding box center [933, 449] width 1071 height 609
click at [448, 255] on div ".nav-bg { transition : height var(--duration-normal) var(--cubic-default) ; } .…" at bounding box center [933, 449] width 1071 height 609
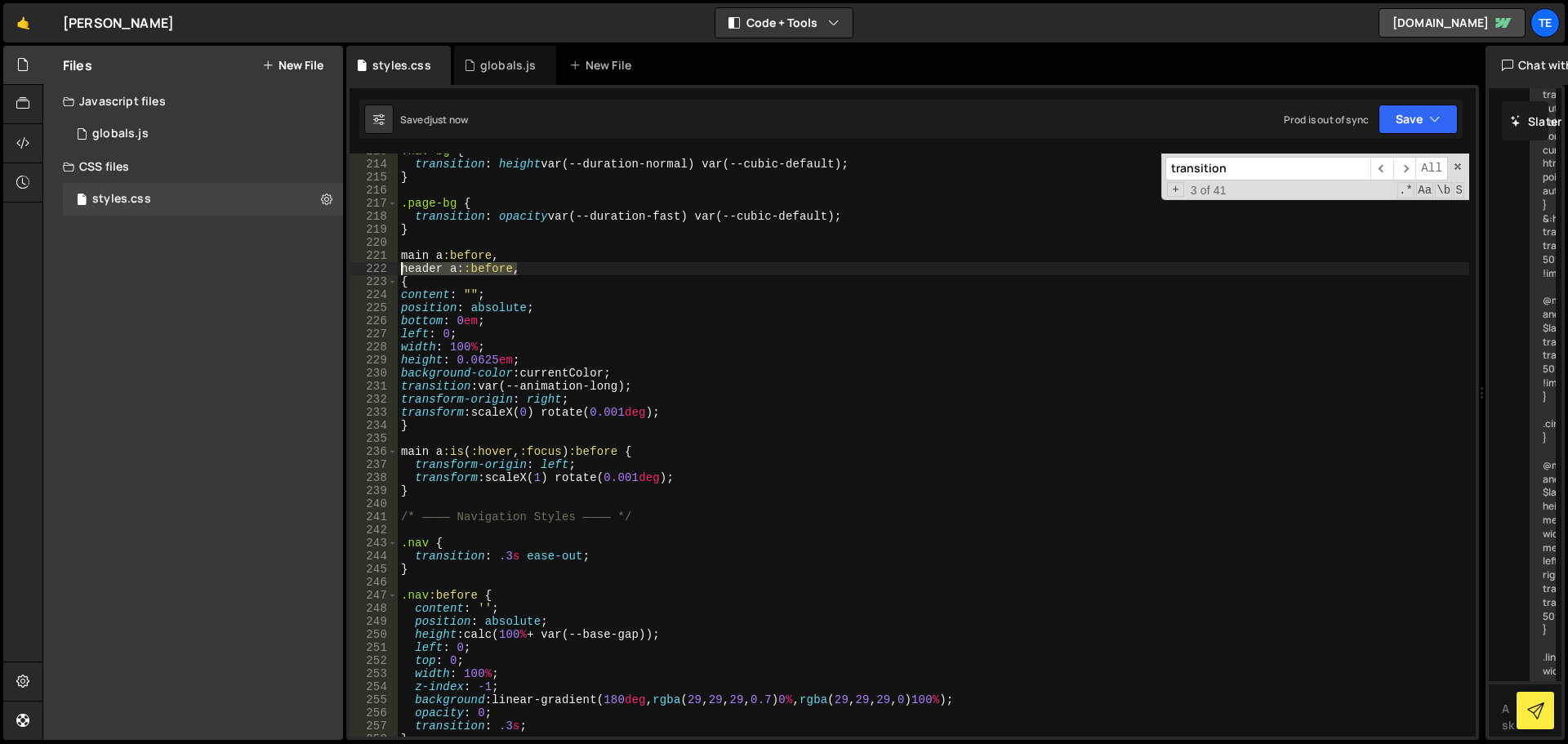
drag, startPoint x: 532, startPoint y: 267, endPoint x: 379, endPoint y: 272, distance: 153.1
click at [379, 272] on div "main a:before, 213 214 215 216 217 218 219 220 221 222 223 224 225 226 227 228 …" at bounding box center [912, 444] width 1126 height 583
type textarea "header a::before,"
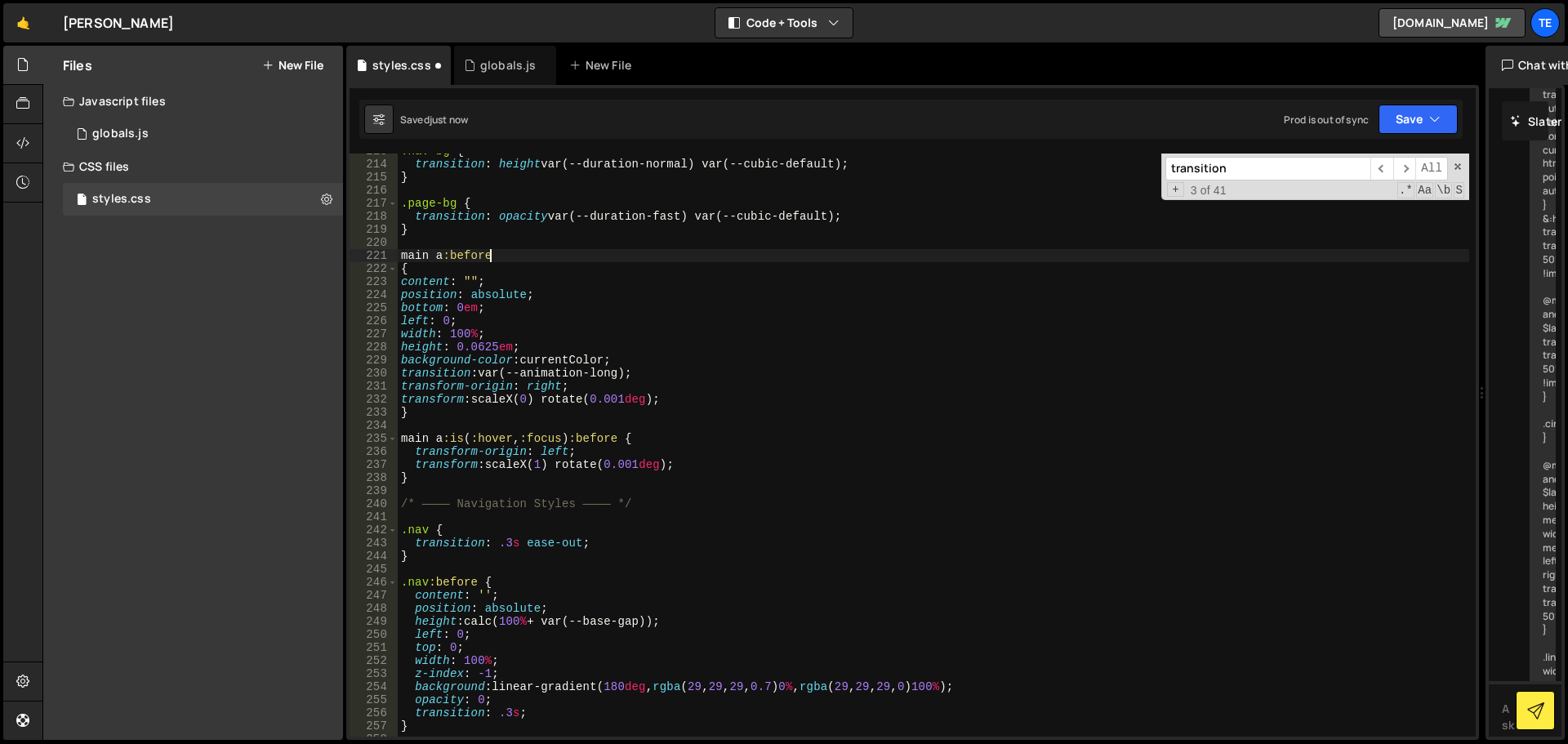
type textarea "main a:before {"
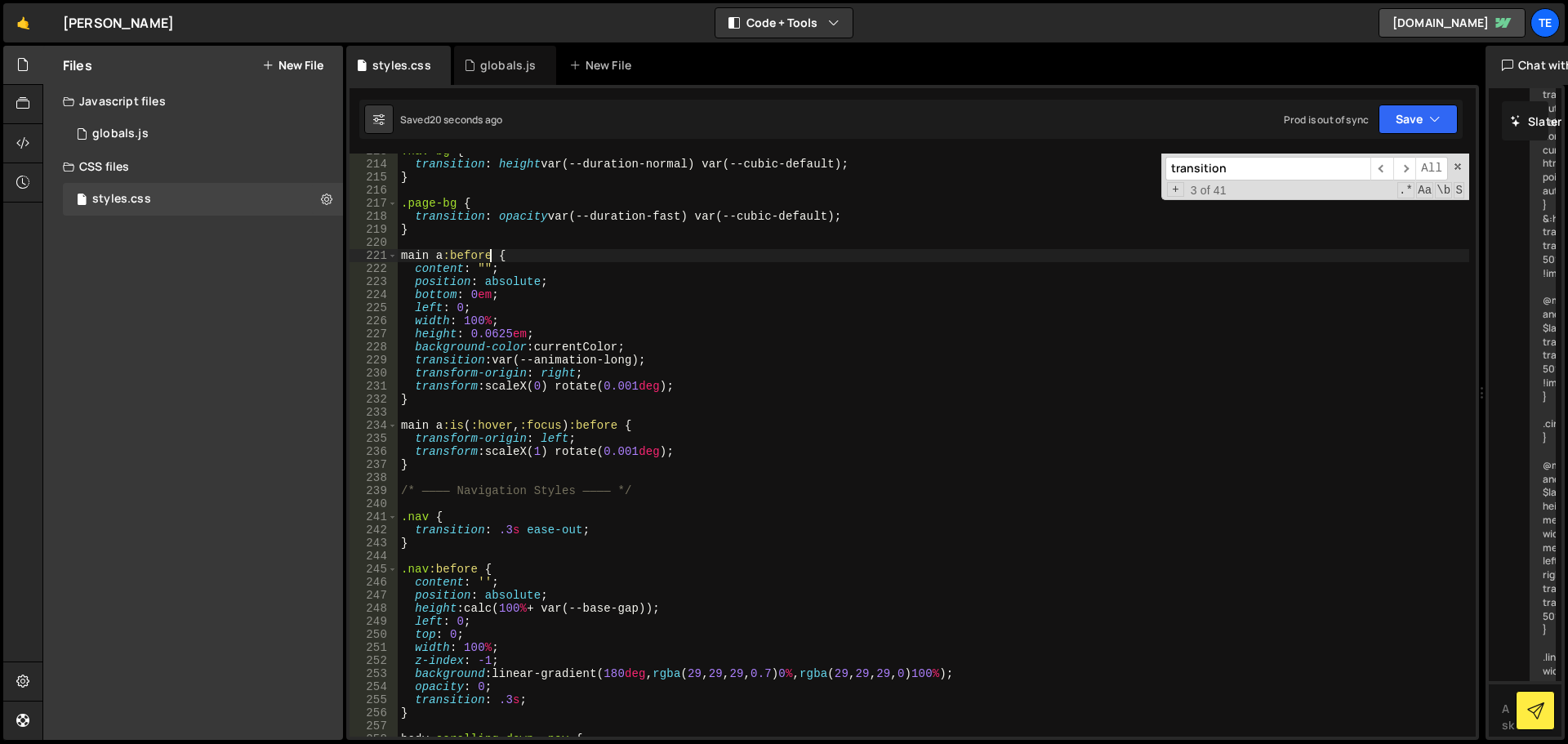
click at [435, 243] on div ".nav-bg { transition : height var(--duration-normal) var(--cubic-default) ; } .…" at bounding box center [933, 449] width 1071 height 609
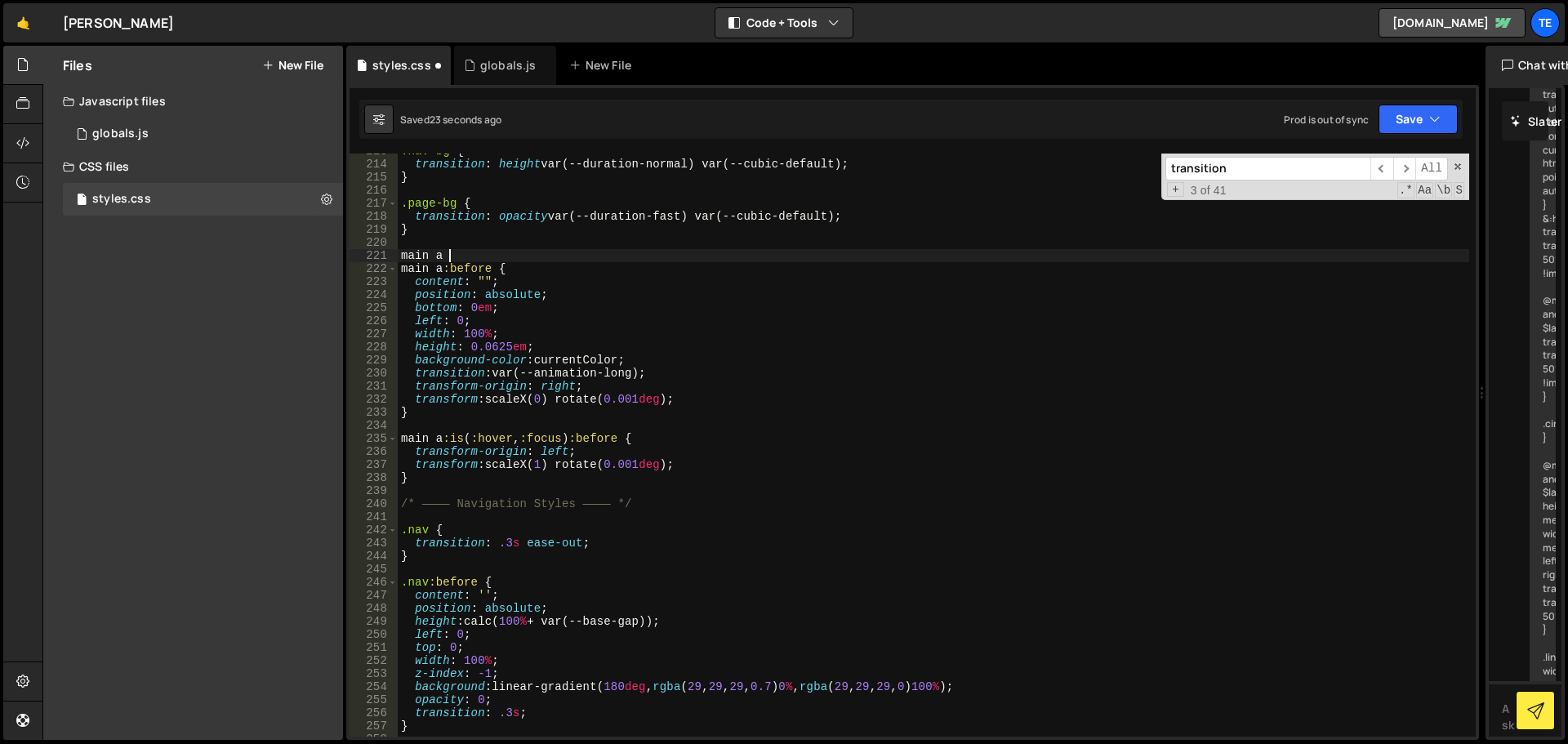
scroll to position [0, 3]
type textarea "main a {"
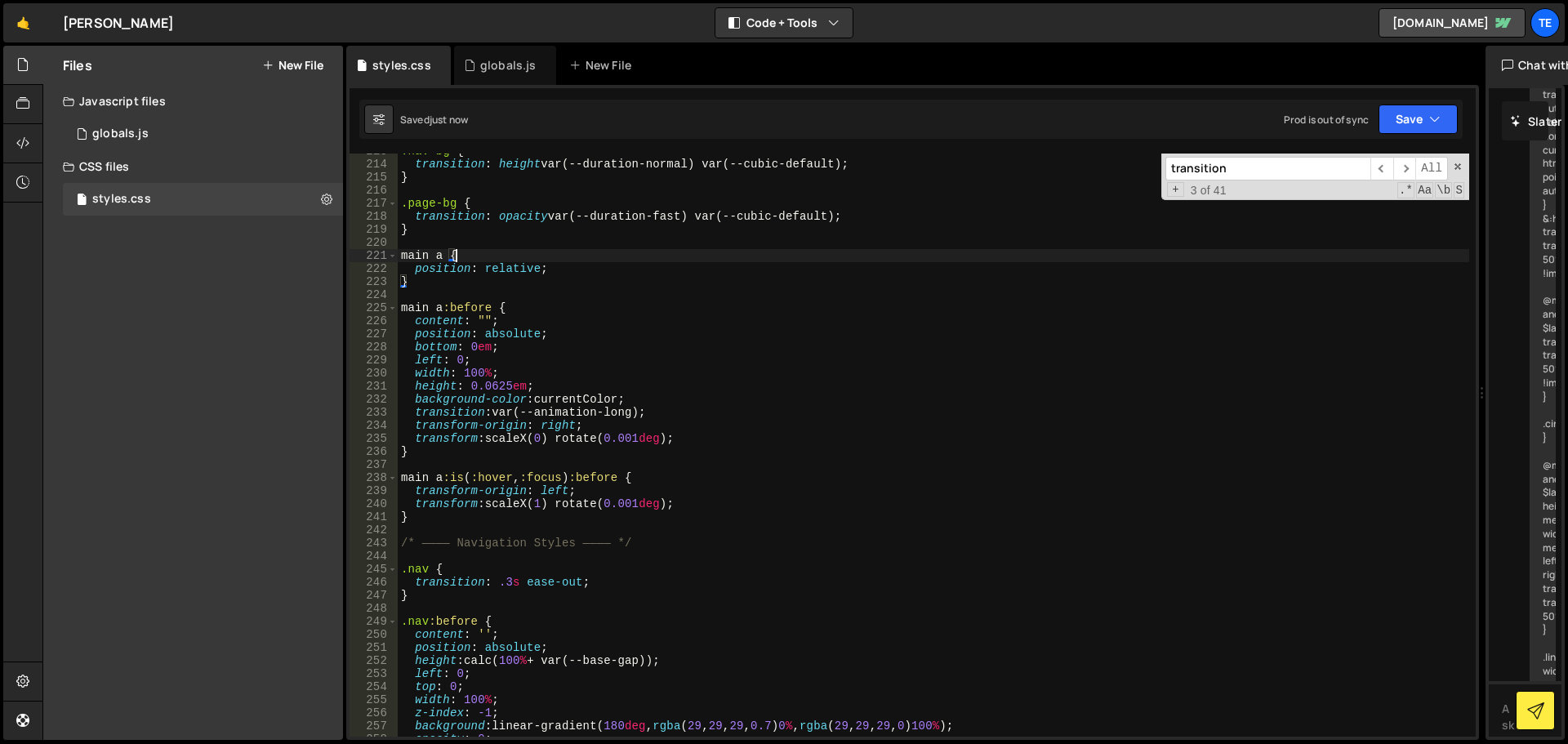
scroll to position [0, 3]
paste textarea "main a"
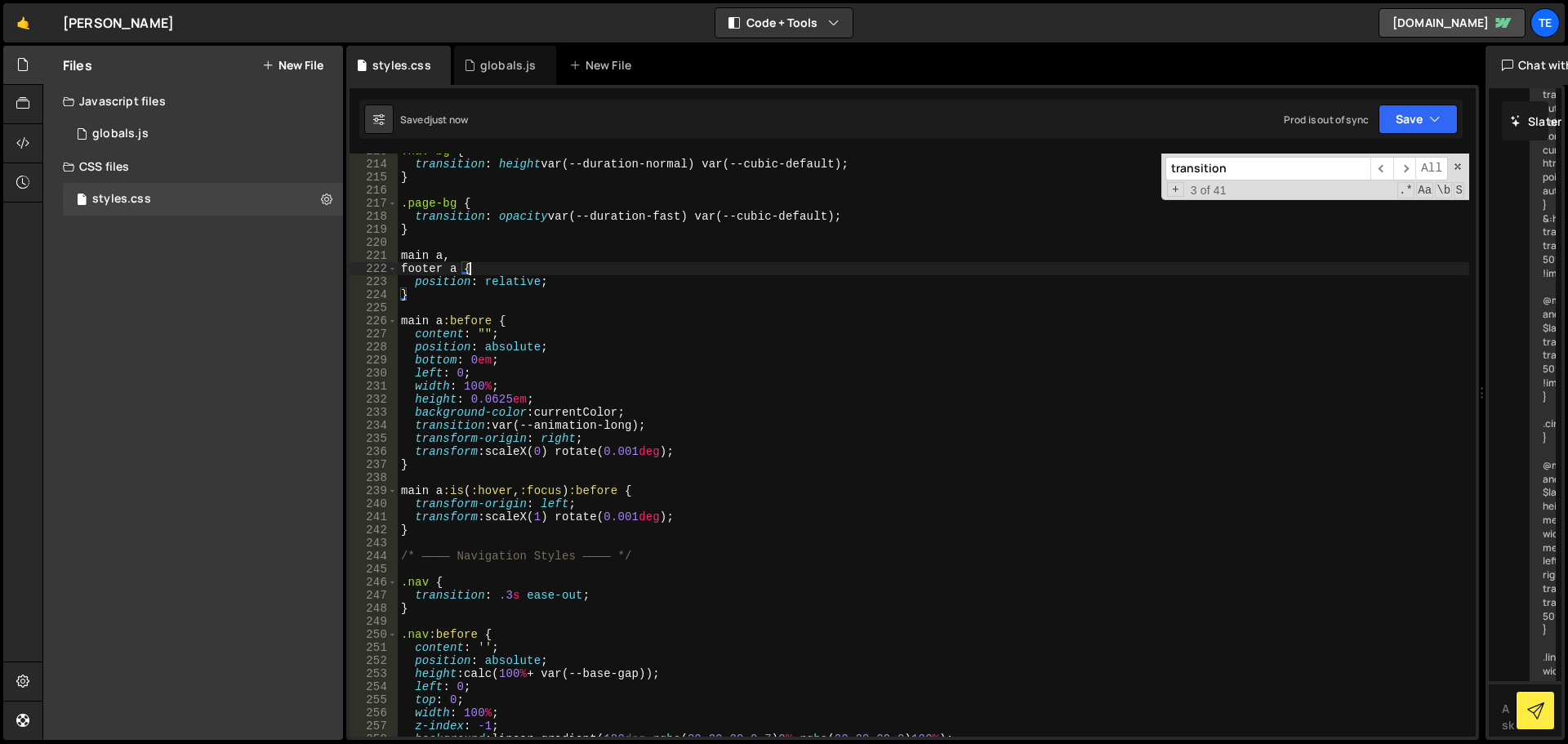
click at [589, 265] on div ".nav-bg { transition : height var(--duration-normal) var(--cubic-default) ; } .…" at bounding box center [933, 449] width 1071 height 609
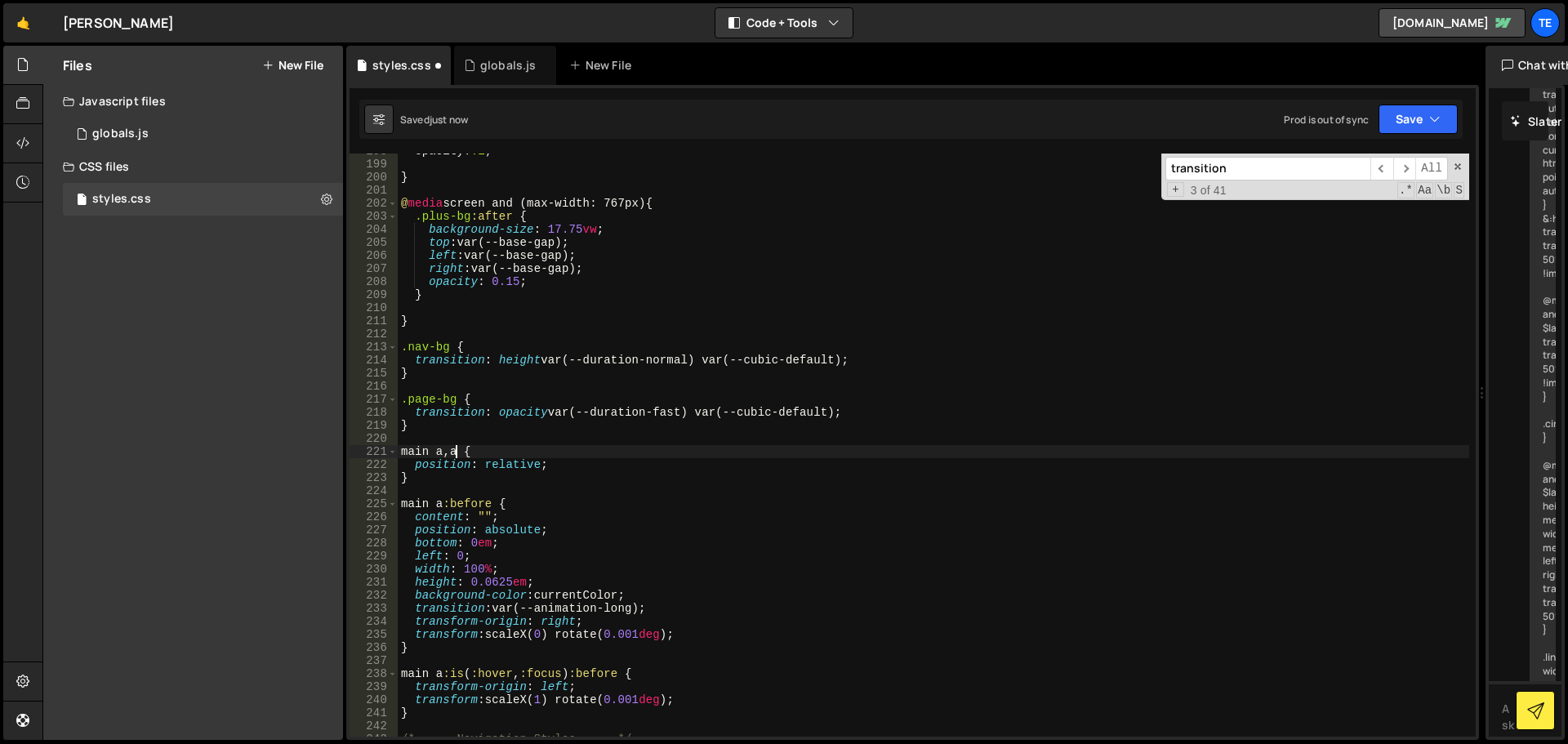
scroll to position [2622, 0]
click at [659, 449] on div "opacity : .1 ; } @ media screen and (max-width: 767px) { .plus-bg :after { back…" at bounding box center [933, 449] width 1071 height 609
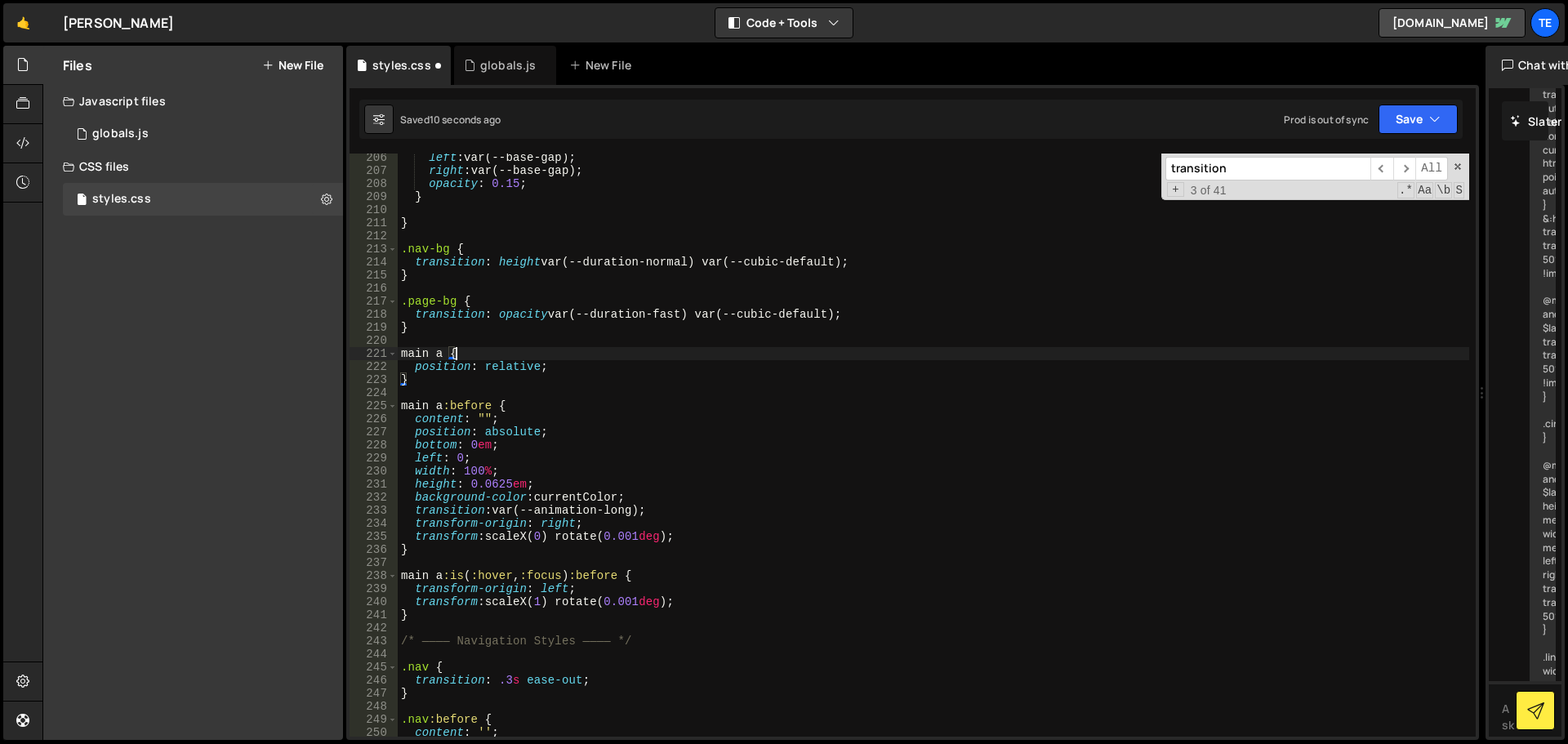
scroll to position [2769, 0]
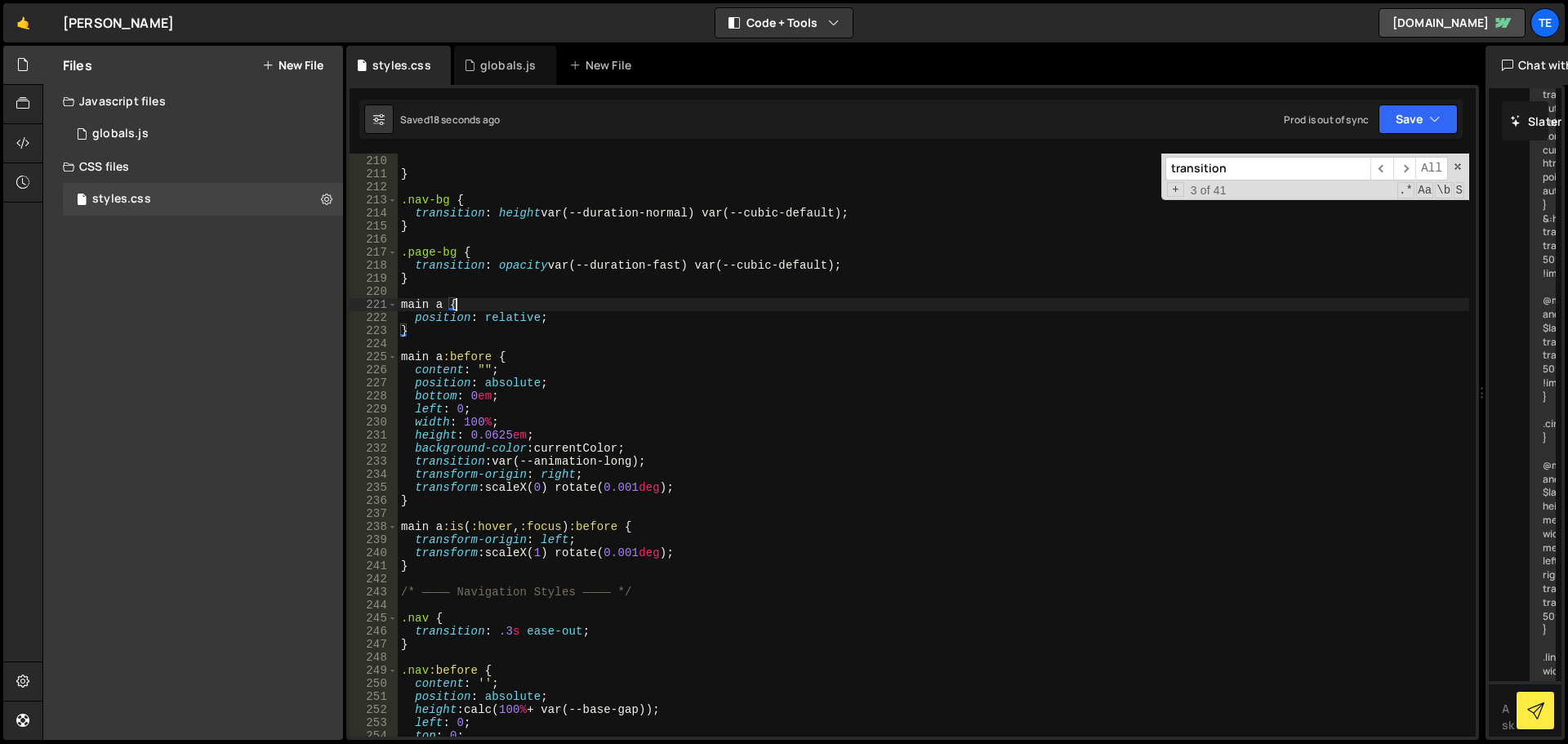
click at [570, 459] on div "} } .nav-bg { transition : height var(--duration-normal) var(--cubic-default) ;…" at bounding box center [933, 445] width 1071 height 609
click at [508, 456] on div "} } .nav-bg { transition : height var(--duration-normal) var(--cubic-default) ;…" at bounding box center [933, 445] width 1071 height 609
click at [489, 451] on div "} } .nav-bg { transition : height var(--duration-normal) var(--cubic-default) ;…" at bounding box center [933, 445] width 1071 height 609
click at [492, 460] on div "} } .nav-bg { transition : height var(--duration-normal) var(--cubic-default) ;…" at bounding box center [933, 445] width 1071 height 609
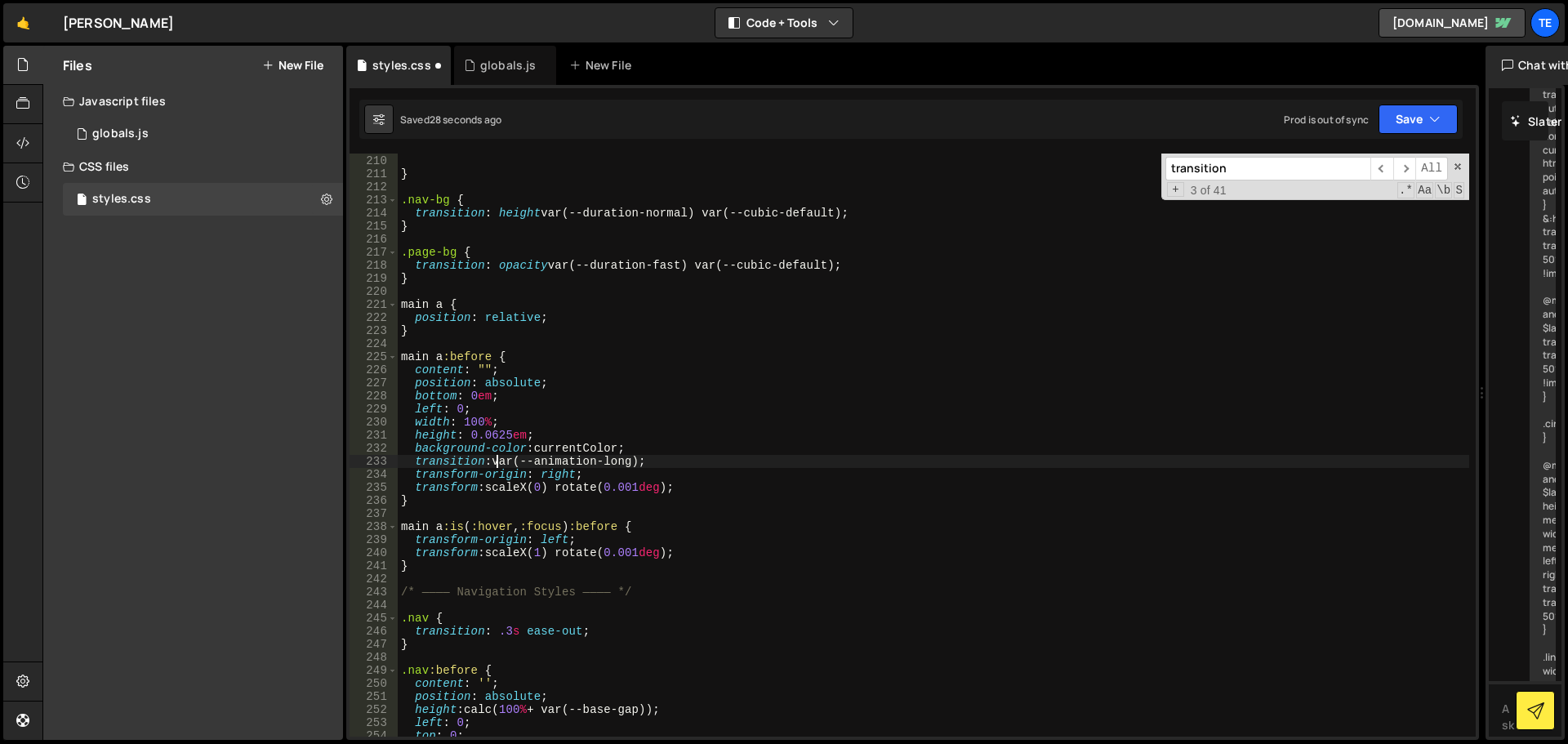
paste textarea "transform 0.735s cubic-bezier(0.625, 0.05, 0, 1);"
click at [557, 266] on div "} } .nav-bg { transition : height var(--duration-normal) var(--cubic-default) ;…" at bounding box center [933, 445] width 1071 height 609
type textarea "transition: opacity var(--duration-fast) var(--cubic-default);"
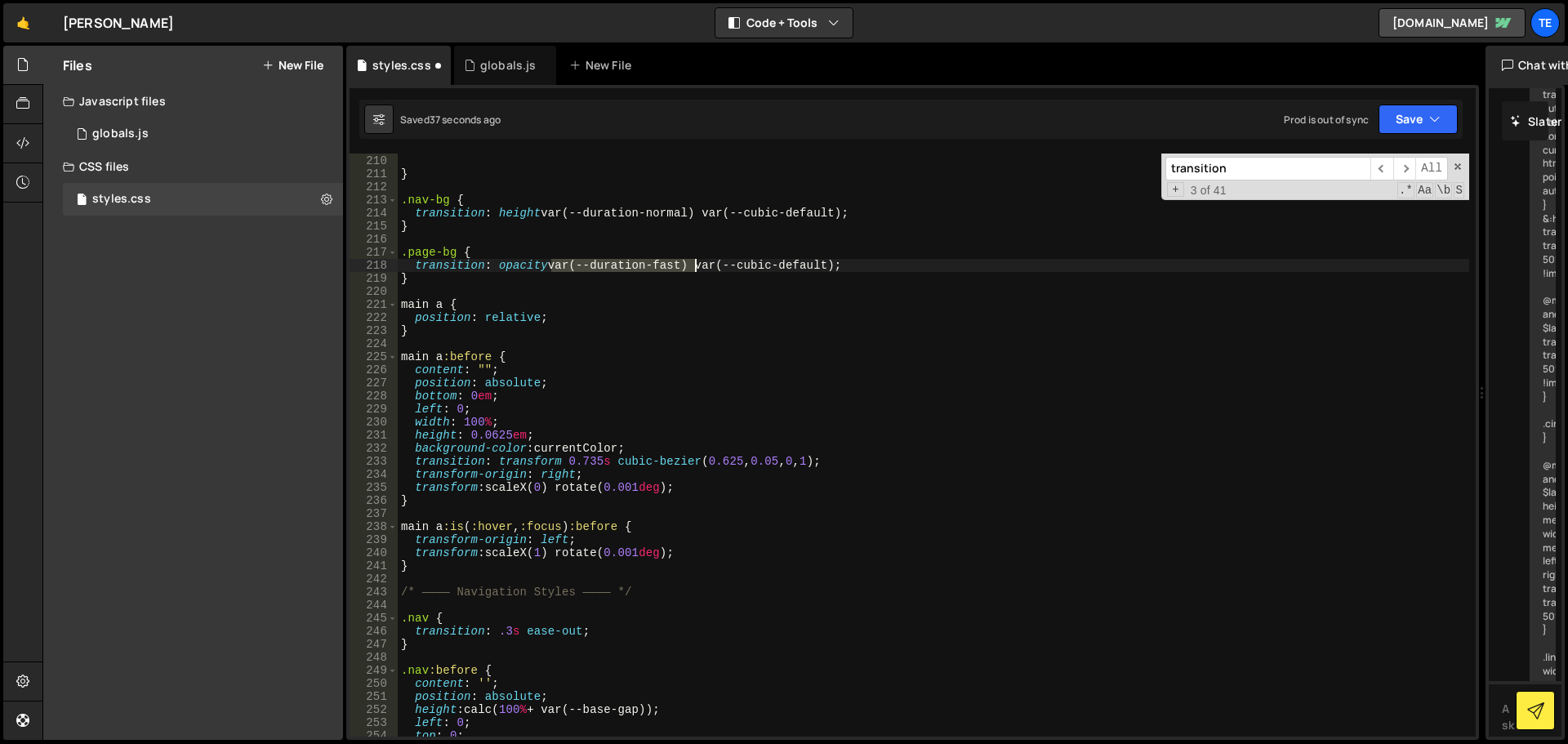
drag, startPoint x: 557, startPoint y: 266, endPoint x: 689, endPoint y: 269, distance: 132.0
click at [689, 269] on div "} } .nav-bg { transition : height var(--duration-normal) var(--cubic-default) ;…" at bounding box center [933, 445] width 1071 height 609
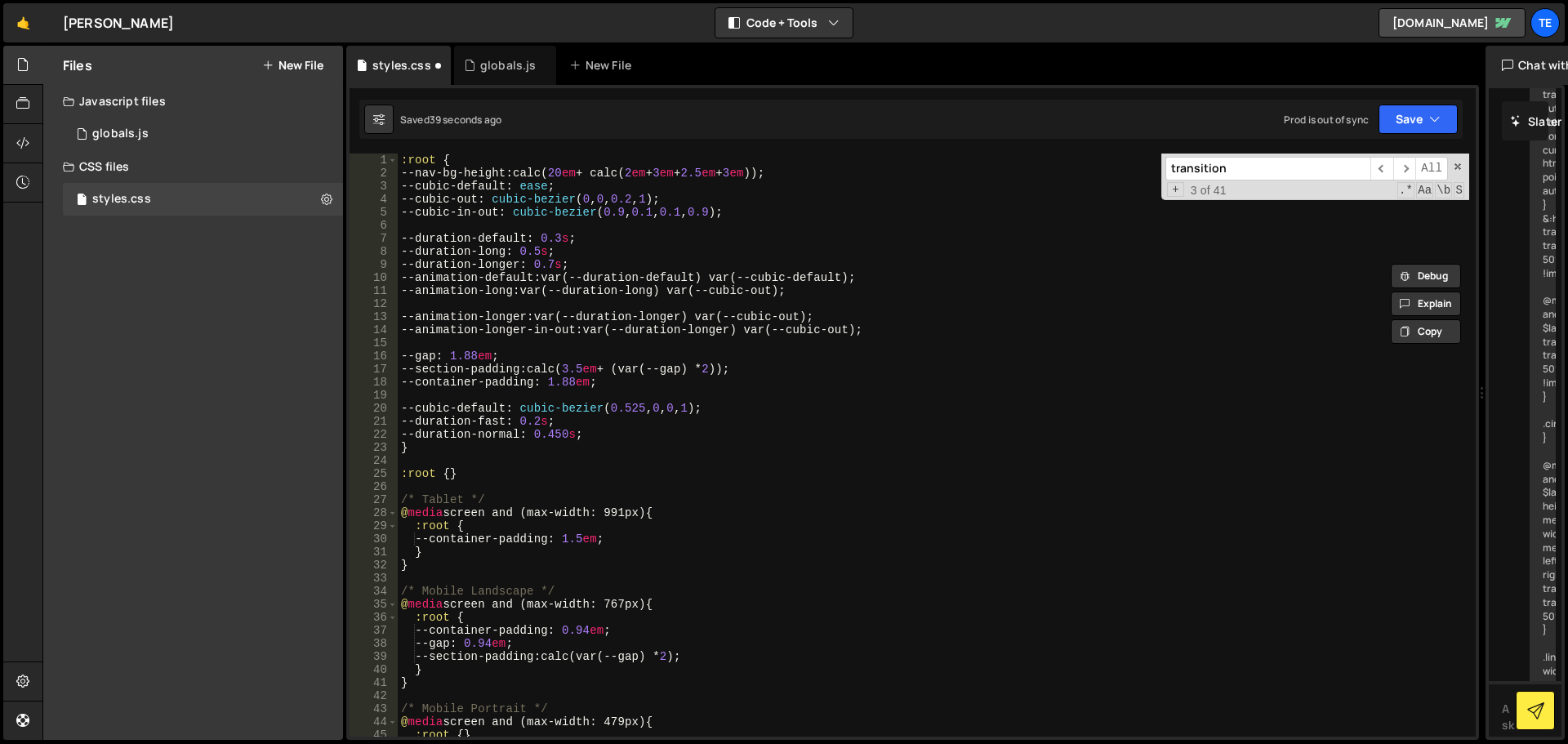
scroll to position [0, 0]
click at [838, 462] on div ":root { --nav-bg-height : calc( 20 em + calc( 2 em + 3 em + 2.5 em + 3 em )) ; …" at bounding box center [933, 457] width 1071 height 609
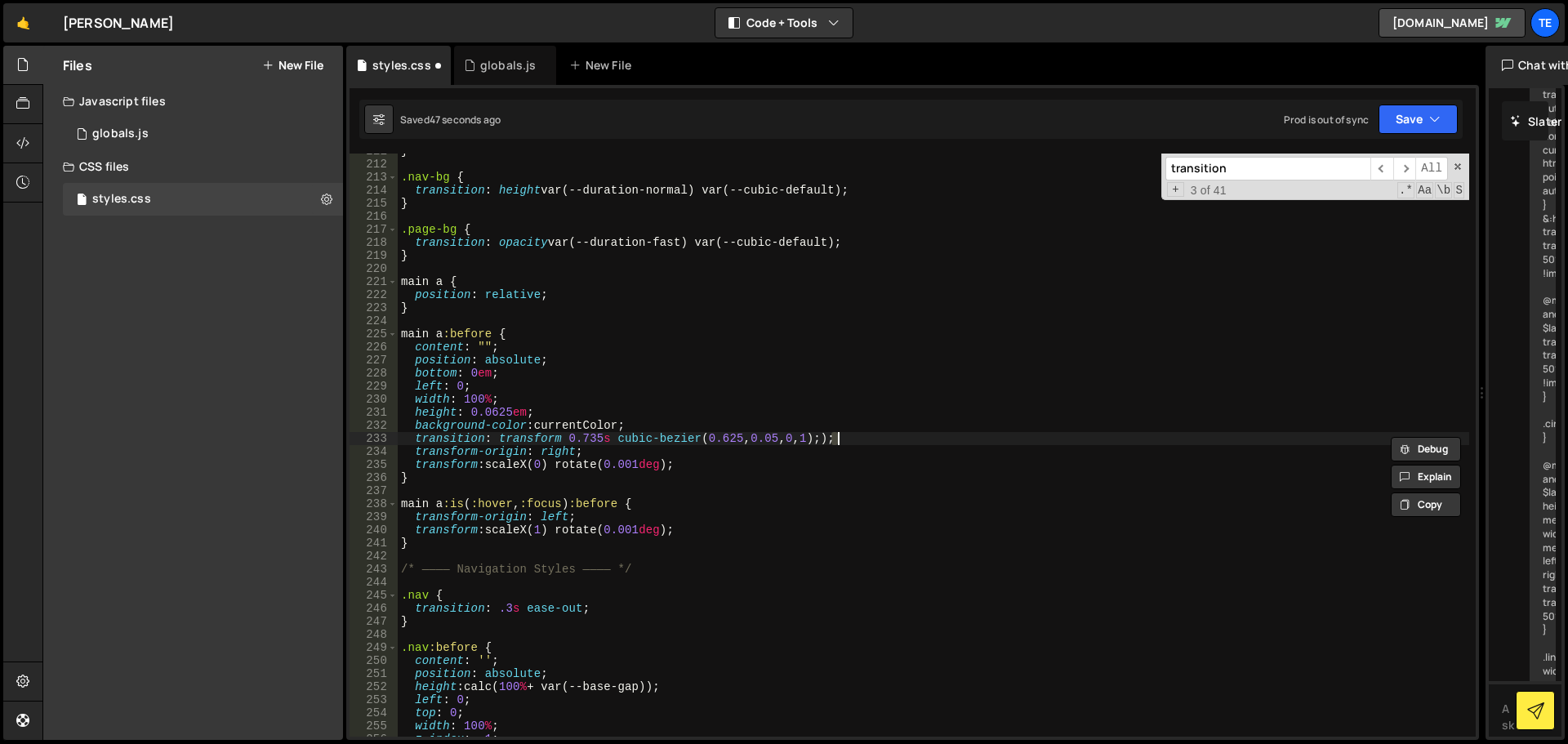
scroll to position [2791, 0]
click at [563, 439] on div "} .nav-bg { transition : height var(--duration-normal) var(--cubic-default) ; }…" at bounding box center [933, 449] width 1071 height 609
drag, startPoint x: 563, startPoint y: 439, endPoint x: 604, endPoint y: 439, distance: 41.0
click at [604, 439] on div "} .nav-bg { transition : height var(--duration-normal) var(--cubic-default) ; }…" at bounding box center [933, 449] width 1071 height 609
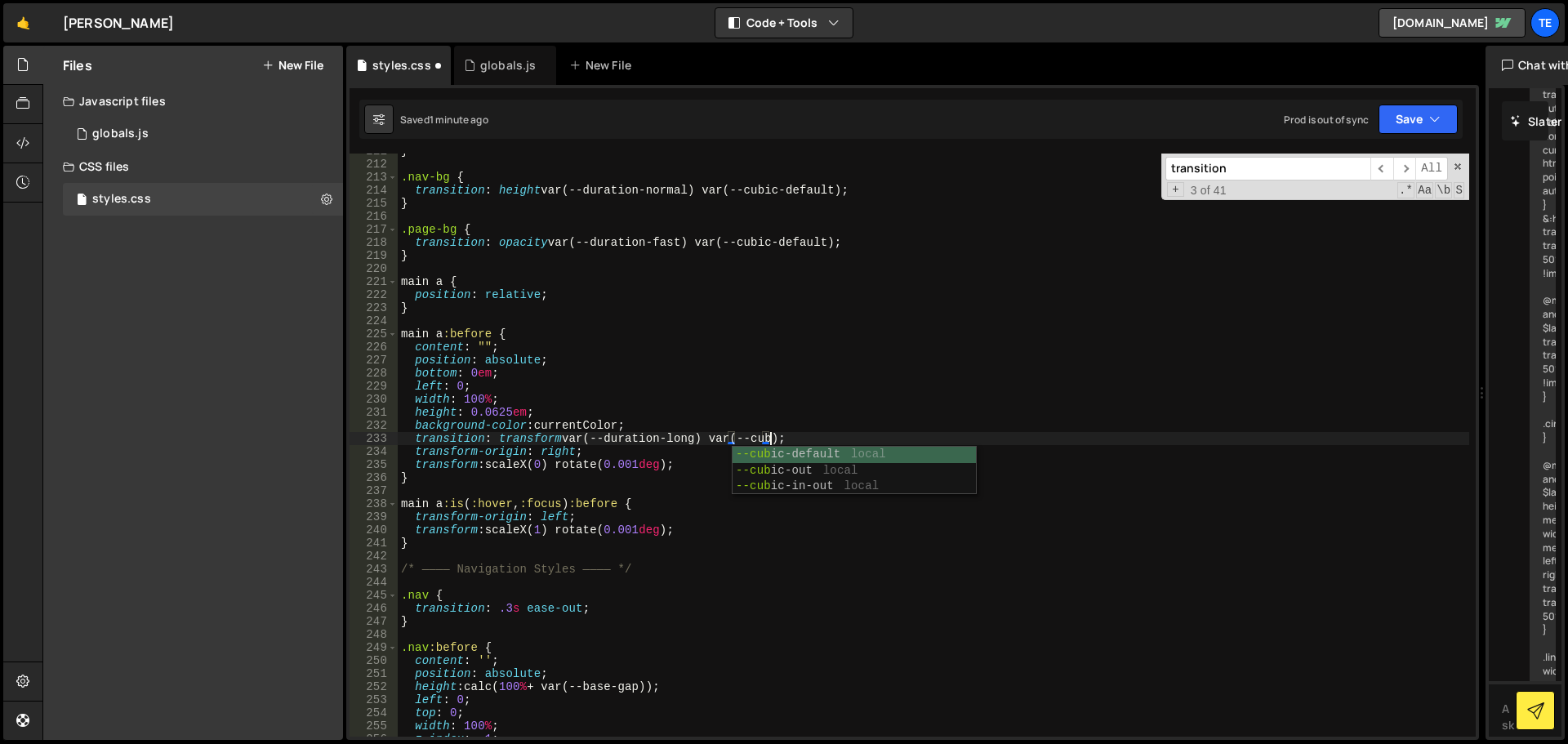
scroll to position [0, 26]
click at [796, 435] on div "} .nav-bg { transition : height var(--duration-normal) var(--cubic-default) ; }…" at bounding box center [933, 449] width 1071 height 609
drag, startPoint x: 796, startPoint y: 435, endPoint x: 824, endPoint y: 436, distance: 28.0
click at [824, 436] on div "} .nav-bg { transition : height var(--duration-normal) var(--cubic-default) ; }…" at bounding box center [933, 449] width 1071 height 609
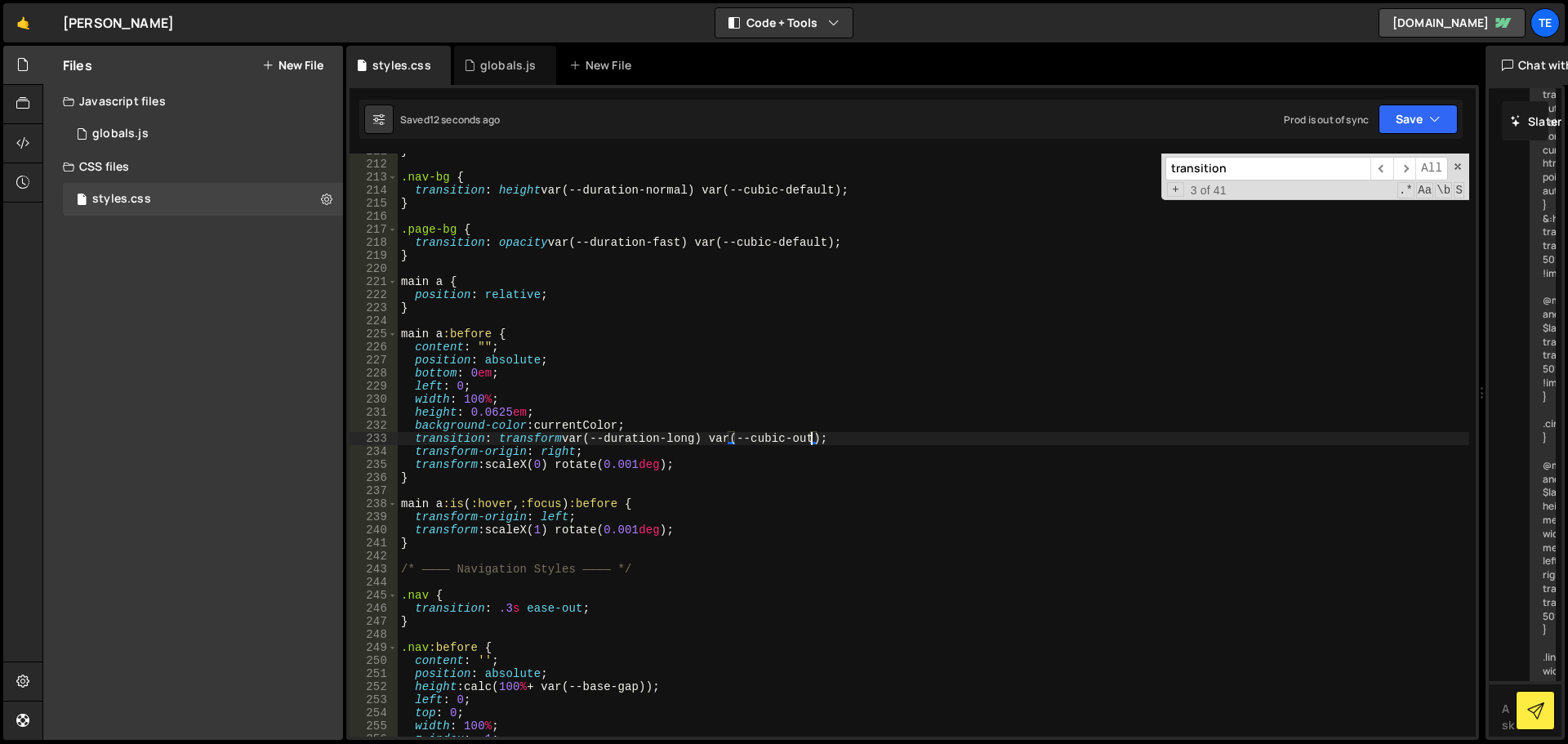
click at [541, 461] on div "} .nav-bg { transition : height var(--duration-normal) var(--cubic-default) ; }…" at bounding box center [933, 449] width 1071 height 609
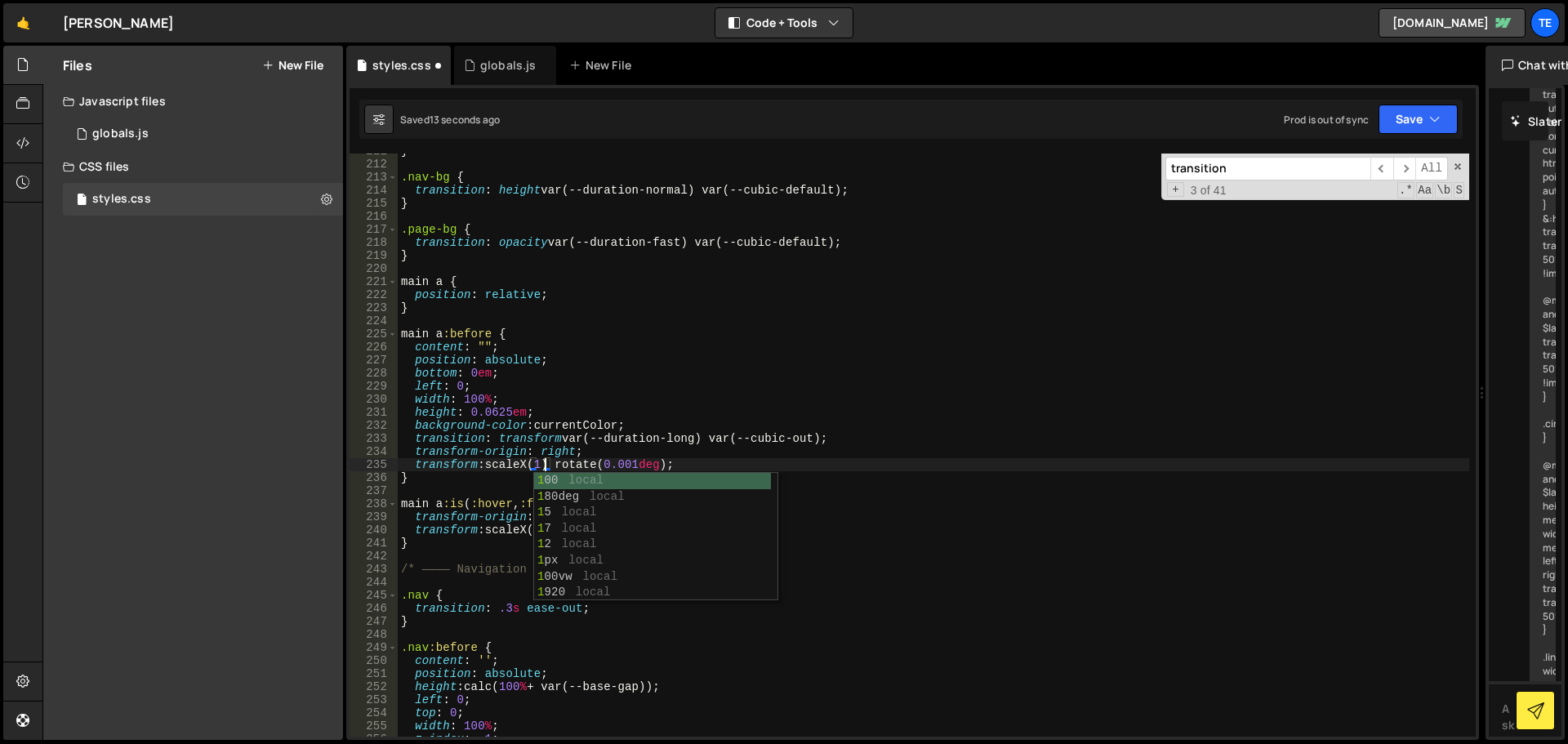
click at [616, 378] on div "} .nav-bg { transition : height var(--duration-normal) var(--cubic-default) ; }…" at bounding box center [933, 449] width 1071 height 609
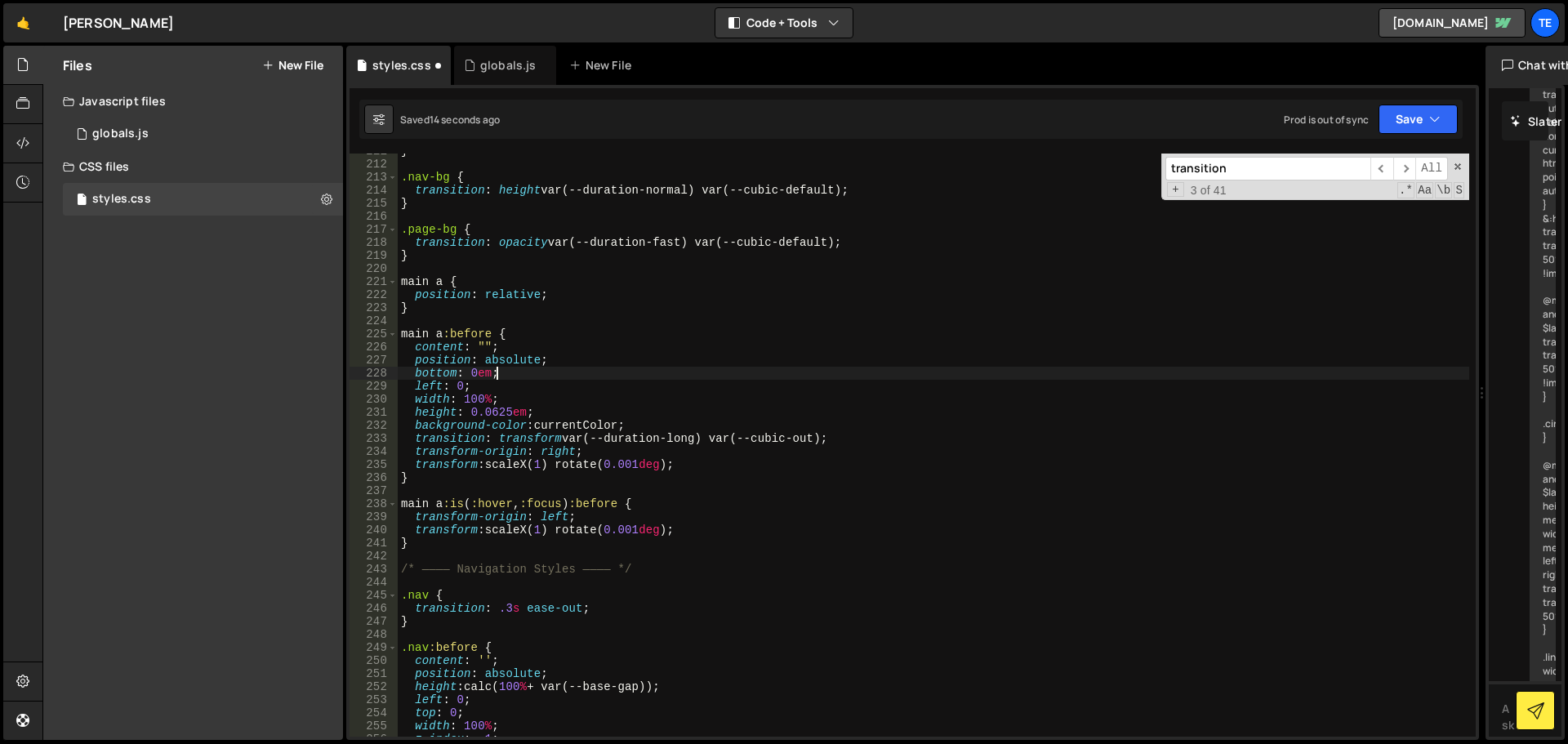
scroll to position [0, 6]
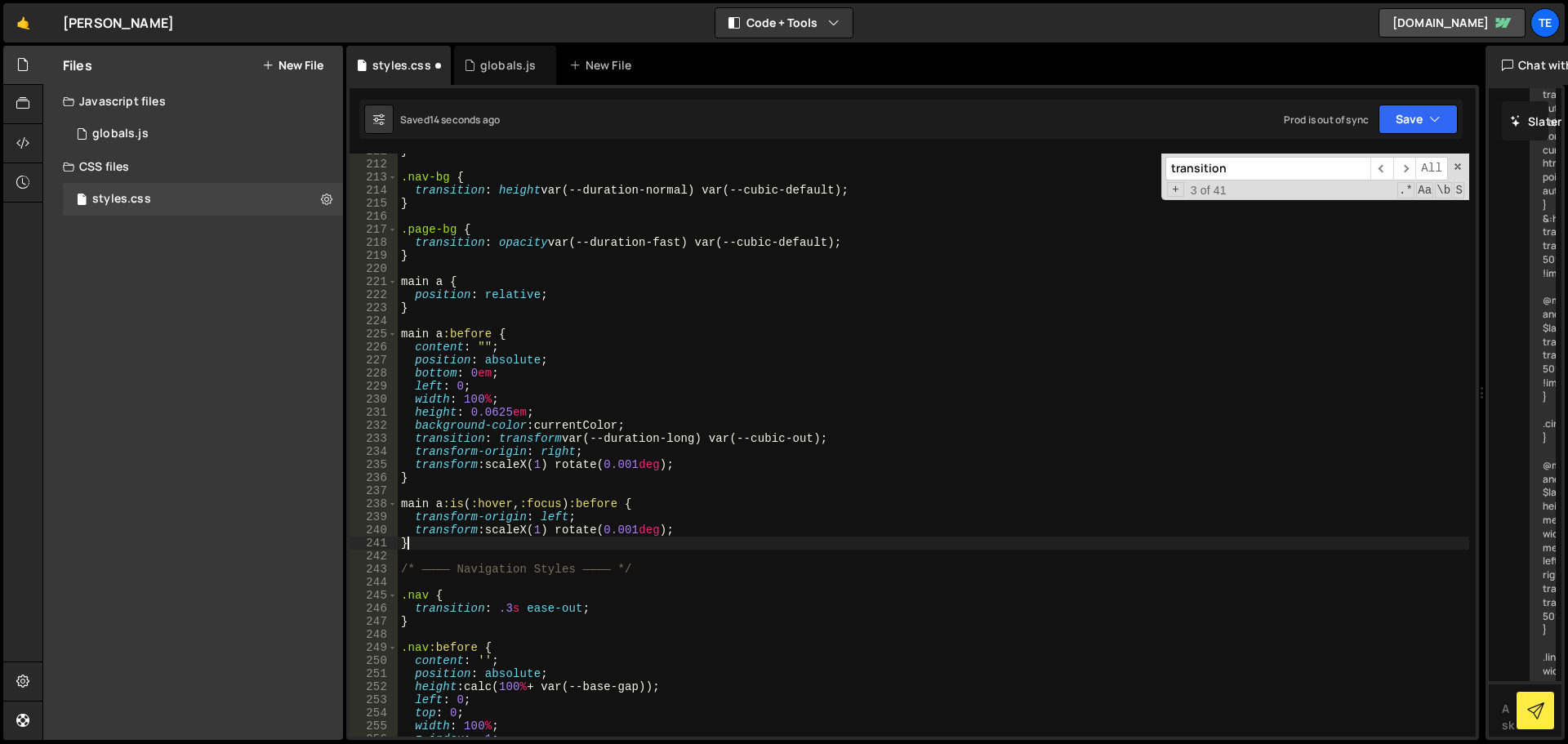
click at [539, 538] on div "} .nav-bg { transition : height var(--duration-normal) var(--cubic-default) ; }…" at bounding box center [933, 449] width 1071 height 609
click at [539, 533] on div "} .nav-bg { transition : height var(--duration-normal) var(--cubic-default) ; }…" at bounding box center [933, 449] width 1071 height 609
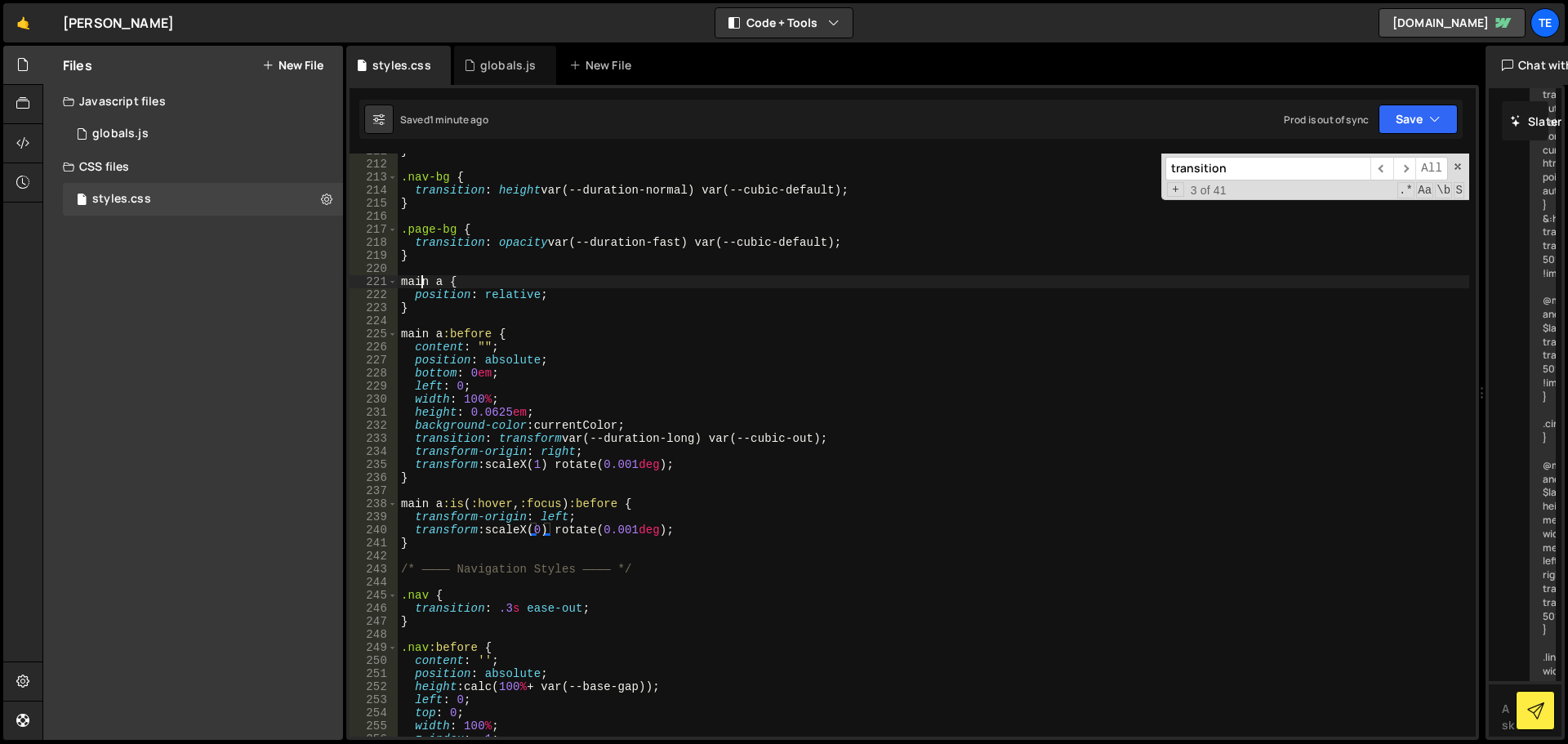
click at [418, 276] on div "} .nav-bg { transition : height var(--duration-normal) var(--cubic-default) ; }…" at bounding box center [933, 449] width 1071 height 609
click at [407, 338] on div "} .nav-bg { transition : height var(--duration-normal) var(--cubic-default) ; }…" at bounding box center [933, 449] width 1071 height 609
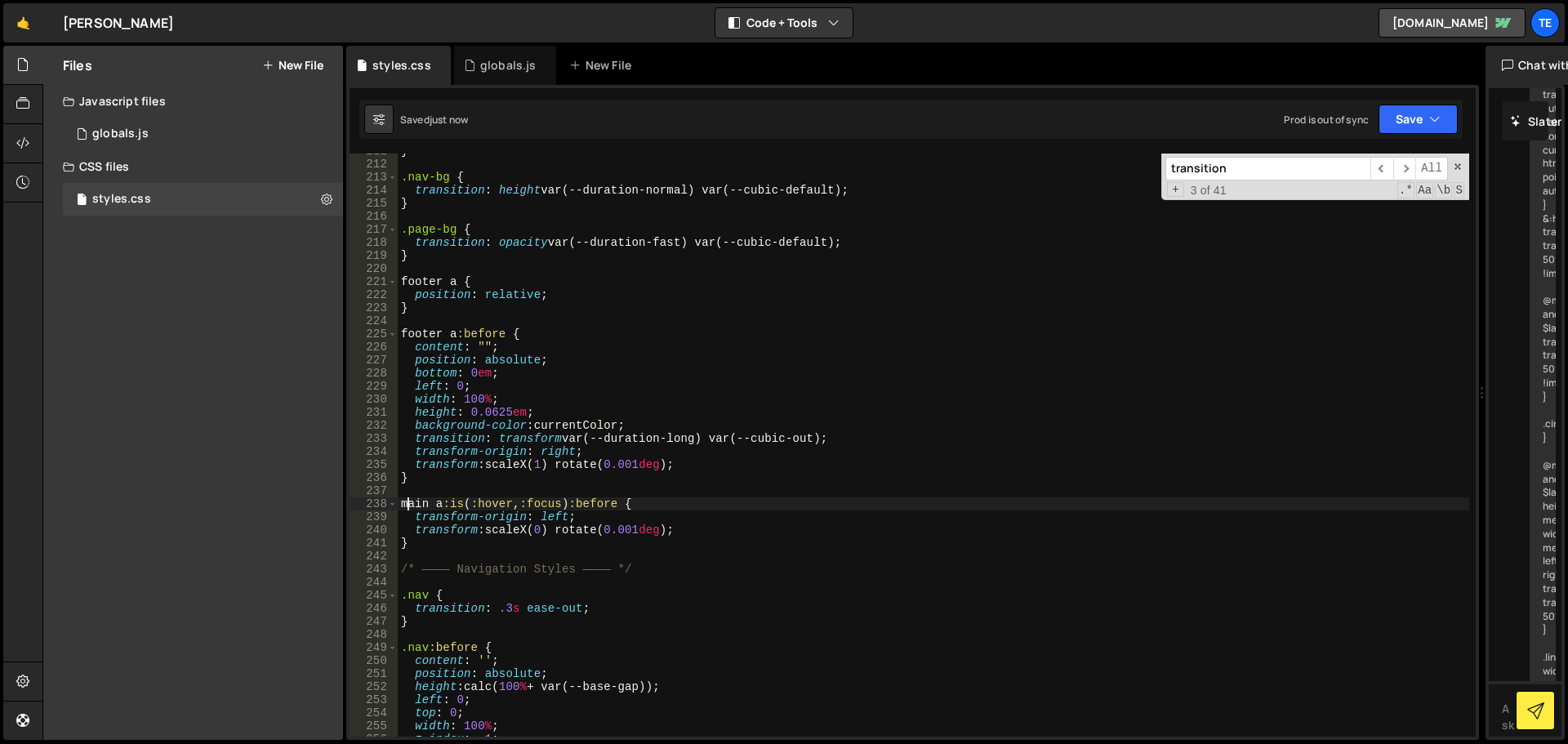
click at [410, 504] on div "} .nav-bg { transition : height var(--duration-normal) var(--cubic-default) ; }…" at bounding box center [933, 449] width 1071 height 609
click at [622, 411] on div "} .nav-bg { transition : height var(--duration-normal) var(--cubic-default) ; }…" at bounding box center [933, 449] width 1071 height 609
click at [546, 527] on div "} .nav-bg { transition : height var(--duration-normal) var(--cubic-default) ; }…" at bounding box center [933, 449] width 1071 height 609
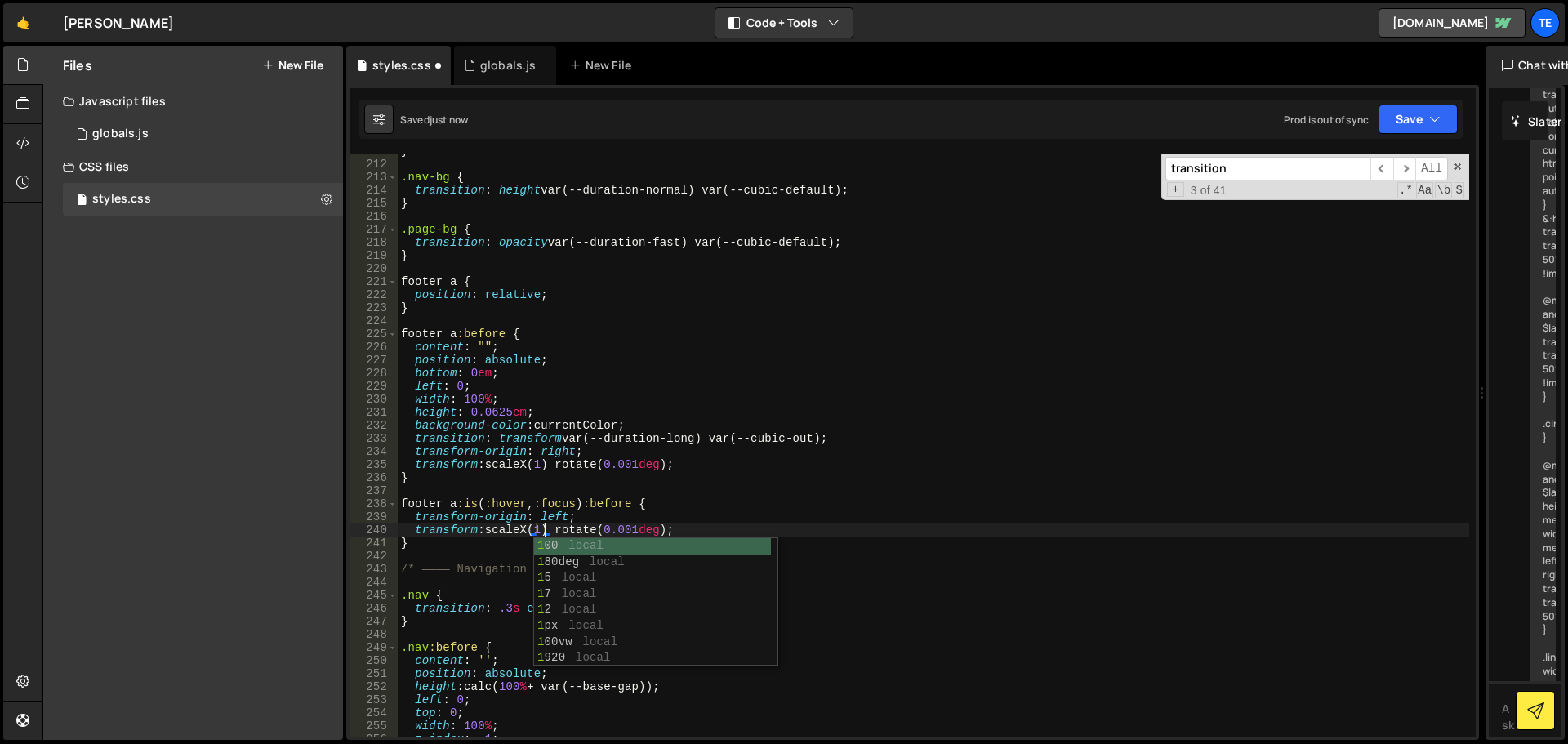
click at [541, 466] on div "} .nav-bg { transition : height var(--duration-normal) var(--cubic-default) ; }…" at bounding box center [933, 449] width 1071 height 609
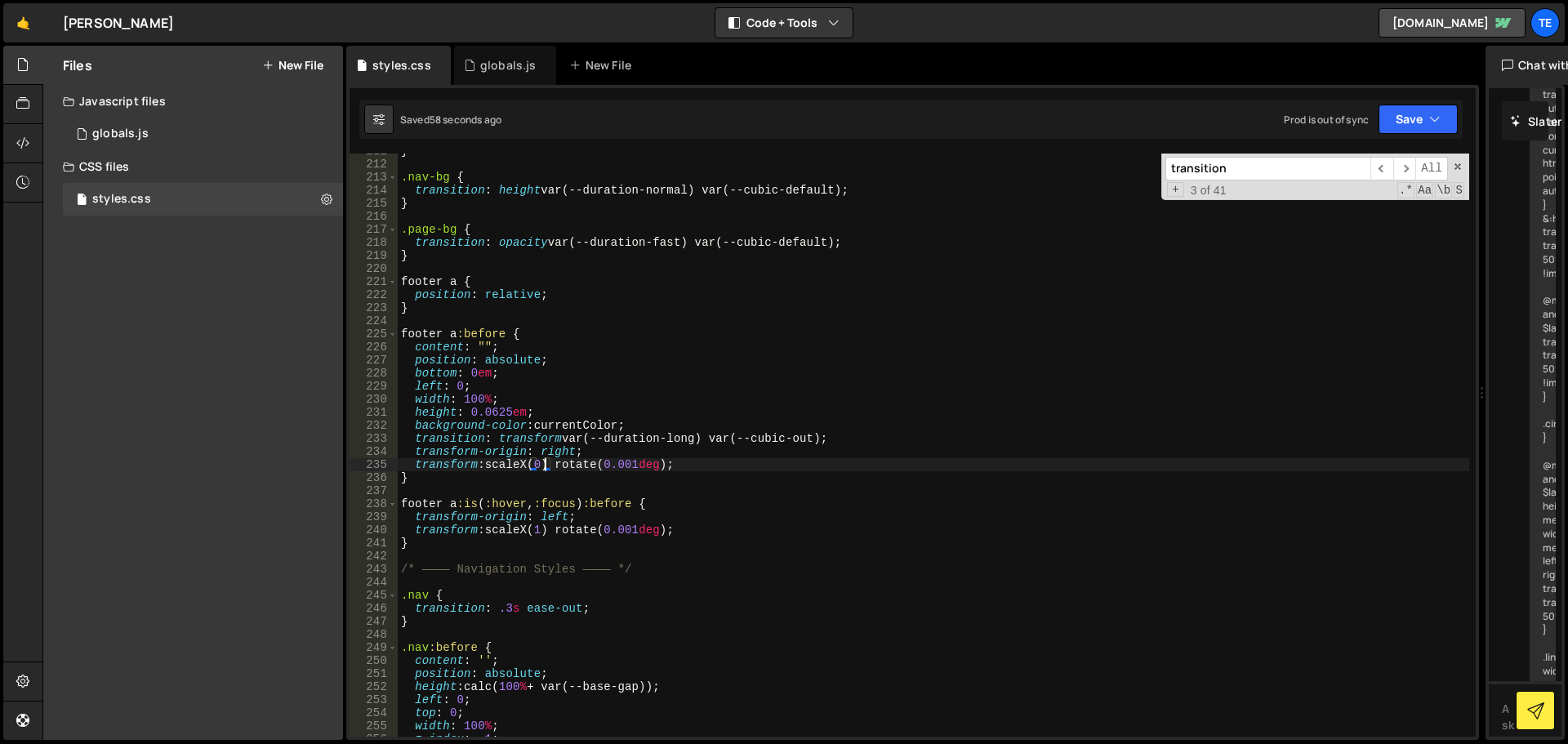
click at [563, 295] on div "} .nav-bg { transition : height var(--duration-normal) var(--cubic-default) ; }…" at bounding box center [933, 449] width 1071 height 609
type textarea "position: relative;"
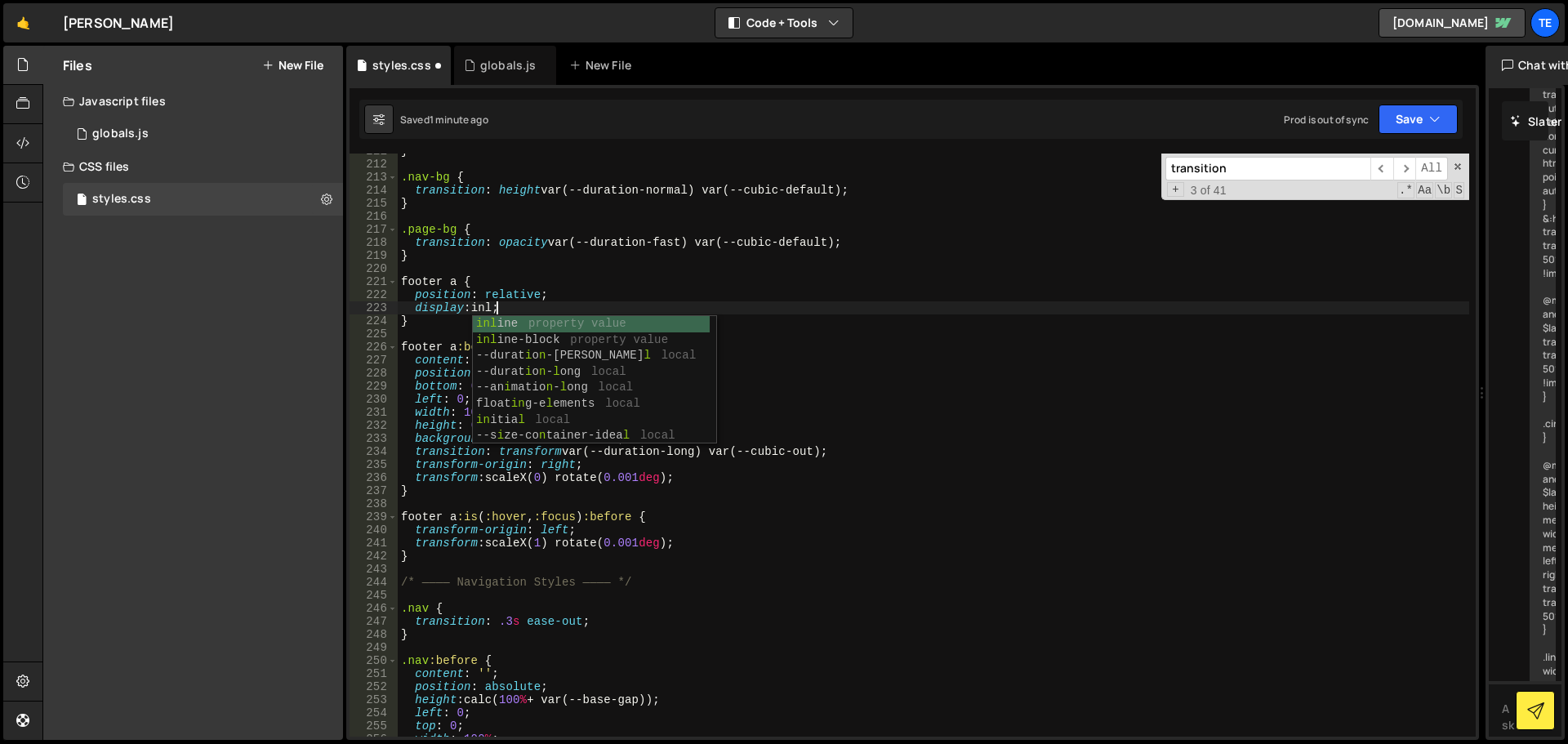
scroll to position [0, 7]
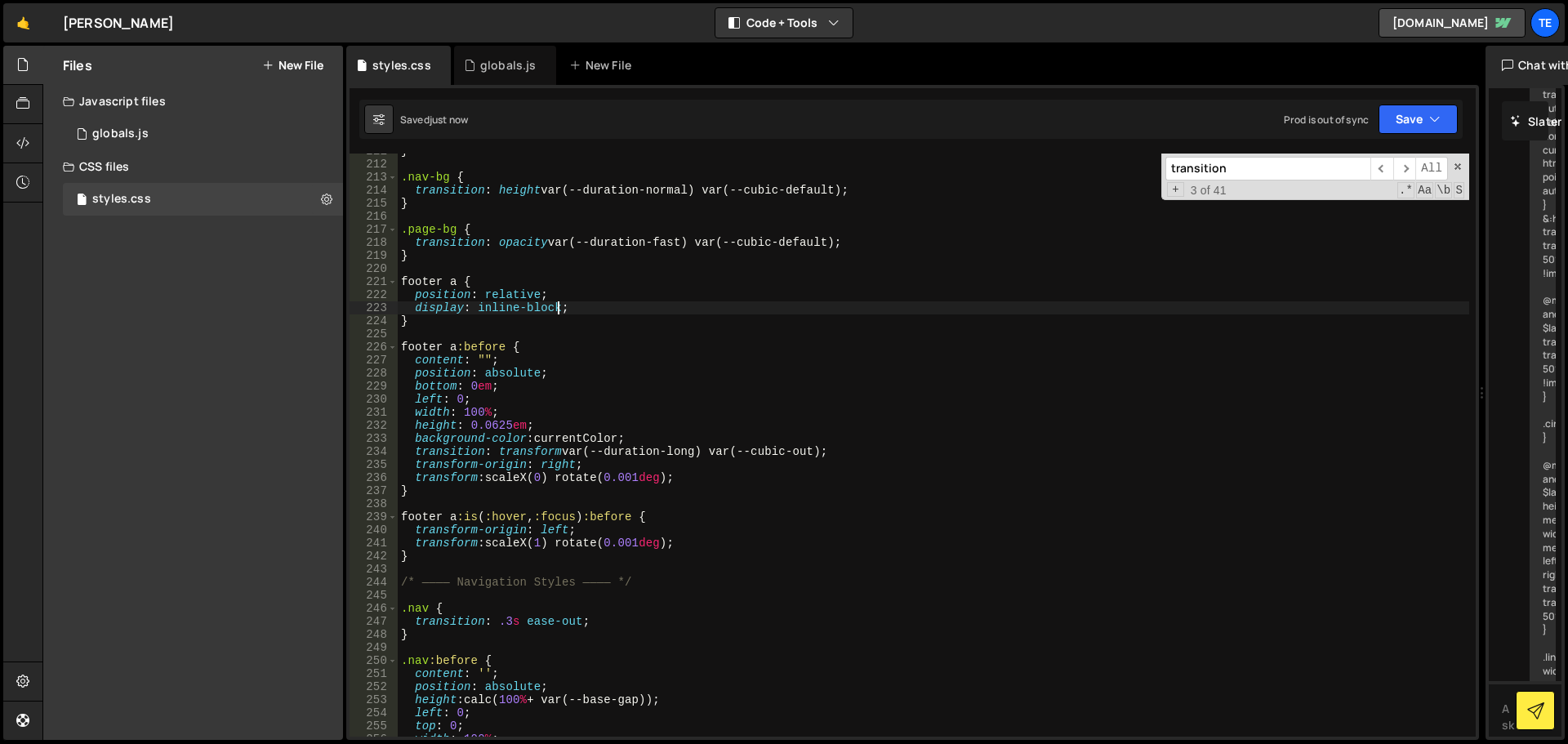
type textarea "display: inline-block;"
click at [568, 312] on div "} .nav-bg { transition : height var(--duration-normal) var(--cubic-default) ; }…" at bounding box center [933, 449] width 1071 height 609
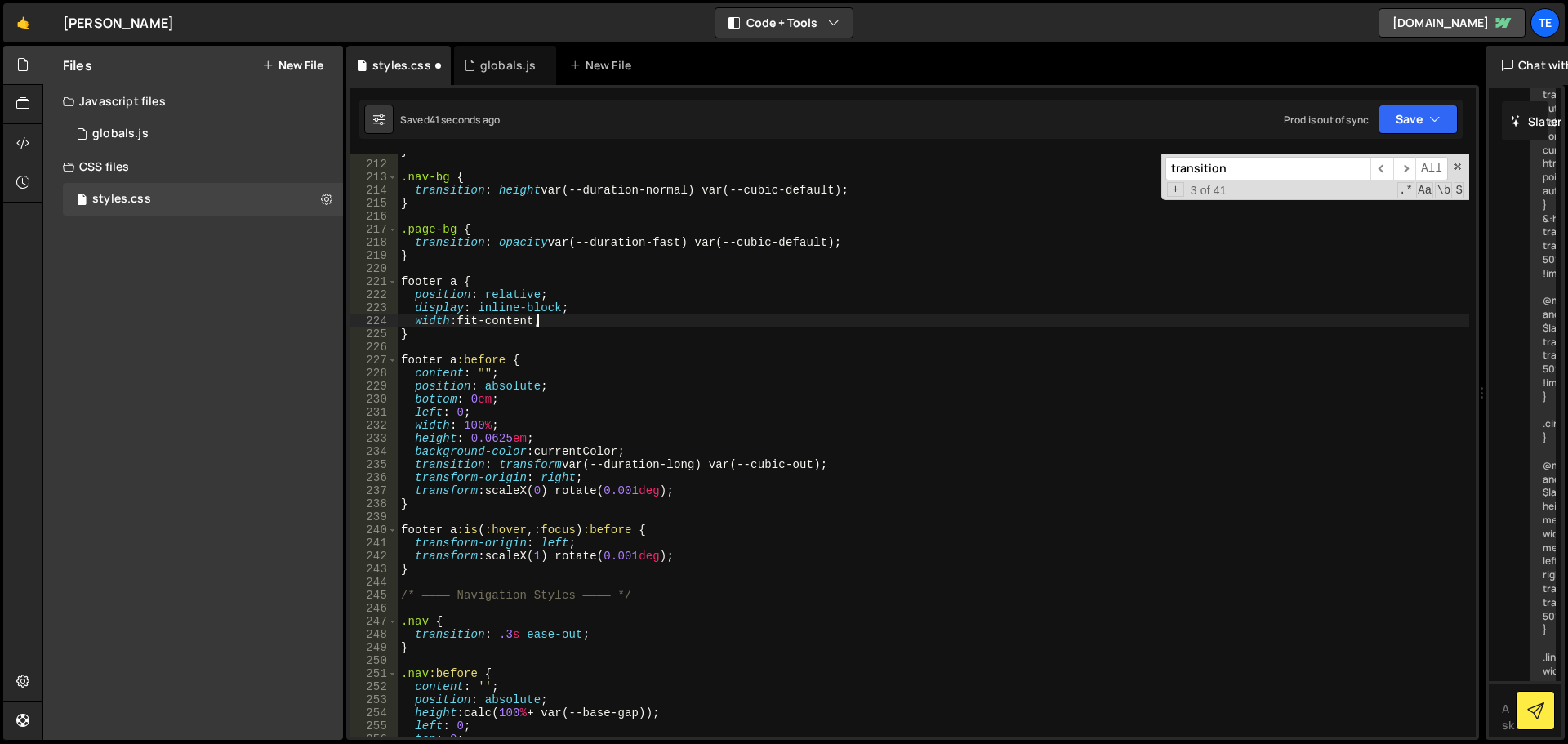
scroll to position [0, 9]
click at [456, 572] on div "} .nav-bg { transition : height var(--duration-normal) var(--cubic-default) ; }…" at bounding box center [933, 449] width 1071 height 609
type textarea "}"
paste textarea "footer-cta-button"
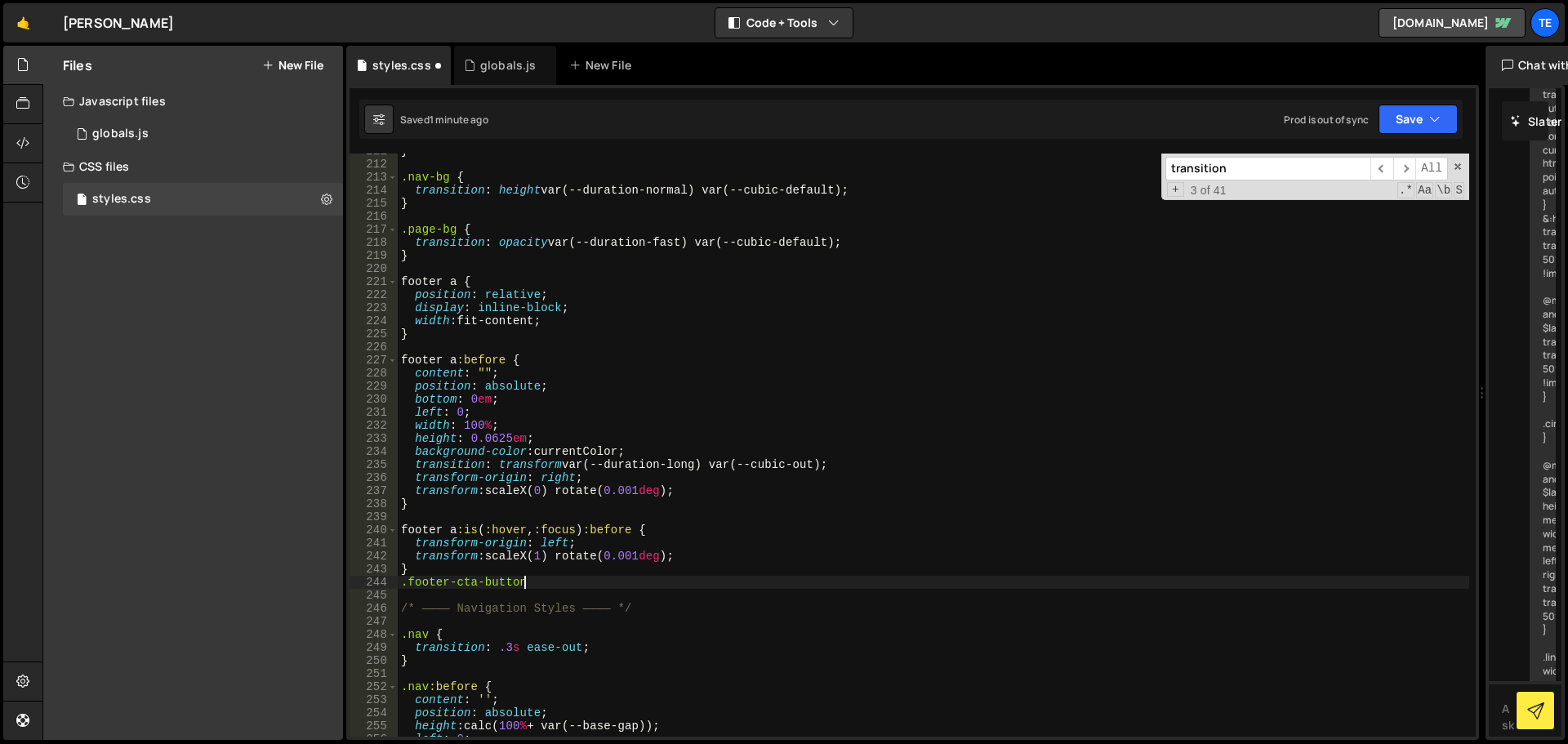
scroll to position [0, 9]
type textarea ".footer-cta-button {"
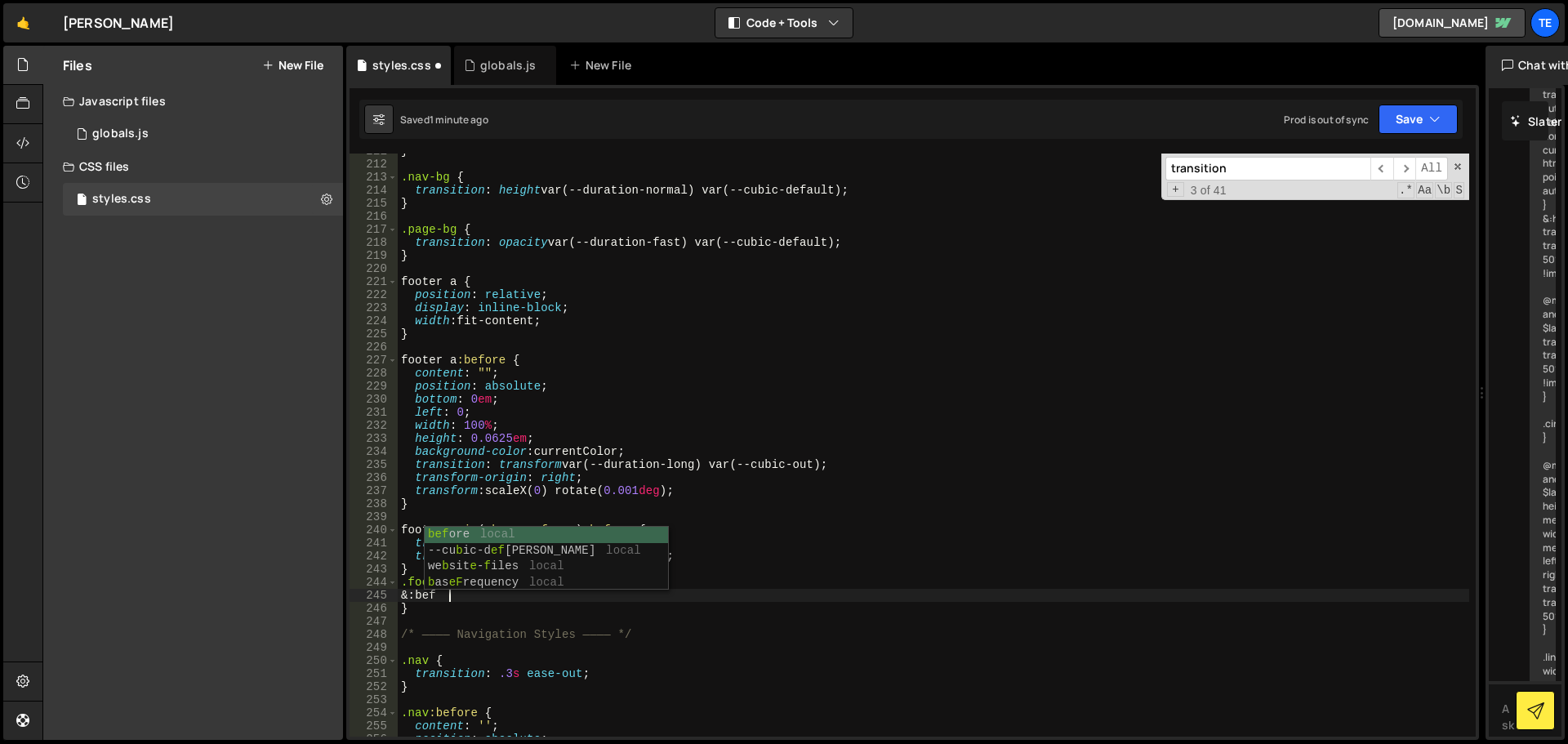
type textarea "&:"
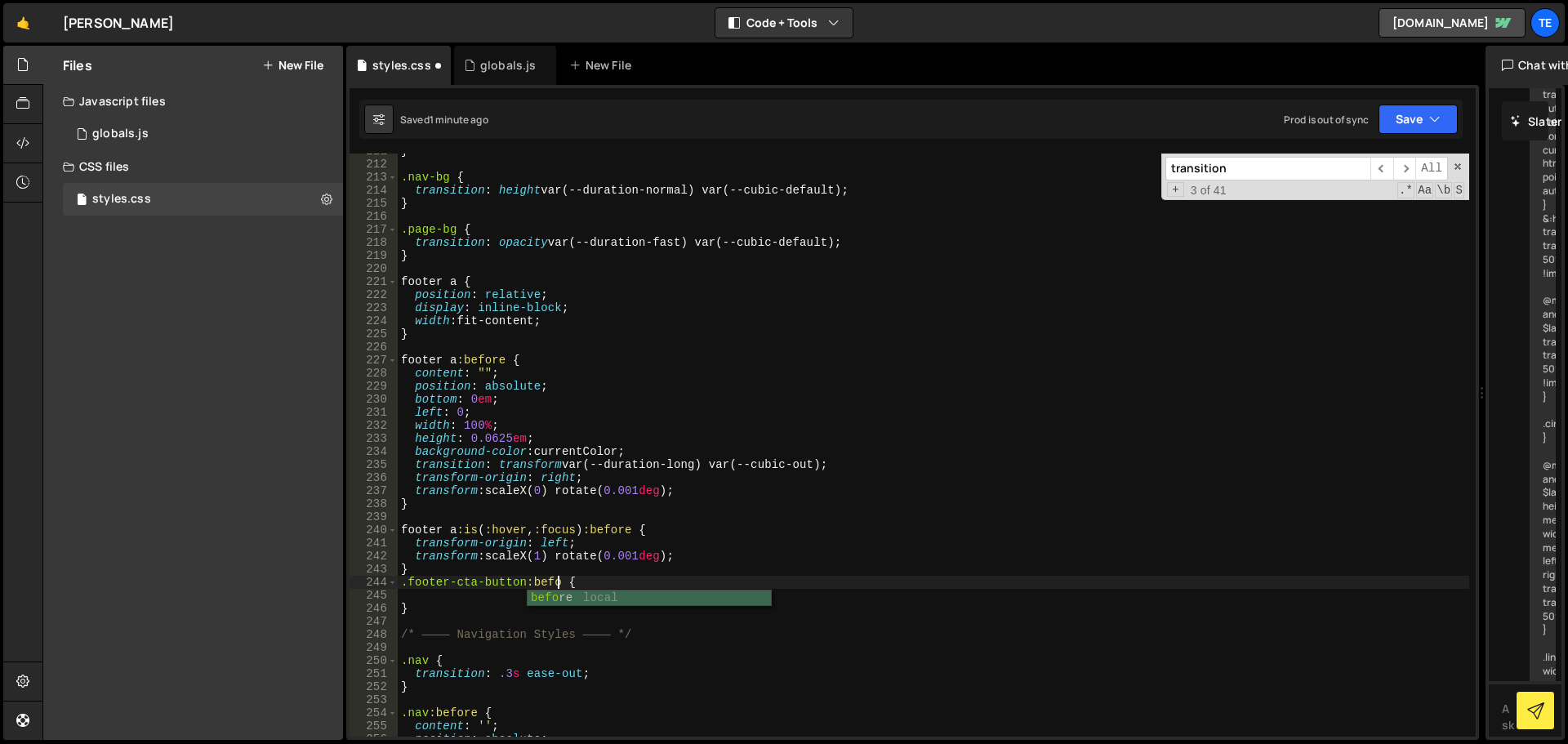
scroll to position [0, 11]
type textarea ".footer-cta-button:before {"
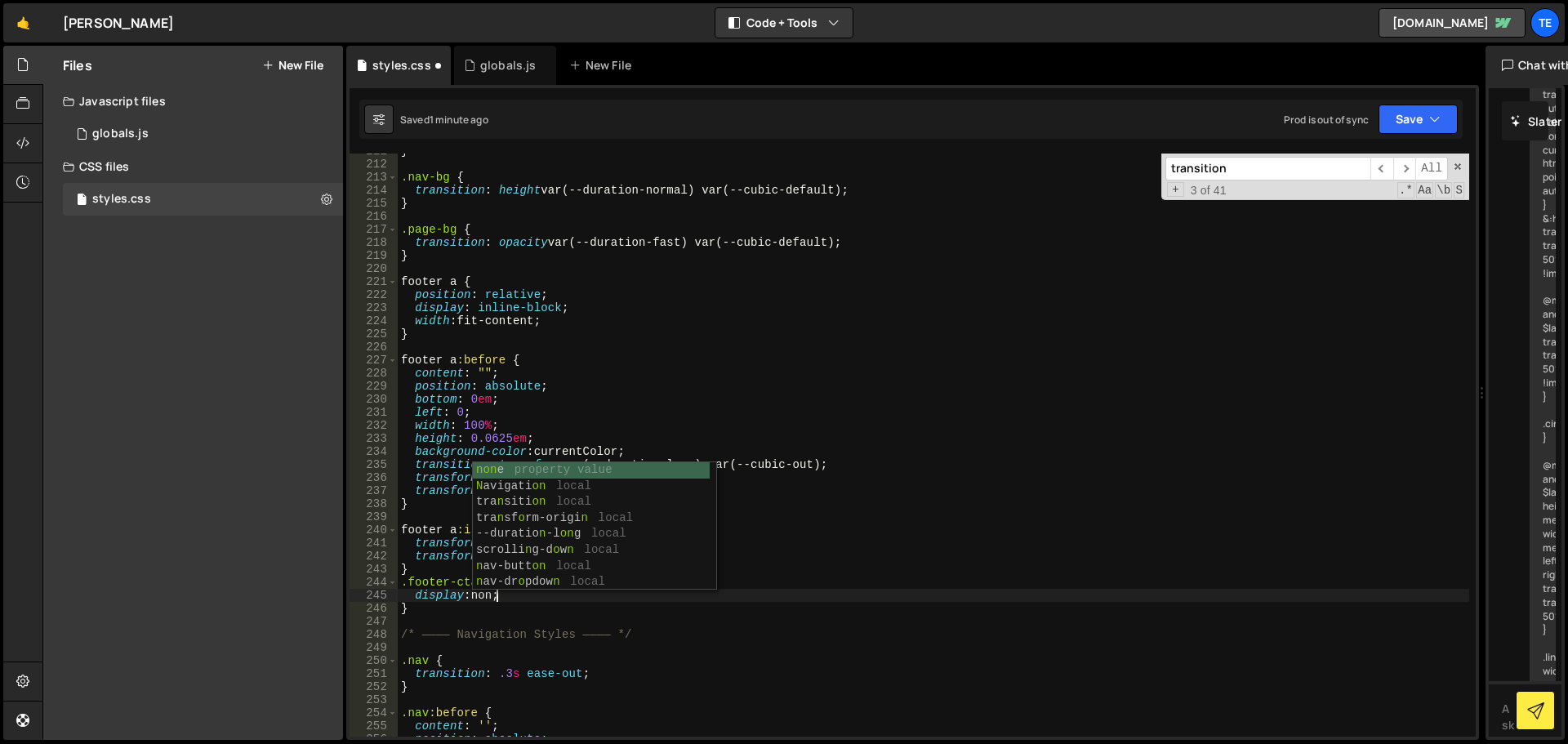
scroll to position [0, 7]
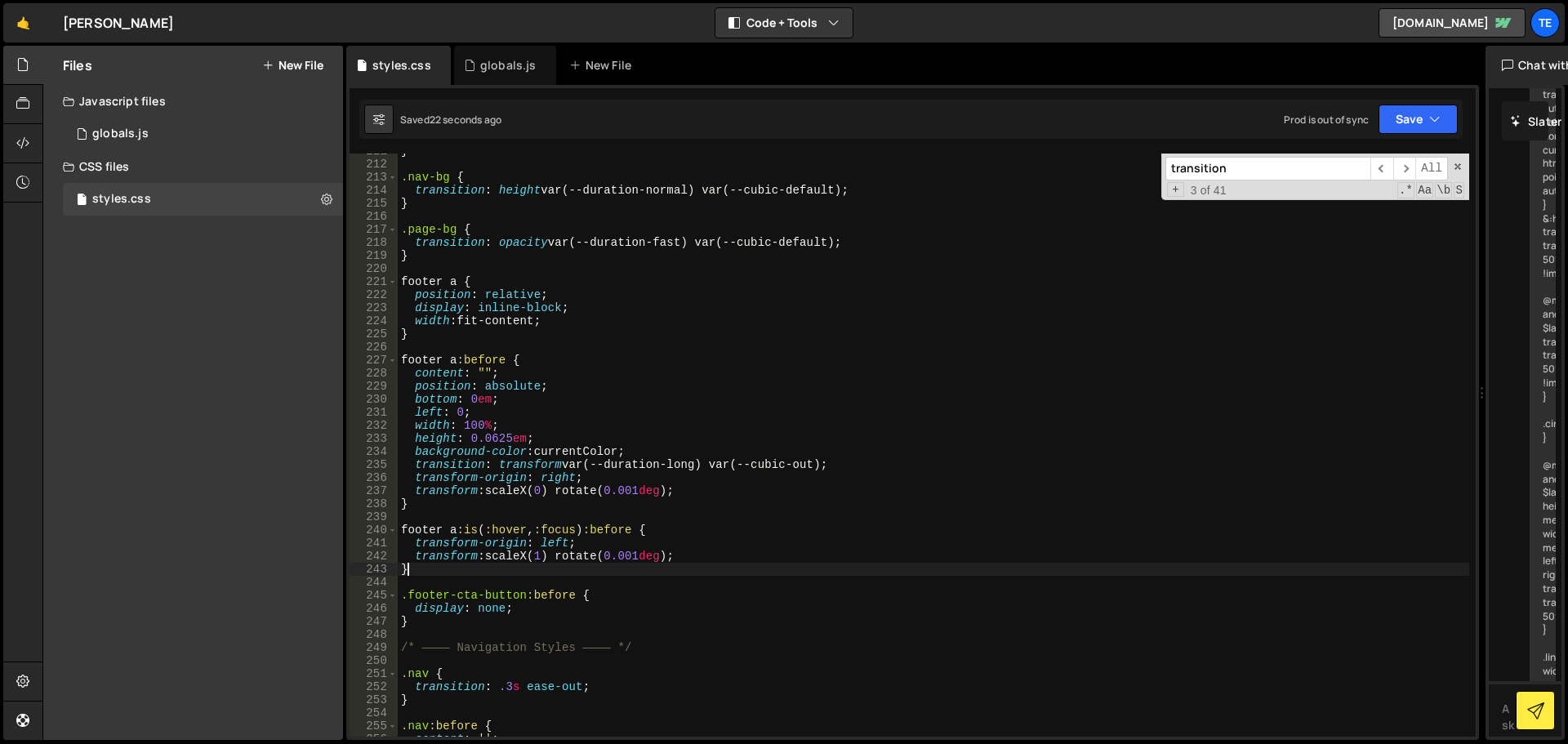
click at [442, 565] on div "} .nav-bg { transition : height var(--duration-normal) var(--cubic-default) ; }…" at bounding box center [933, 449] width 1071 height 609
click at [427, 336] on div "} .nav-bg { transition : height var(--duration-normal) var(--cubic-default) ; }…" at bounding box center [933, 449] width 1071 height 609
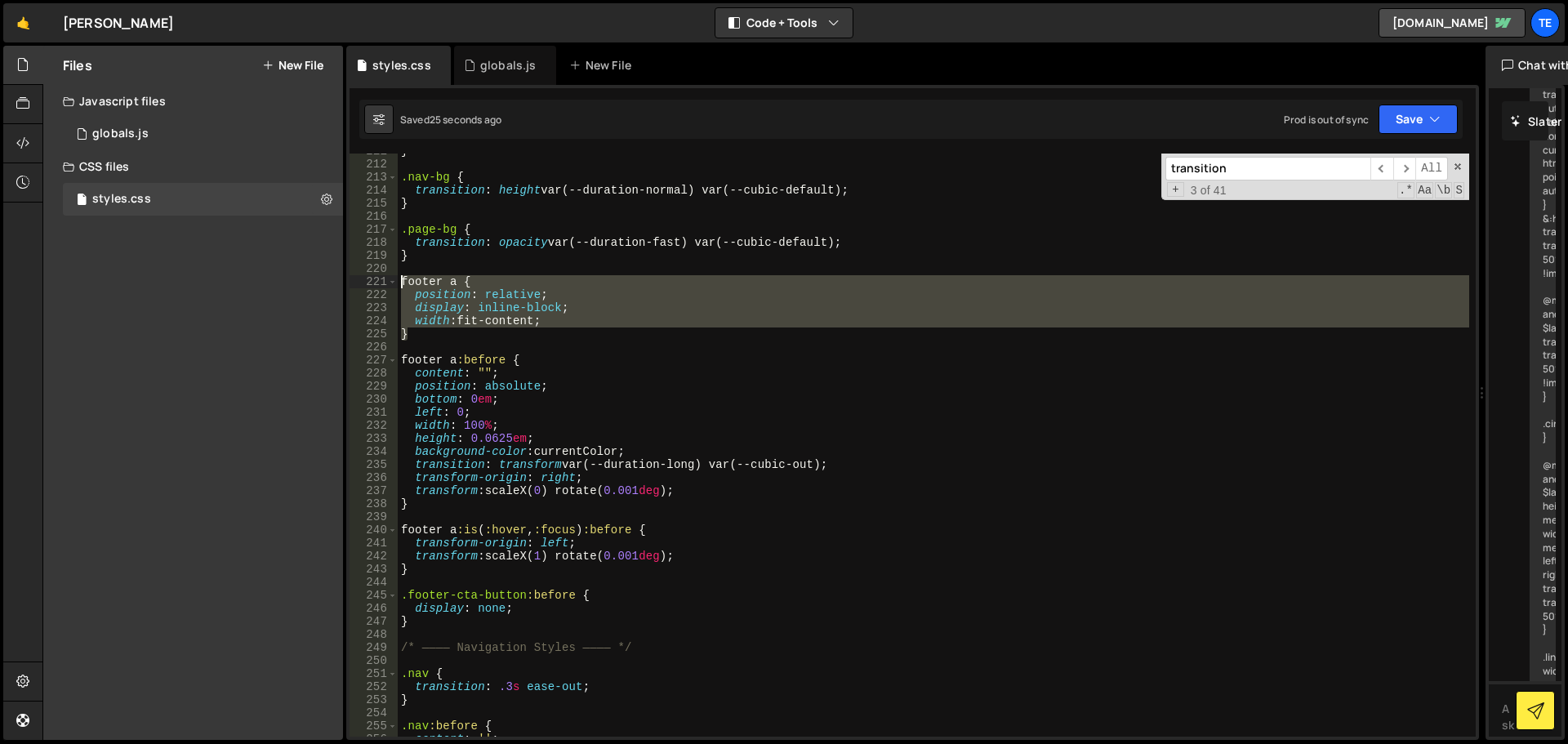
drag, startPoint x: 440, startPoint y: 340, endPoint x: 398, endPoint y: 281, distance: 72.4
click at [398, 281] on div "} .nav-bg { transition : height var(--duration-normal) var(--cubic-default) ; }…" at bounding box center [933, 449] width 1071 height 609
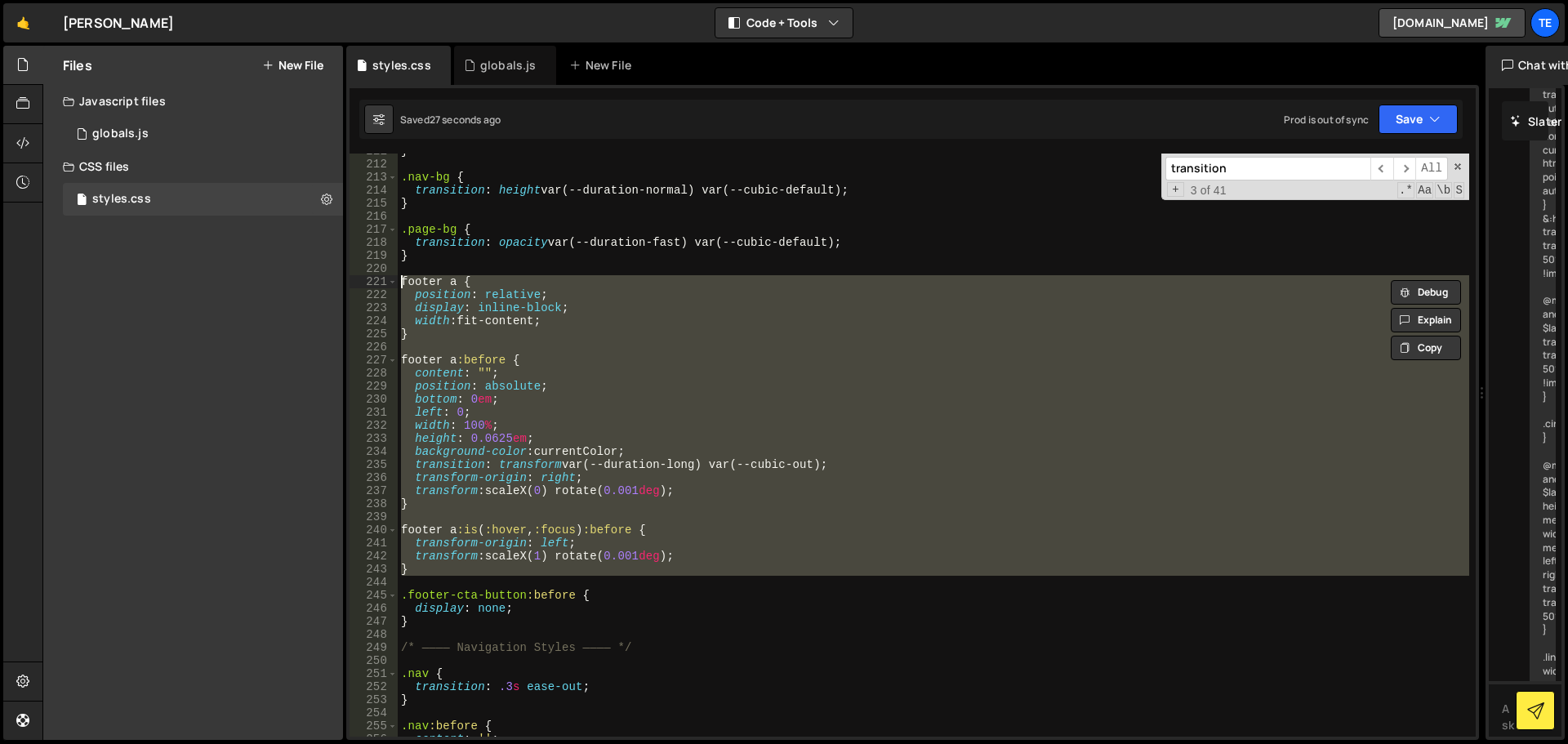
drag, startPoint x: 422, startPoint y: 575, endPoint x: 369, endPoint y: 283, distance: 296.8
click at [369, 283] on div "footer a { position: relative; 211 212 213 214 215 216 217 218 219 220 221 222 …" at bounding box center [912, 444] width 1126 height 583
click at [421, 567] on div "} .nav-bg { transition : height var(--duration-normal) var(--cubic-default) ; }…" at bounding box center [933, 444] width 1071 height 583
type textarea "}"
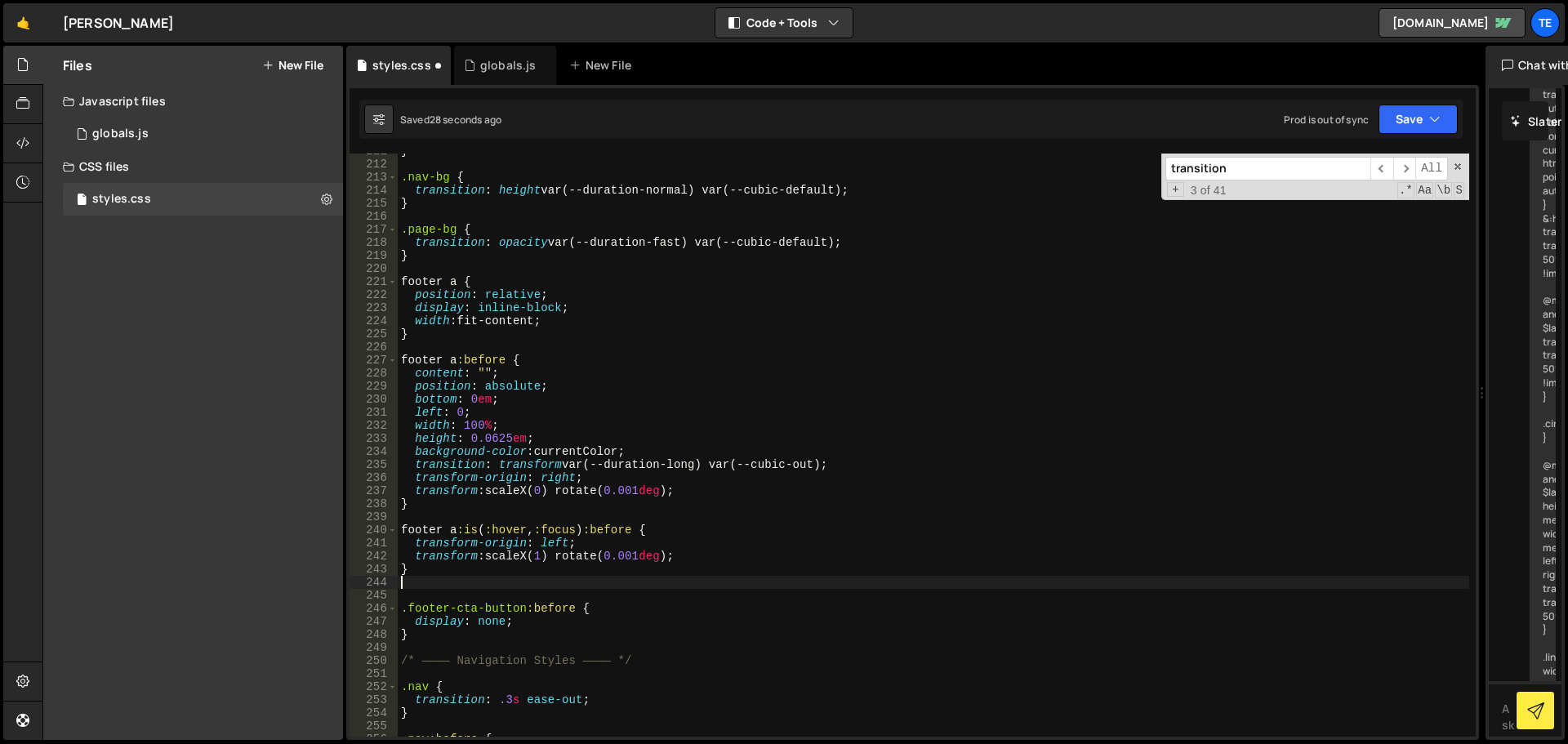
paste textarea "position: relative;"
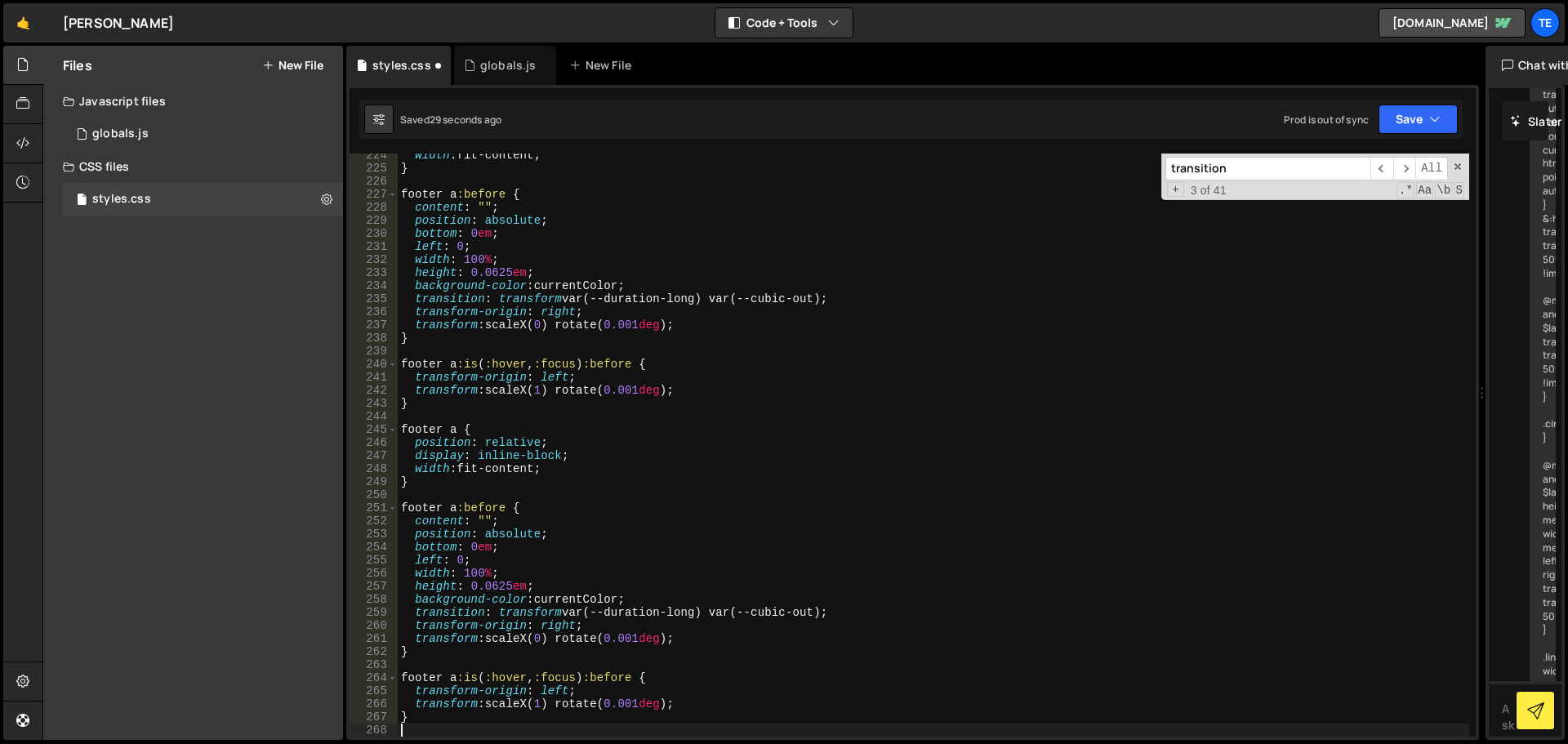
scroll to position [2957, 0]
click at [456, 436] on div "width : fit-content ; } footer a :before { content : " " ; position : absolute …" at bounding box center [933, 453] width 1071 height 609
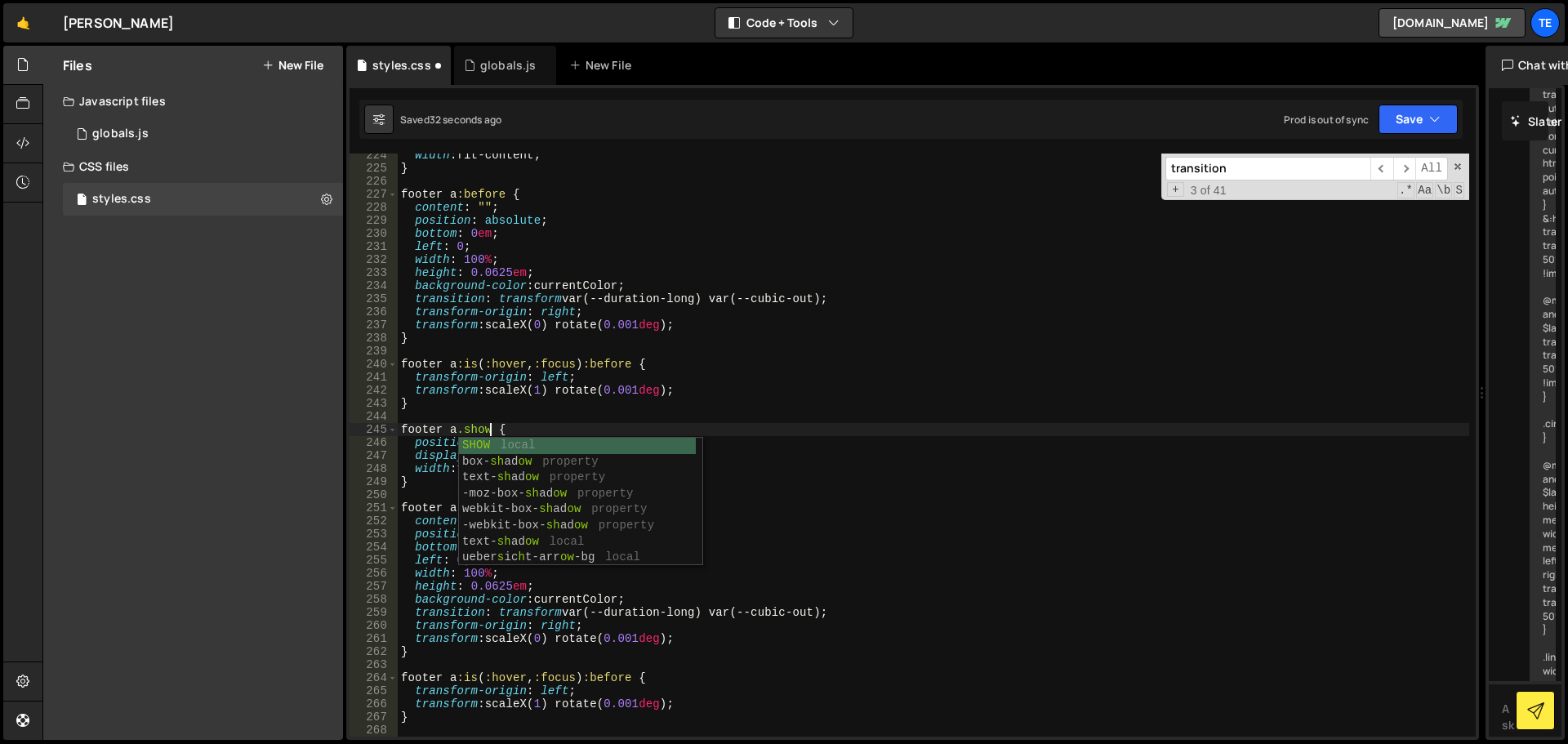
scroll to position [0, 7]
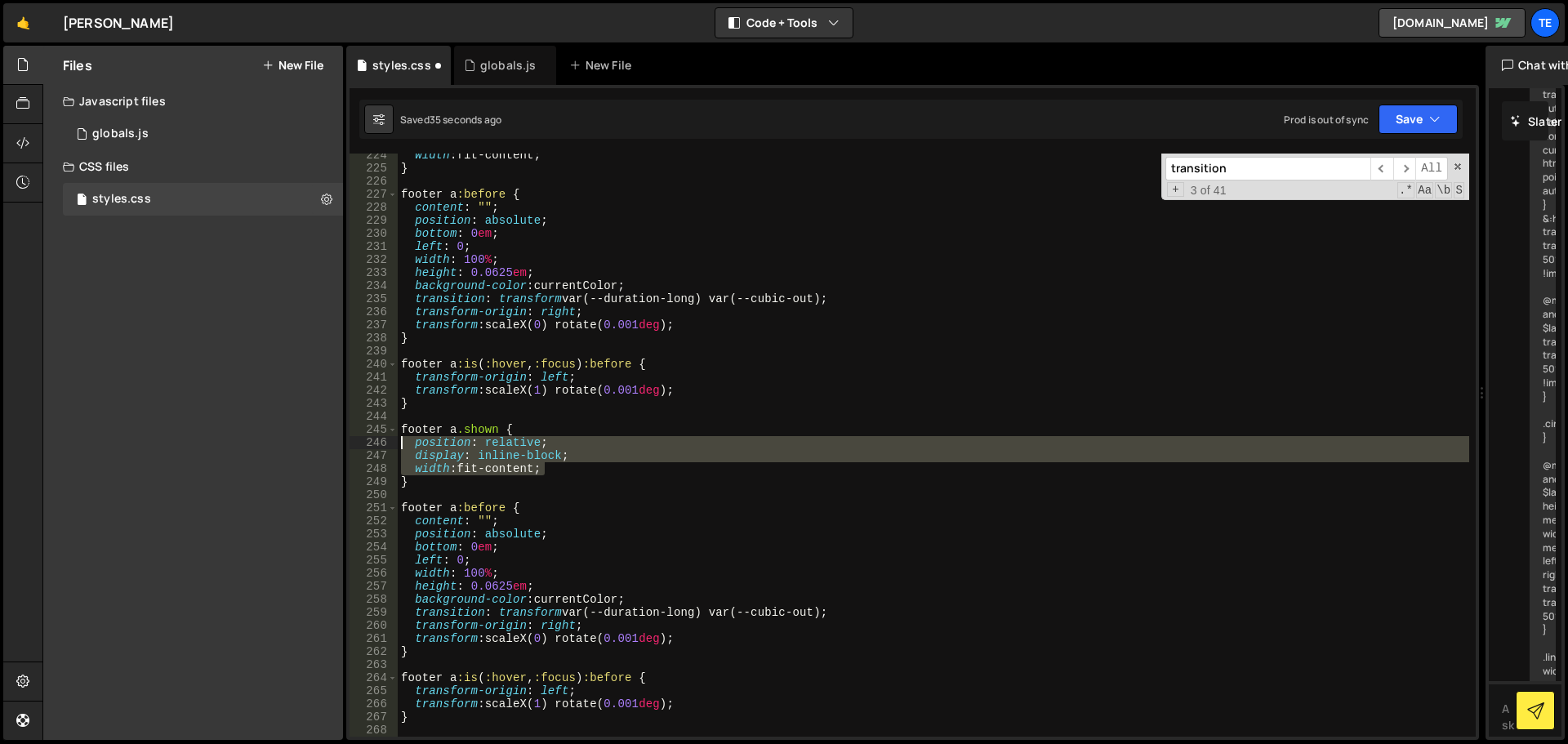
drag, startPoint x: 550, startPoint y: 471, endPoint x: 404, endPoint y: 439, distance: 149.5
click at [404, 439] on div "width : fit-content ; } footer a :before { content : " " ; position : absolute …" at bounding box center [933, 453] width 1071 height 609
type textarea "position: relative; display: inline-block;"
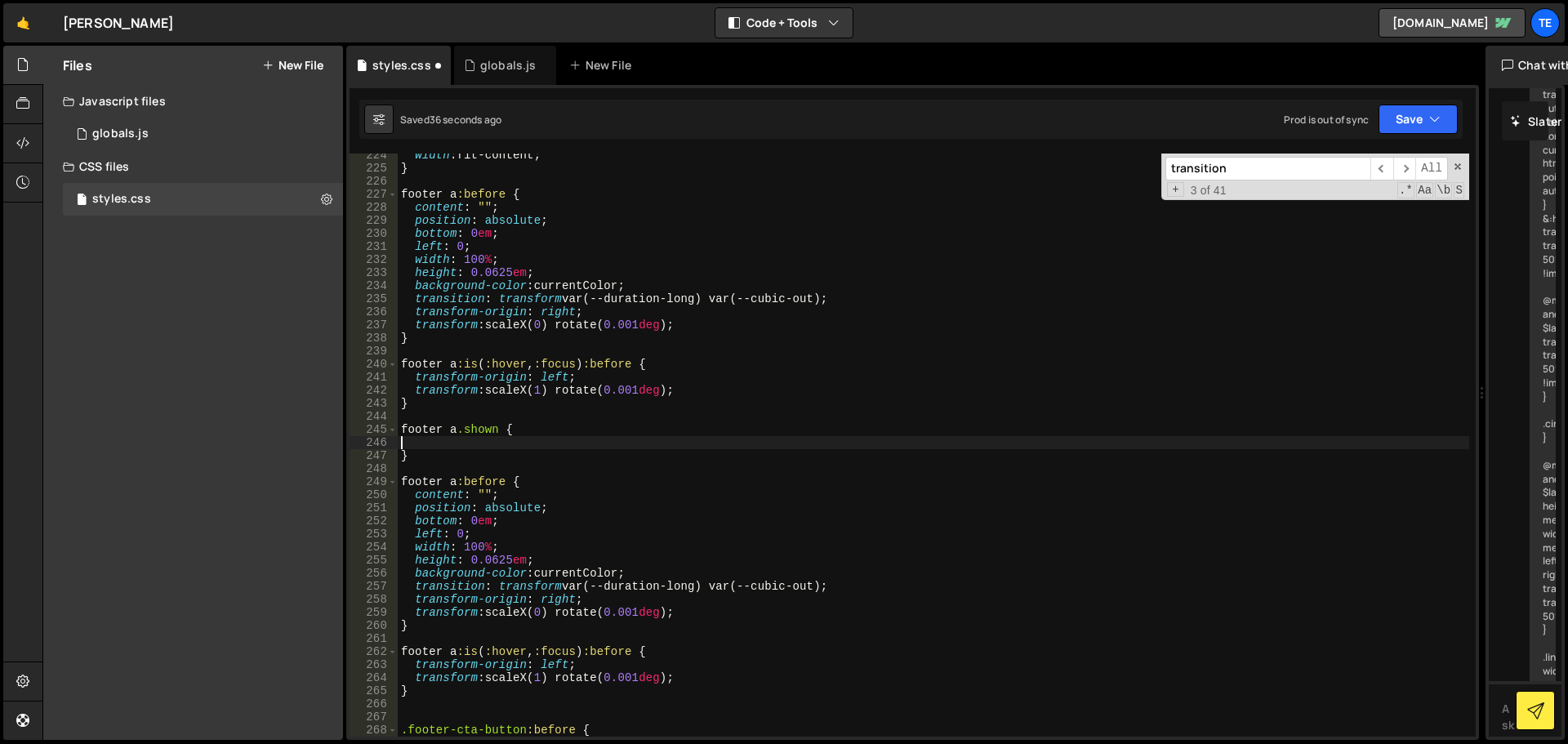
click at [495, 431] on div "width : fit-content ; } footer a :before { content : " " ; position : absolute …" at bounding box center [933, 453] width 1071 height 609
click at [563, 607] on div "width : fit-content ; } footer a :before { content : " " ; position : absolute …" at bounding box center [933, 453] width 1071 height 609
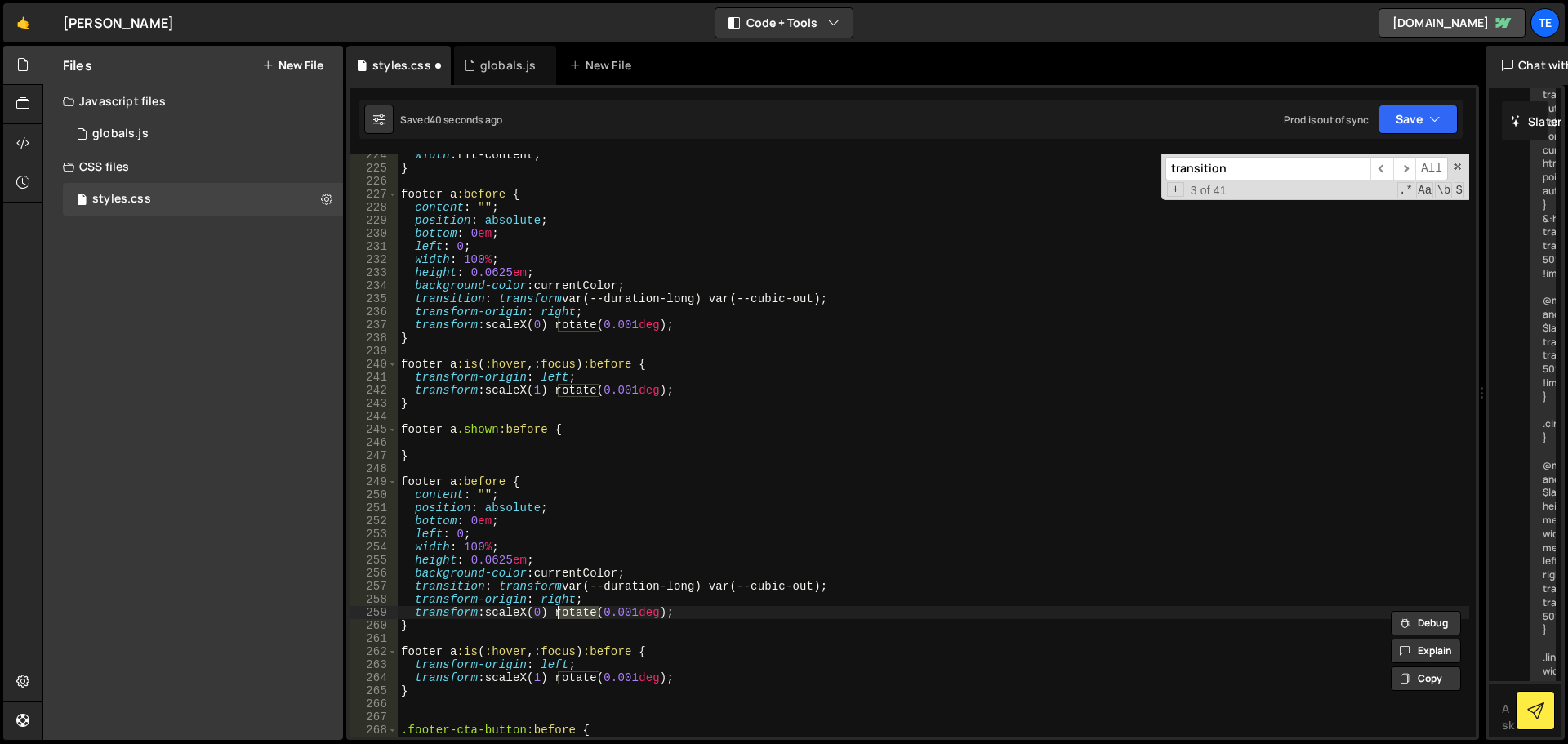
click at [563, 607] on div "width : fit-content ; } footer a :before { content : " " ; position : absolute …" at bounding box center [933, 453] width 1071 height 609
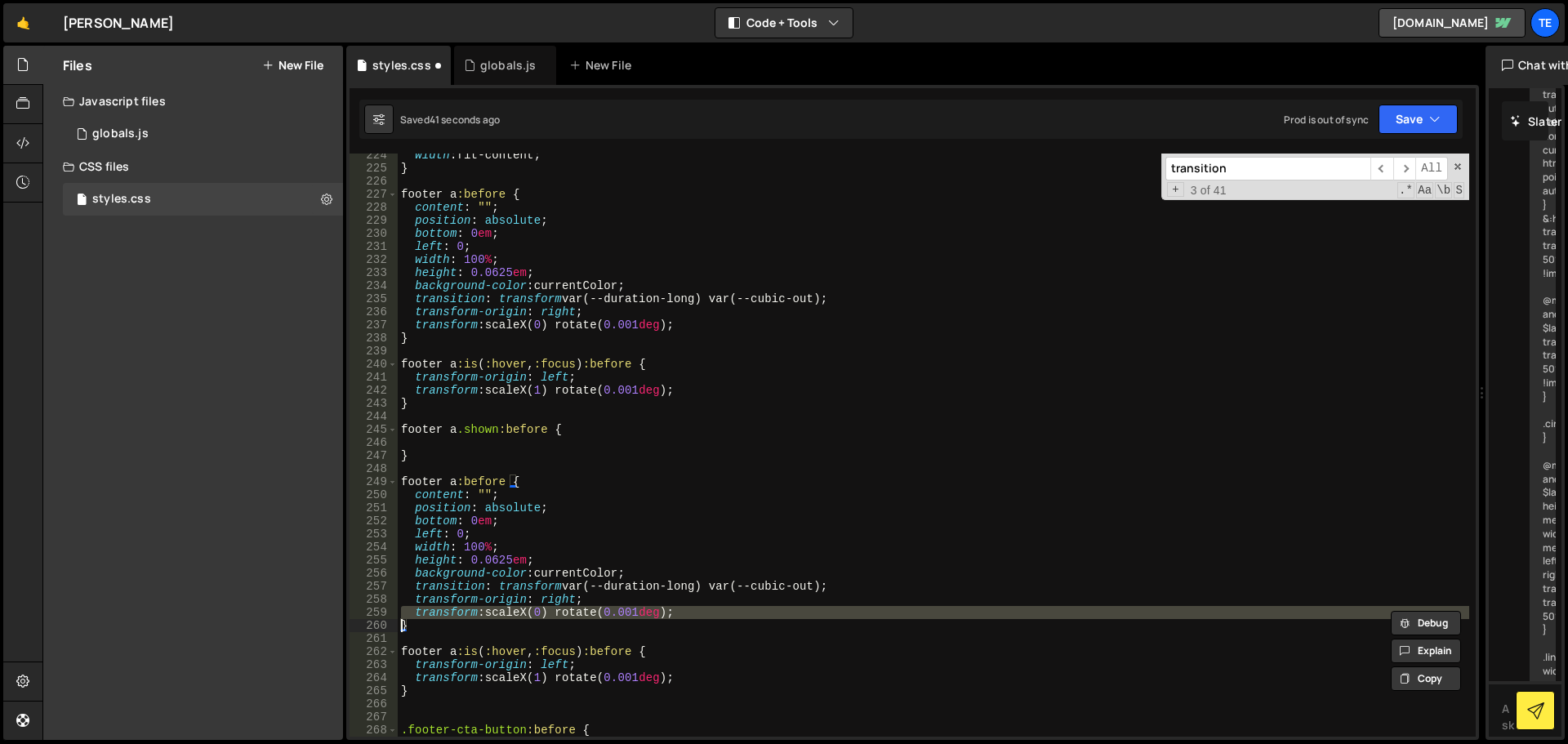
click at [688, 611] on div "width : fit-content ; } footer a :before { content : " " ; position : absolute …" at bounding box center [933, 444] width 1071 height 583
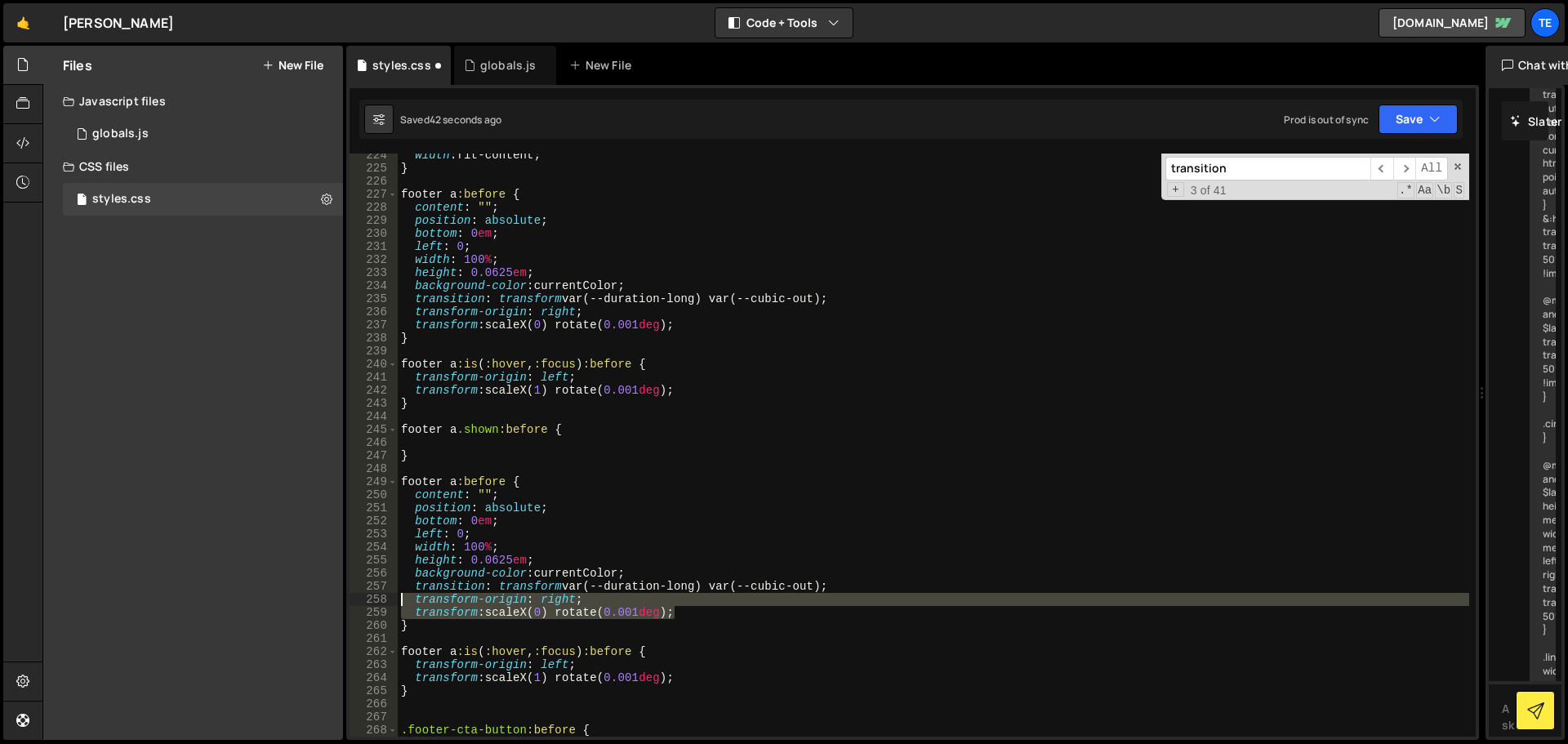
drag, startPoint x: 666, startPoint y: 610, endPoint x: 377, endPoint y: 593, distance: 289.5
click at [377, 593] on div "transform: scaleX(0) rotate(0.001deg); 224 225 226 227 228 229 230 231 232 233 …" at bounding box center [912, 444] width 1126 height 583
type textarea "transform-origin: right; transform: scaleX(0) rotate(0.001deg);"
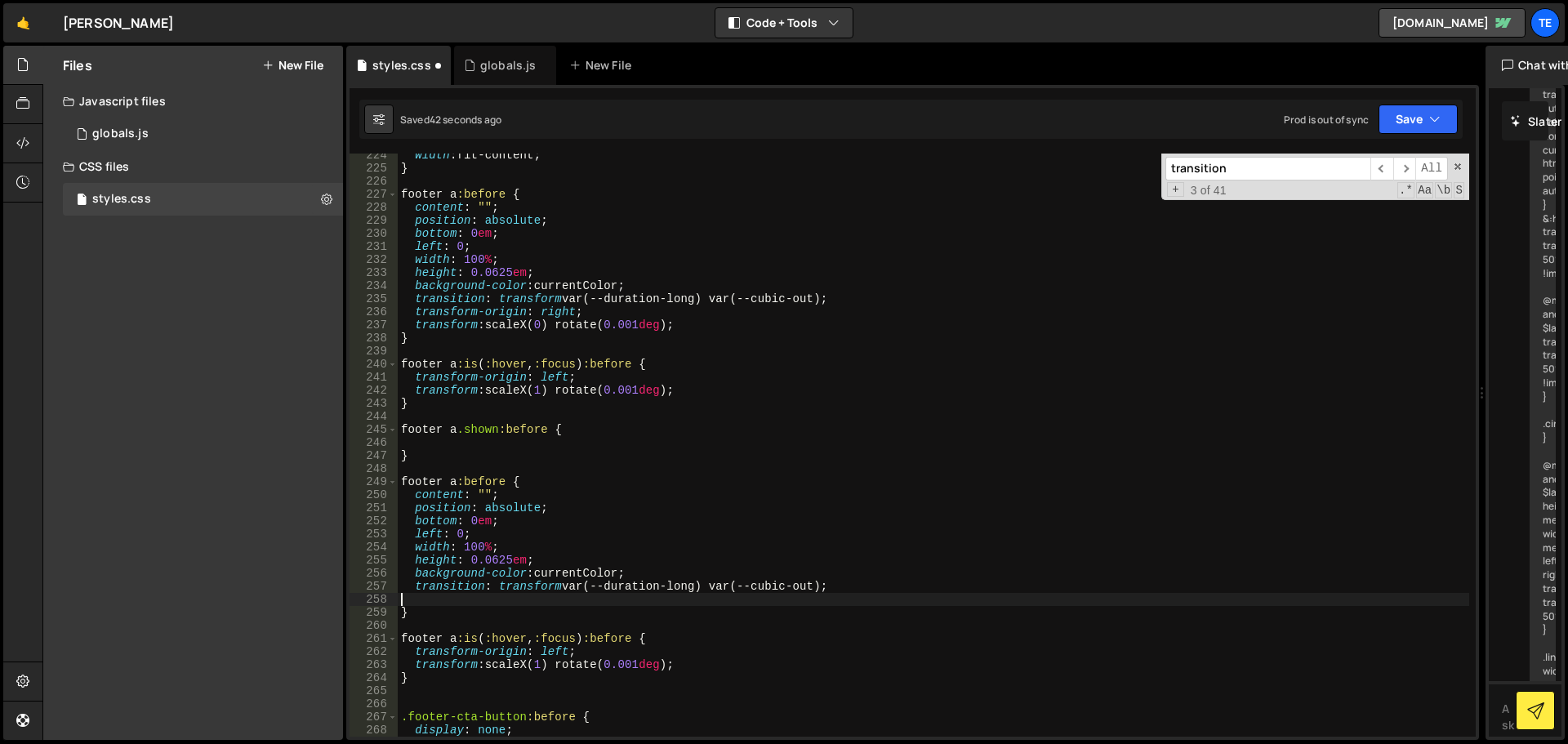
scroll to position [0, 0]
click at [468, 444] on div "width : fit-content ; } footer a :before { content : " " ; position : absolute …" at bounding box center [933, 453] width 1071 height 609
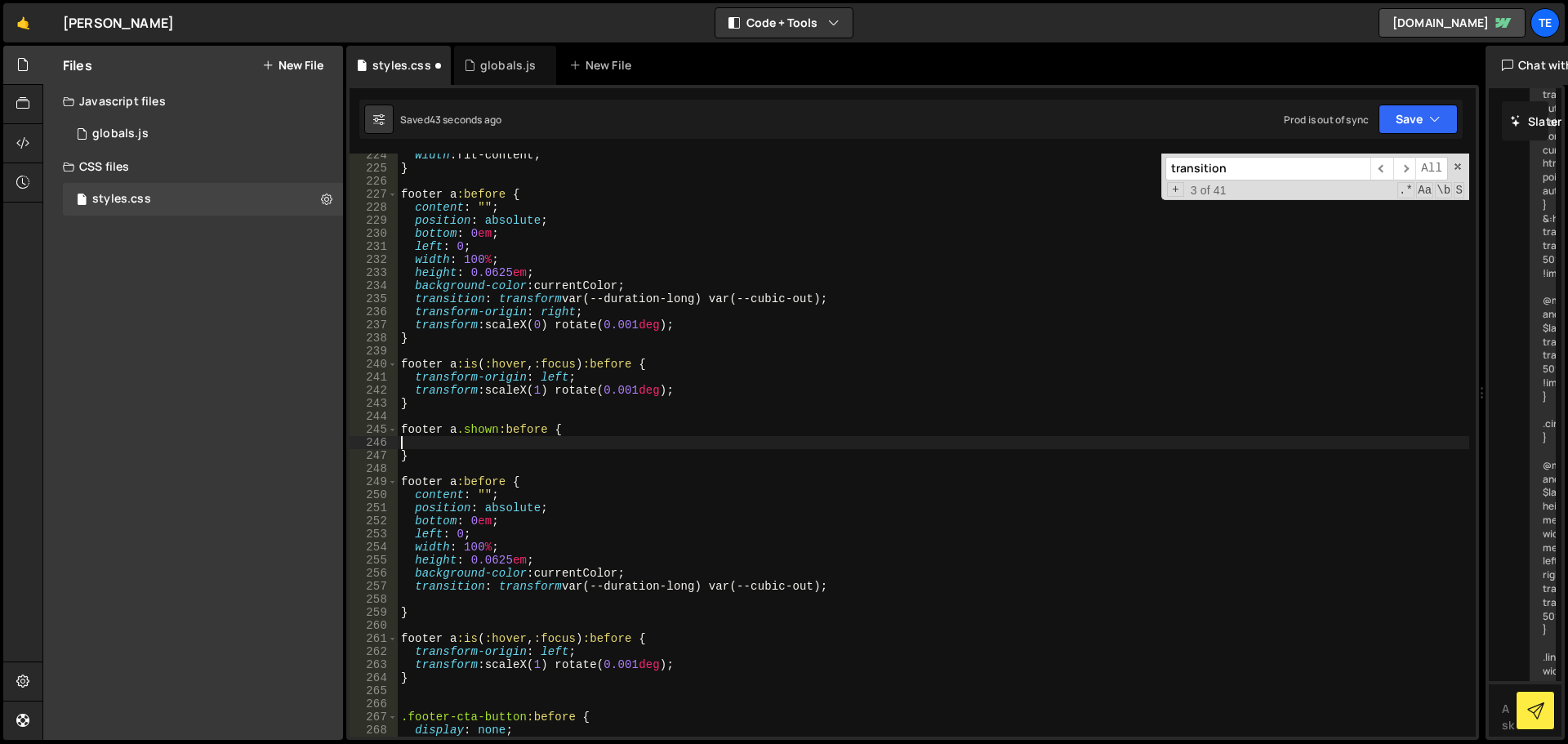
paste textarea "transform: scaleX(0) rotate(0.001deg);"
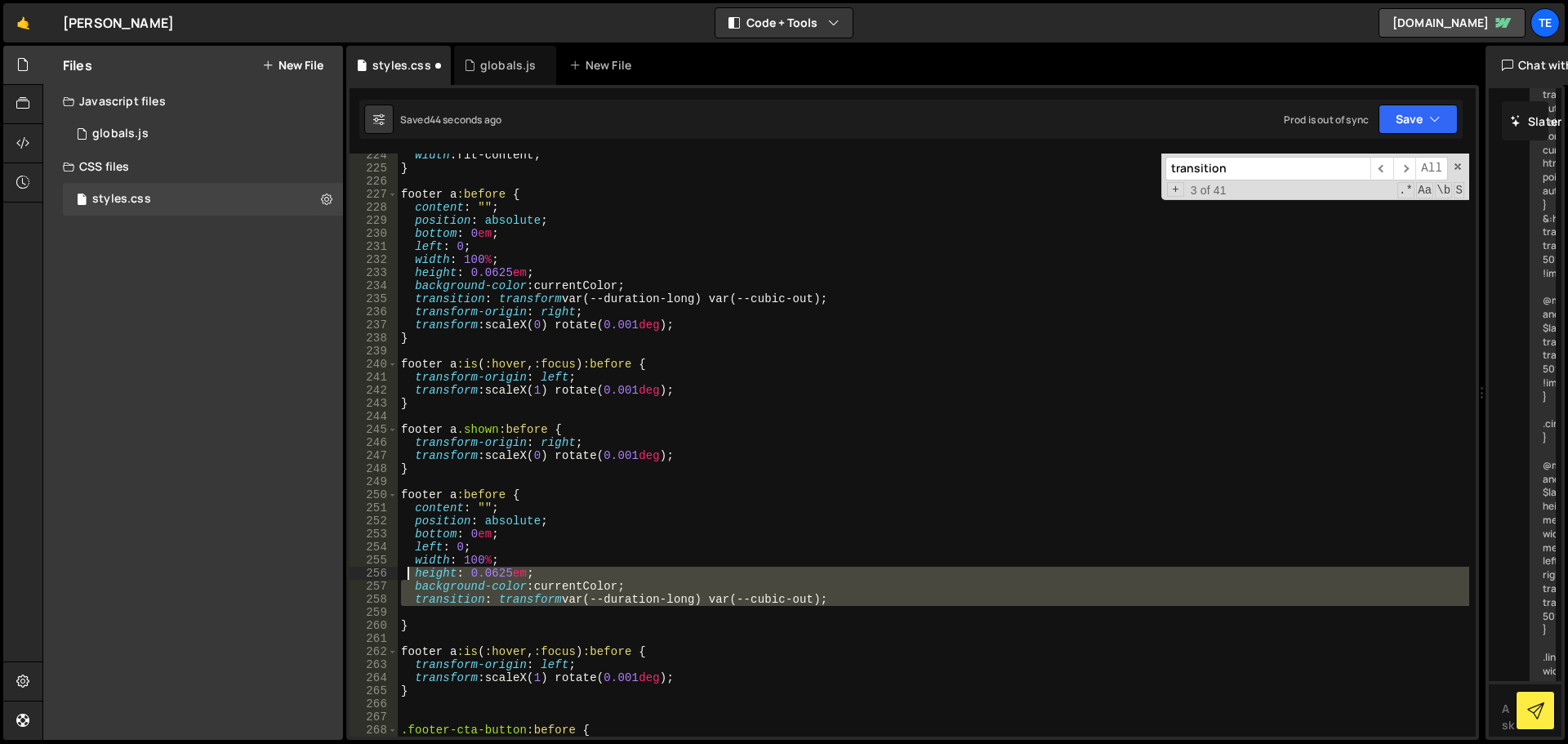
drag, startPoint x: 436, startPoint y: 618, endPoint x: 415, endPoint y: 616, distance: 21.1
click at [409, 574] on div "width : fit-content ; } footer a :before { content : " " ; position : absolute …" at bounding box center [933, 453] width 1071 height 609
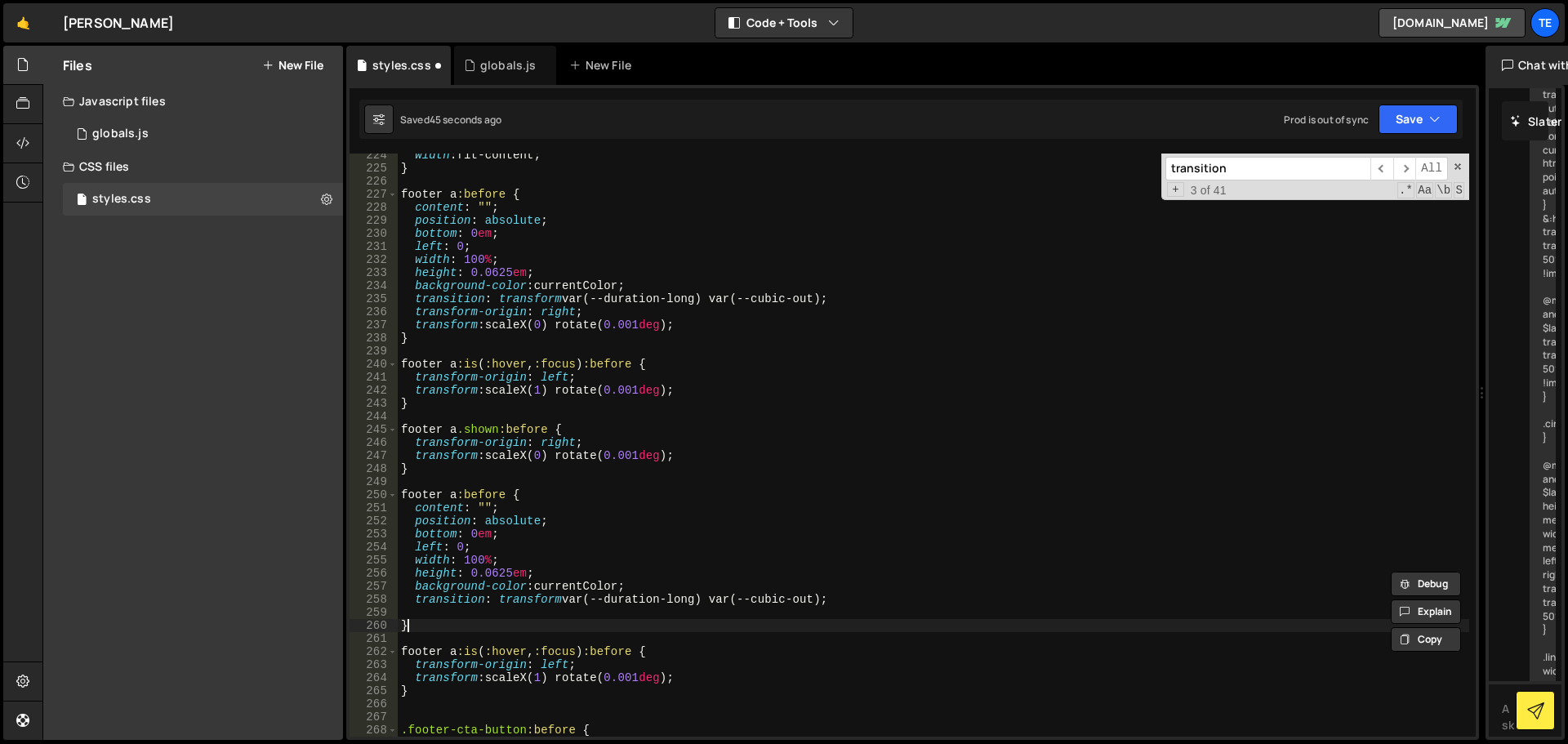
click at [415, 622] on div "width : fit-content ; } footer a :before { content : " " ; position : absolute …" at bounding box center [933, 453] width 1071 height 609
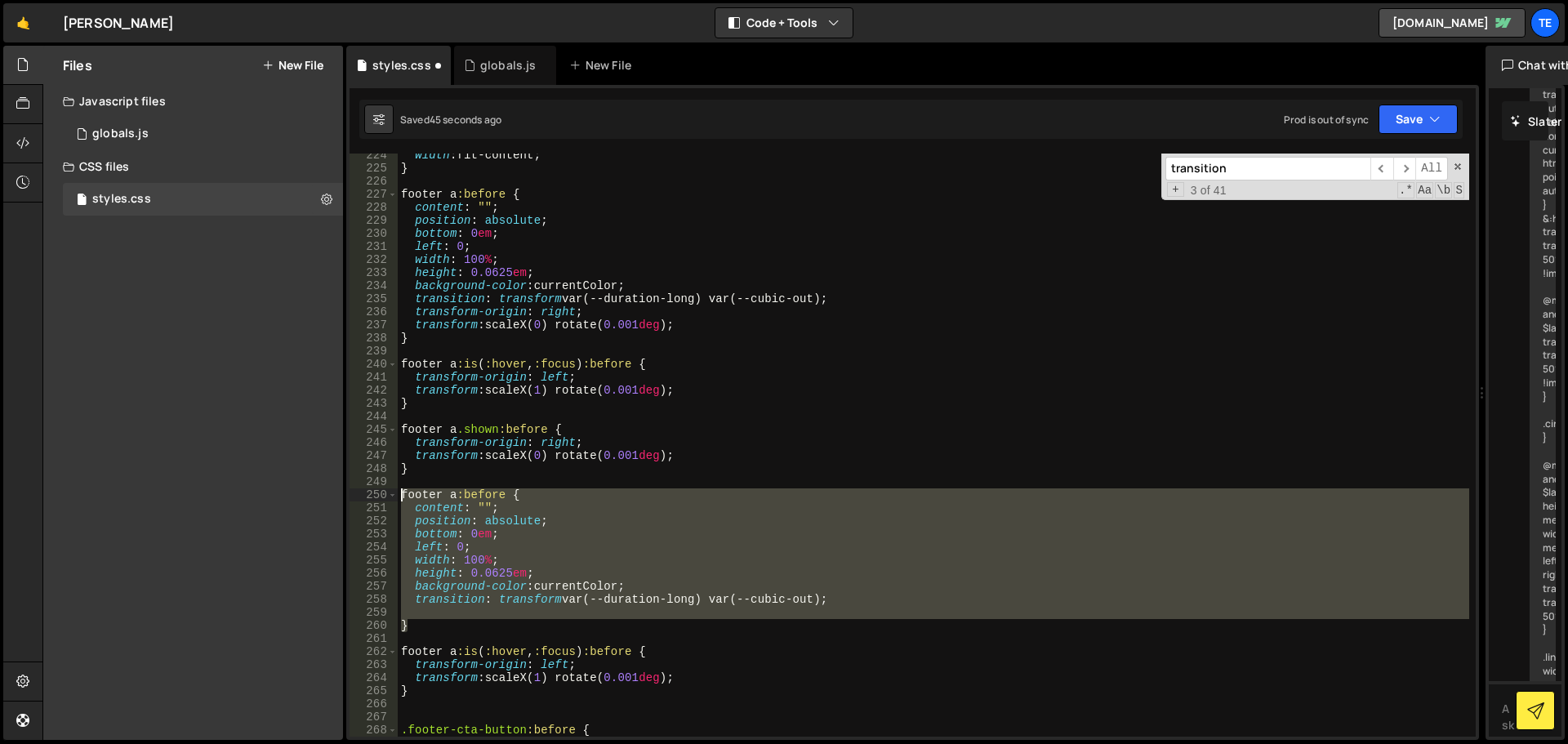
drag, startPoint x: 425, startPoint y: 627, endPoint x: 379, endPoint y: 498, distance: 137.0
click at [379, 498] on div "} 224 225 226 227 228 229 230 231 232 233 234 235 236 237 238 239 240 241 242 2…" at bounding box center [912, 444] width 1126 height 583
type textarea "footer a:before { content: "";"
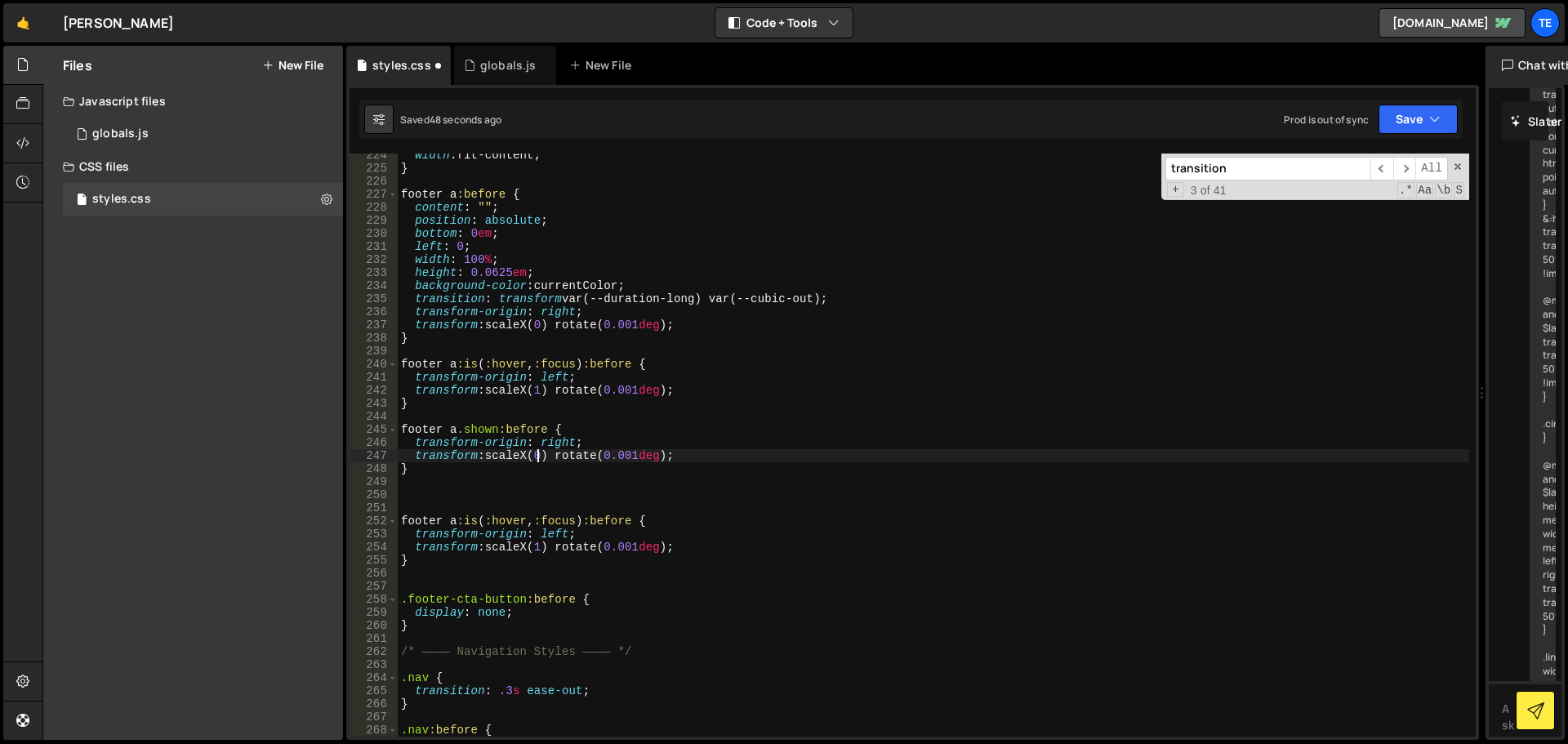
click at [538, 450] on div "width : fit-content ; } footer a :before { content : " " ; position : absolute …" at bounding box center [933, 453] width 1071 height 609
type textarea "transform: scaleX(1) rotate(0.001deg);"
click at [581, 414] on div "width : fit-content ; } footer a :before { content : " " ; position : absolute …" at bounding box center [933, 453] width 1071 height 609
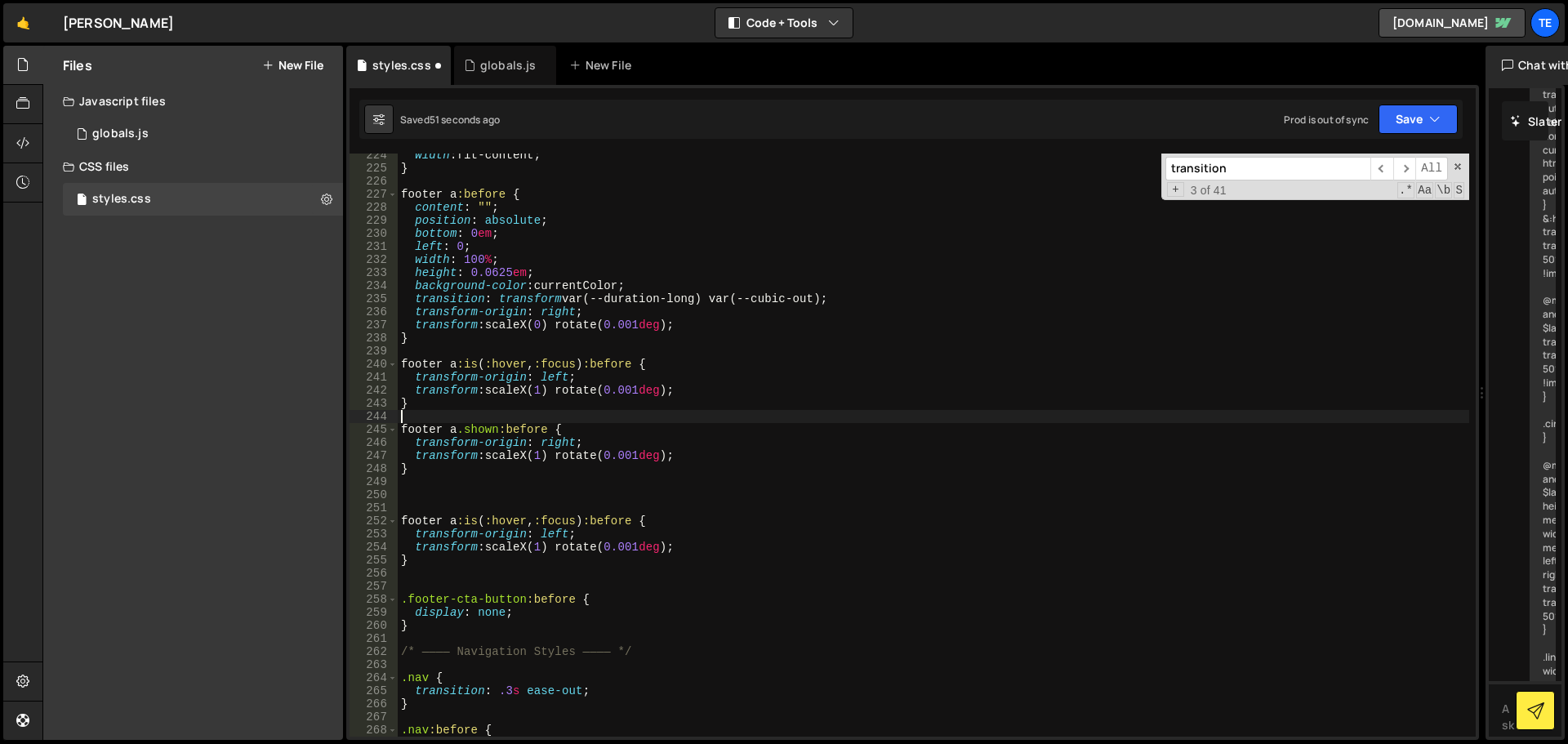
click at [448, 519] on div "width : fit-content ; } footer a :before { content : " " ; position : absolute …" at bounding box center [933, 453] width 1071 height 609
click at [554, 535] on div "width : fit-content ; } footer a :before { content : " " ; position : absolute …" at bounding box center [933, 453] width 1071 height 609
click at [539, 548] on div "width : fit-content ; } footer a :before { content : " " ; position : absolute …" at bounding box center [933, 453] width 1071 height 609
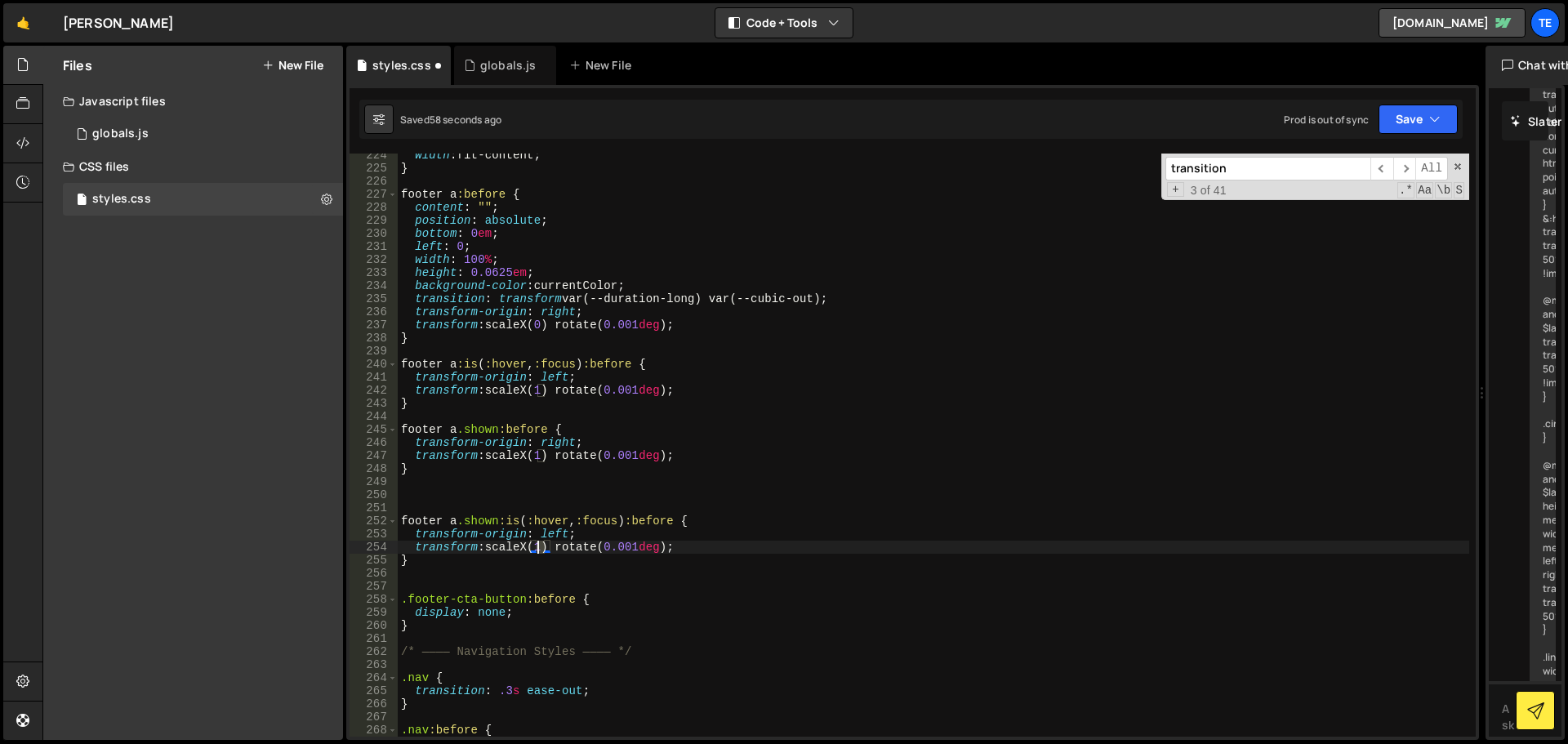
click at [539, 548] on div "width : fit-content ; } footer a :before { content : " " ; position : absolute …" at bounding box center [933, 453] width 1071 height 609
type textarea "transform: scaleX(0) rotate(0.001deg);"
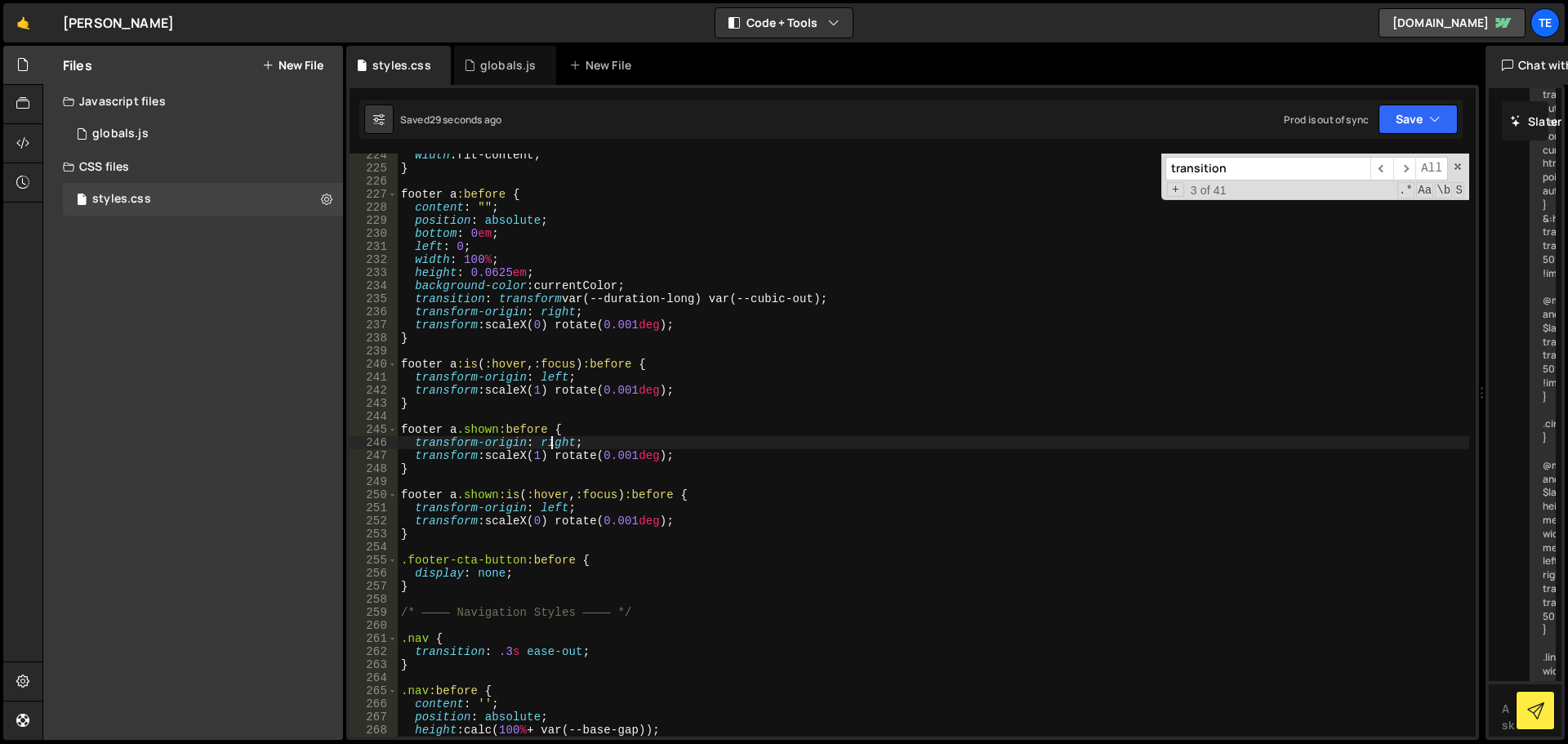
click at [548, 438] on div "width : fit-content ; } footer a :before { content : " " ; position : absolute …" at bounding box center [933, 453] width 1071 height 609
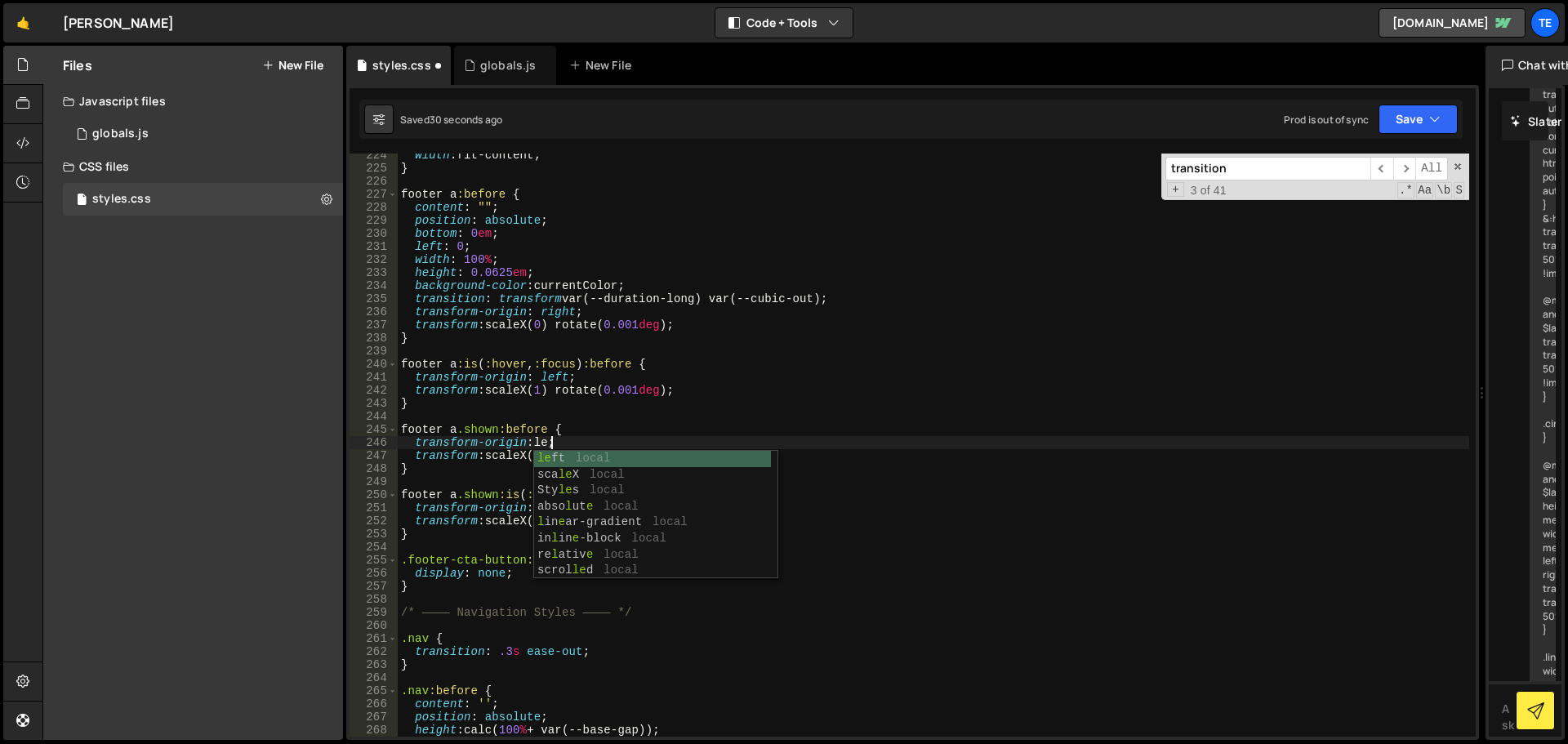
scroll to position [0, 10]
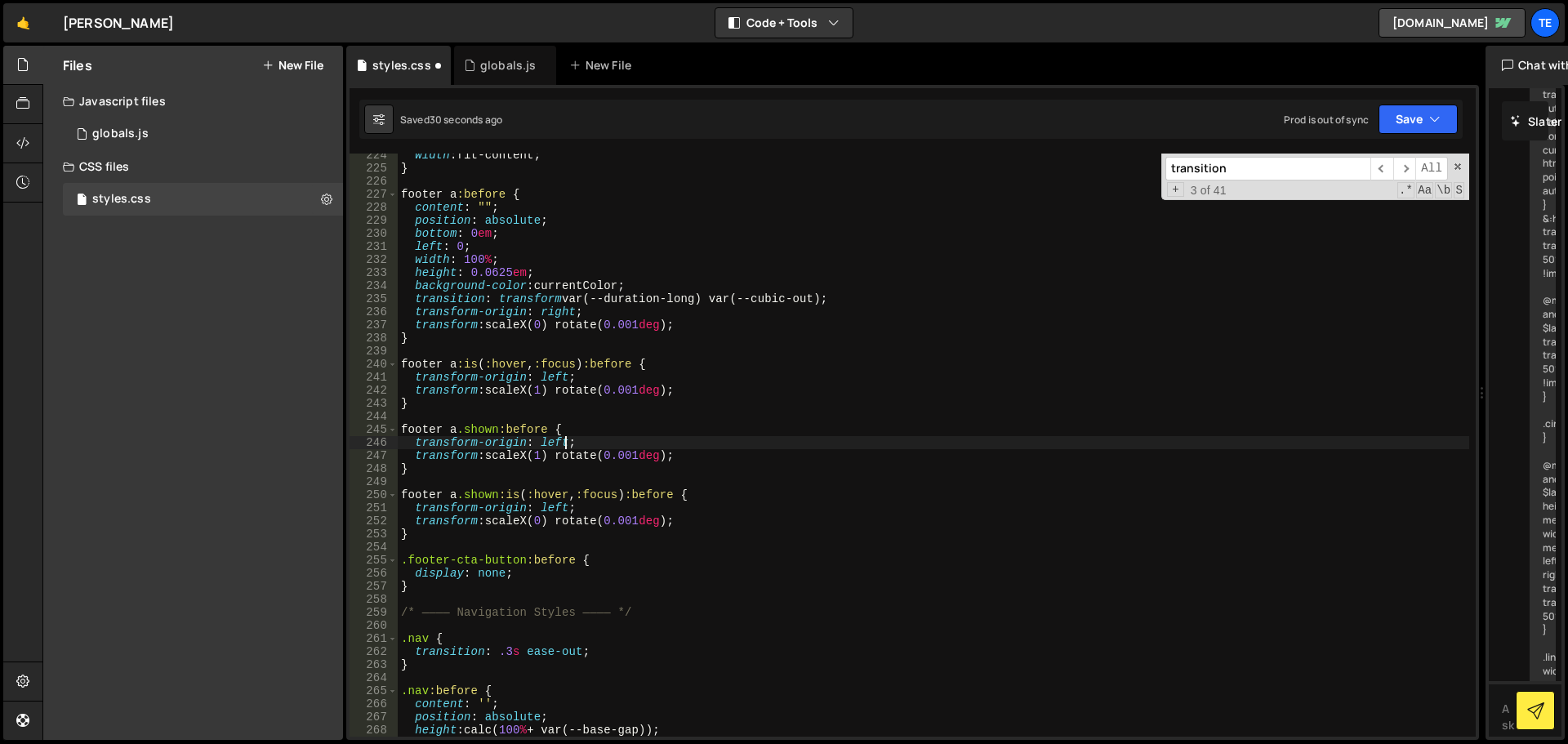
click at [581, 407] on div "width : fit-content ; } footer a :before { content : " " ; position : absolute …" at bounding box center [933, 453] width 1071 height 609
click at [550, 504] on div "width : fit-content ; } footer a :before { content : " " ; position : absolute …" at bounding box center [933, 453] width 1071 height 609
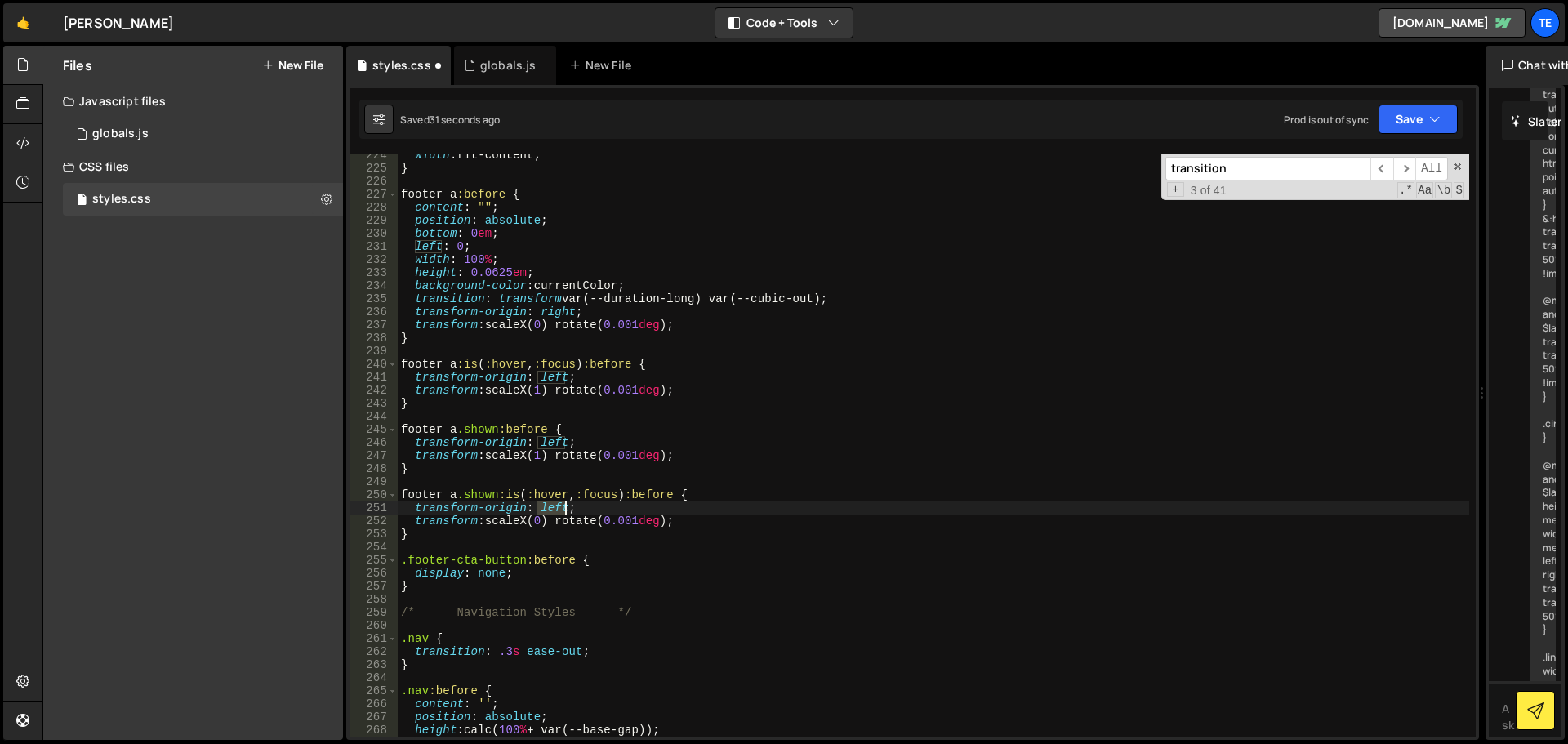
click at [550, 504] on div "width : fit-content ; } footer a :before { content : " " ; position : absolute …" at bounding box center [933, 453] width 1071 height 609
click at [551, 272] on div "width : fit-content ; } footer a :before { content : " " ; position : absolute …" at bounding box center [933, 453] width 1071 height 609
type textarea "height: 0.0625em;"
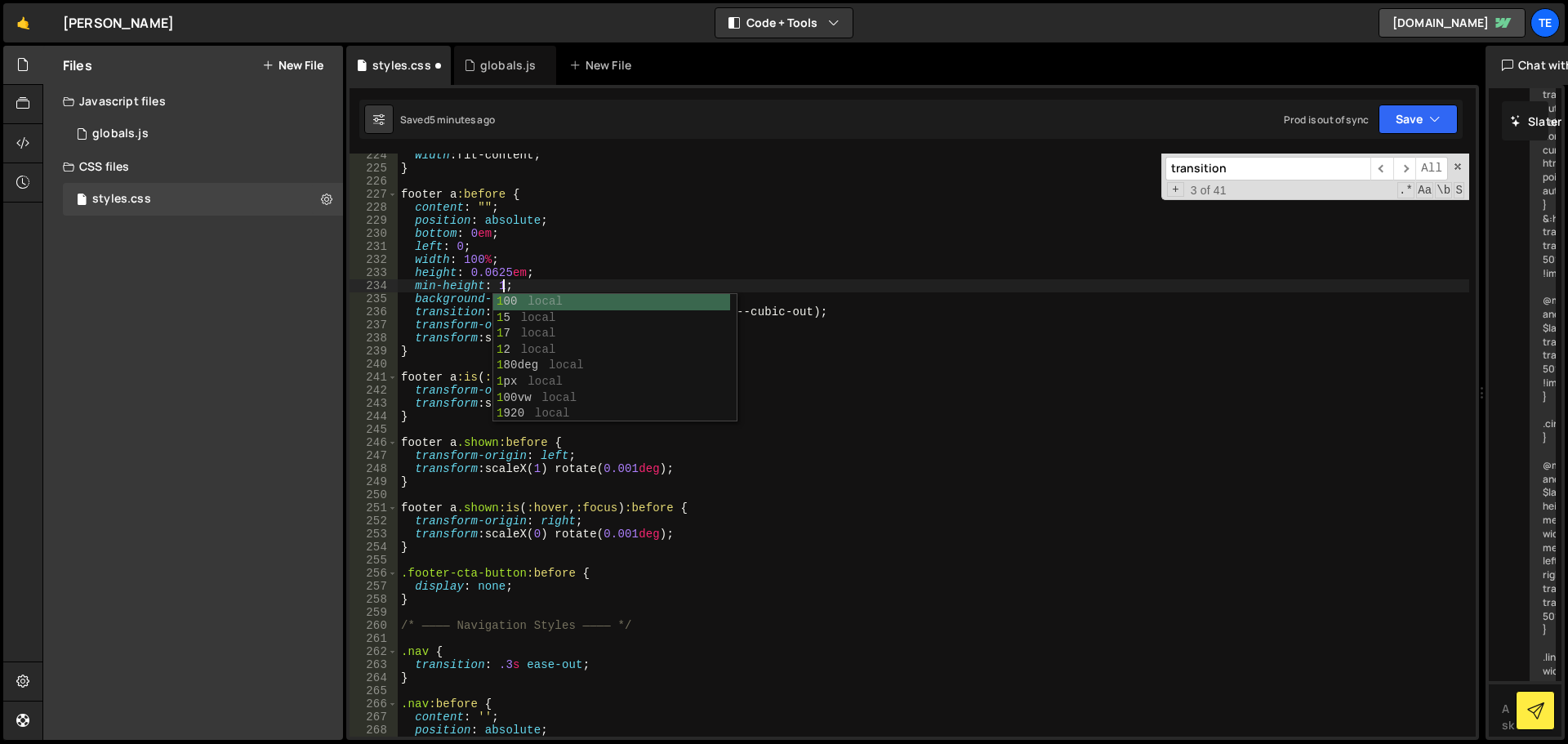
scroll to position [0, 8]
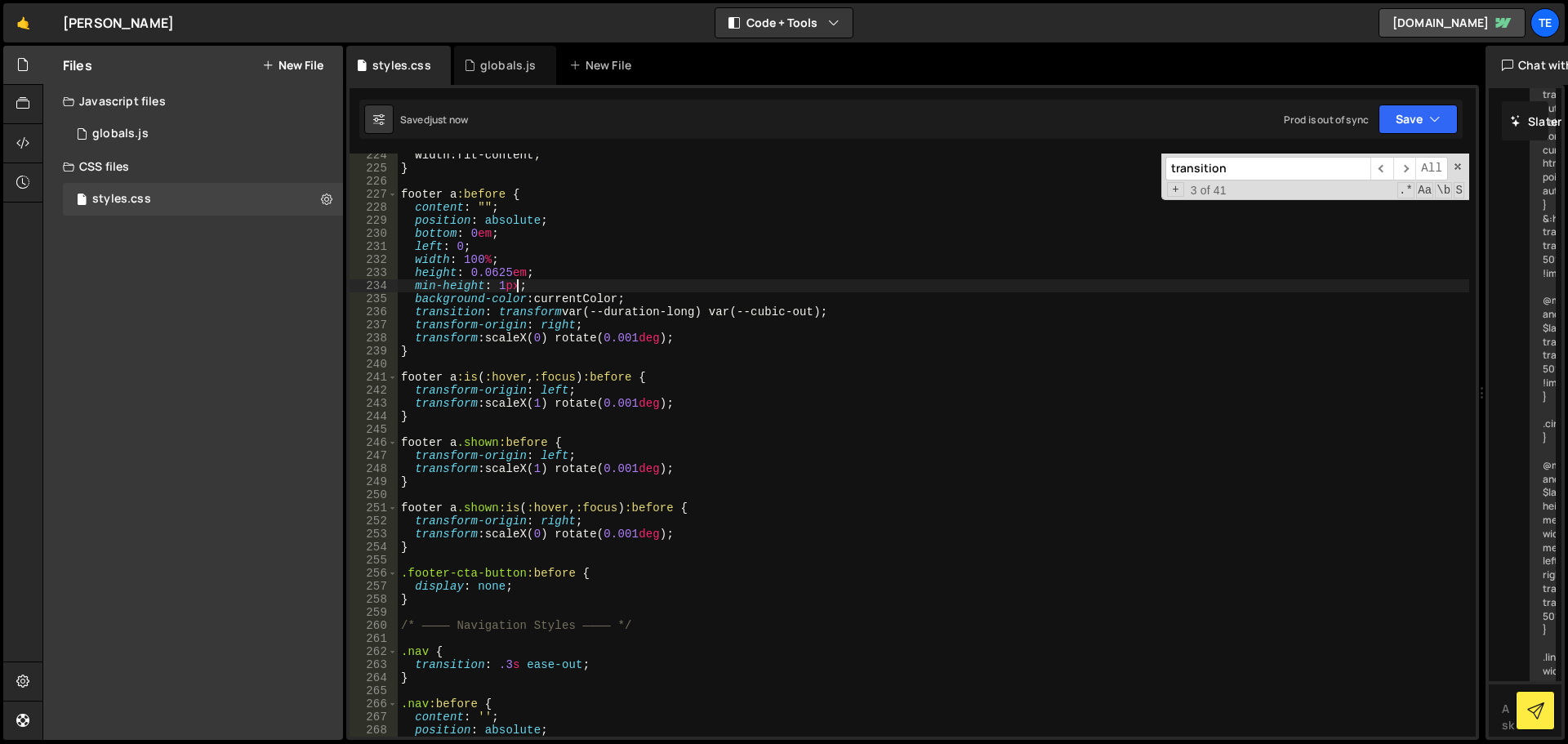
type textarea "min-height: 1px;"
